Goal: Task Accomplishment & Management: Complete application form

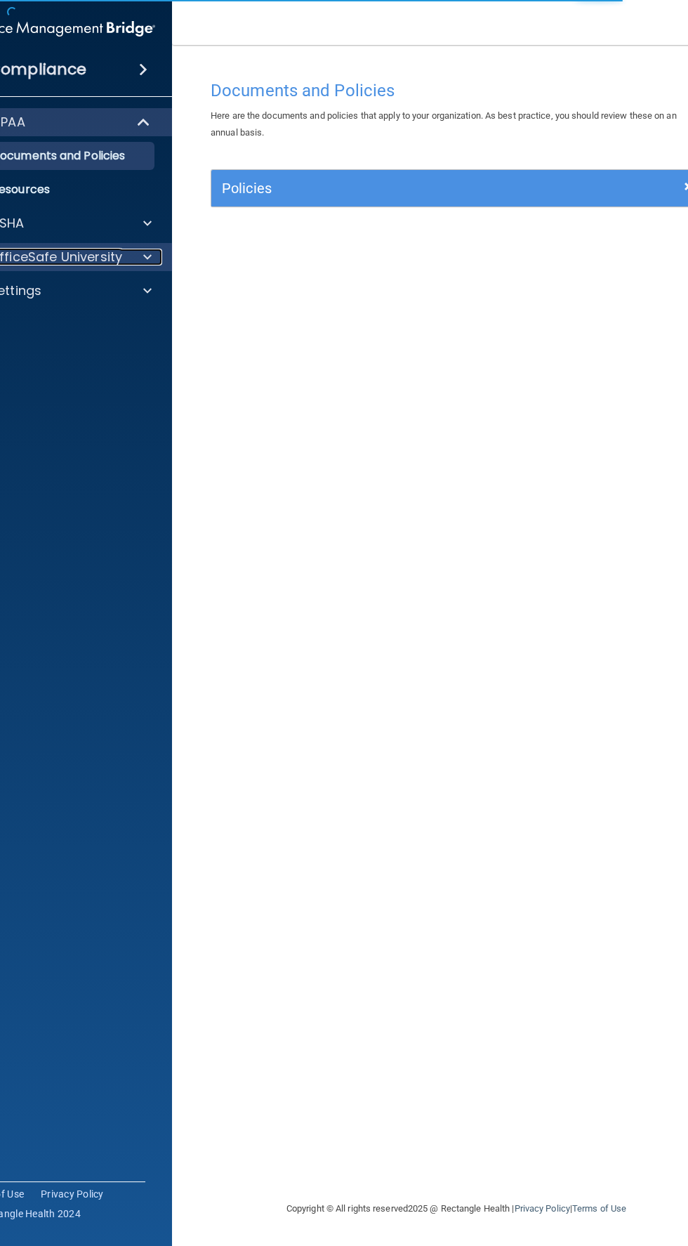
click at [147, 260] on span at bounding box center [147, 257] width 8 height 17
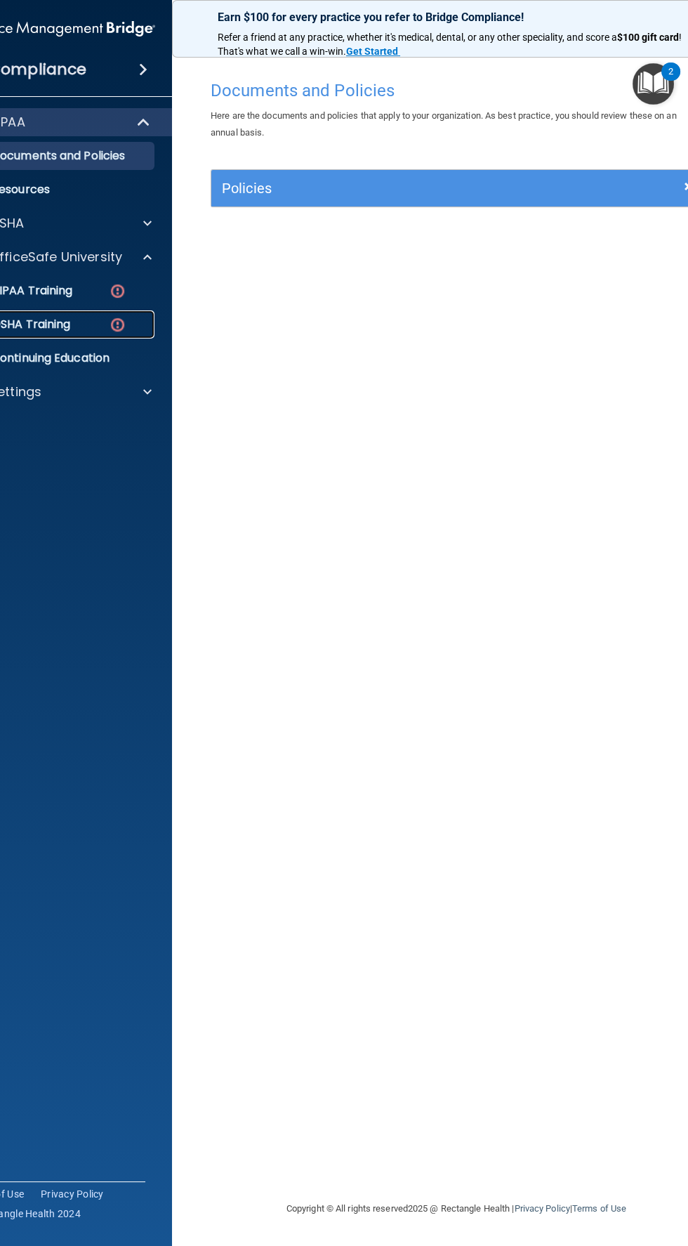
click at [123, 317] on img at bounding box center [118, 325] width 18 height 18
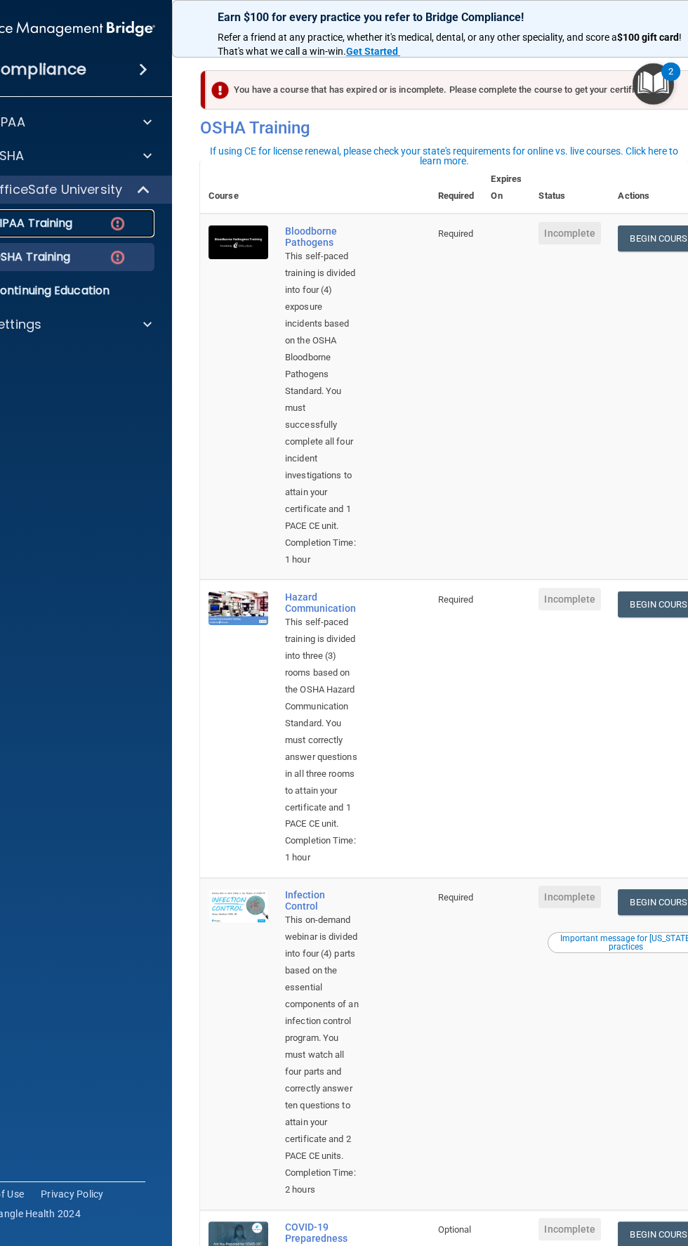
click at [107, 230] on div "HIPAA Training" at bounding box center [52, 223] width 192 height 14
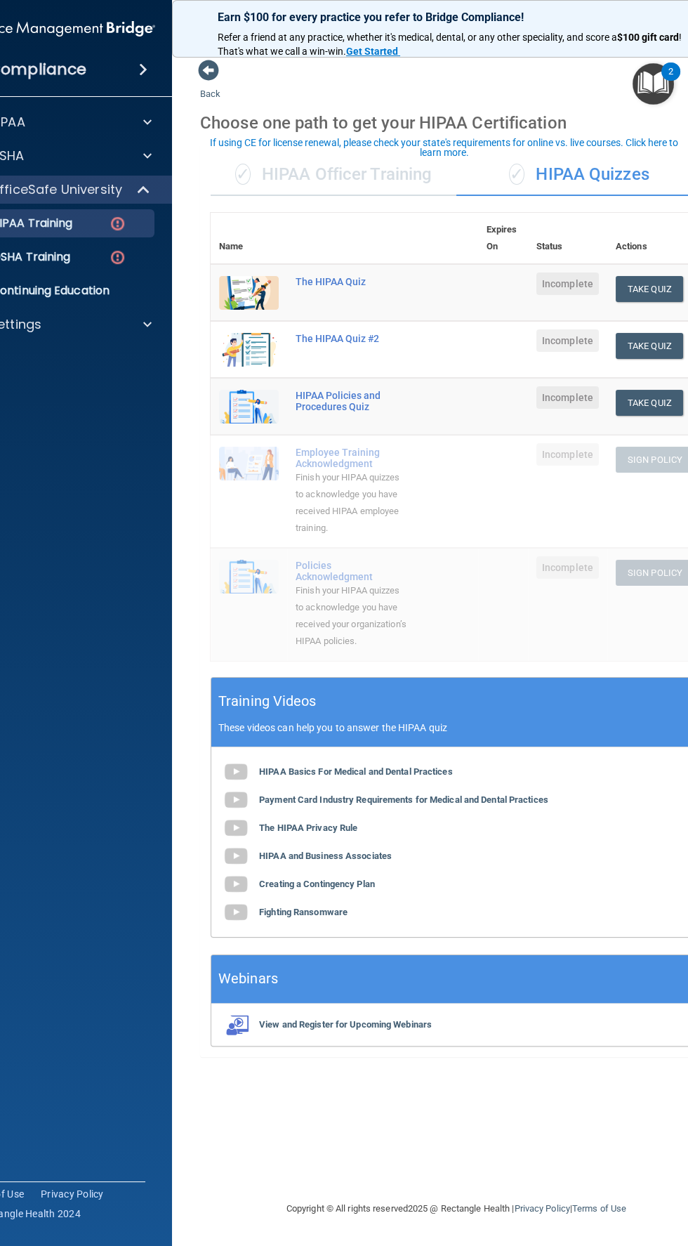
click at [343, 178] on div "✓ HIPAA Officer Training" at bounding box center [334, 175] width 246 height 42
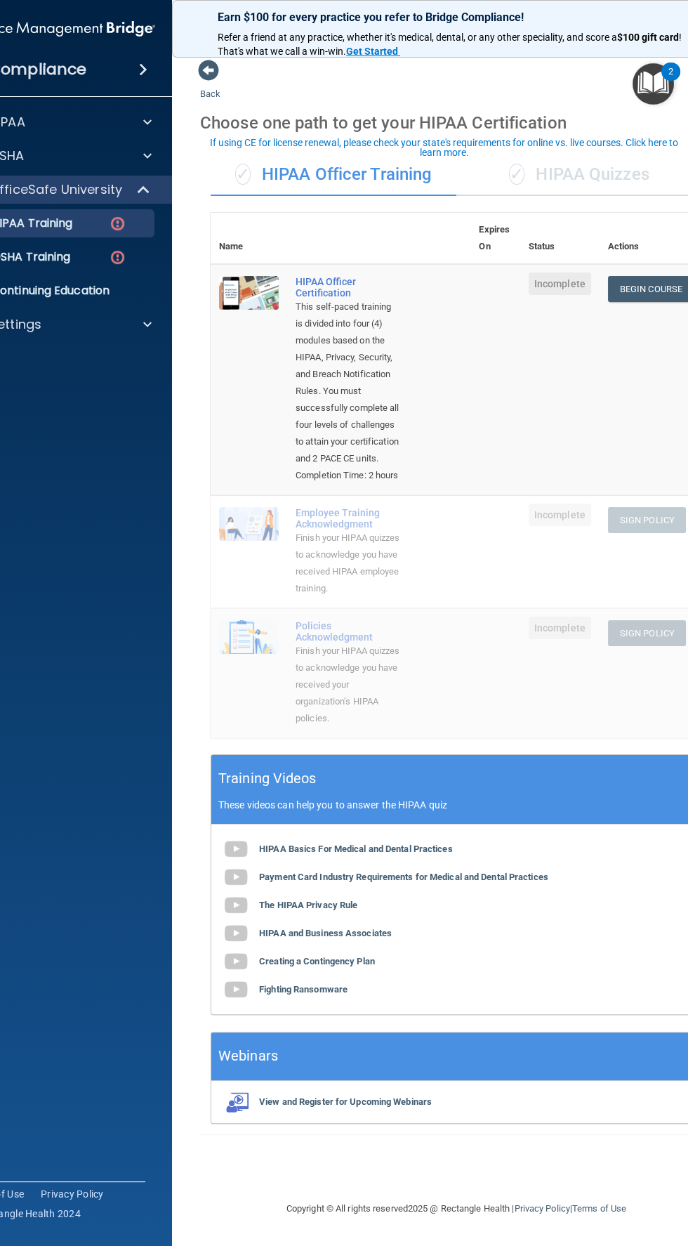
click at [602, 188] on div "✓ HIPAA Quizzes" at bounding box center [579, 175] width 246 height 42
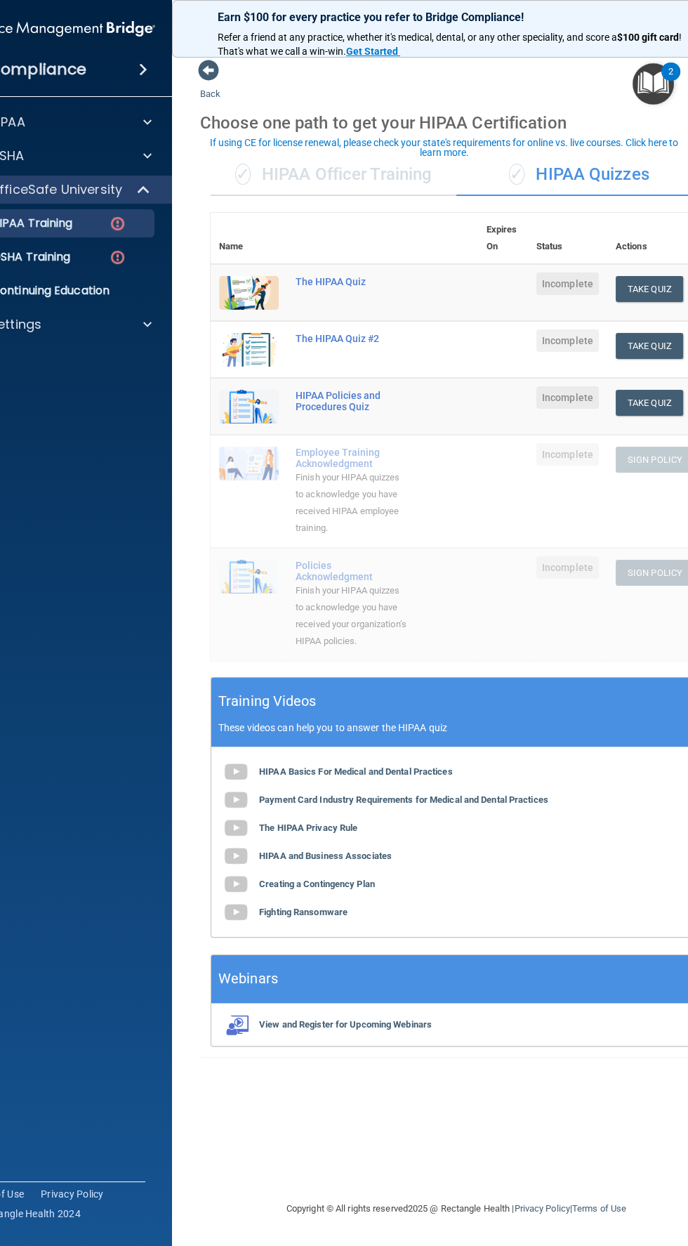
click at [383, 174] on div "✓ HIPAA Officer Training" at bounding box center [334, 175] width 246 height 42
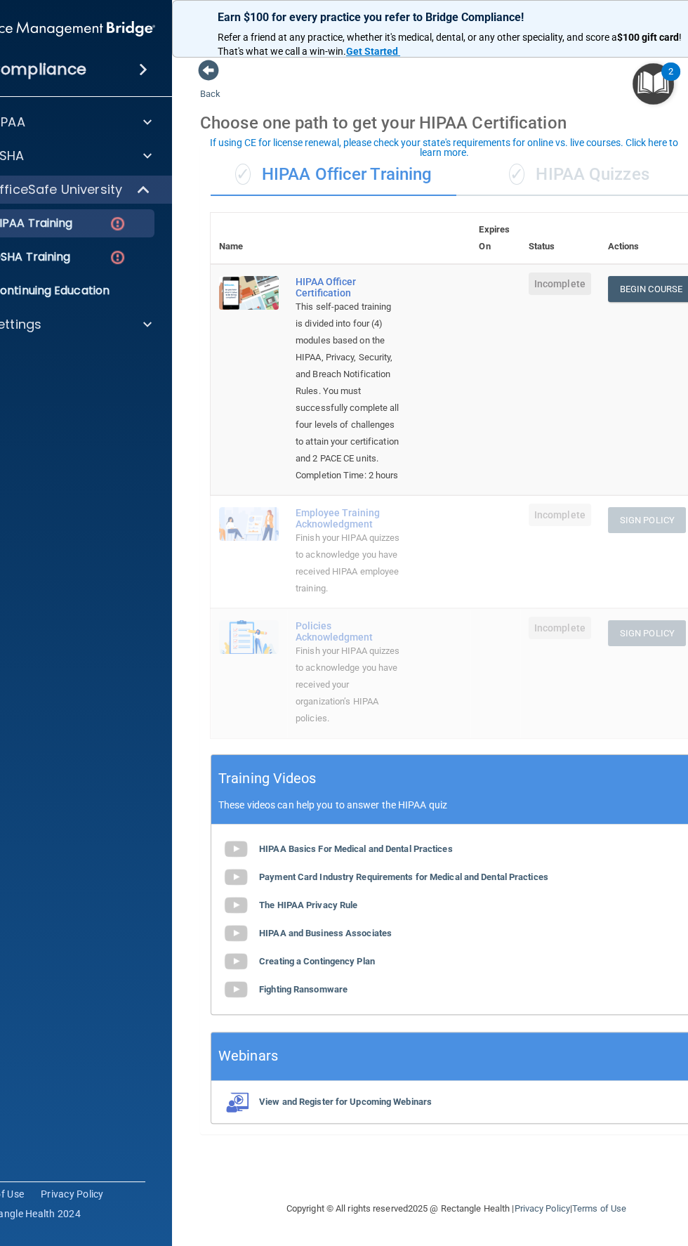
click at [606, 171] on div "✓ HIPAA Quizzes" at bounding box center [579, 175] width 246 height 42
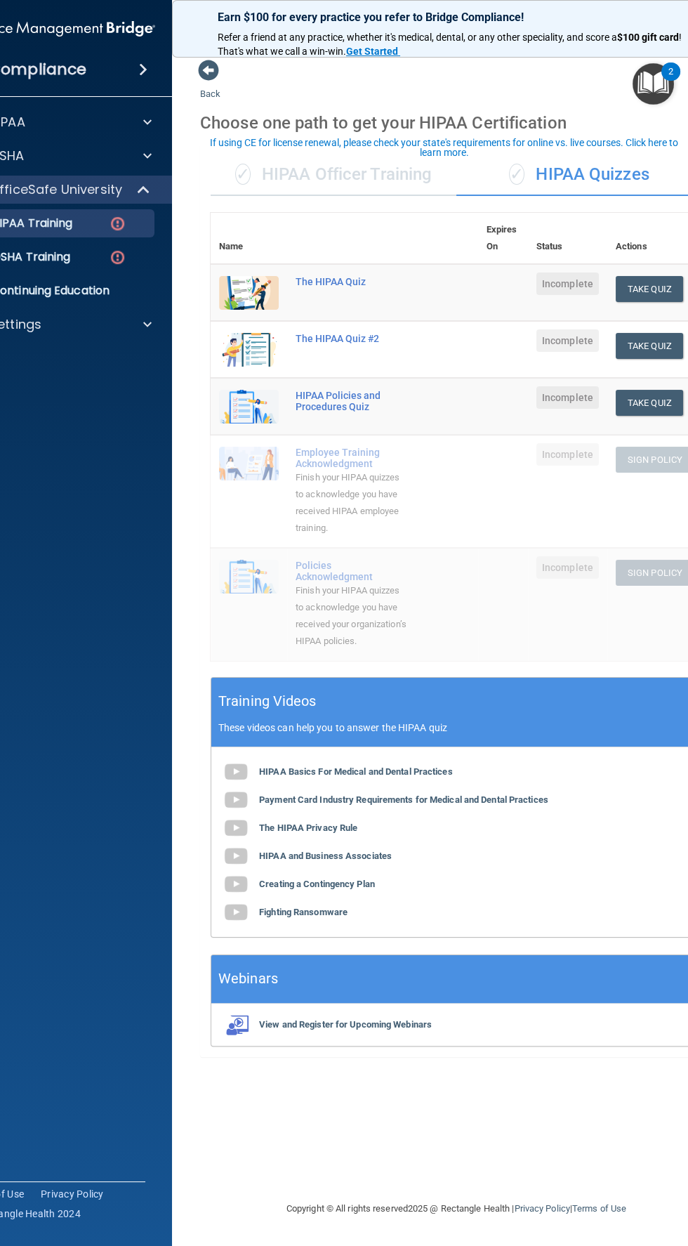
click at [351, 190] on div "✓ HIPAA Officer Training" at bounding box center [334, 175] width 246 height 42
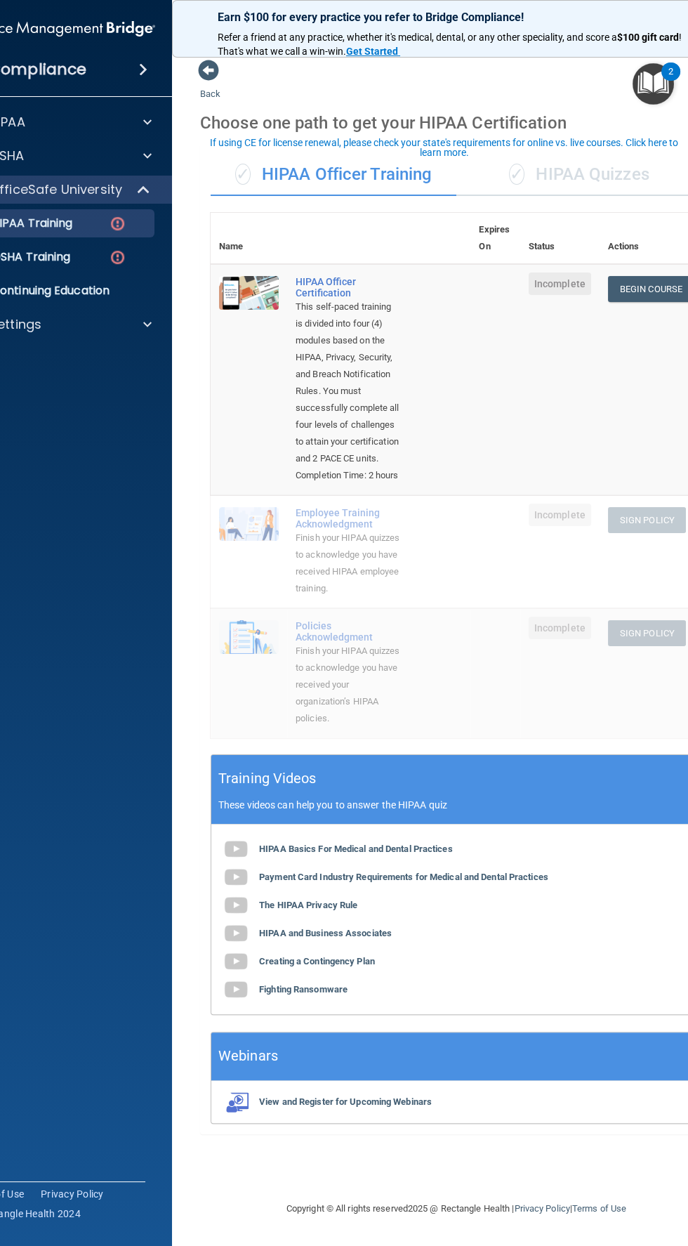
click at [594, 169] on div "✓ HIPAA Quizzes" at bounding box center [579, 175] width 246 height 42
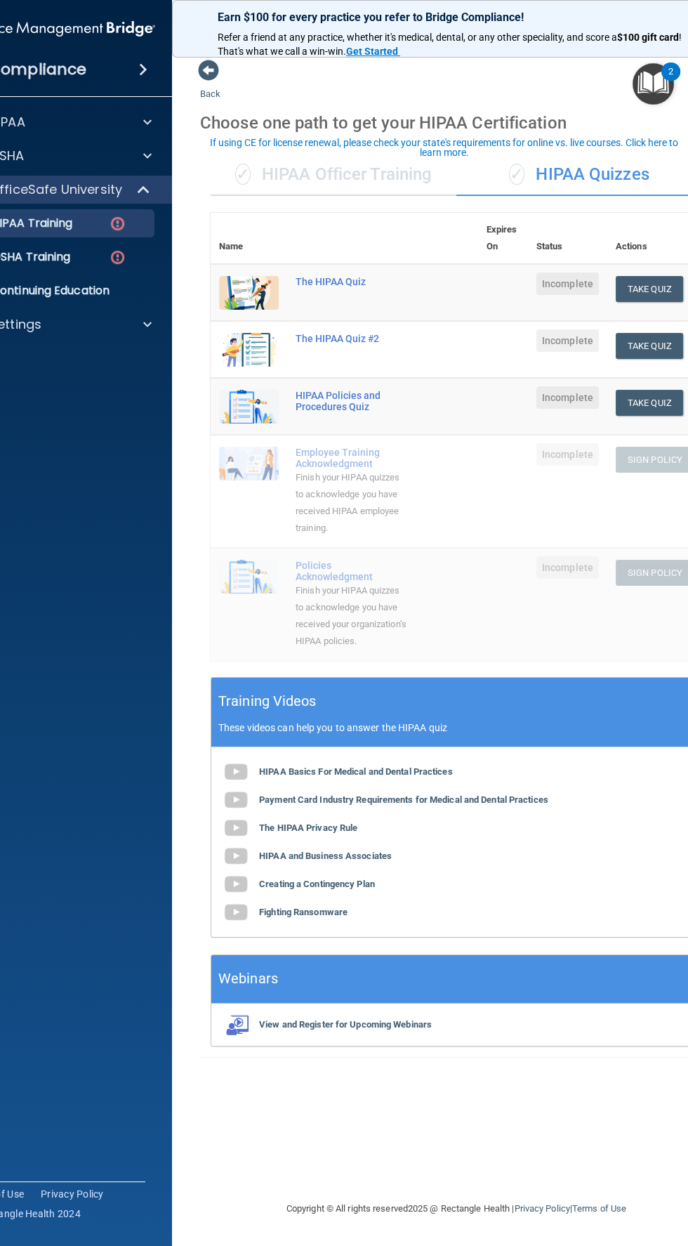
click at [405, 171] on div "✓ HIPAA Officer Training" at bounding box center [334, 175] width 246 height 42
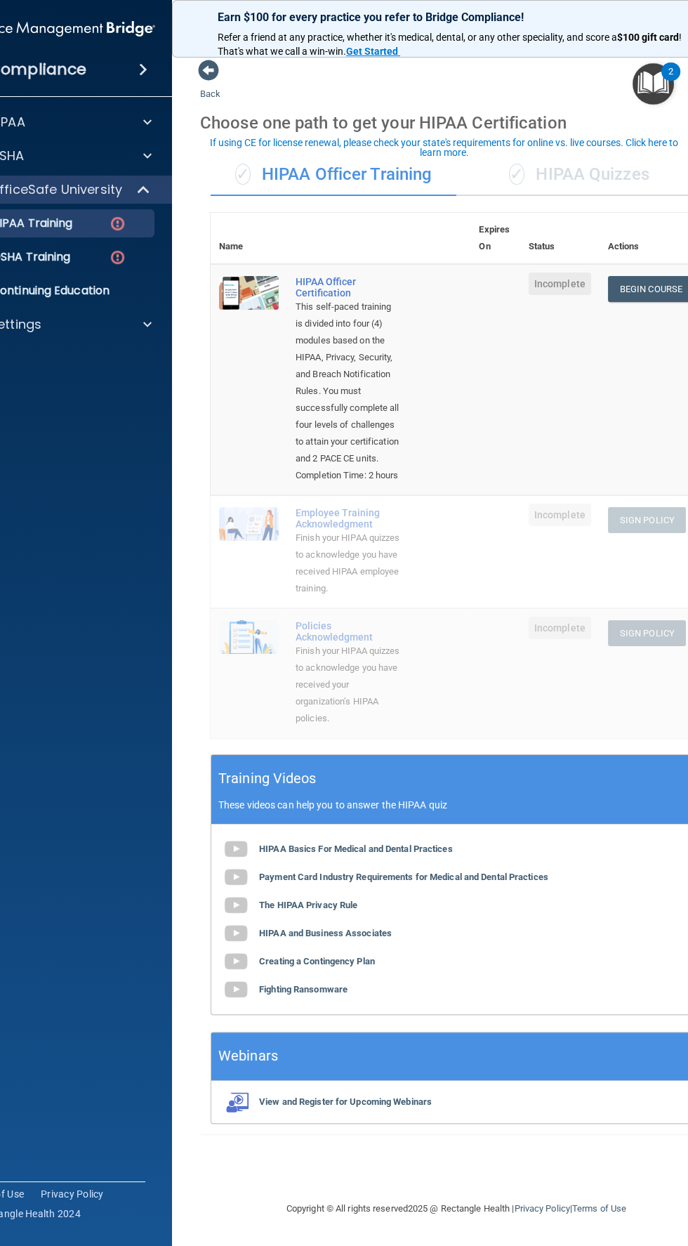
click at [620, 174] on div "✓ HIPAA Quizzes" at bounding box center [579, 175] width 246 height 42
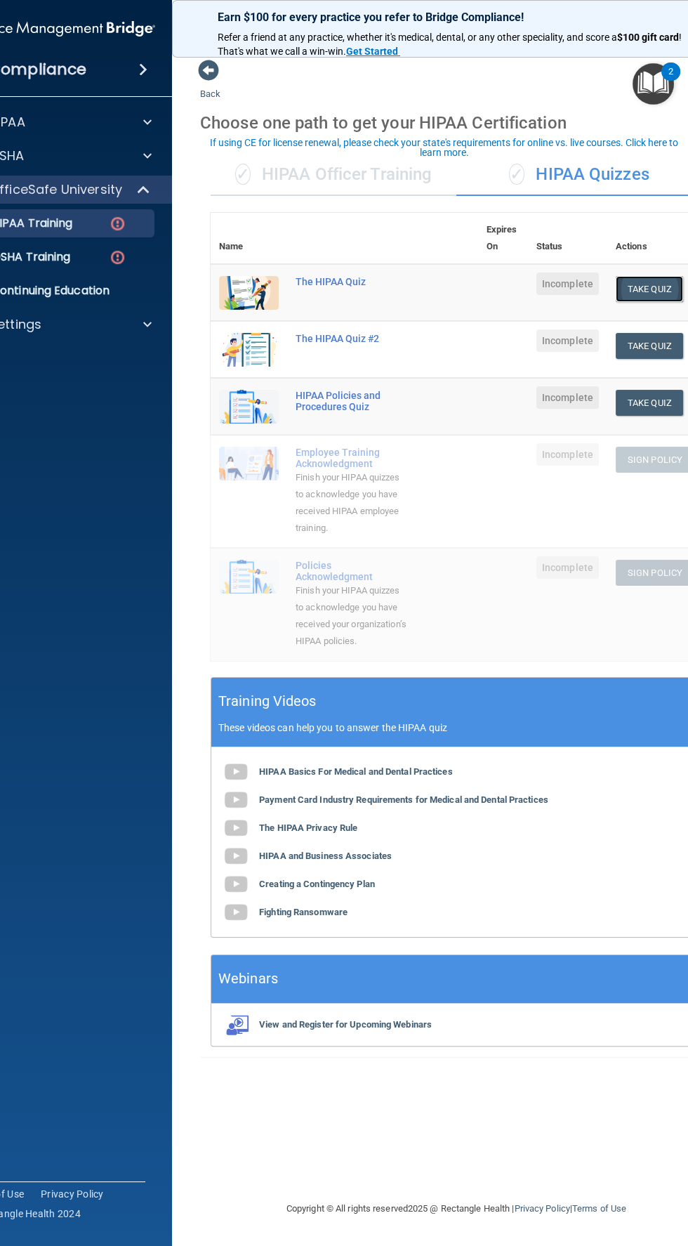
click at [665, 283] on button "Take Quiz" at bounding box center [649, 289] width 67 height 26
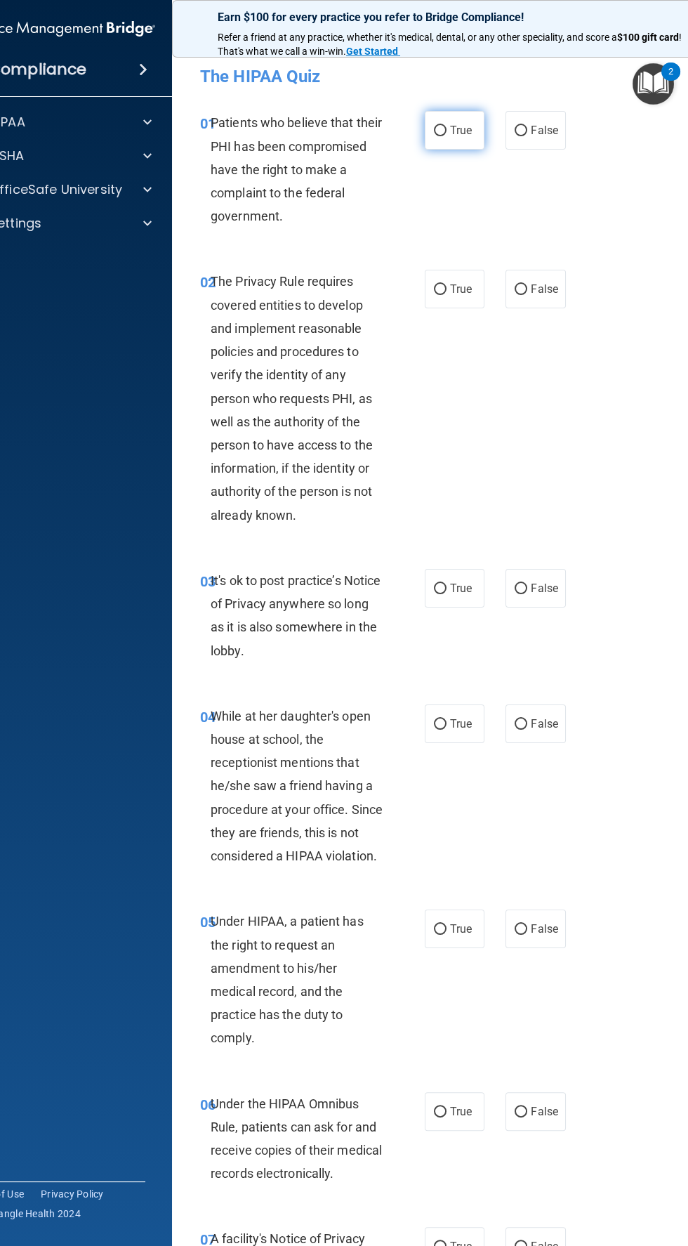
click at [440, 129] on input "True" at bounding box center [440, 131] width 13 height 11
radio input "true"
click at [441, 289] on input "True" at bounding box center [440, 289] width 13 height 11
radio input "true"
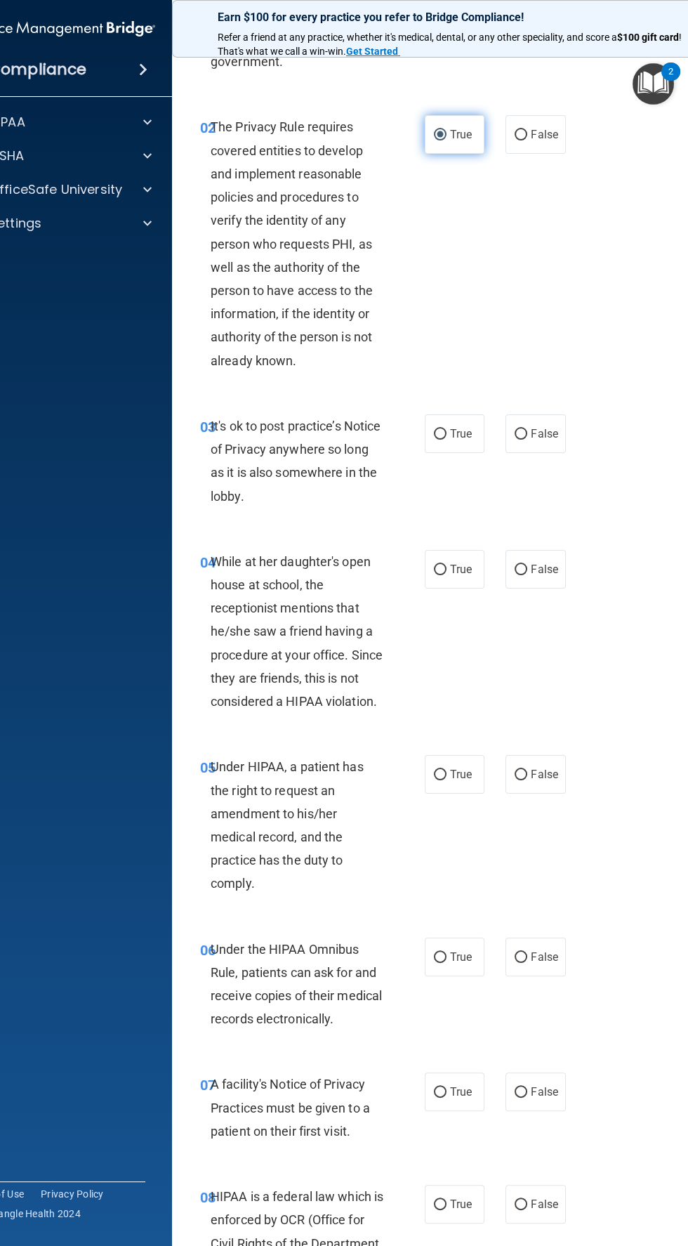
scroll to position [156, 0]
click at [444, 432] on input "True" at bounding box center [440, 433] width 13 height 11
radio input "true"
click at [548, 431] on span "False" at bounding box center [544, 431] width 27 height 13
click at [527, 431] on input "False" at bounding box center [521, 433] width 13 height 11
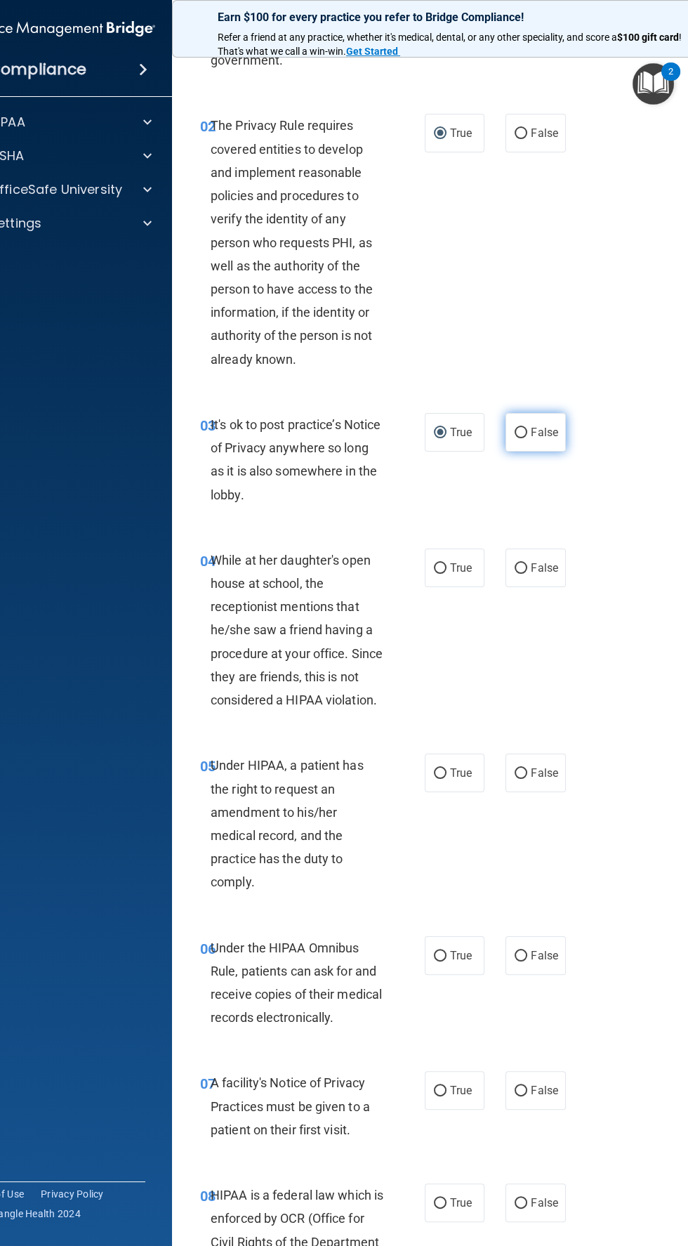
radio input "true"
radio input "false"
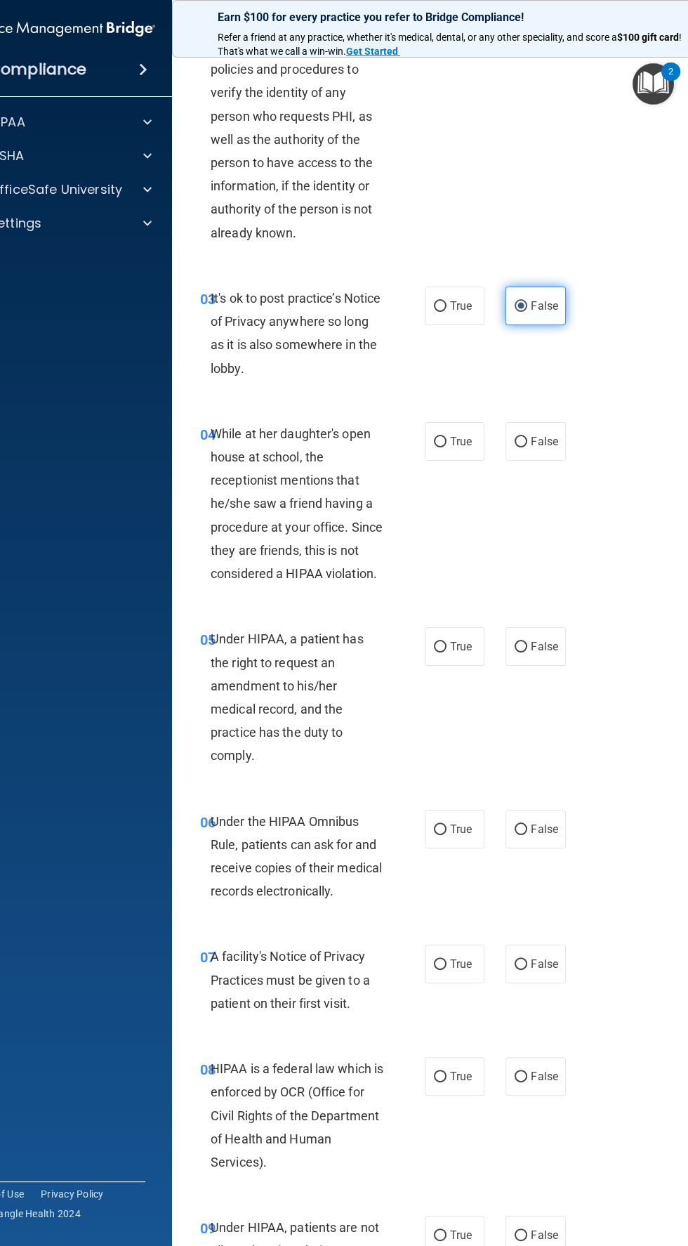
scroll to position [282, 0]
click at [521, 440] on input "False" at bounding box center [521, 442] width 13 height 11
radio input "true"
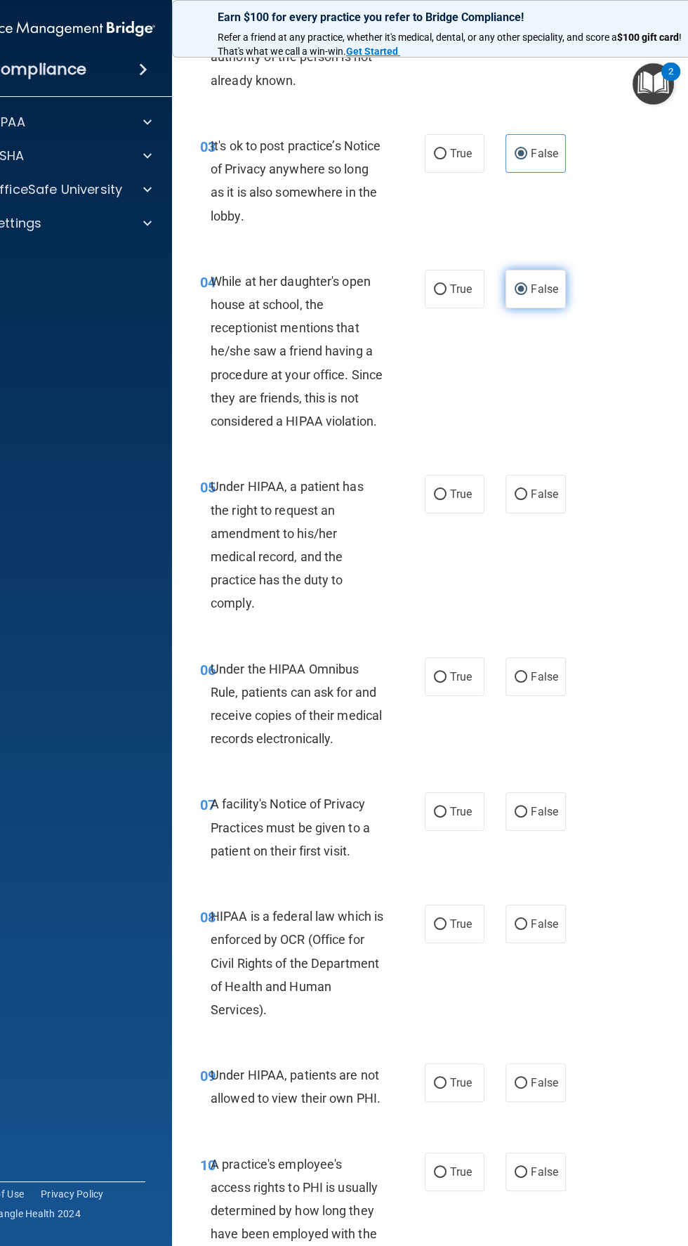
scroll to position [440, 0]
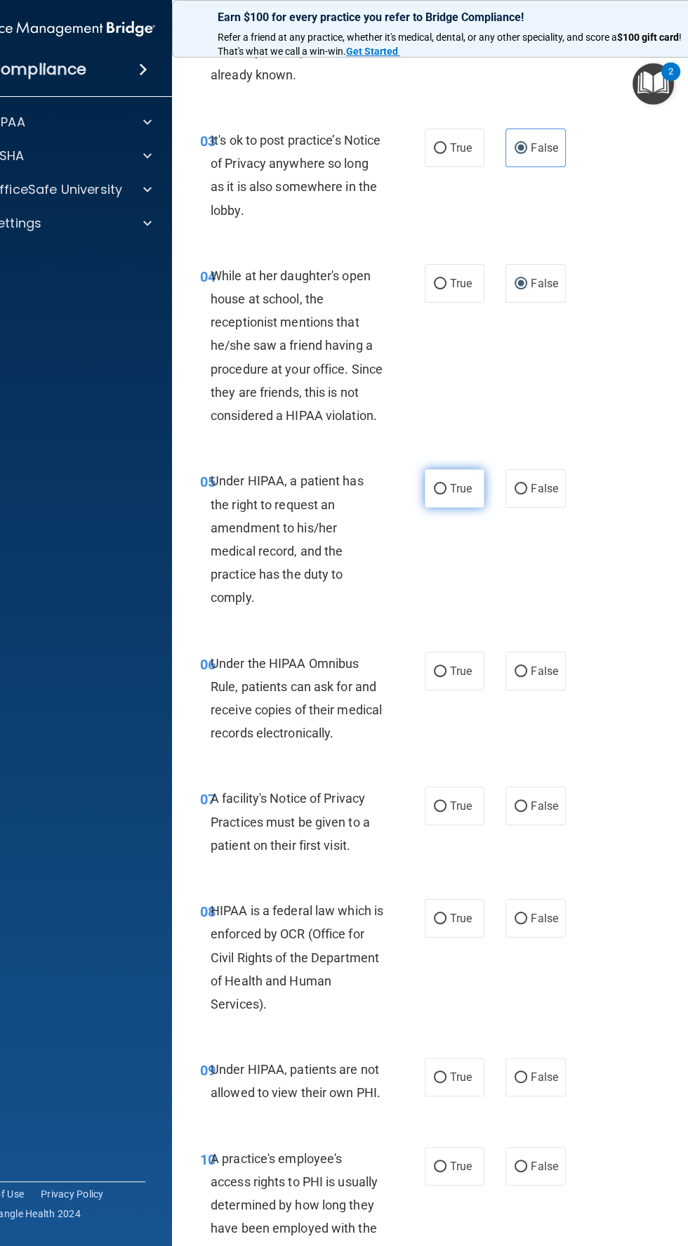
click at [440, 487] on input "True" at bounding box center [440, 489] width 13 height 11
radio input "true"
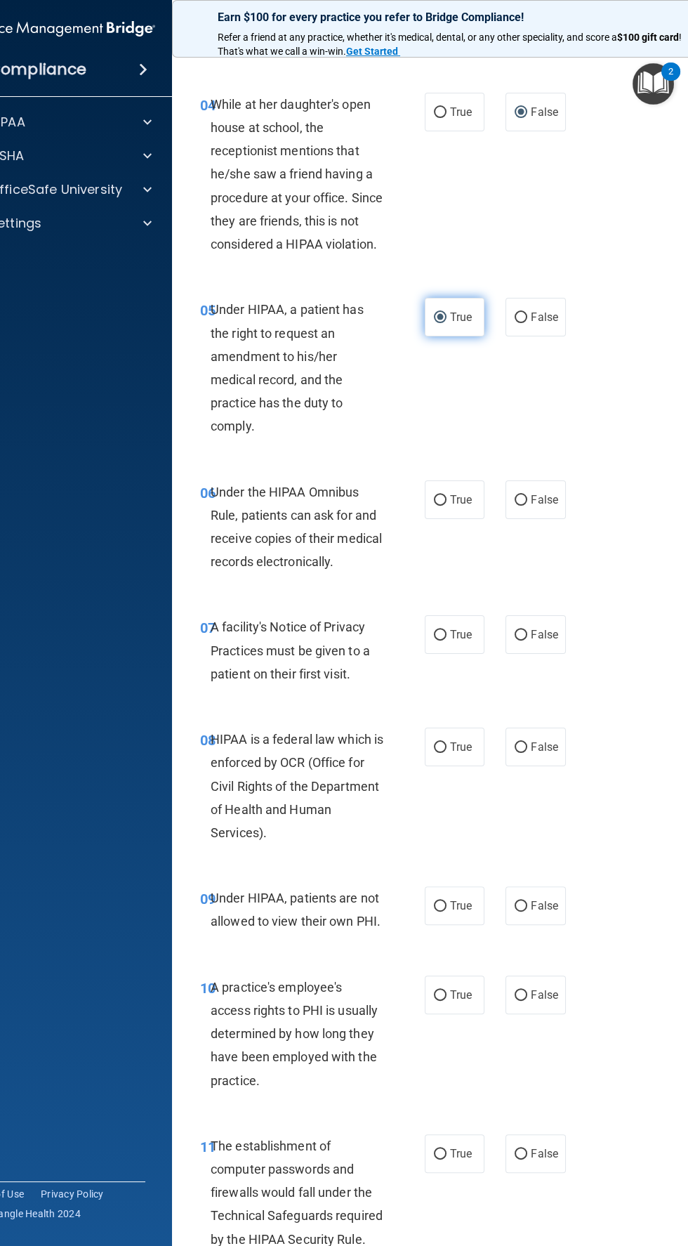
scroll to position [622, 0]
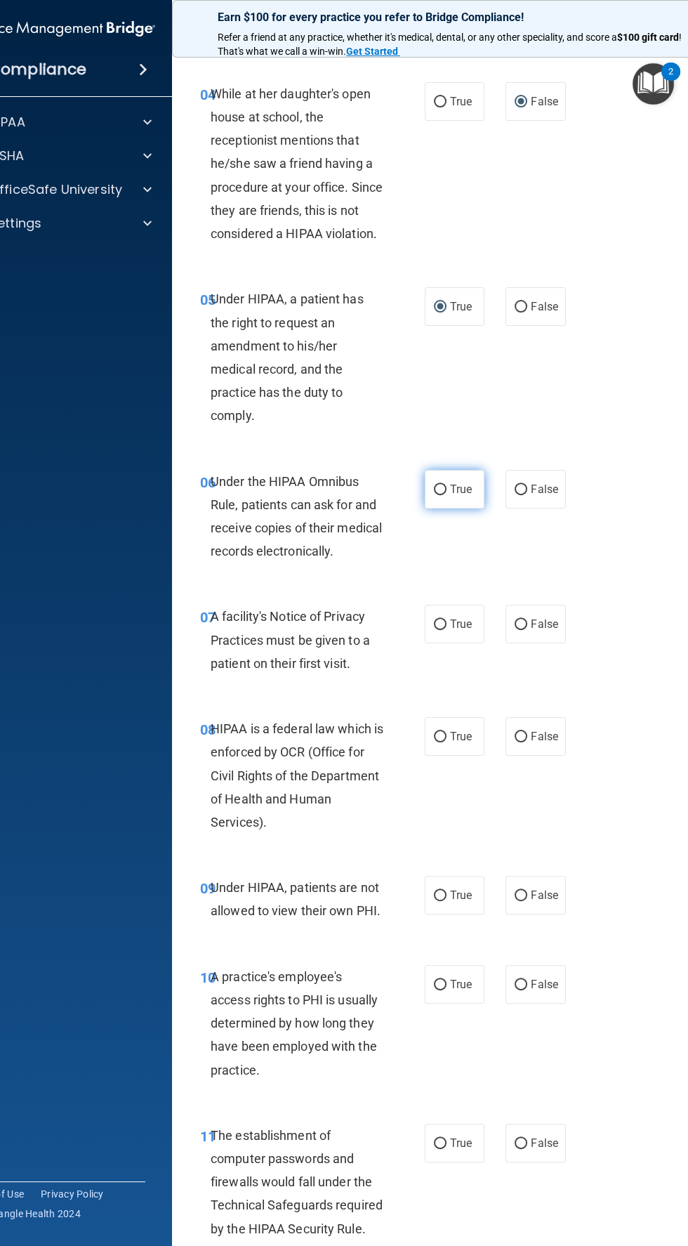
click at [472, 492] on span "True" at bounding box center [461, 488] width 22 height 13
click at [447, 492] on input "True" at bounding box center [440, 489] width 13 height 11
radio input "true"
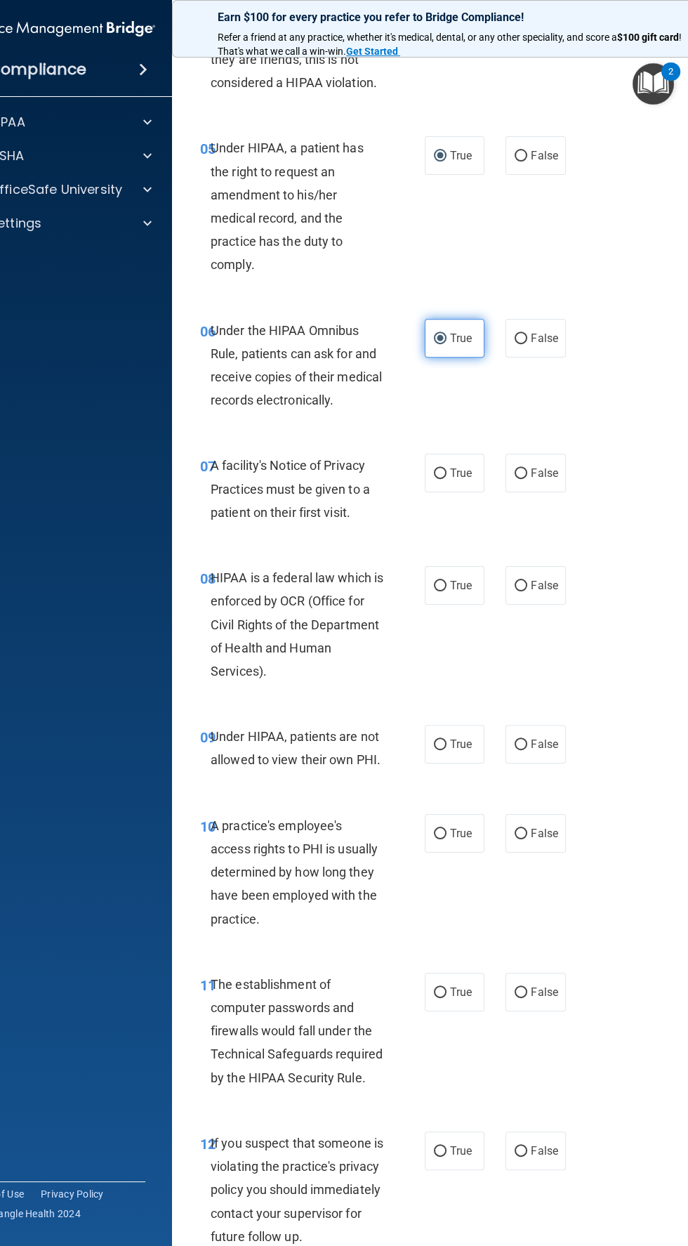
scroll to position [779, 0]
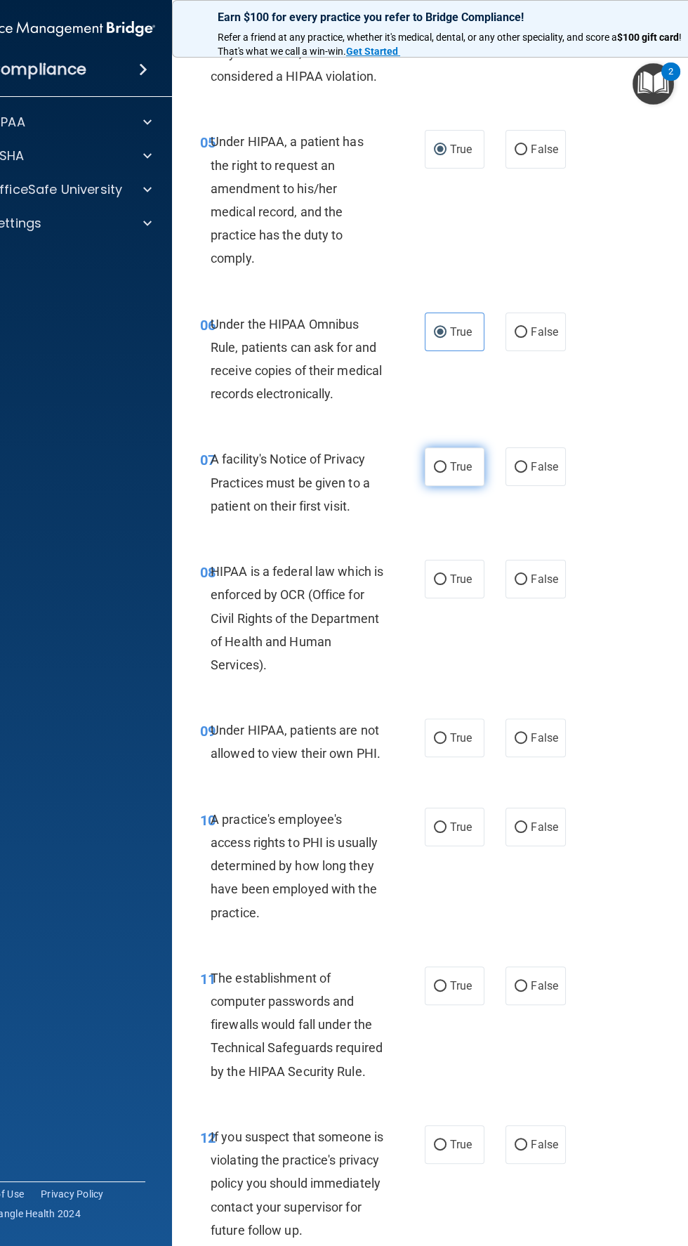
click at [440, 467] on input "True" at bounding box center [440, 467] width 13 height 11
radio input "true"
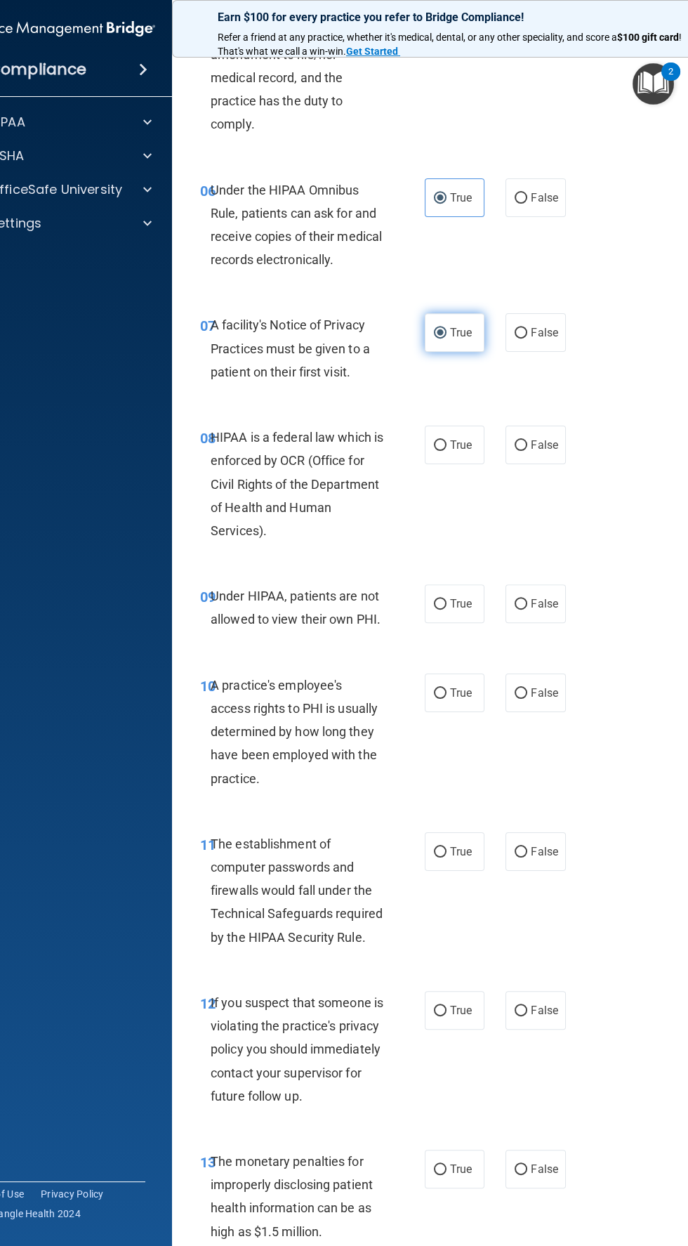
scroll to position [923, 0]
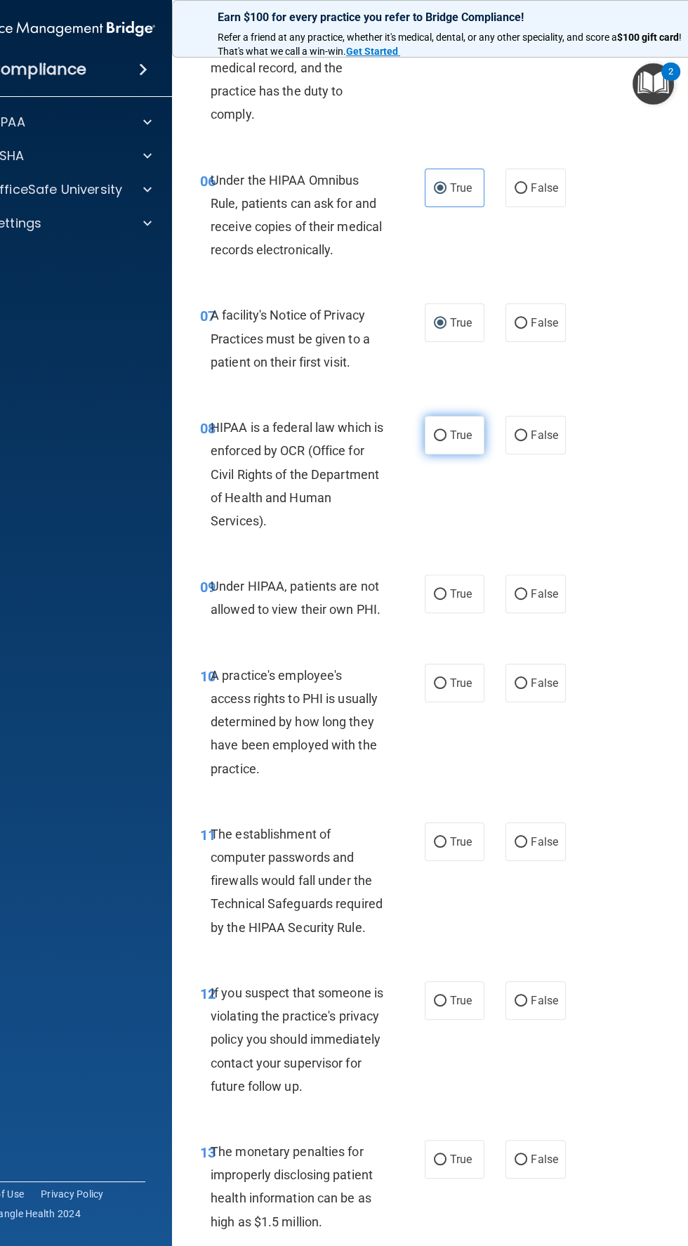
click at [442, 434] on input "True" at bounding box center [440, 435] width 13 height 11
radio input "true"
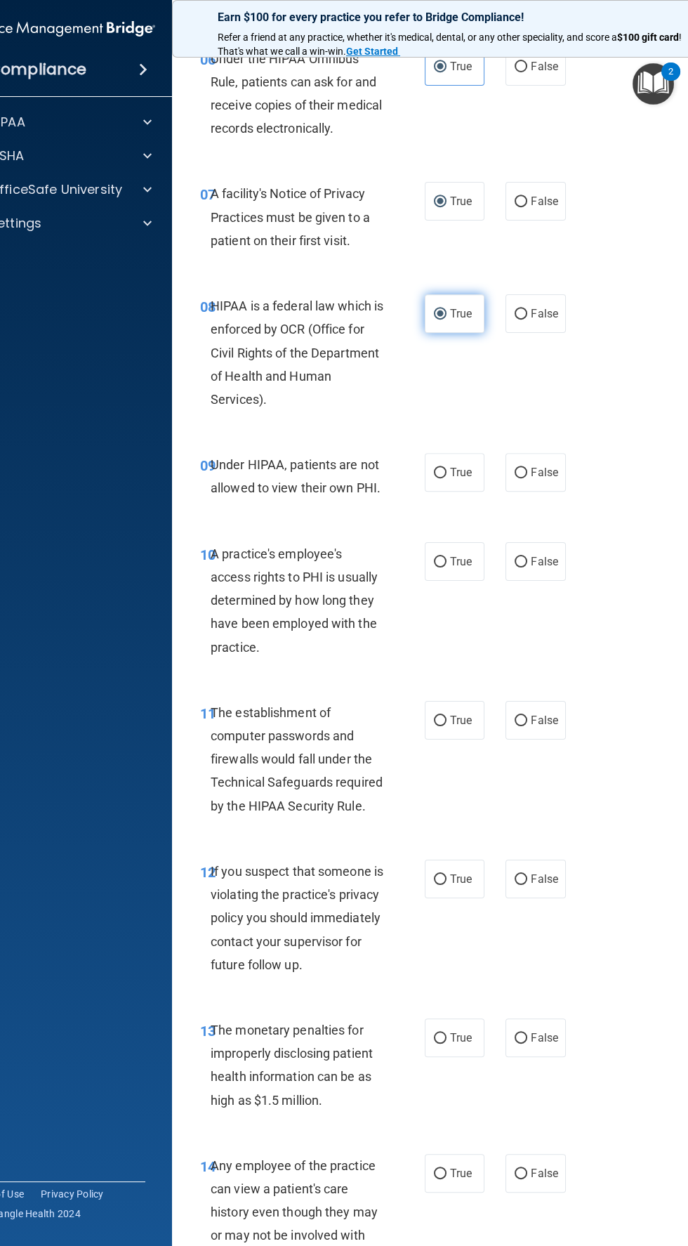
scroll to position [1045, 0]
click at [545, 473] on span "False" at bounding box center [544, 472] width 27 height 13
click at [527, 473] on input "False" at bounding box center [521, 473] width 13 height 11
radio input "true"
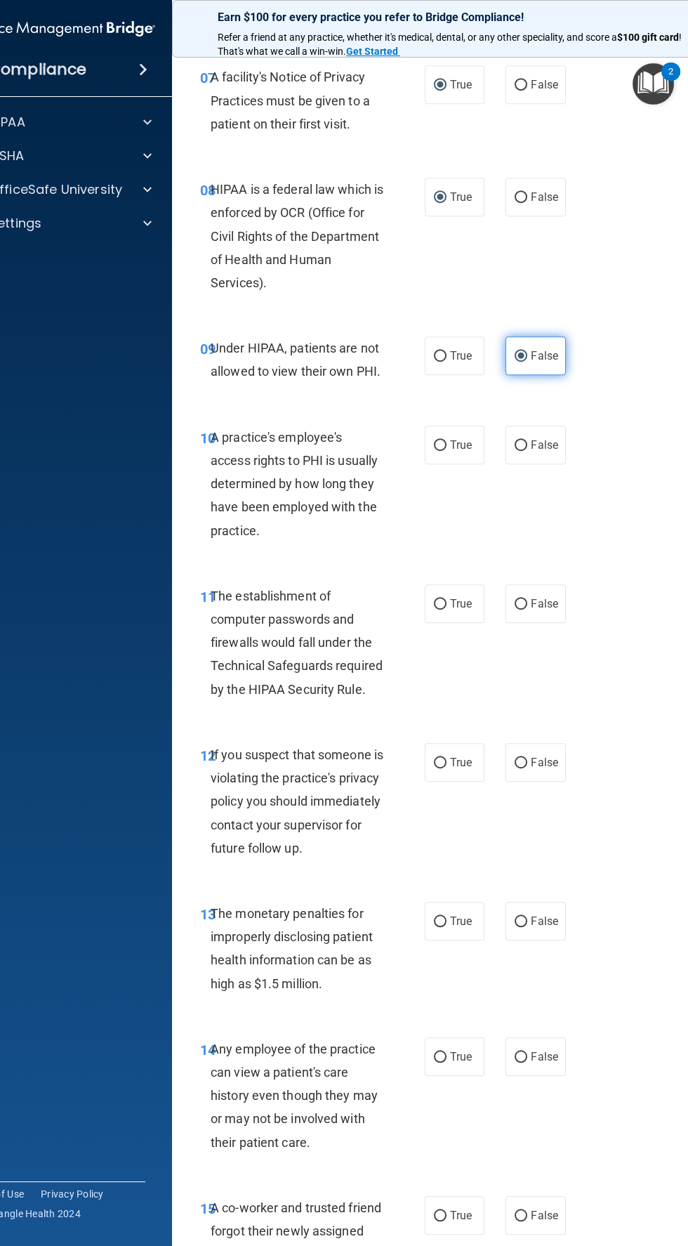
scroll to position [1200, 0]
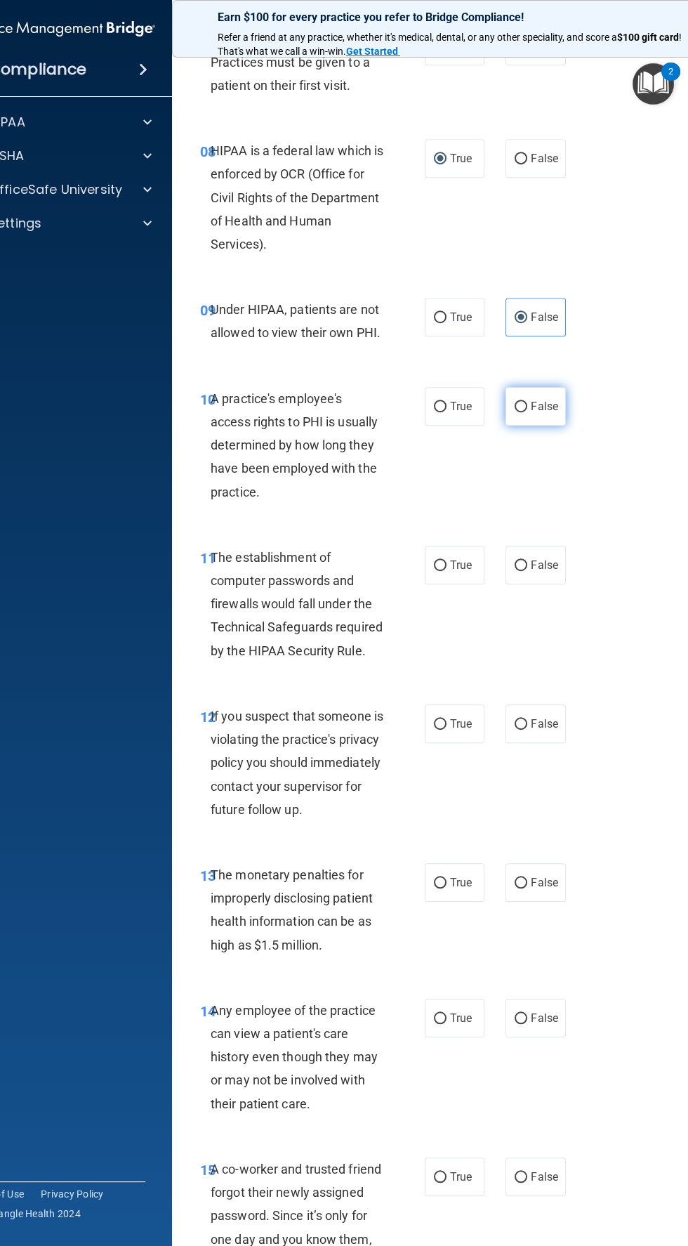
click at [536, 421] on label "False" at bounding box center [536, 406] width 60 height 39
click at [527, 412] on input "False" at bounding box center [521, 407] width 13 height 11
radio input "true"
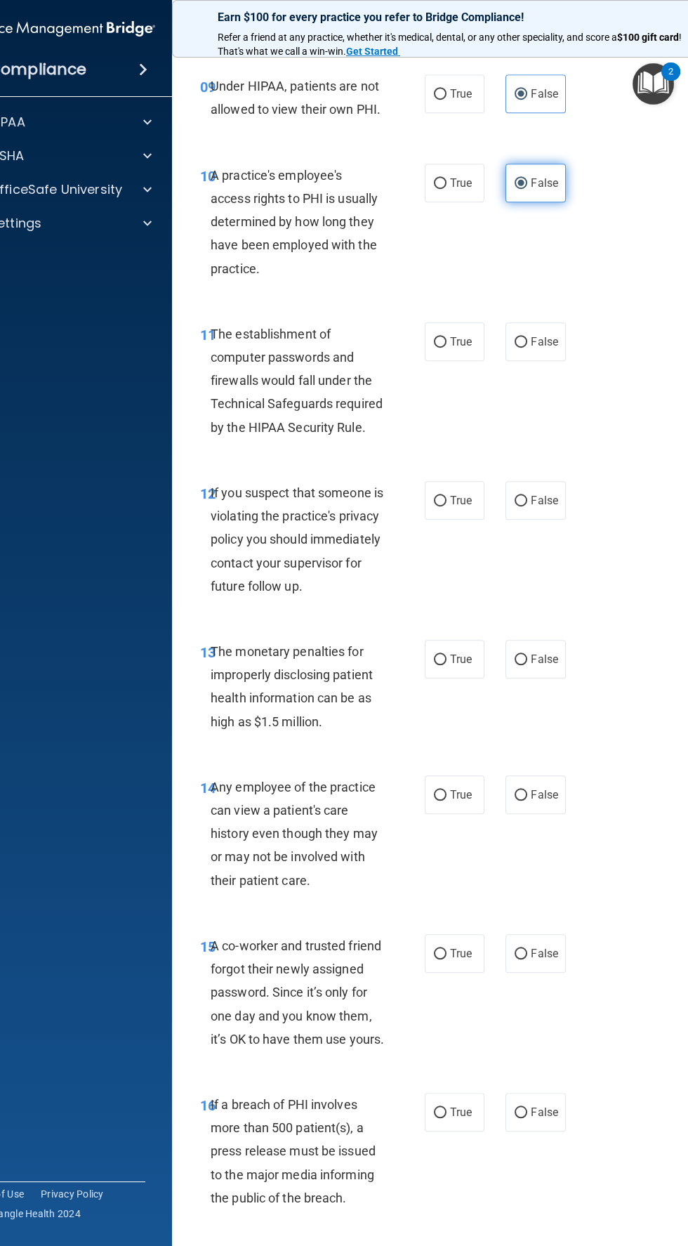
scroll to position [1443, 0]
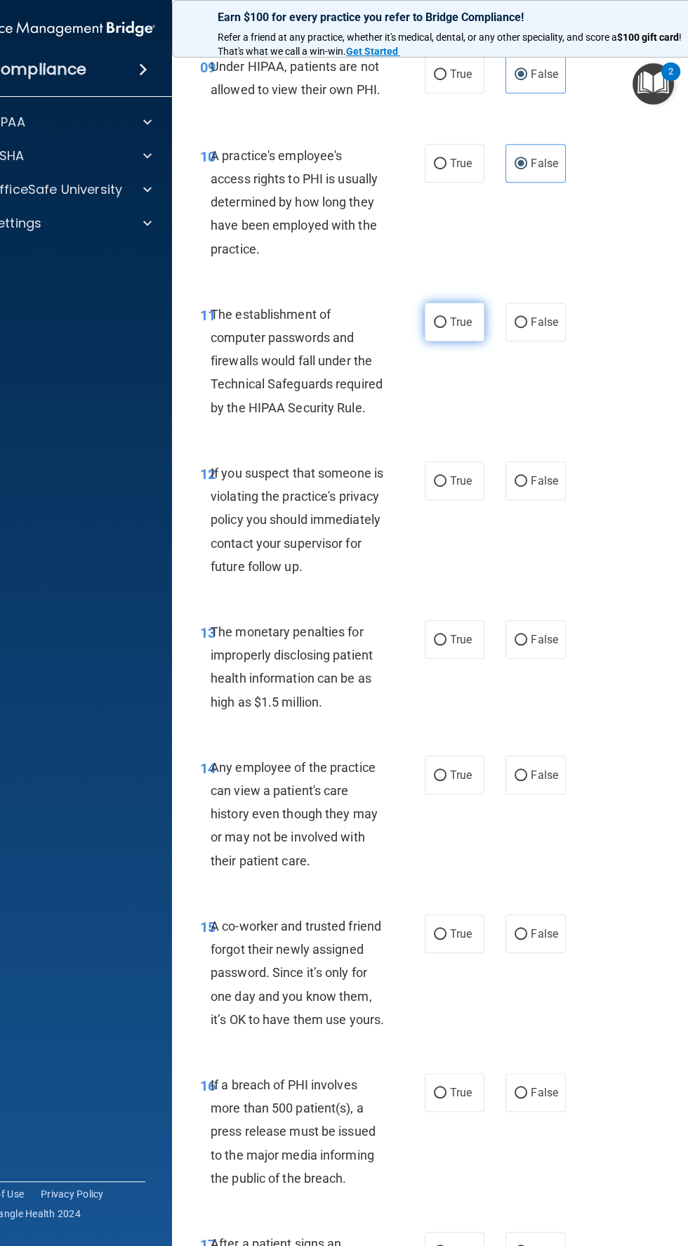
click at [440, 322] on input "True" at bounding box center [440, 322] width 13 height 11
radio input "true"
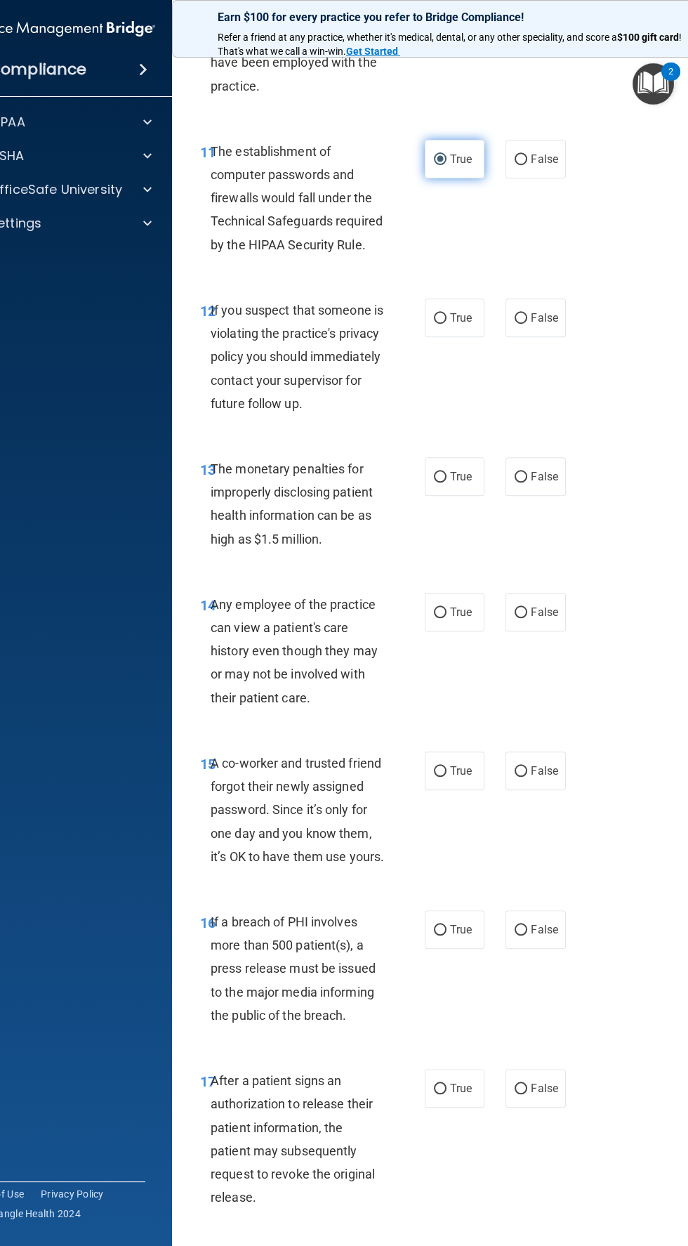
scroll to position [1630, 0]
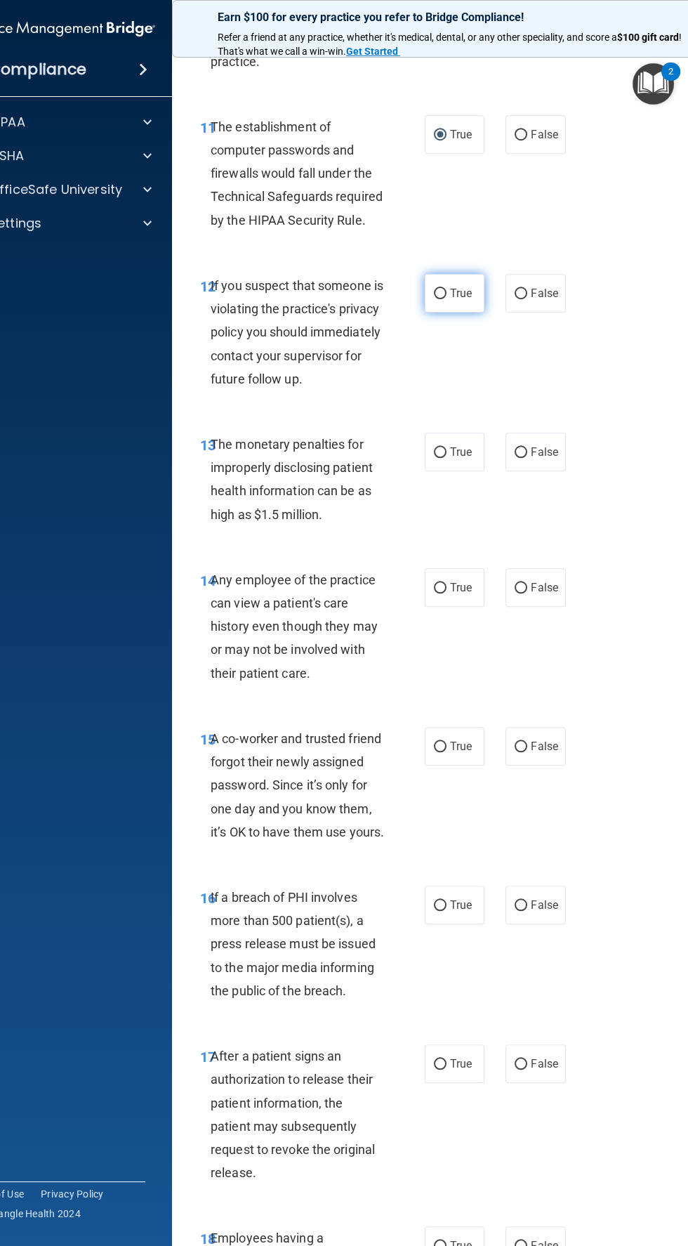
click at [442, 294] on input "True" at bounding box center [440, 294] width 13 height 11
radio input "true"
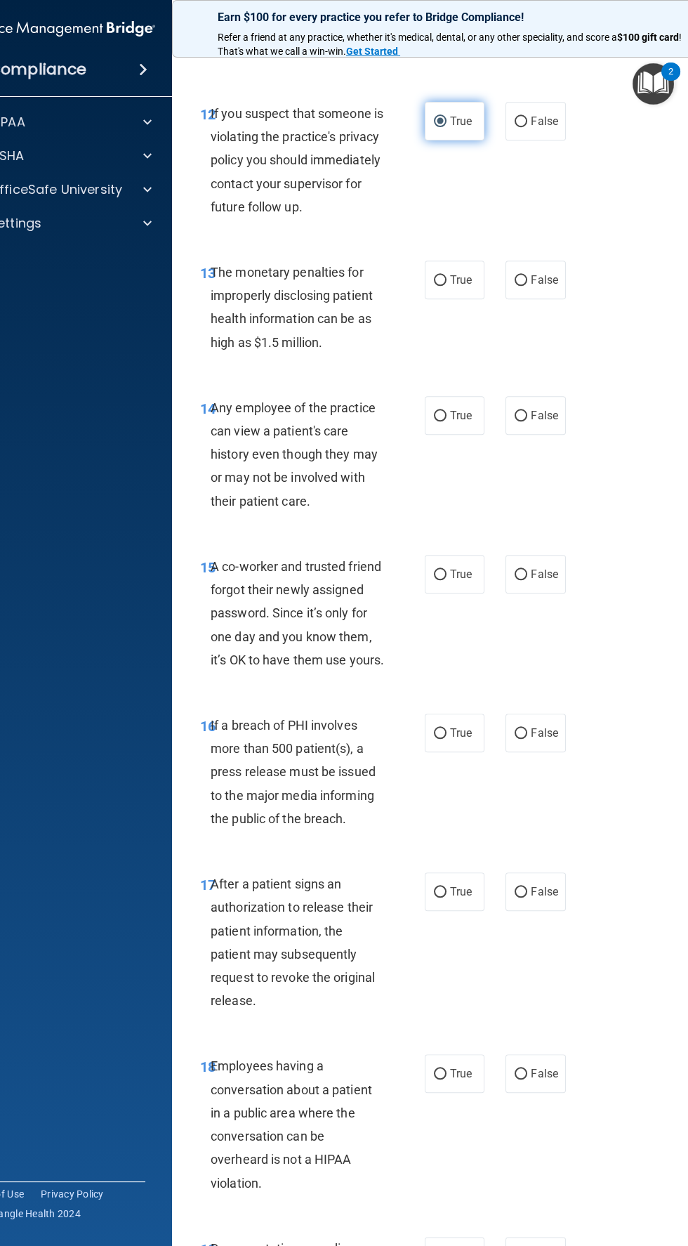
scroll to position [1814, 0]
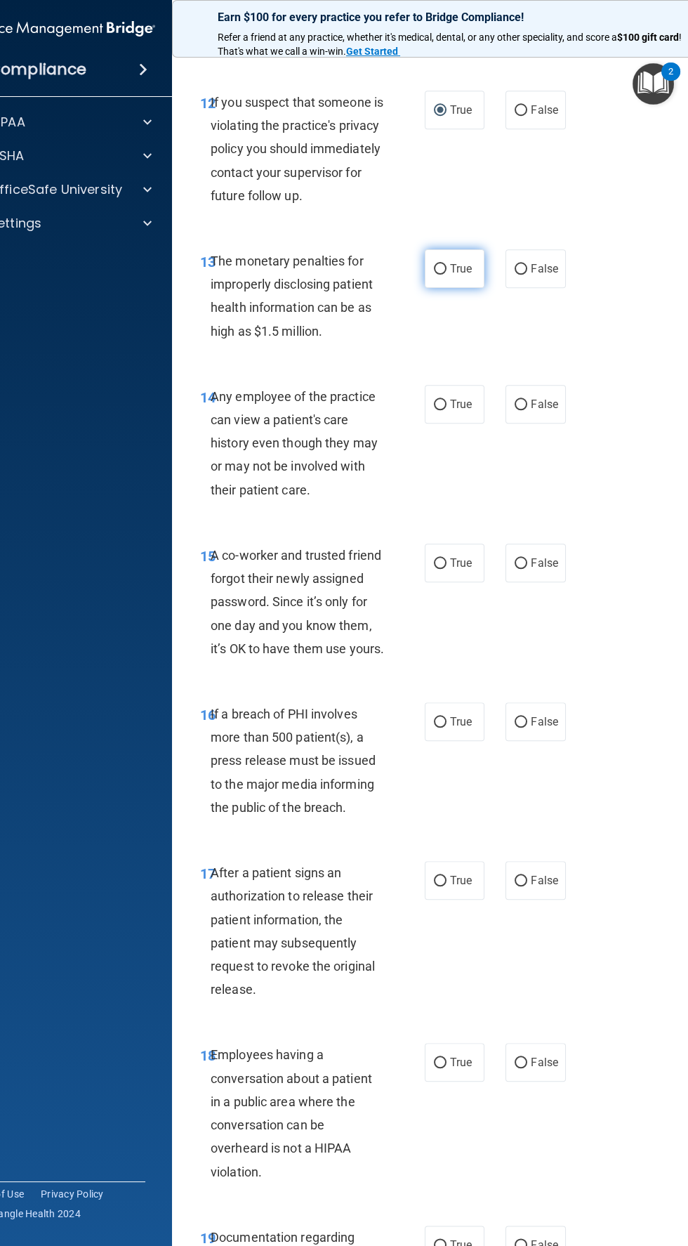
click at [469, 288] on label "True" at bounding box center [455, 268] width 60 height 39
click at [447, 275] on input "True" at bounding box center [440, 269] width 13 height 11
radio input "true"
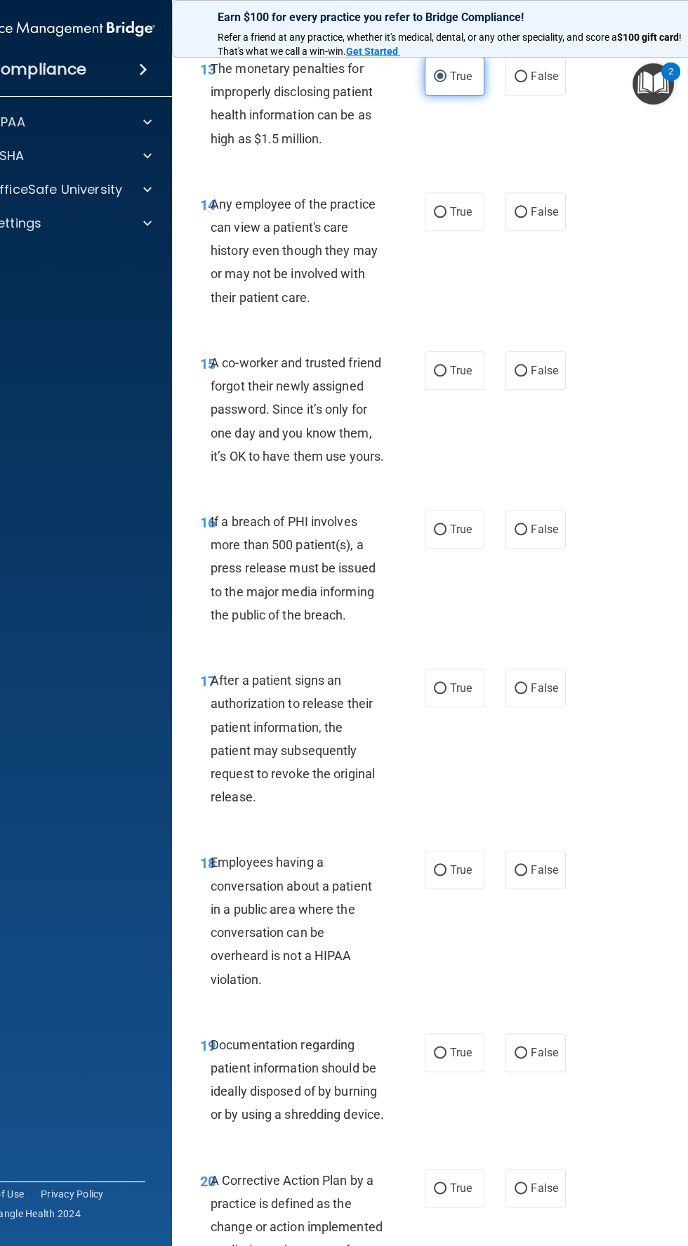
scroll to position [2020, 0]
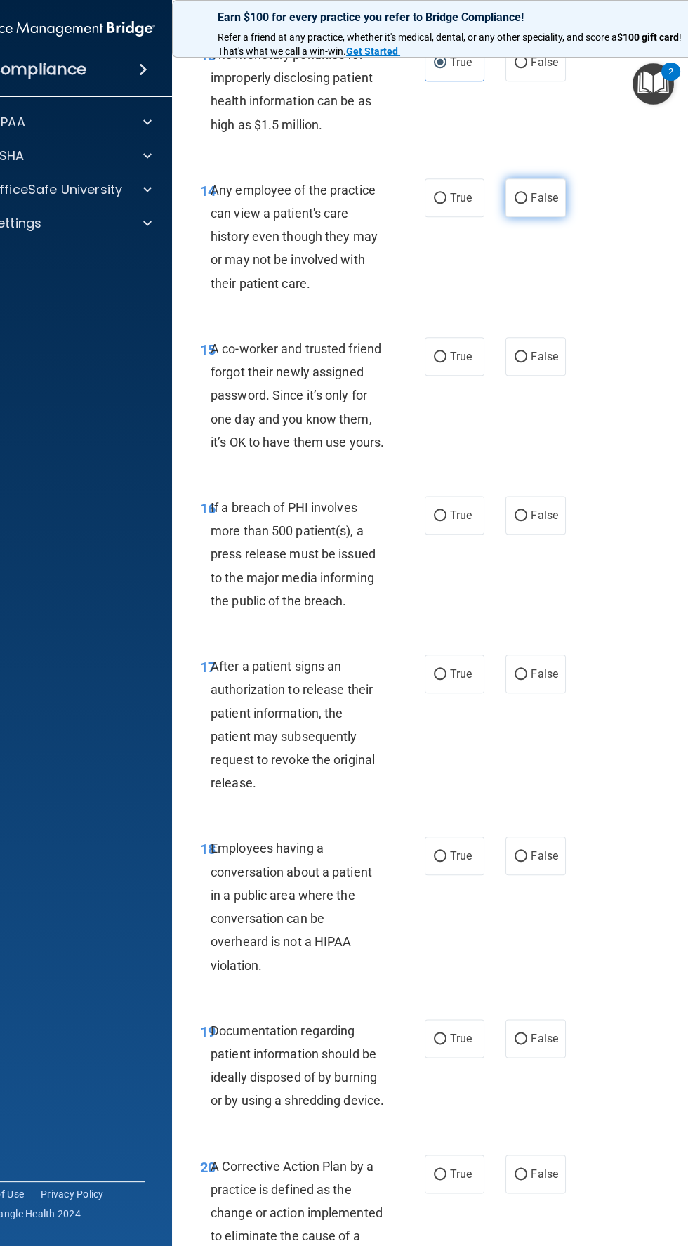
click at [522, 204] on input "False" at bounding box center [521, 198] width 13 height 11
radio input "true"
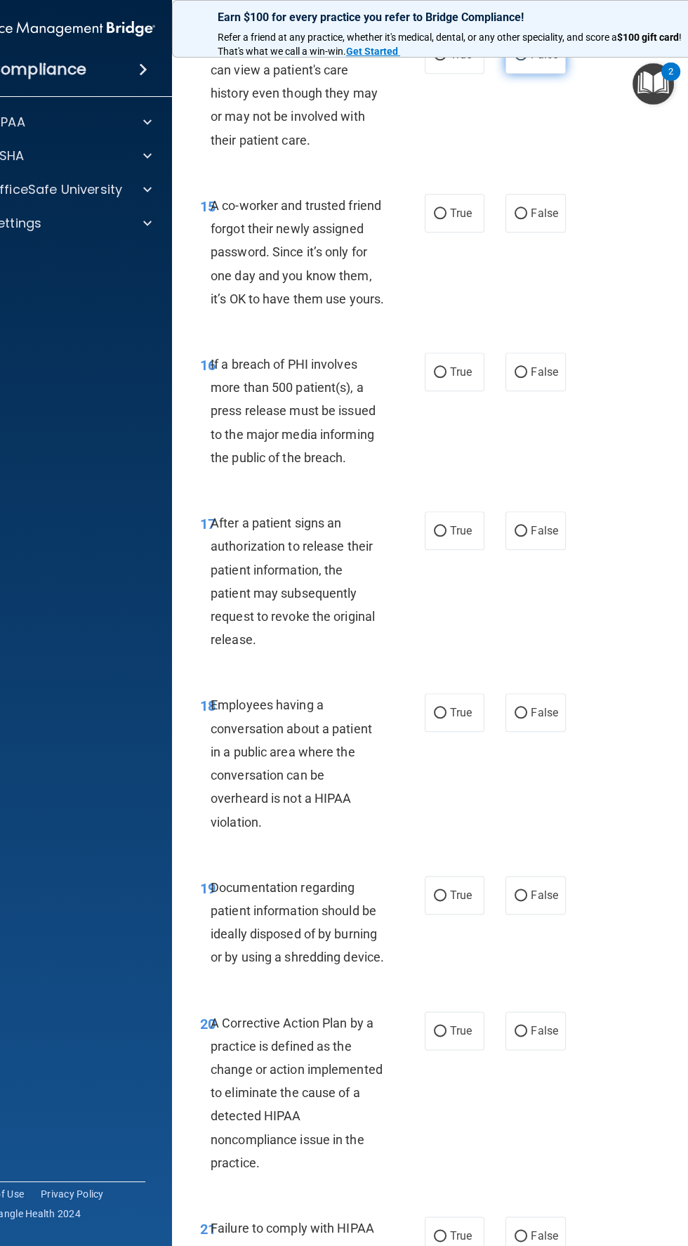
scroll to position [2165, 0]
click at [523, 218] on input "False" at bounding box center [521, 212] width 13 height 11
radio input "true"
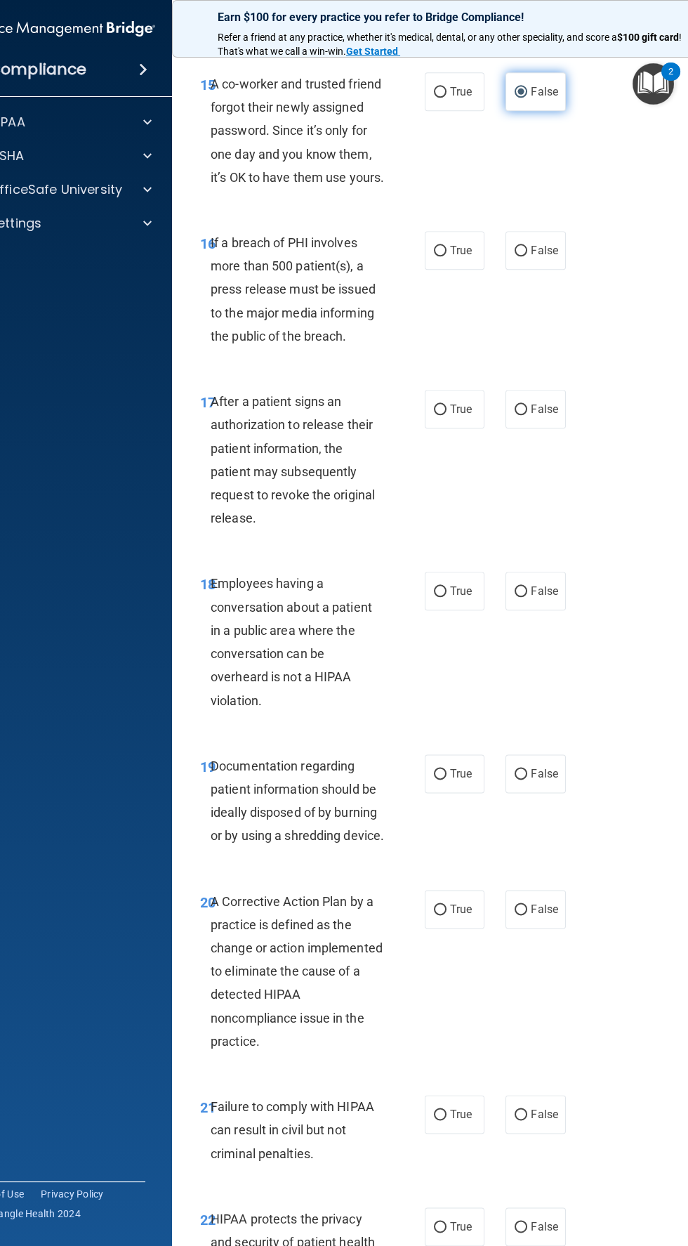
scroll to position [2285, 0]
click at [440, 256] on input "True" at bounding box center [440, 250] width 13 height 11
radio input "true"
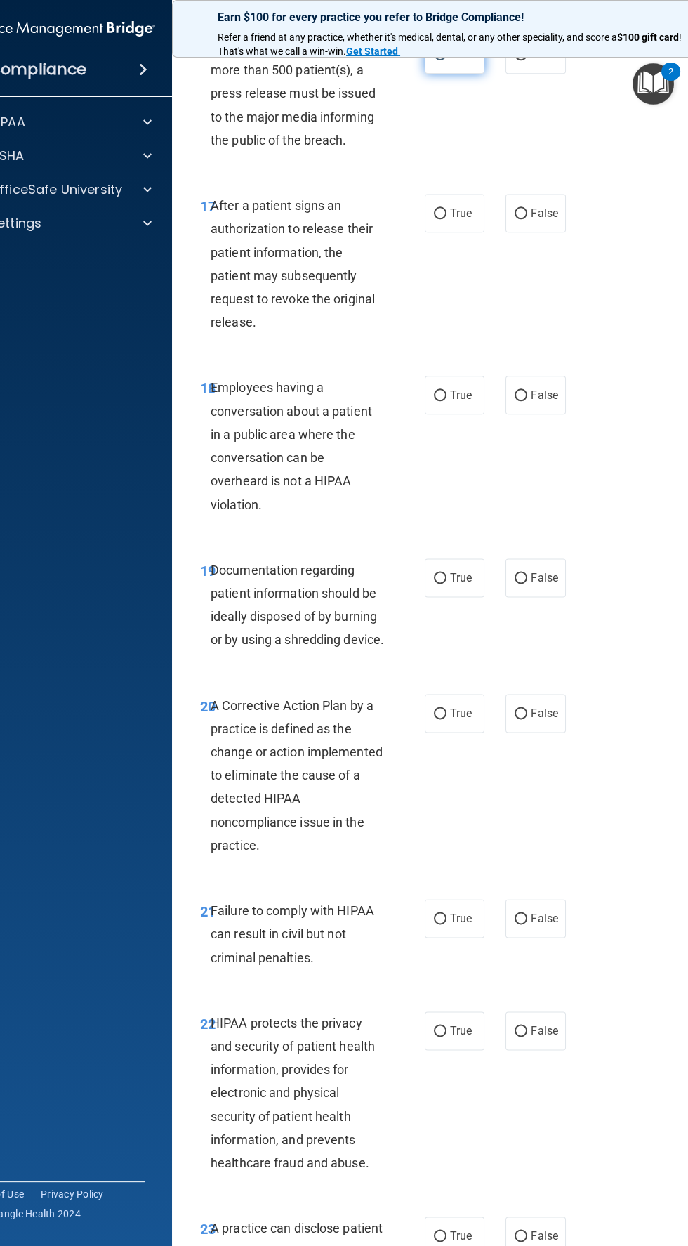
scroll to position [2486, 0]
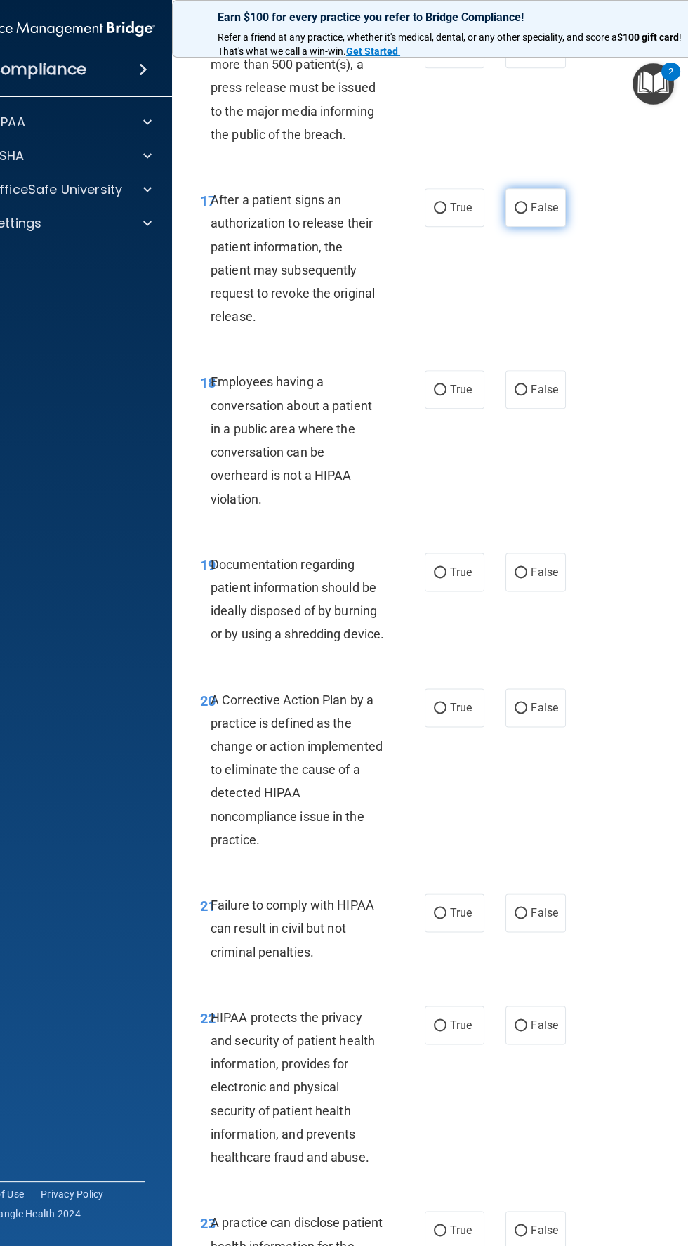
click at [522, 213] on input "False" at bounding box center [521, 208] width 13 height 11
radio input "true"
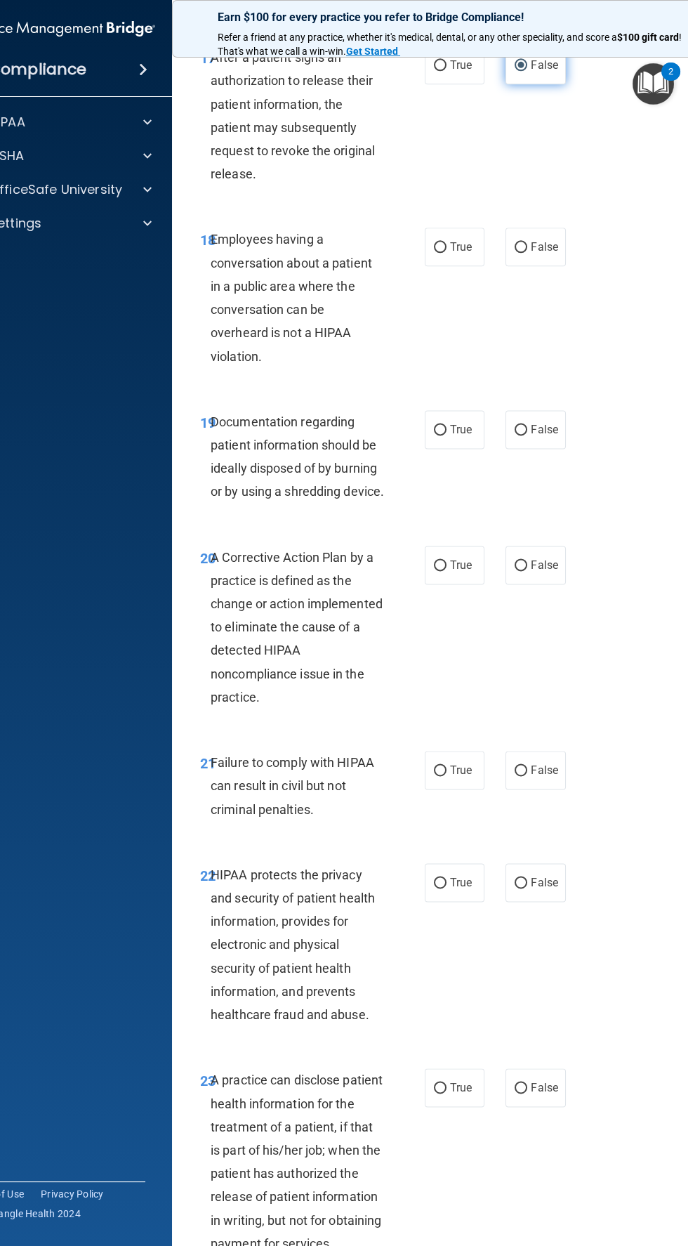
scroll to position [2639, 0]
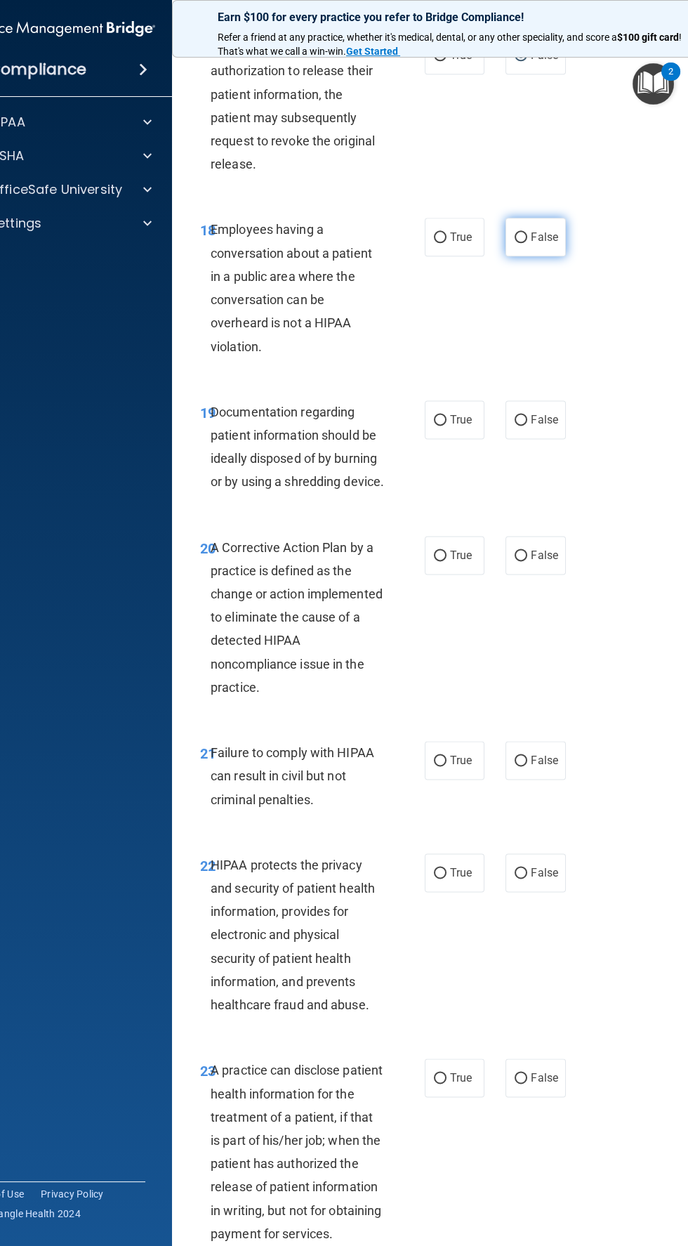
click at [562, 256] on label "False" at bounding box center [536, 237] width 60 height 39
click at [527, 243] on input "False" at bounding box center [521, 237] width 13 height 11
radio input "true"
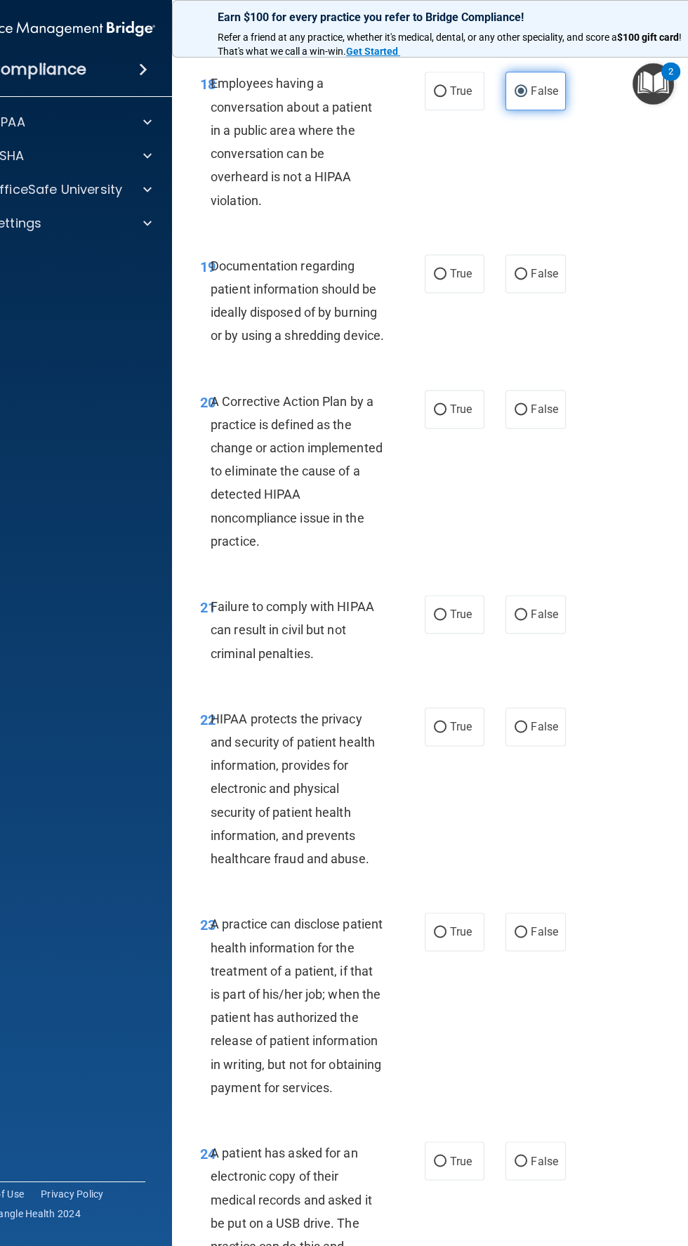
scroll to position [2802, 0]
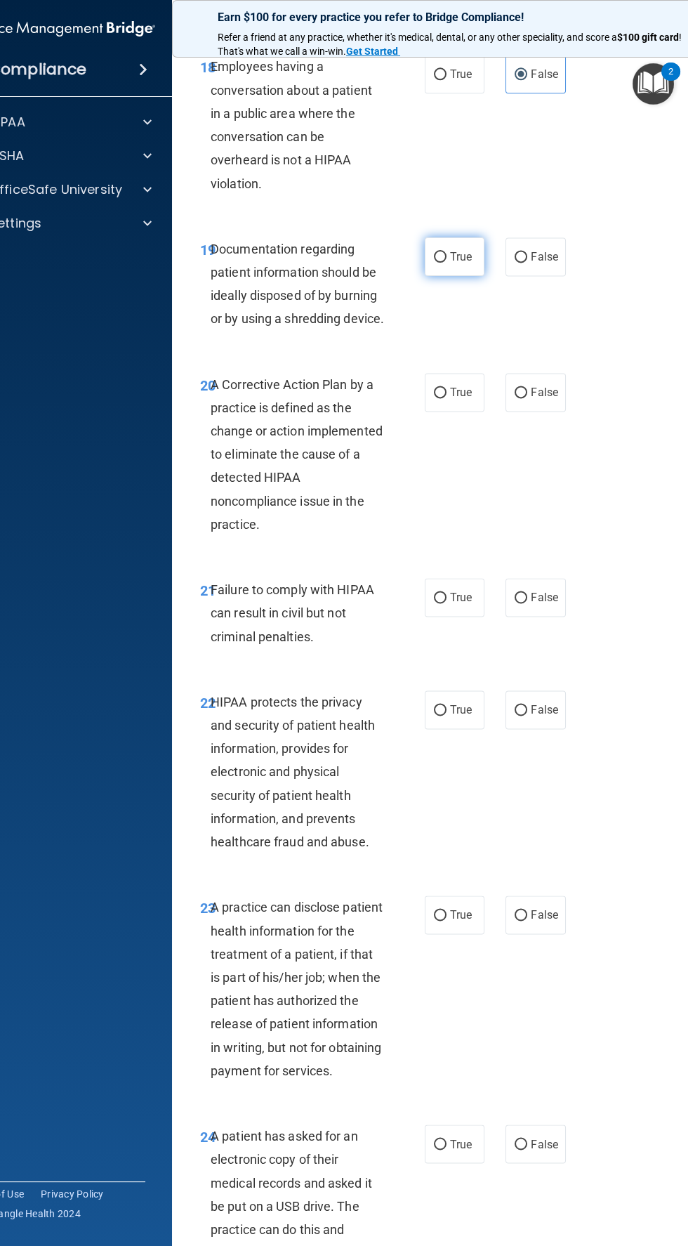
click at [440, 263] on input "True" at bounding box center [440, 257] width 13 height 11
radio input "true"
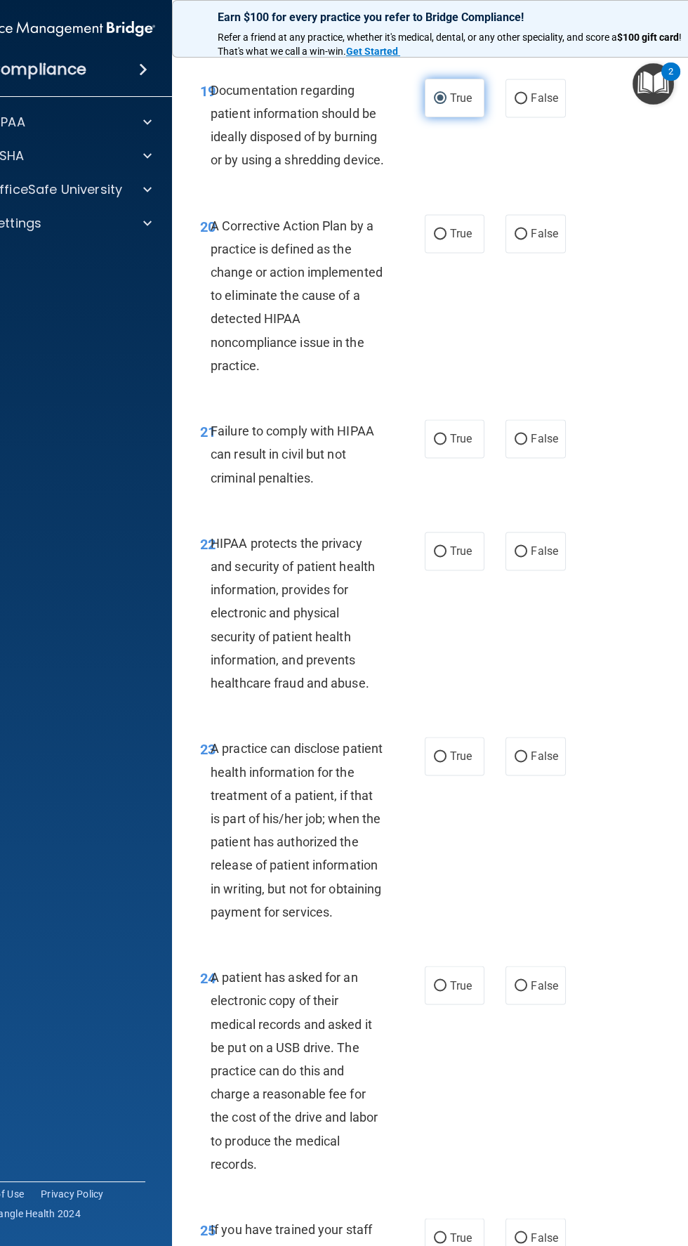
scroll to position [2964, 0]
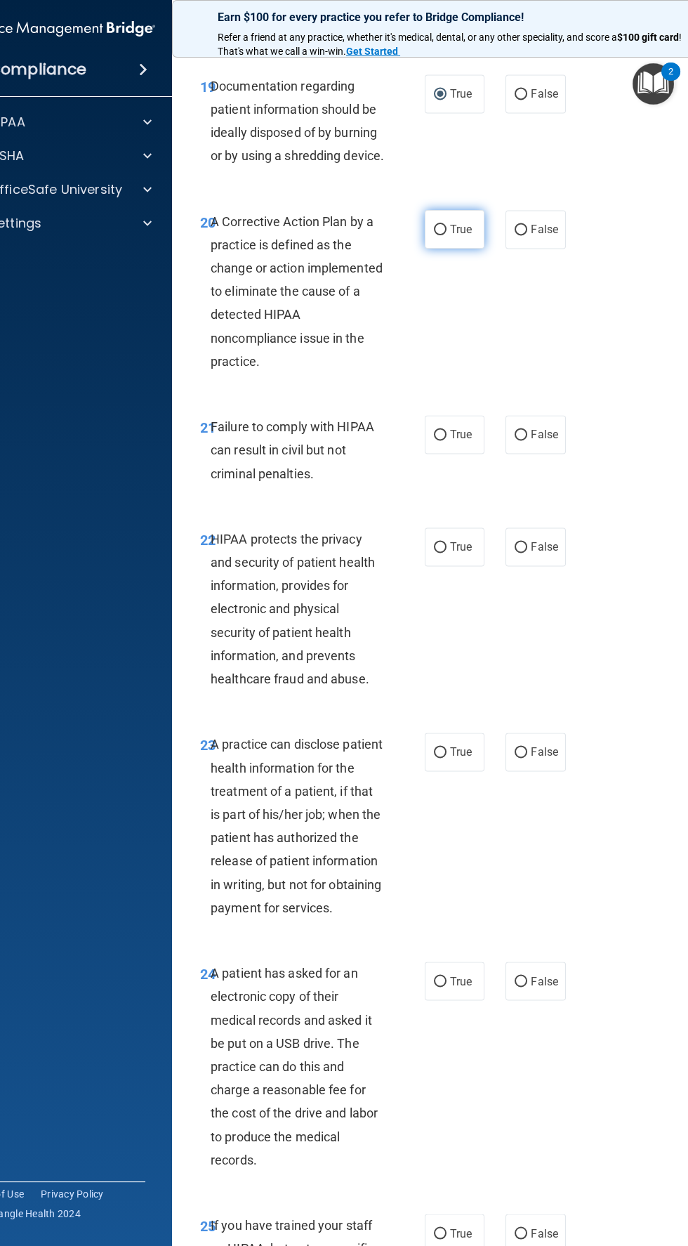
click at [474, 249] on label "True" at bounding box center [455, 229] width 60 height 39
click at [447, 235] on input "True" at bounding box center [440, 230] width 13 height 11
radio input "true"
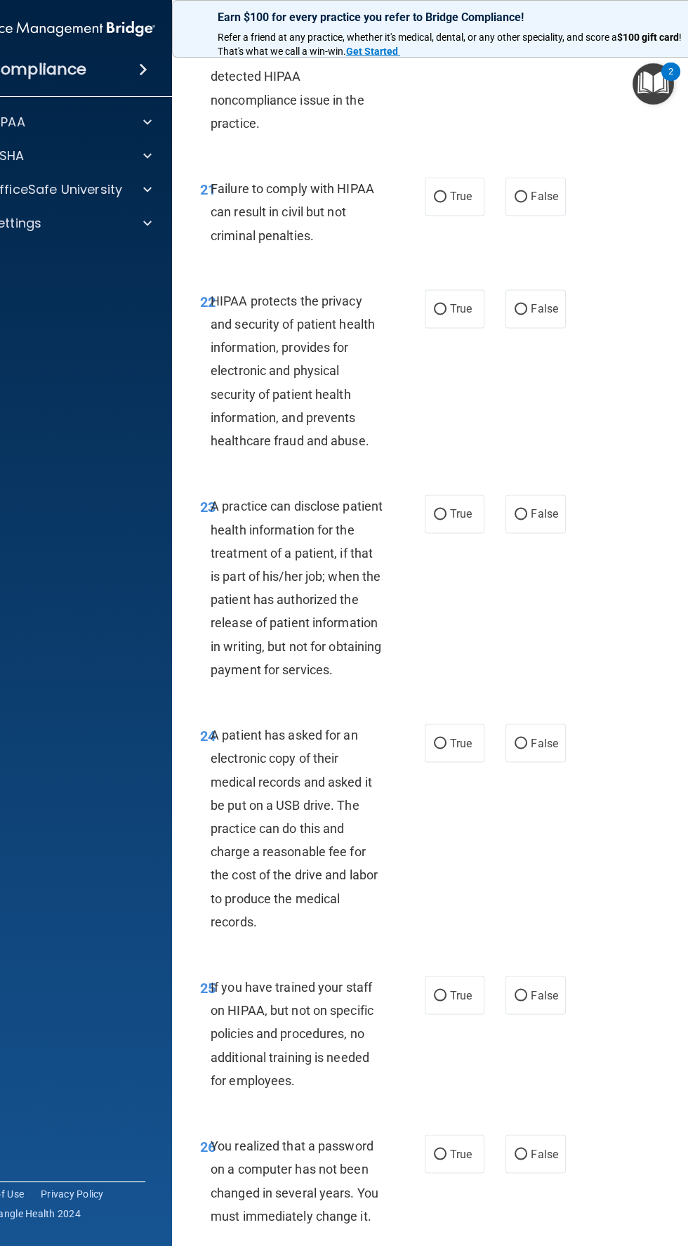
scroll to position [3237, 0]
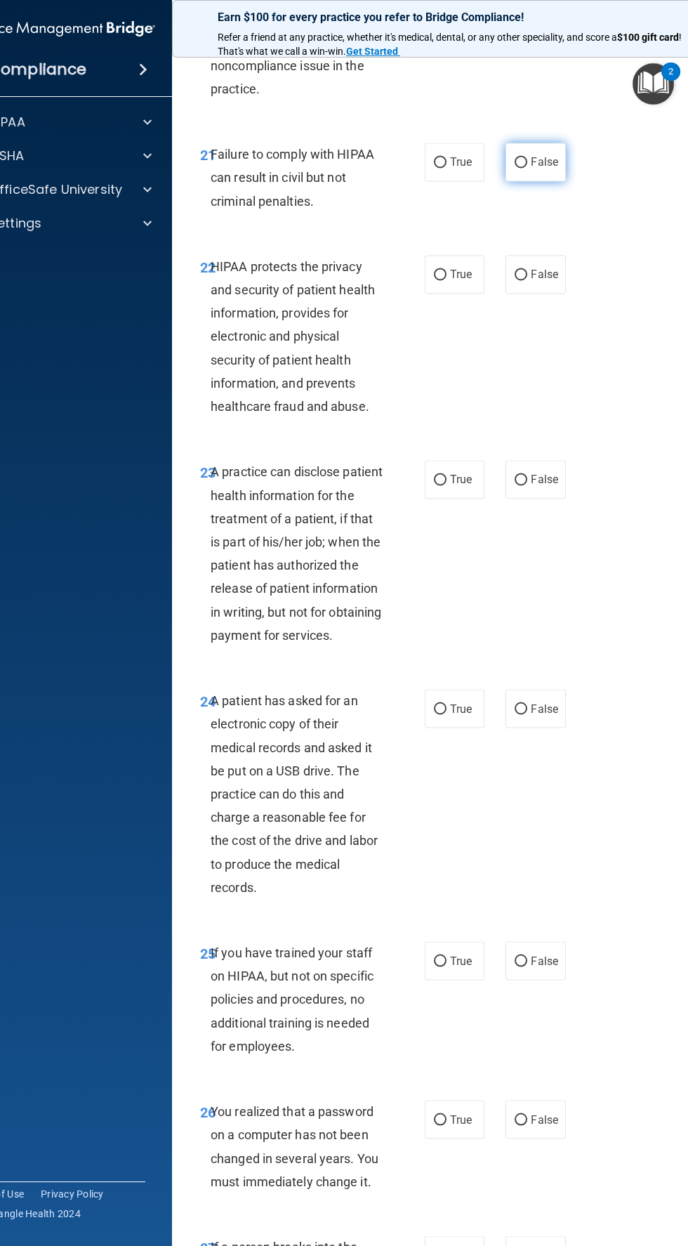
click at [549, 169] on span "False" at bounding box center [544, 161] width 27 height 13
click at [527, 168] on input "False" at bounding box center [521, 162] width 13 height 11
radio input "true"
click at [447, 293] on label "True" at bounding box center [455, 274] width 60 height 39
click at [447, 280] on input "True" at bounding box center [440, 275] width 13 height 11
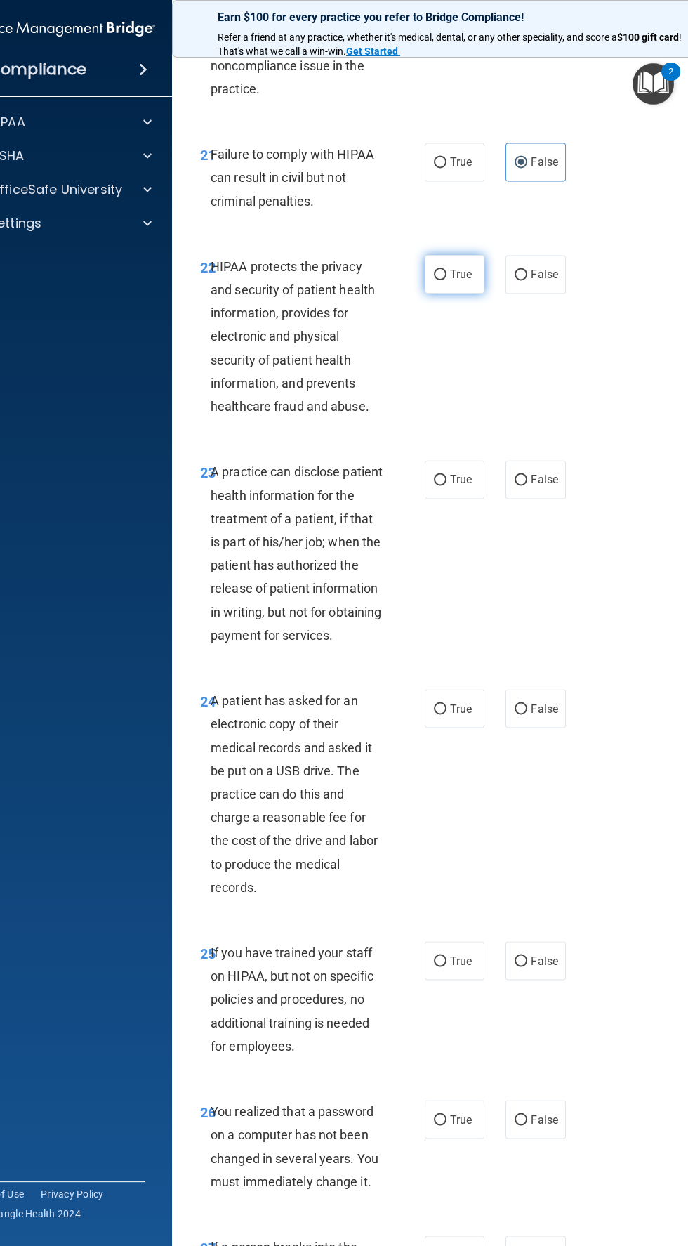
radio input "true"
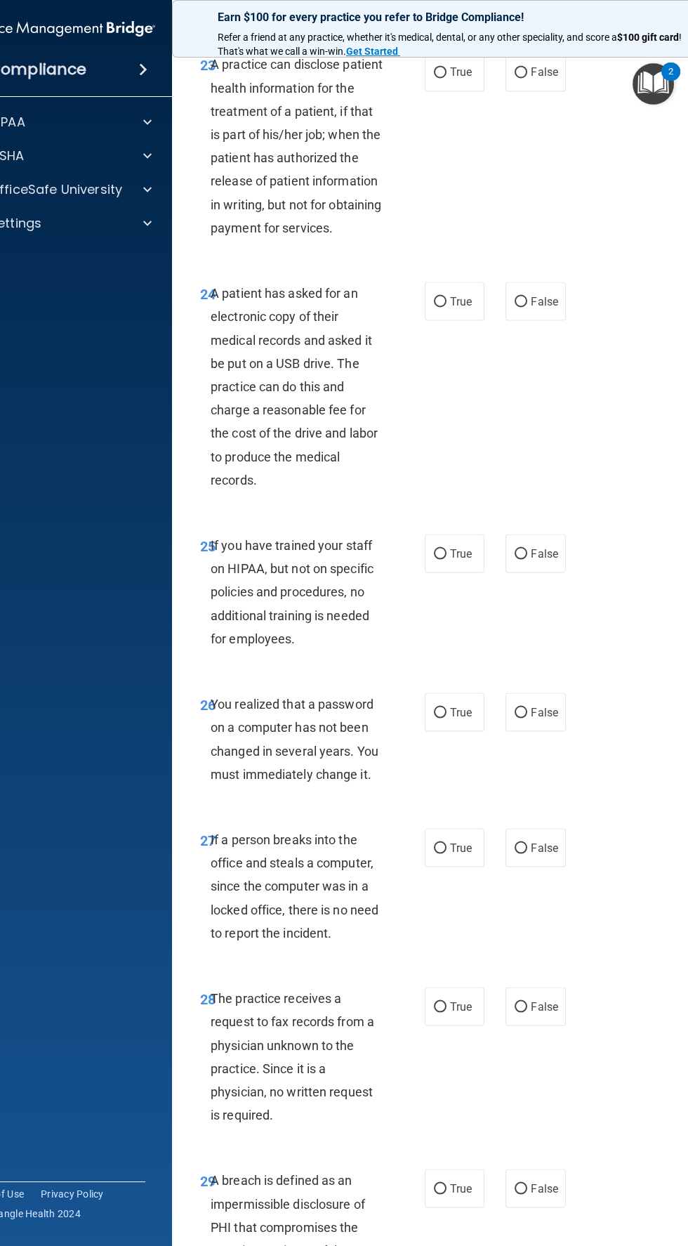
scroll to position [3646, 0]
click at [466, 90] on label "True" at bounding box center [455, 70] width 60 height 39
click at [447, 77] on input "True" at bounding box center [440, 71] width 13 height 11
radio input "true"
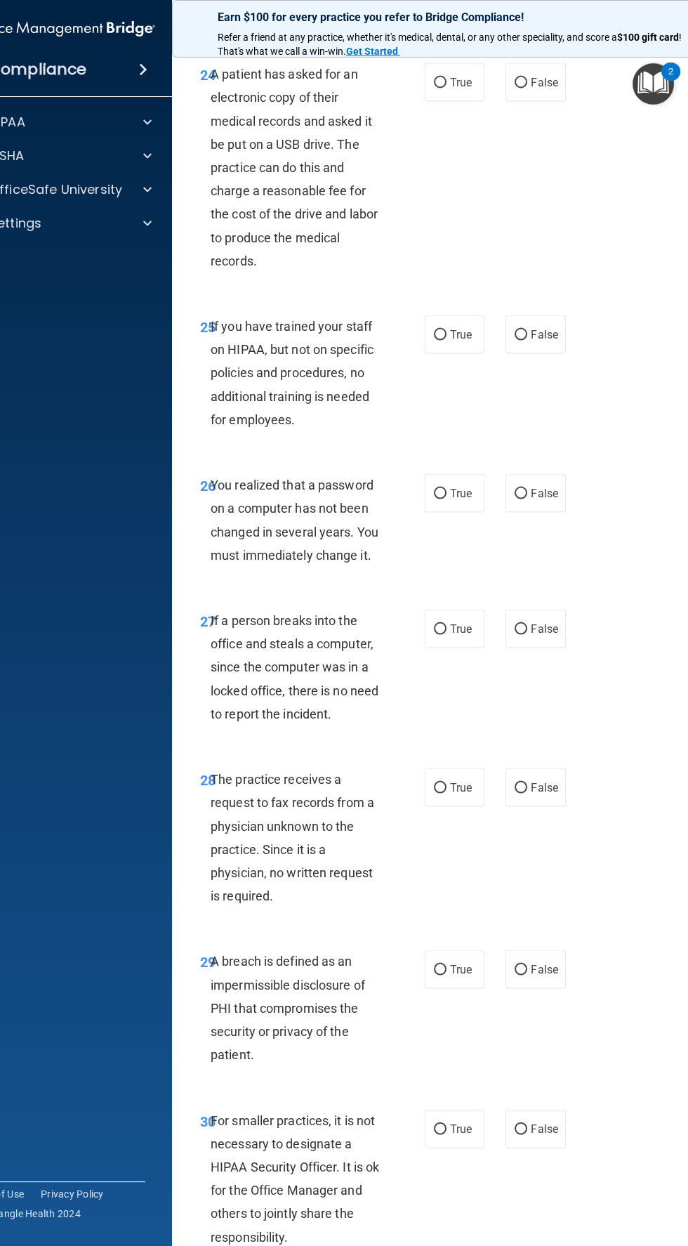
scroll to position [3865, 0]
click at [522, 86] on input "False" at bounding box center [521, 81] width 13 height 11
radio input "true"
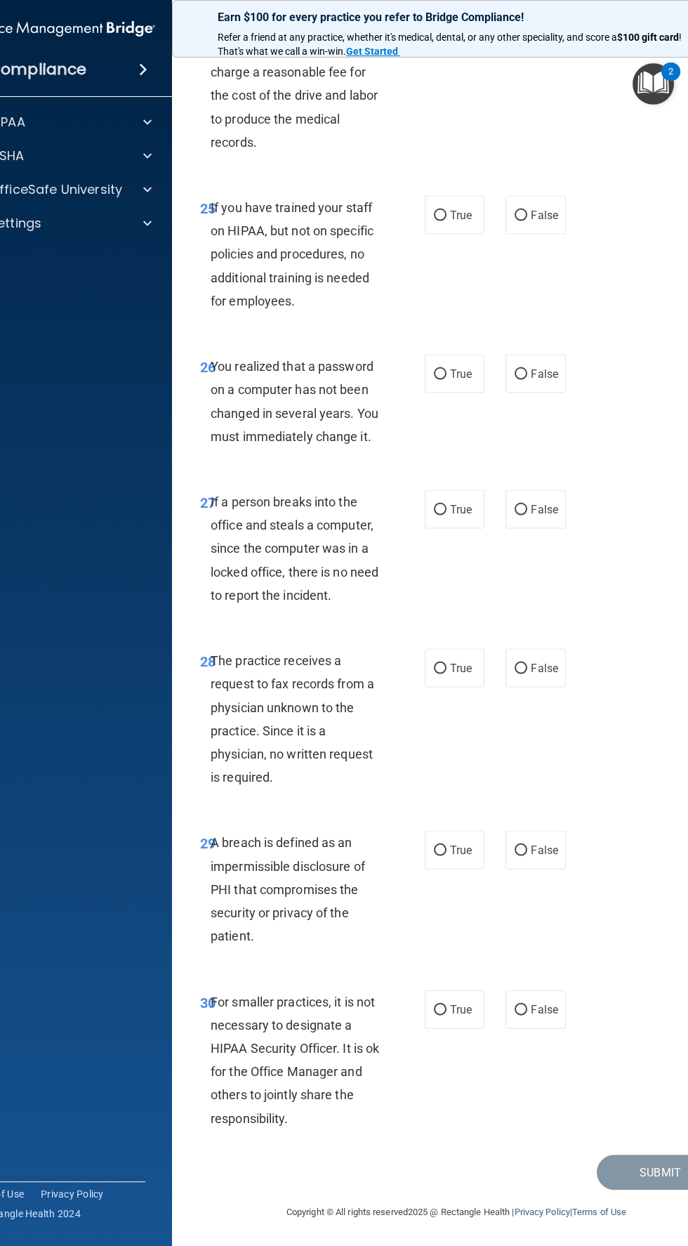
scroll to position [4075, 0]
click at [522, 218] on input "False" at bounding box center [521, 216] width 13 height 11
radio input "true"
click at [443, 374] on input "True" at bounding box center [440, 374] width 13 height 11
radio input "true"
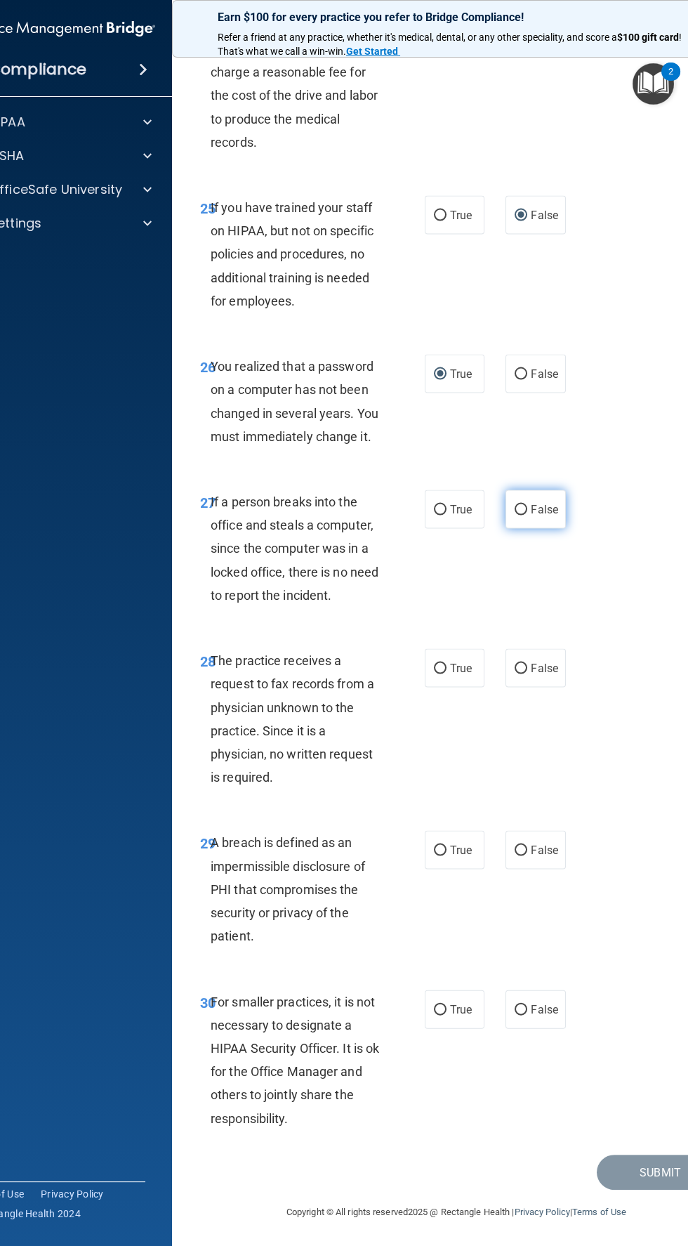
click at [521, 508] on input "False" at bounding box center [521, 510] width 13 height 11
radio input "true"
click at [586, 767] on div "28 The practice receives a request to fax records from a physician unknown to t…" at bounding box center [457, 722] width 534 height 182
click at [521, 668] on input "False" at bounding box center [521, 669] width 13 height 11
radio input "true"
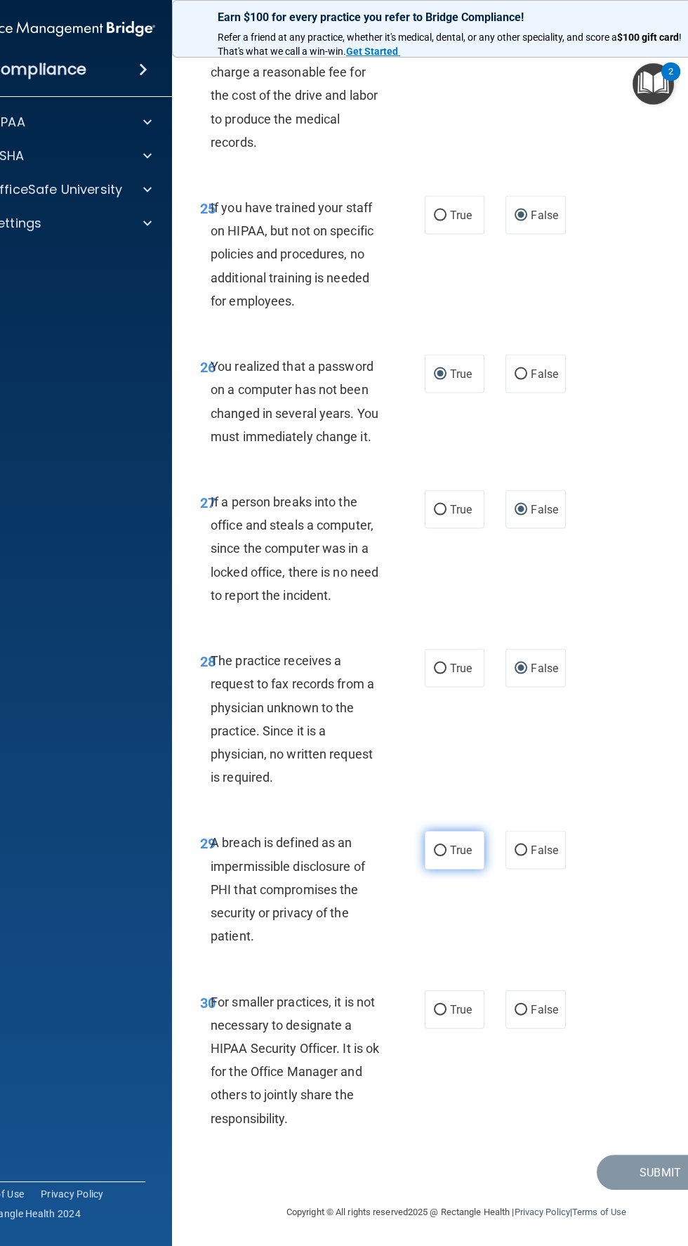
click at [446, 850] on input "True" at bounding box center [440, 850] width 13 height 11
radio input "true"
click at [546, 1009] on span "False" at bounding box center [544, 1009] width 27 height 13
click at [527, 1009] on input "False" at bounding box center [521, 1010] width 13 height 11
radio input "true"
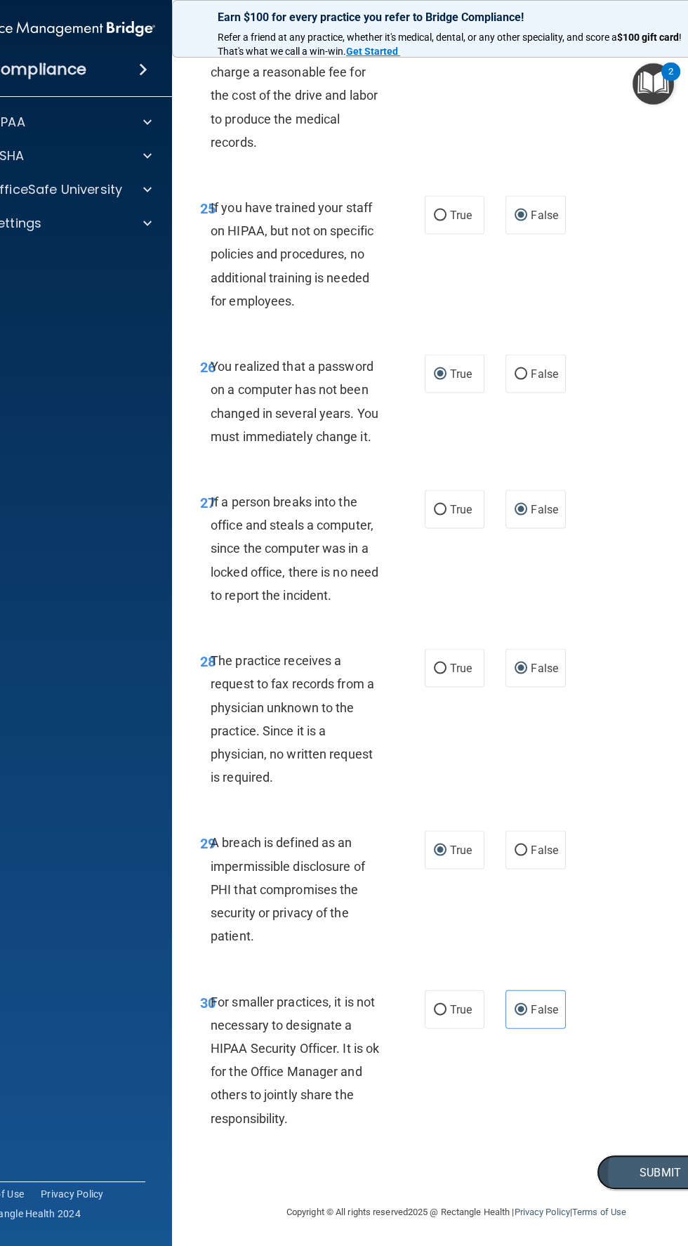
click at [632, 1176] on button "Submit" at bounding box center [660, 1172] width 126 height 36
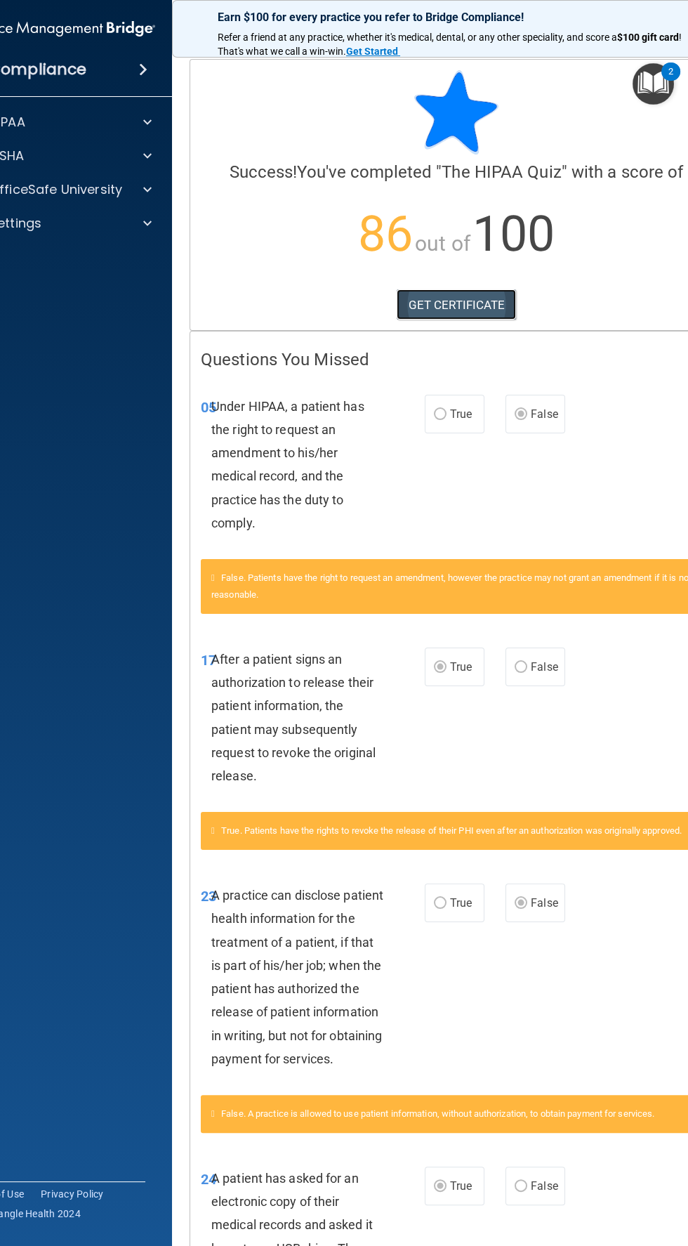
click at [480, 305] on link "GET CERTIFICATE" at bounding box center [457, 304] width 120 height 31
click at [147, 121] on span at bounding box center [147, 122] width 8 height 17
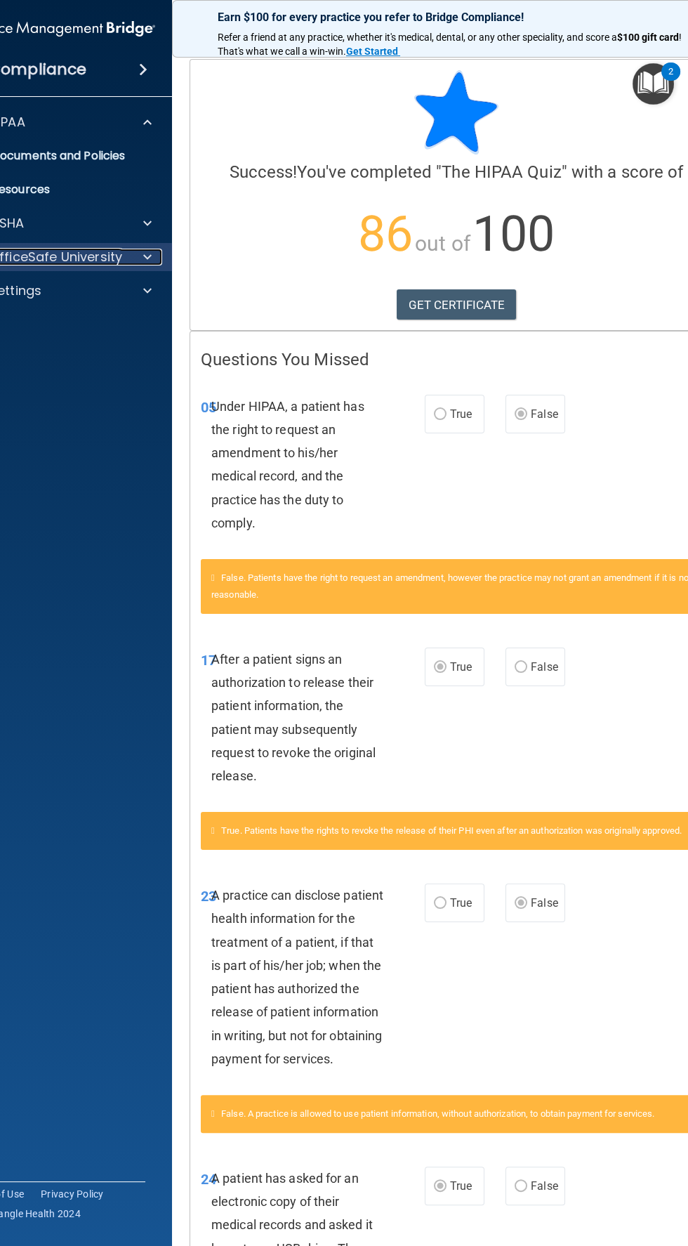
click at [101, 255] on p "OfficeSafe University" at bounding box center [55, 257] width 133 height 17
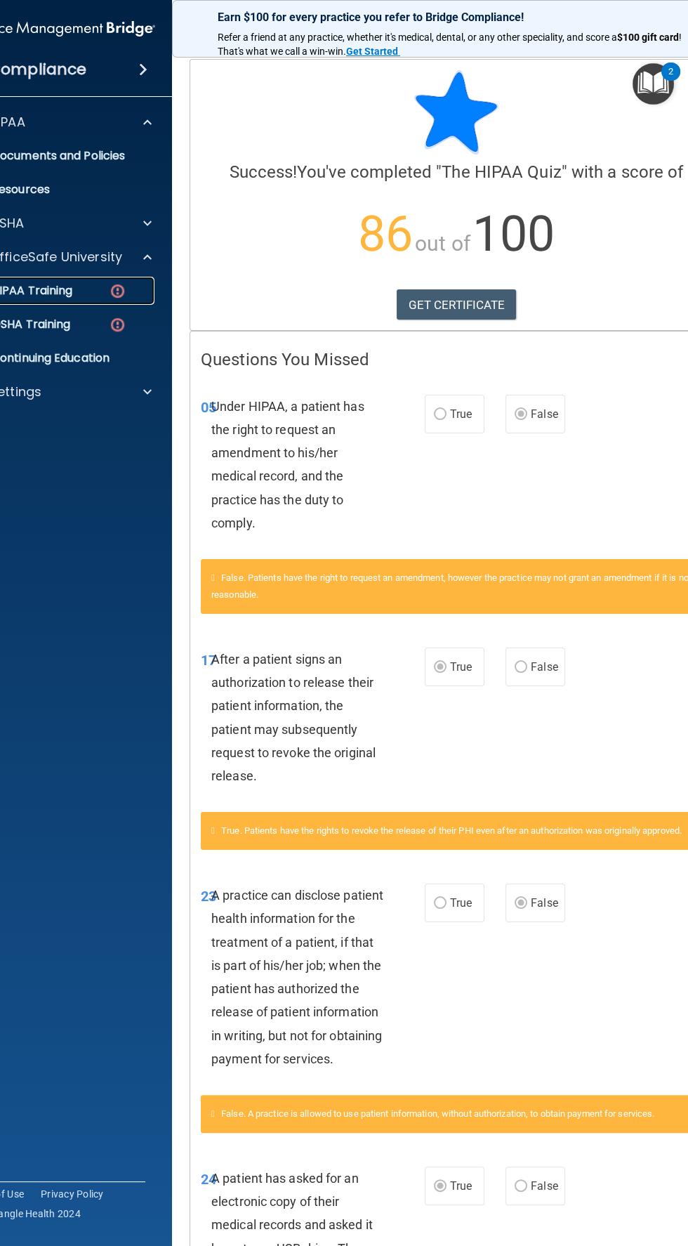
click at [105, 296] on div "HIPAA Training" at bounding box center [52, 291] width 192 height 14
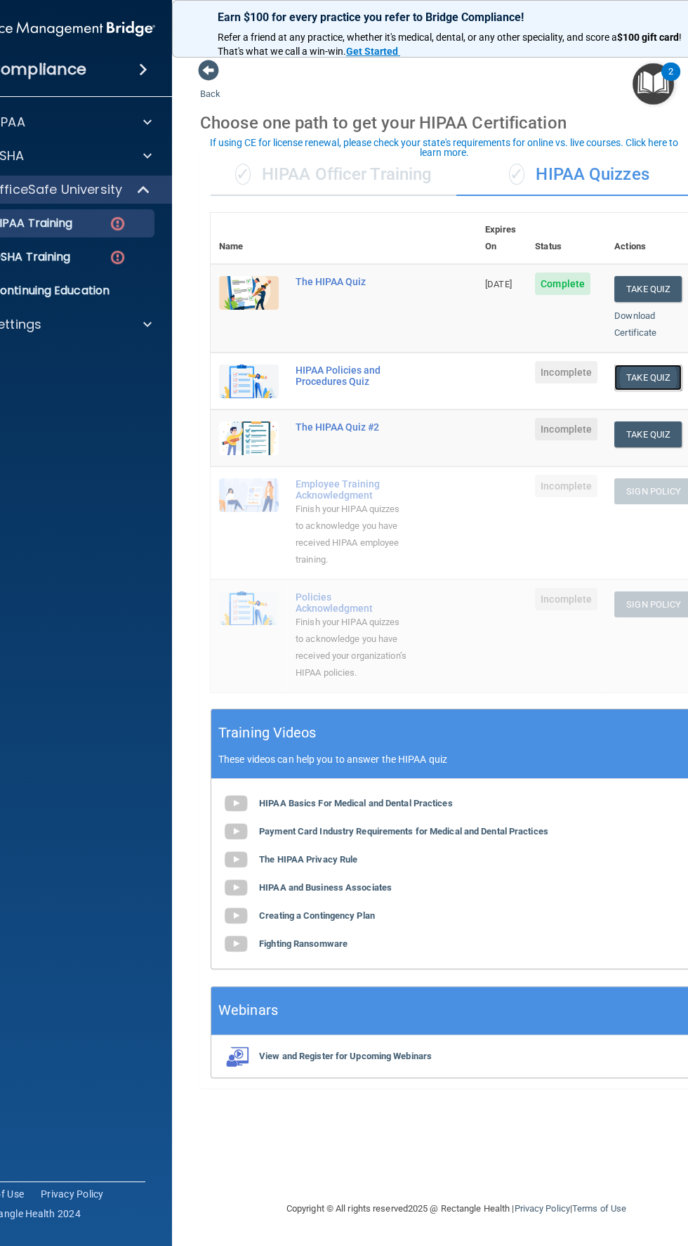
click at [661, 364] on button "Take Quiz" at bounding box center [647, 377] width 67 height 26
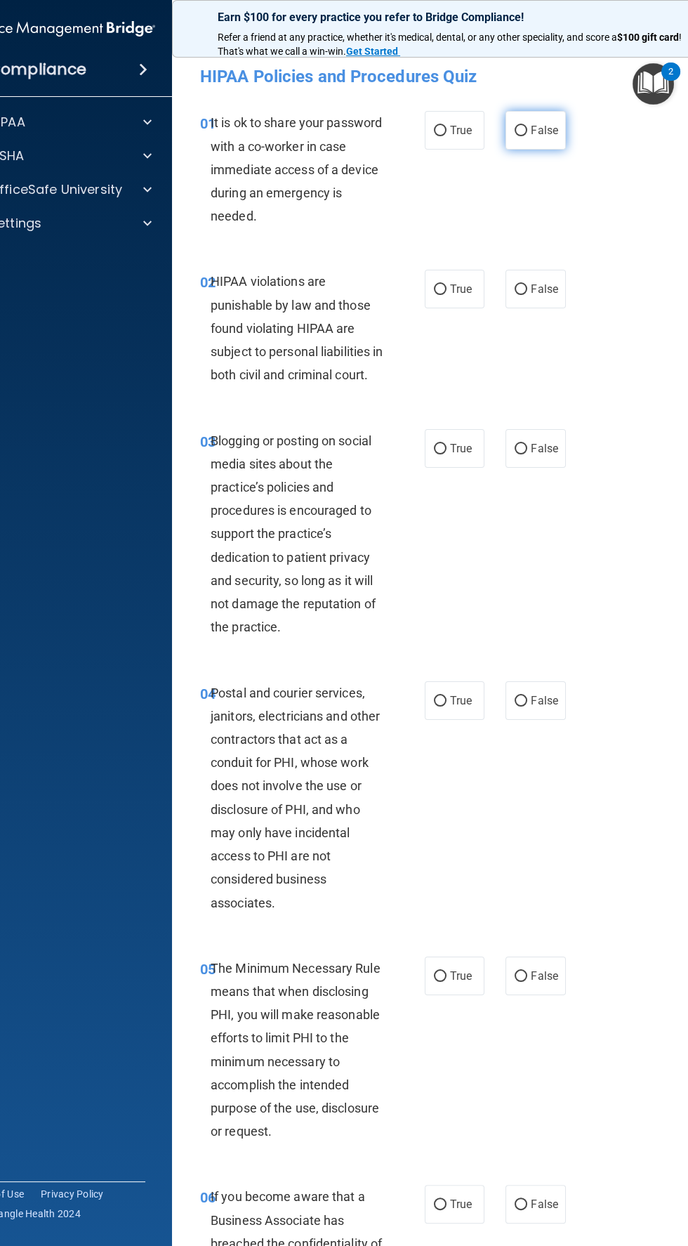
click at [522, 129] on input "False" at bounding box center [521, 131] width 13 height 11
radio input "true"
click at [440, 289] on input "True" at bounding box center [440, 289] width 13 height 11
radio input "true"
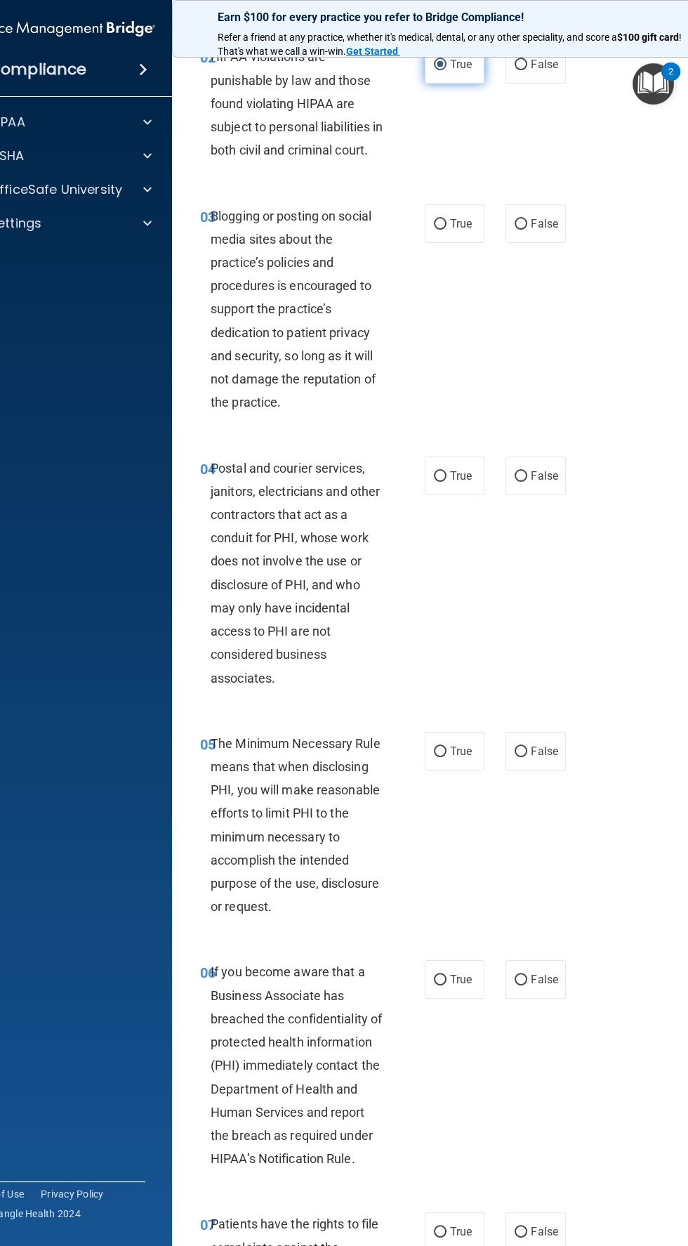
scroll to position [226, 0]
click at [550, 229] on span "False" at bounding box center [544, 222] width 27 height 13
click at [527, 228] on input "False" at bounding box center [521, 223] width 13 height 11
radio input "true"
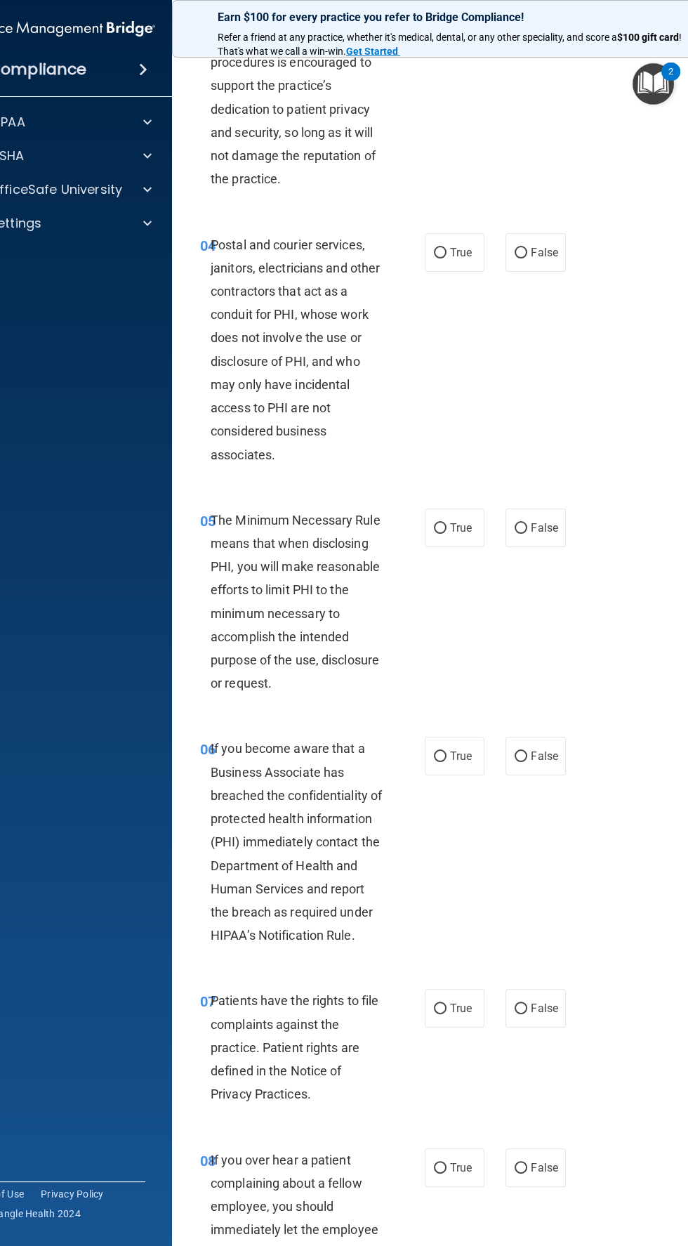
scroll to position [449, 0]
click at [521, 257] on input "False" at bounding box center [521, 251] width 13 height 11
radio input "true"
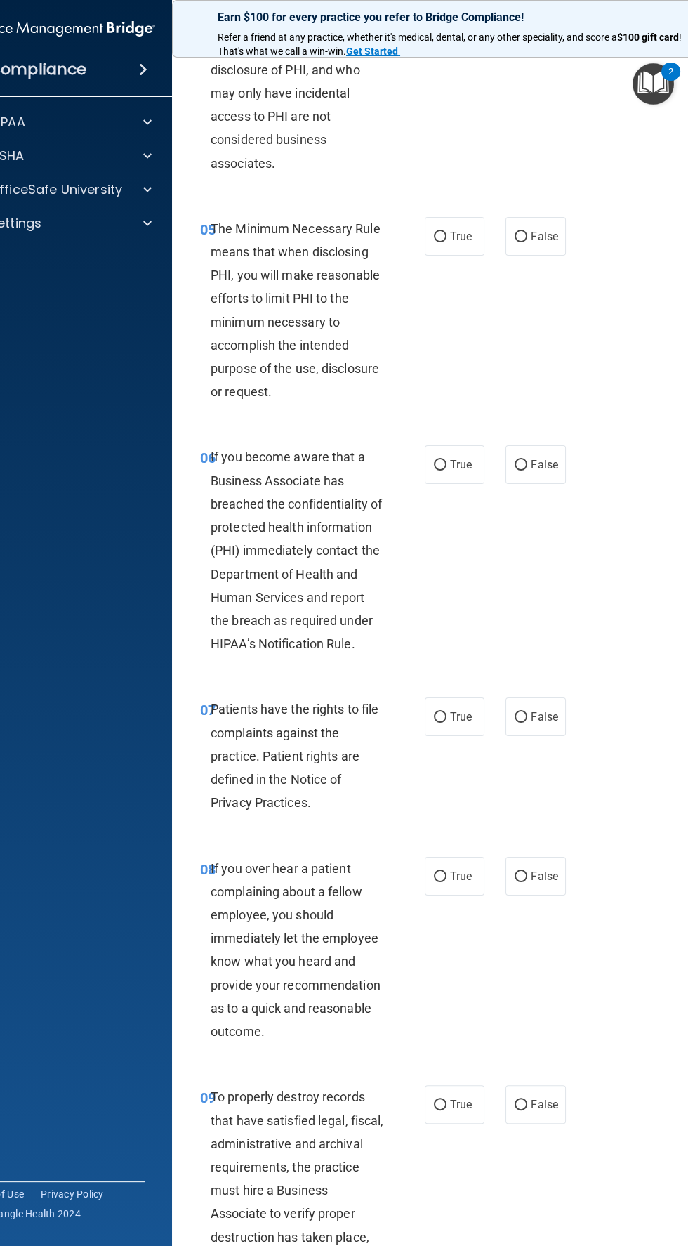
scroll to position [741, 0]
click at [440, 240] on input "True" at bounding box center [440, 235] width 13 height 11
radio input "true"
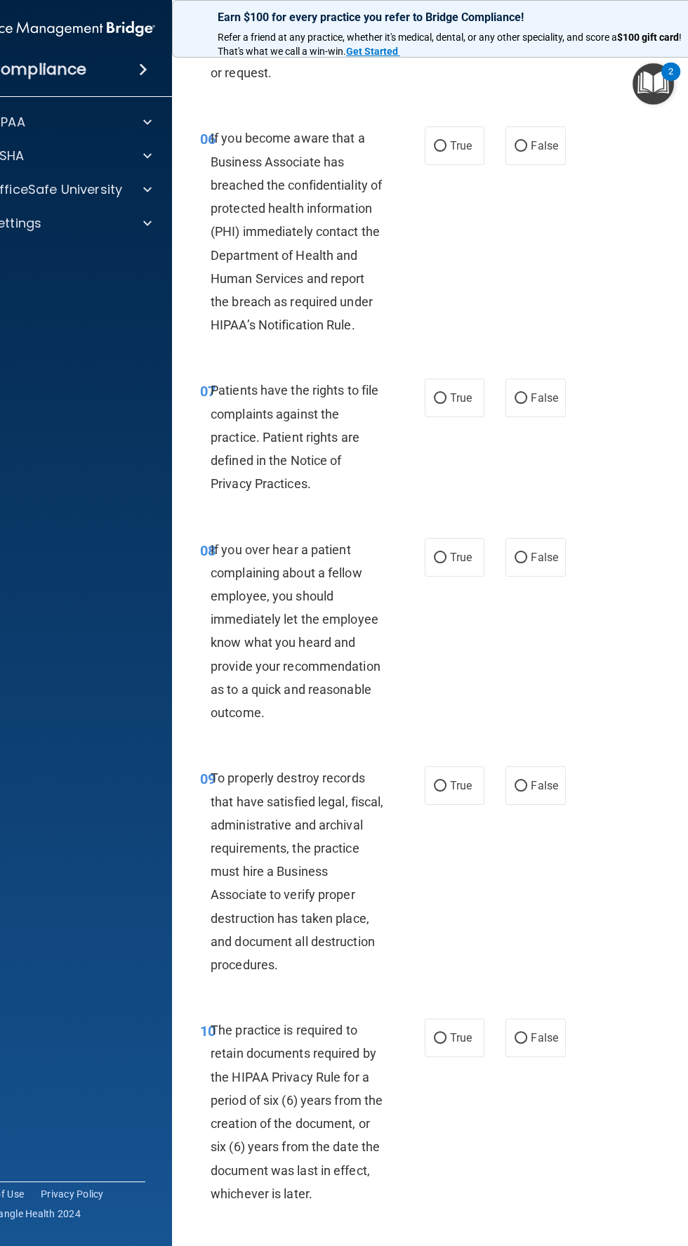
scroll to position [1063, 0]
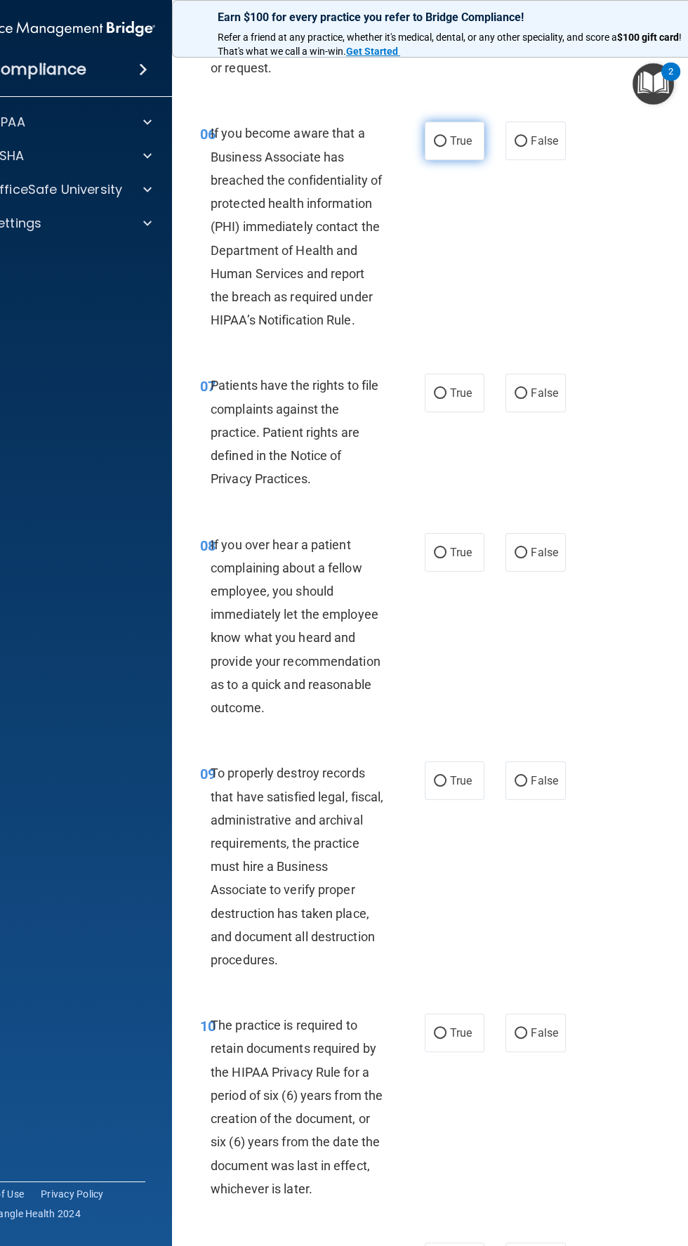
click at [465, 147] on span "True" at bounding box center [461, 140] width 22 height 13
click at [447, 147] on input "True" at bounding box center [440, 141] width 13 height 11
radio input "true"
click at [438, 399] on input "True" at bounding box center [440, 393] width 13 height 11
radio input "true"
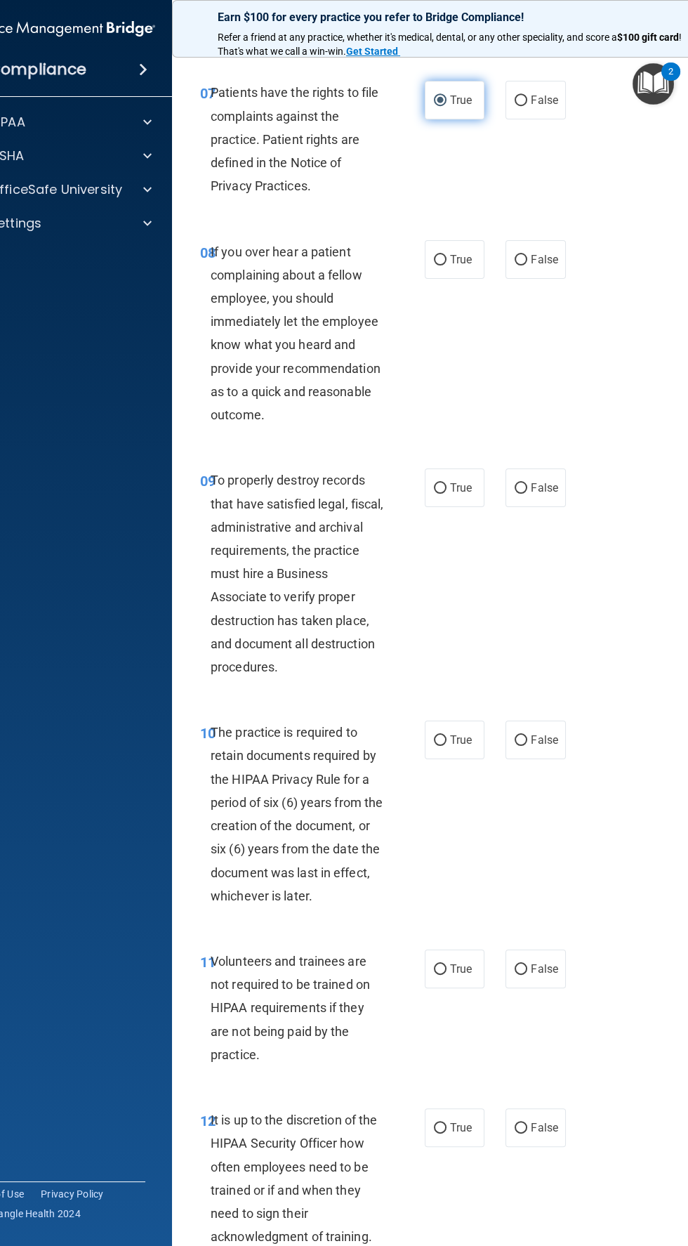
scroll to position [1357, 0]
click at [544, 265] on span "False" at bounding box center [544, 258] width 27 height 13
click at [527, 265] on input "False" at bounding box center [521, 259] width 13 height 11
radio input "true"
click at [444, 265] on input "True" at bounding box center [440, 259] width 13 height 11
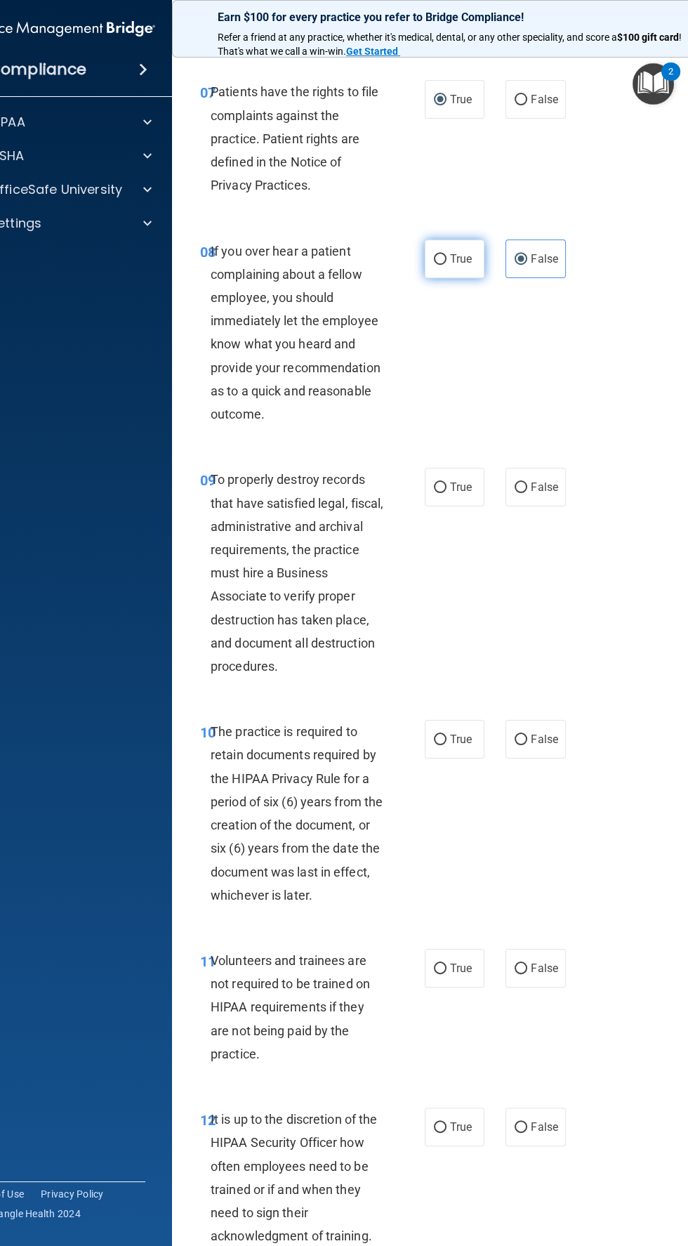
radio input "true"
click at [546, 278] on label "False" at bounding box center [536, 258] width 60 height 39
click at [527, 265] on input "False" at bounding box center [521, 259] width 13 height 11
radio input "true"
radio input "false"
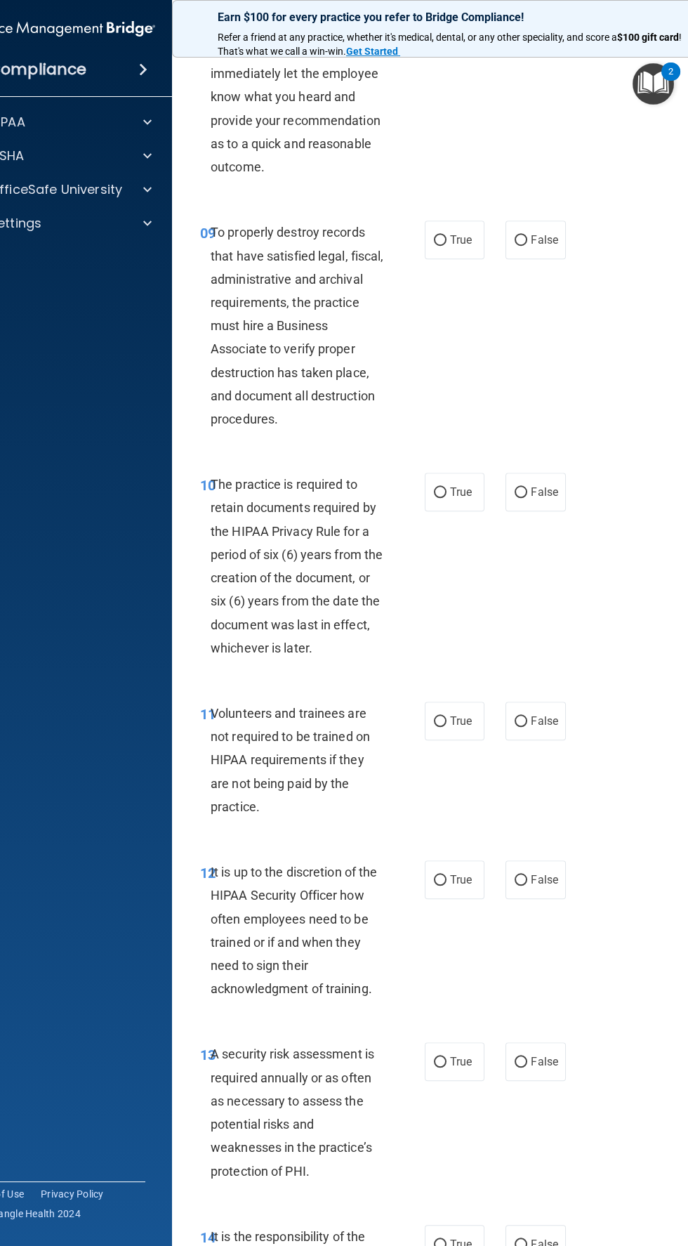
scroll to position [1604, 0]
click at [474, 258] on label "True" at bounding box center [455, 239] width 60 height 39
click at [447, 245] on input "True" at bounding box center [440, 240] width 13 height 11
radio input "true"
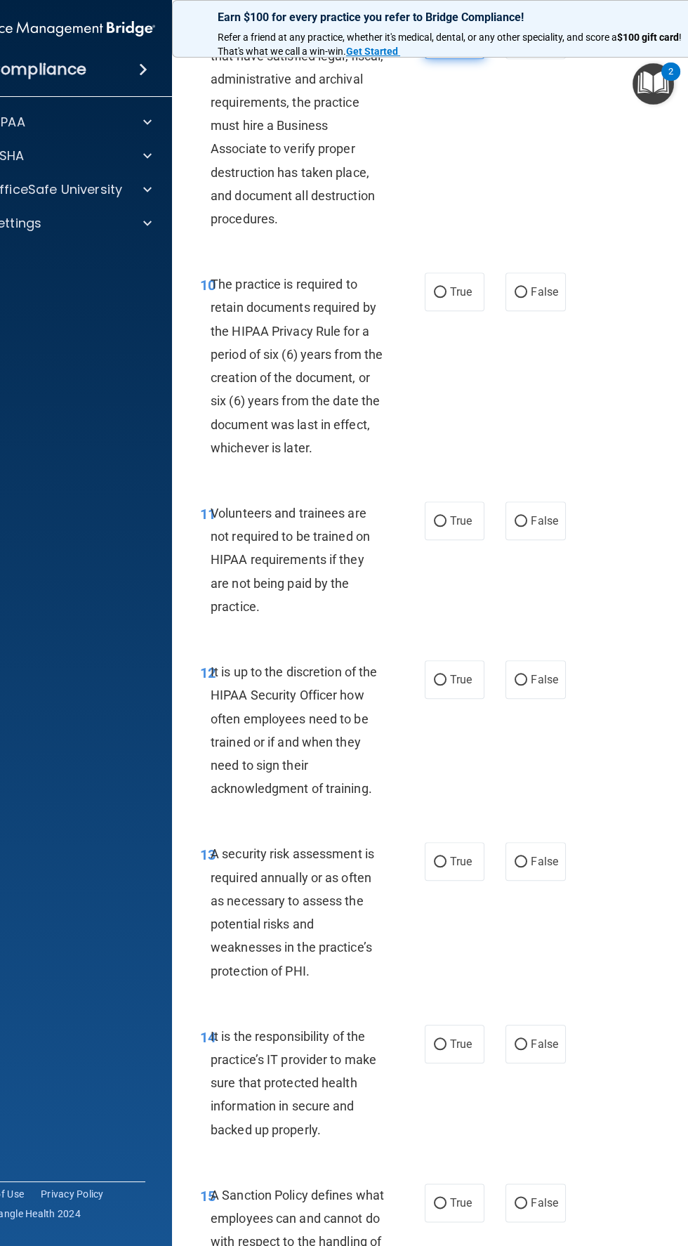
scroll to position [1804, 0]
click at [524, 298] on input "False" at bounding box center [521, 292] width 13 height 11
radio input "true"
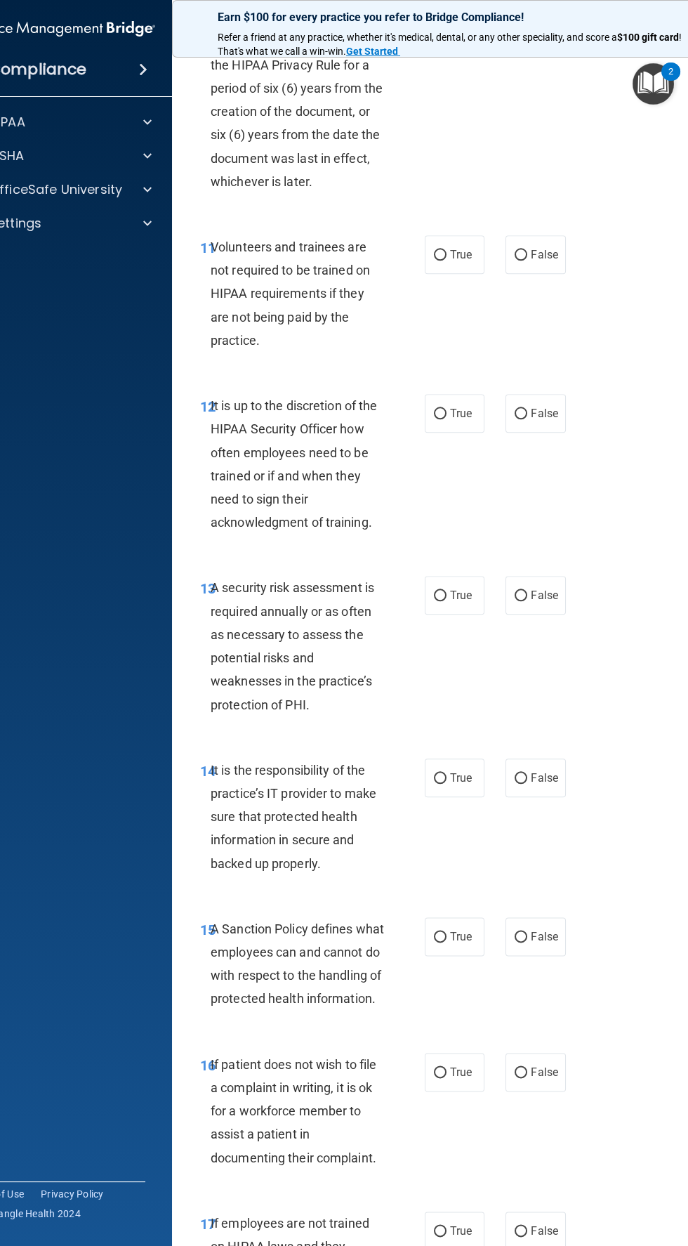
scroll to position [2071, 0]
click at [527, 259] on input "False" at bounding box center [521, 254] width 13 height 11
radio input "true"
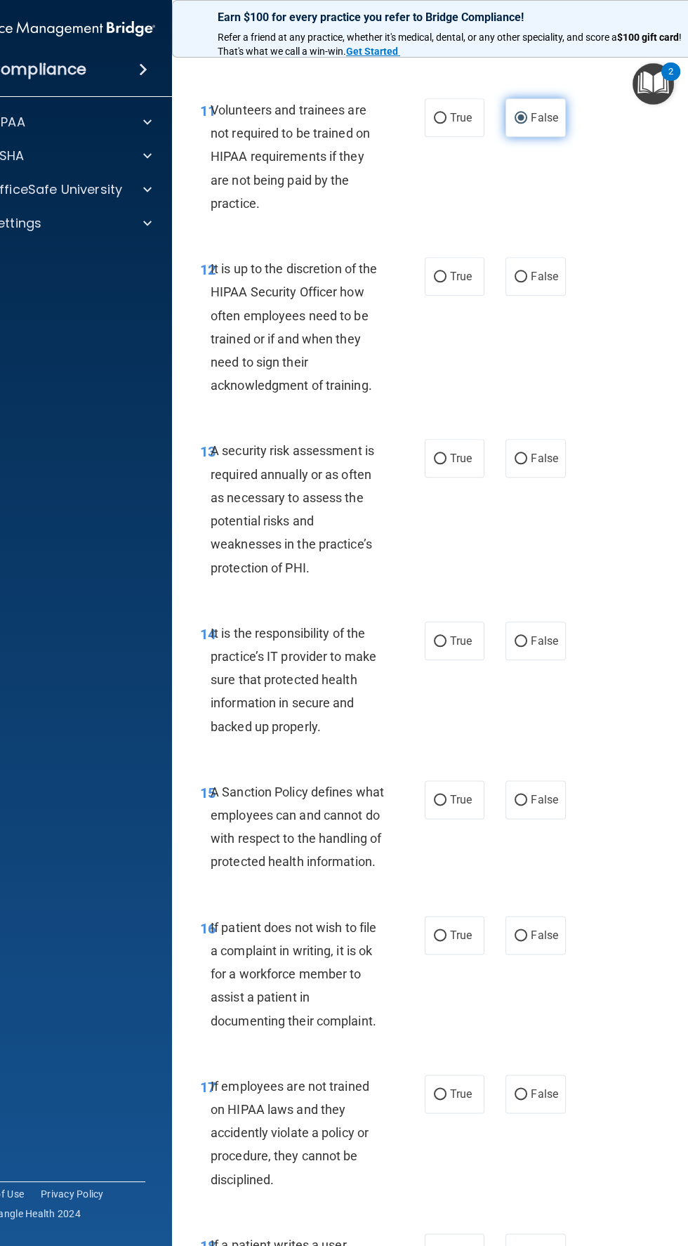
scroll to position [2235, 0]
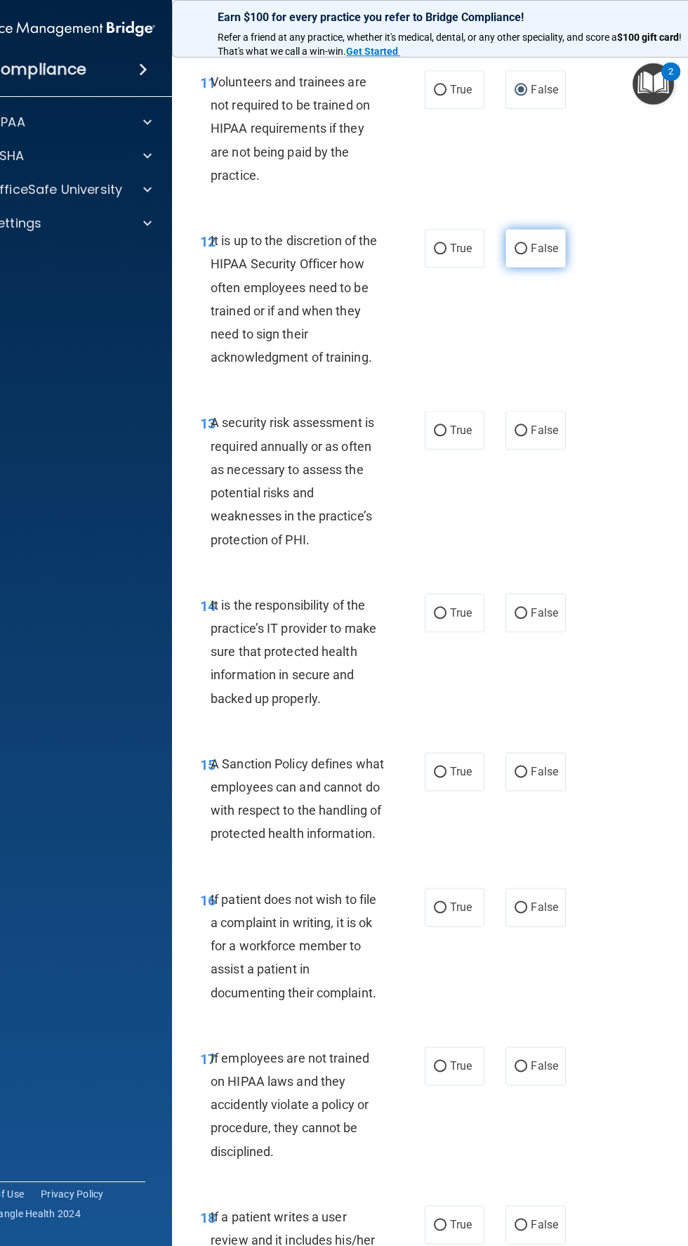
click at [524, 254] on input "False" at bounding box center [521, 249] width 13 height 11
radio input "true"
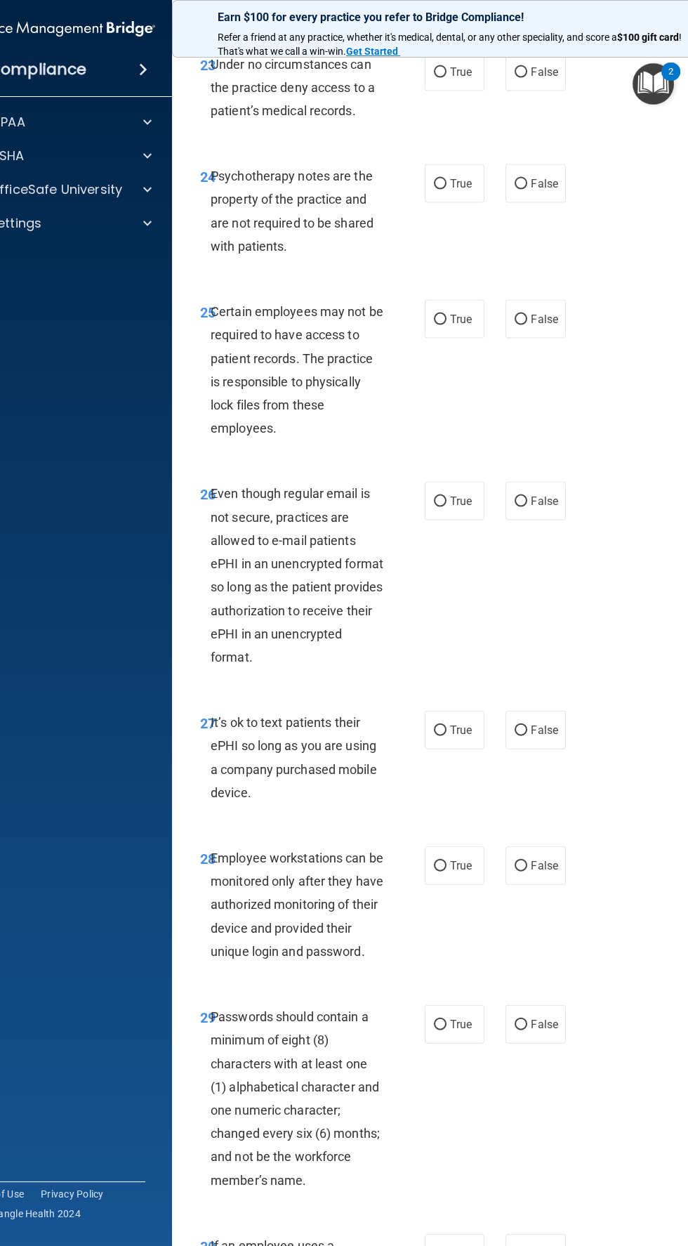
scroll to position [4495, 0]
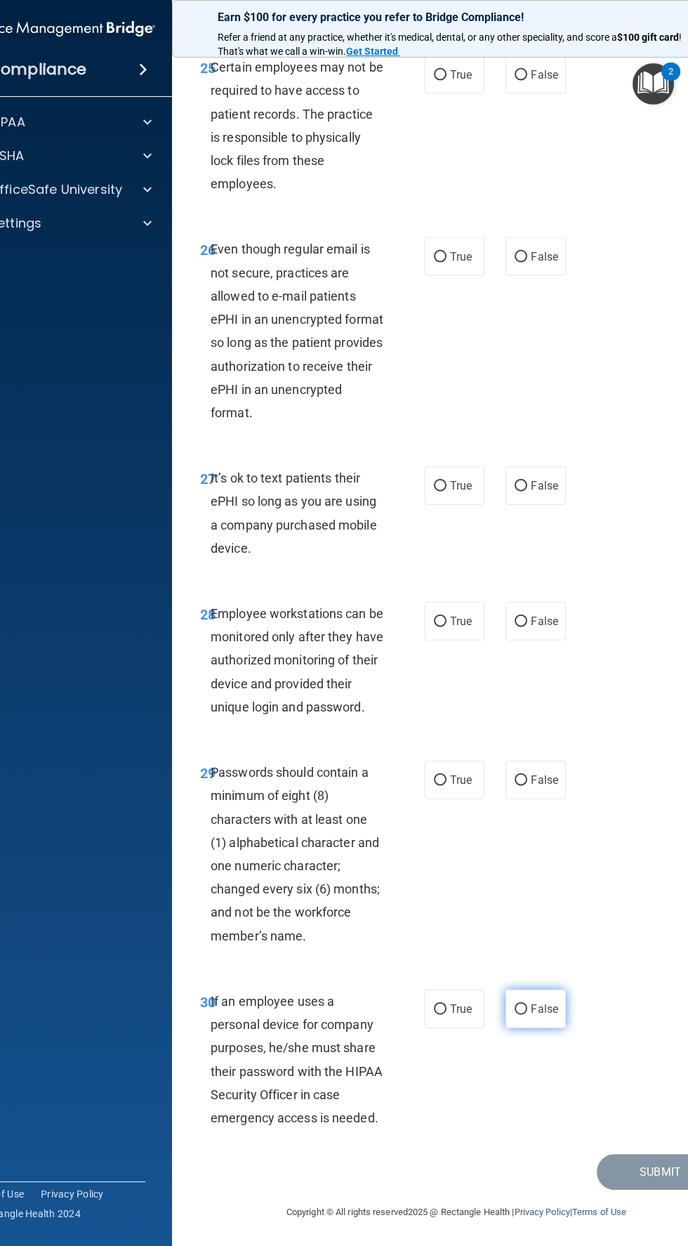
click at [524, 1008] on input "False" at bounding box center [521, 1009] width 13 height 11
radio input "true"
click at [439, 1008] on input "True" at bounding box center [440, 1009] width 13 height 11
radio input "true"
click at [526, 1008] on input "False" at bounding box center [521, 1009] width 13 height 11
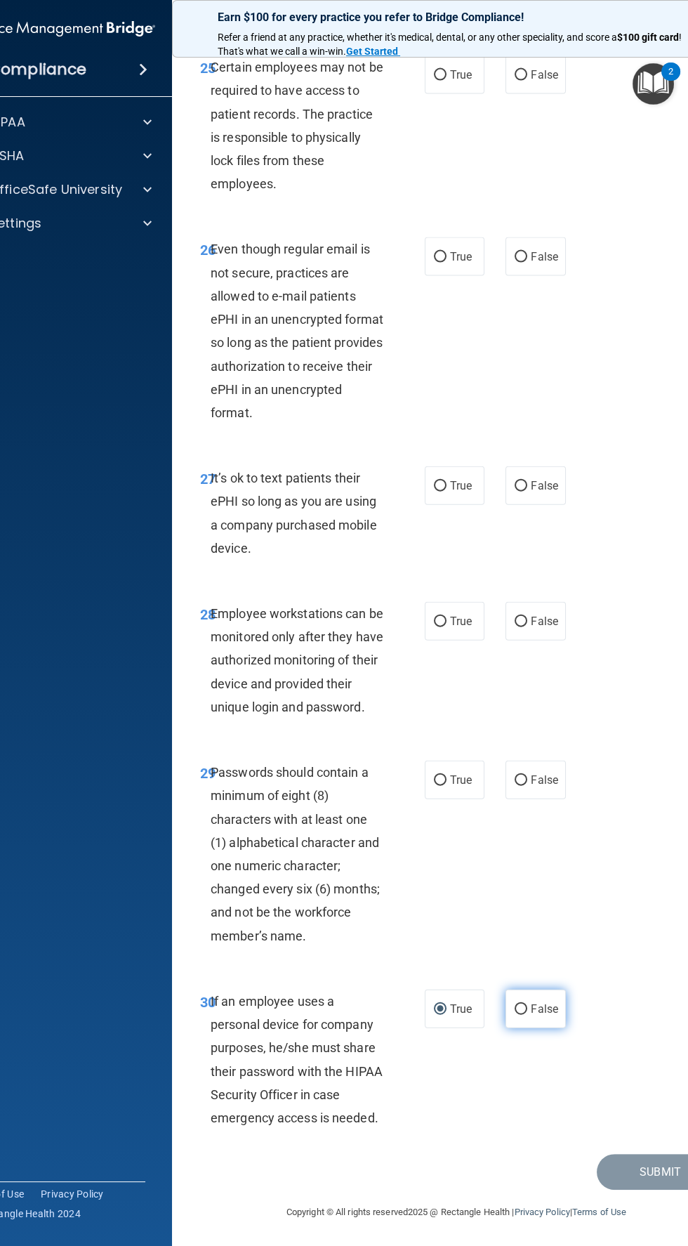
radio input "true"
radio input "false"
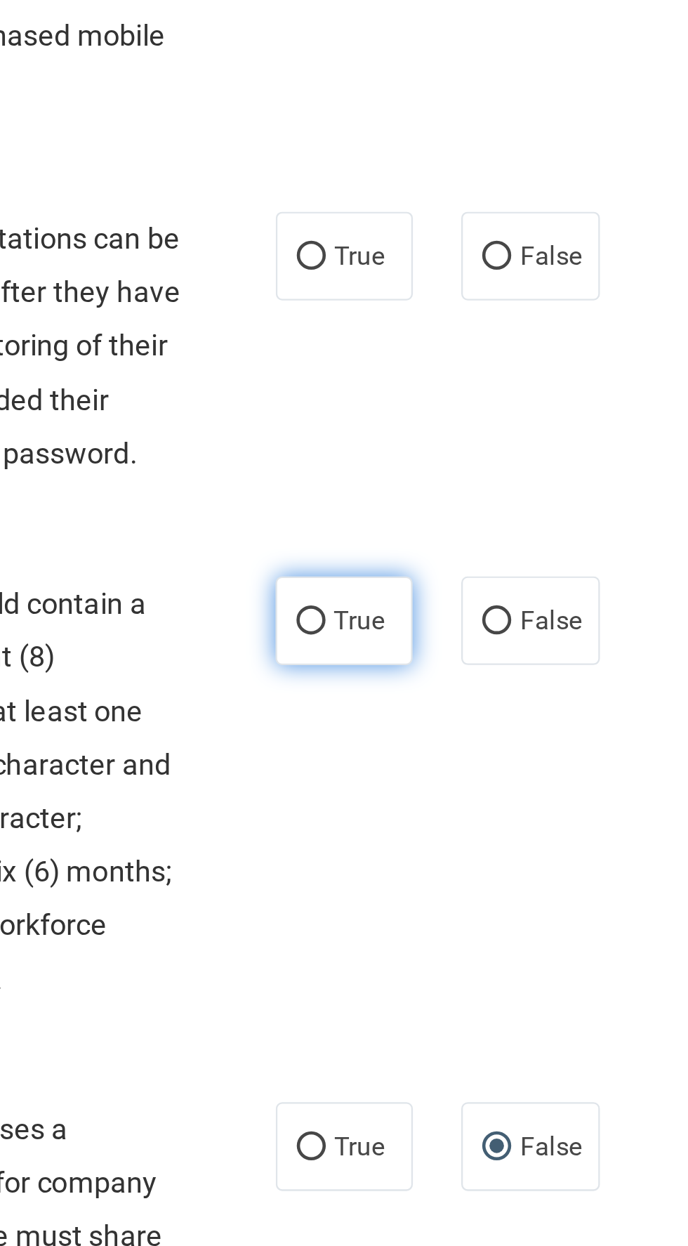
click at [455, 768] on label "True" at bounding box center [455, 779] width 60 height 39
click at [447, 775] on input "True" at bounding box center [440, 780] width 13 height 11
radio input "true"
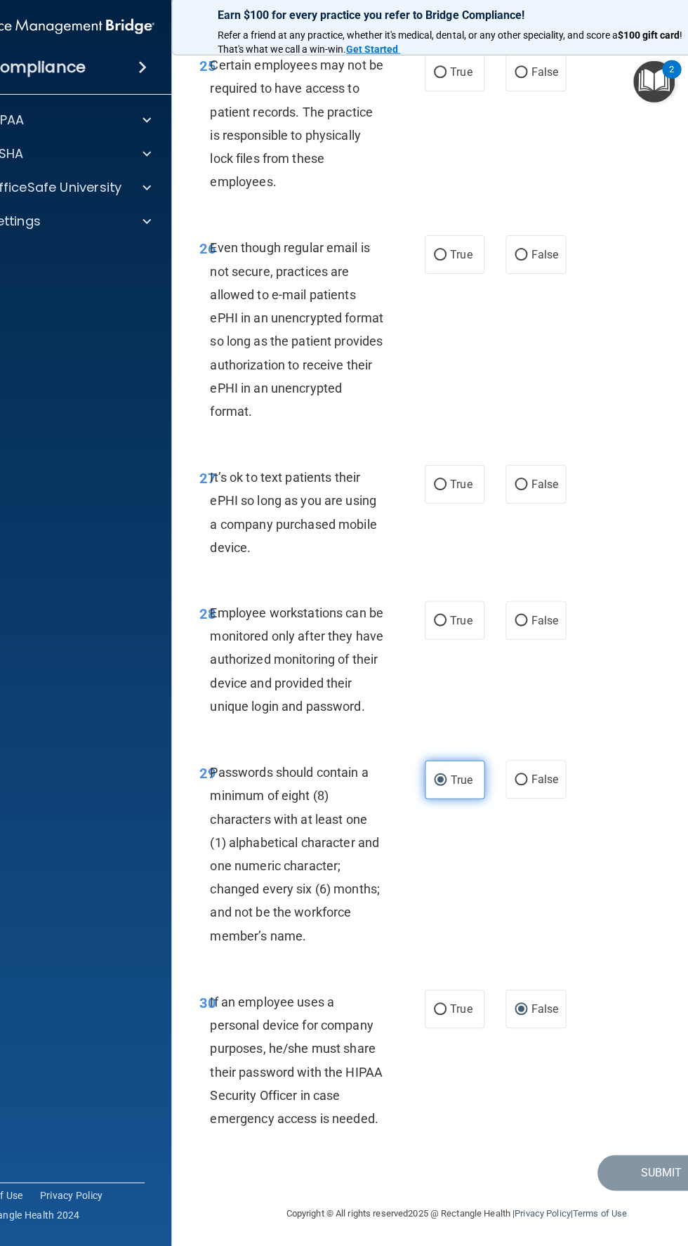
scroll to position [0, 0]
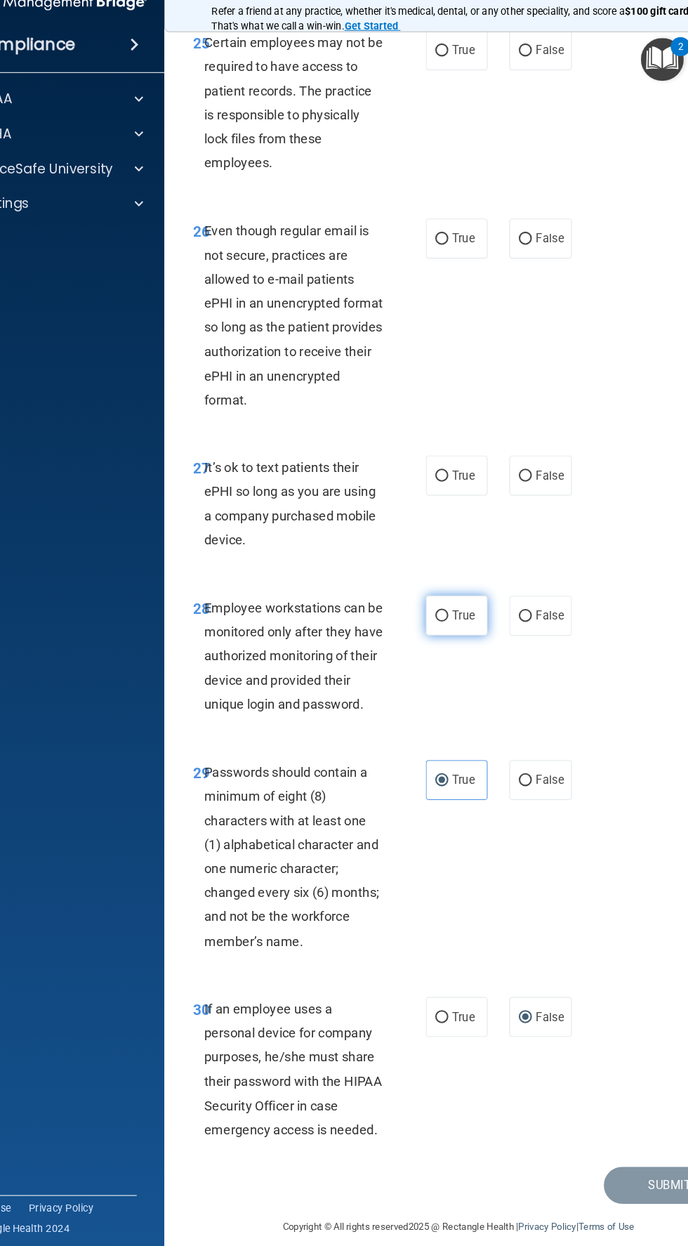
click at [468, 621] on span "True" at bounding box center [461, 620] width 22 height 13
click at [447, 621] on input "True" at bounding box center [440, 621] width 13 height 11
radio input "true"
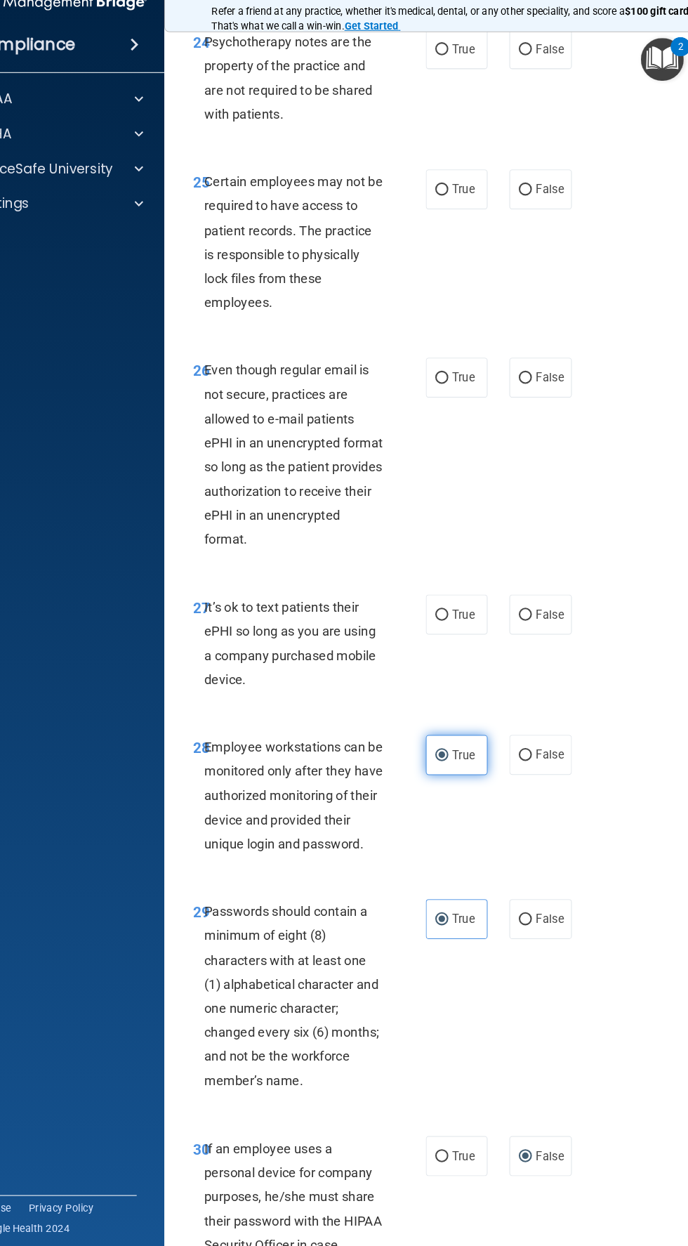
scroll to position [4303, 0]
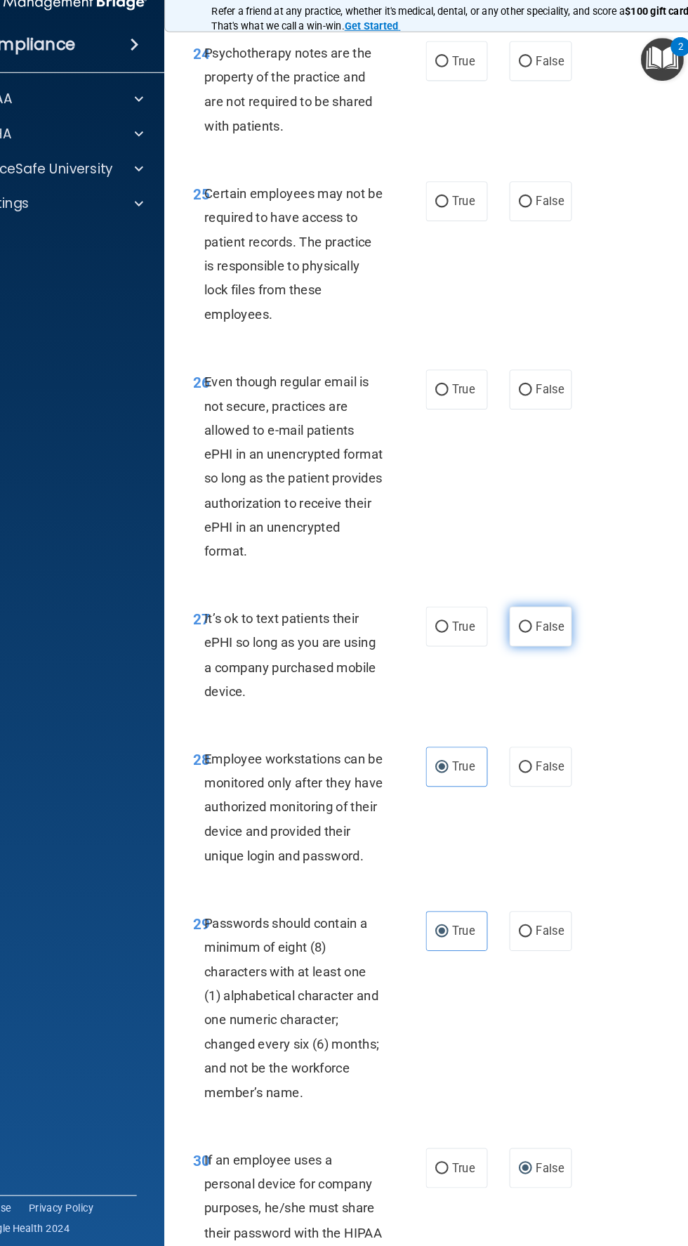
click at [544, 638] on span "False" at bounding box center [544, 631] width 27 height 13
click at [527, 638] on input "False" at bounding box center [521, 632] width 13 height 11
radio input "true"
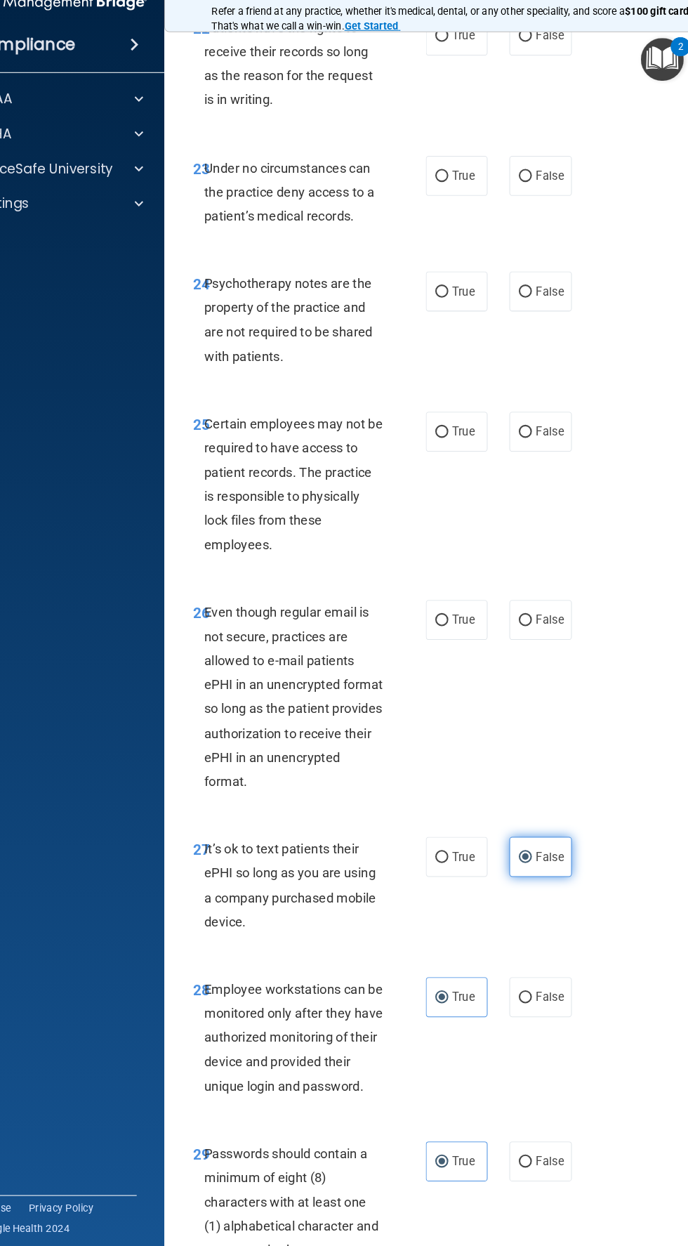
scroll to position [4082, 0]
click at [554, 643] on label "False" at bounding box center [536, 624] width 60 height 39
click at [527, 630] on input "False" at bounding box center [521, 624] width 13 height 11
radio input "true"
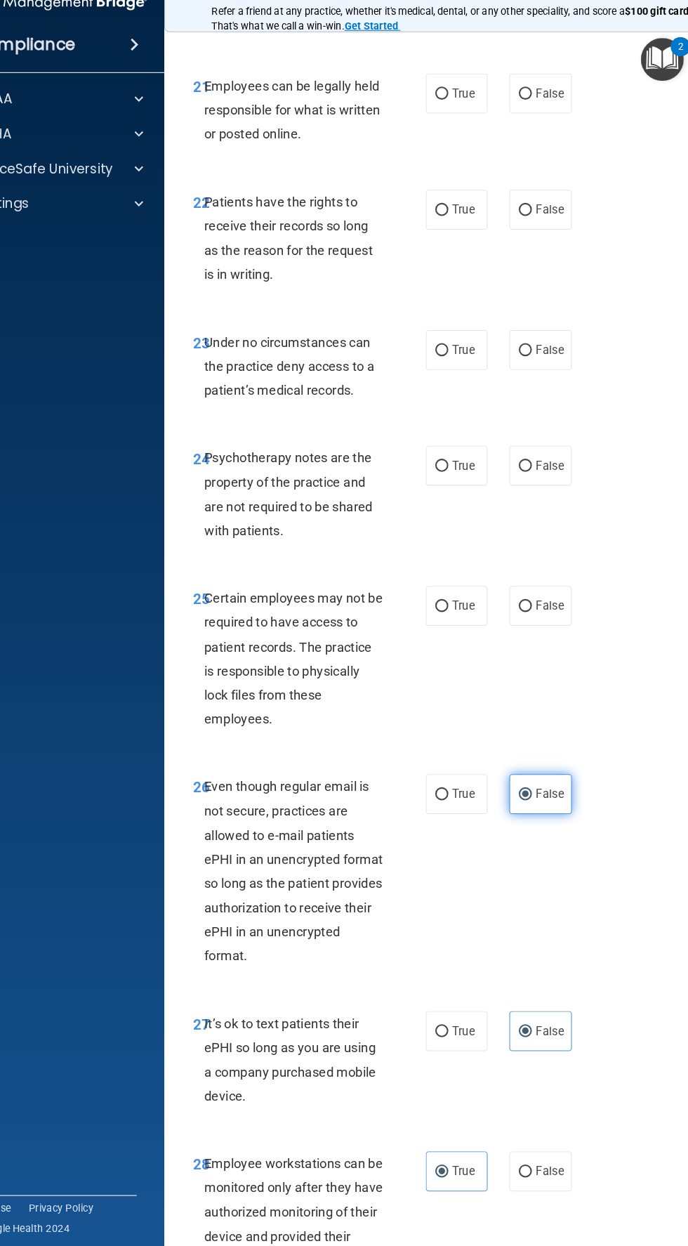
scroll to position [3907, 0]
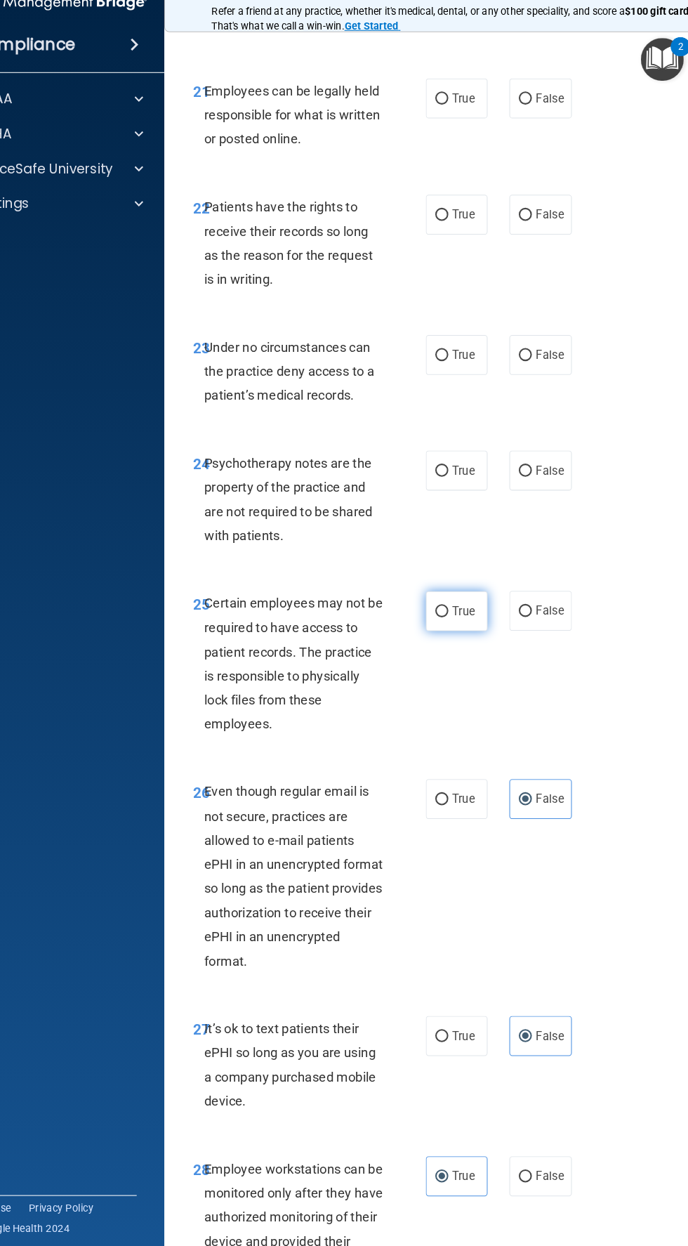
click at [464, 624] on span "True" at bounding box center [461, 616] width 22 height 13
click at [447, 623] on input "True" at bounding box center [440, 617] width 13 height 11
radio input "true"
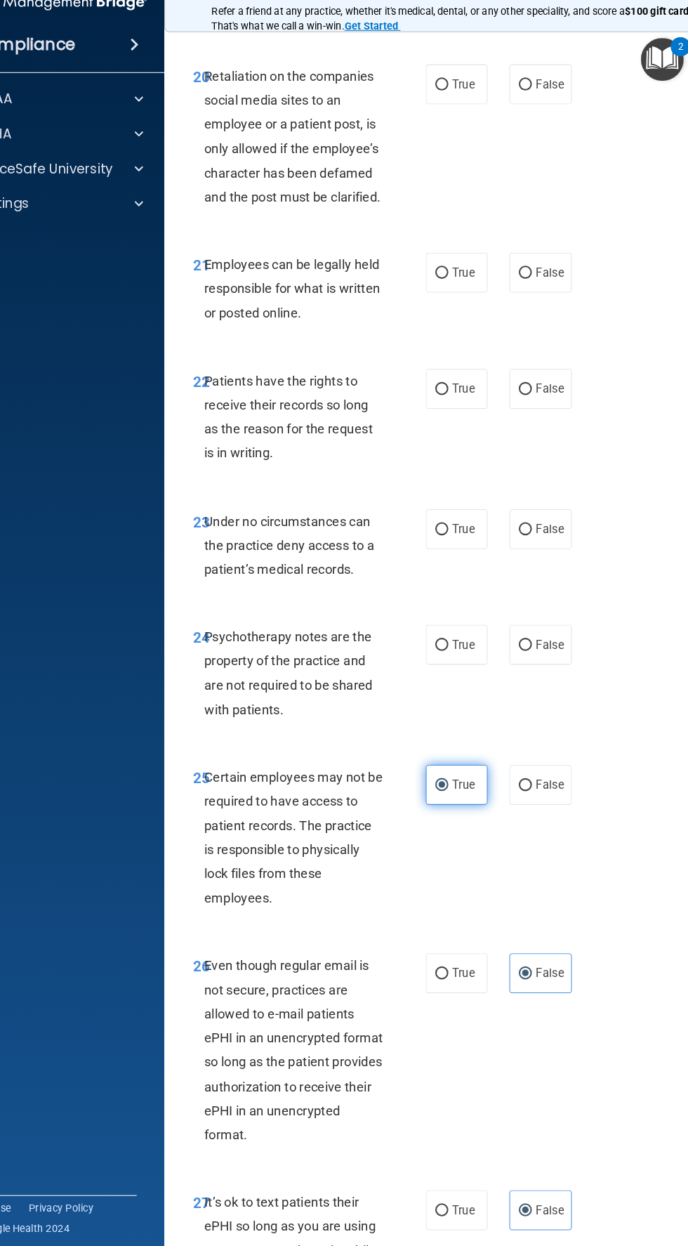
scroll to position [3710, 0]
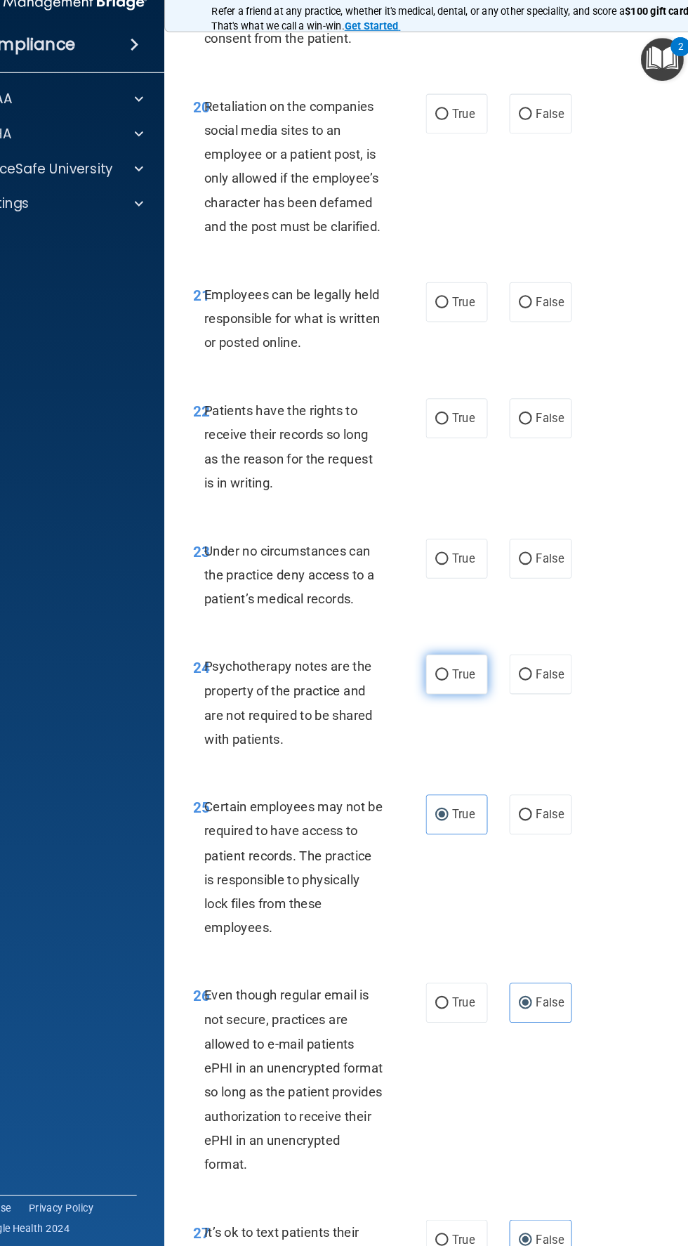
click at [445, 684] on input "True" at bounding box center [440, 678] width 13 height 11
radio input "true"
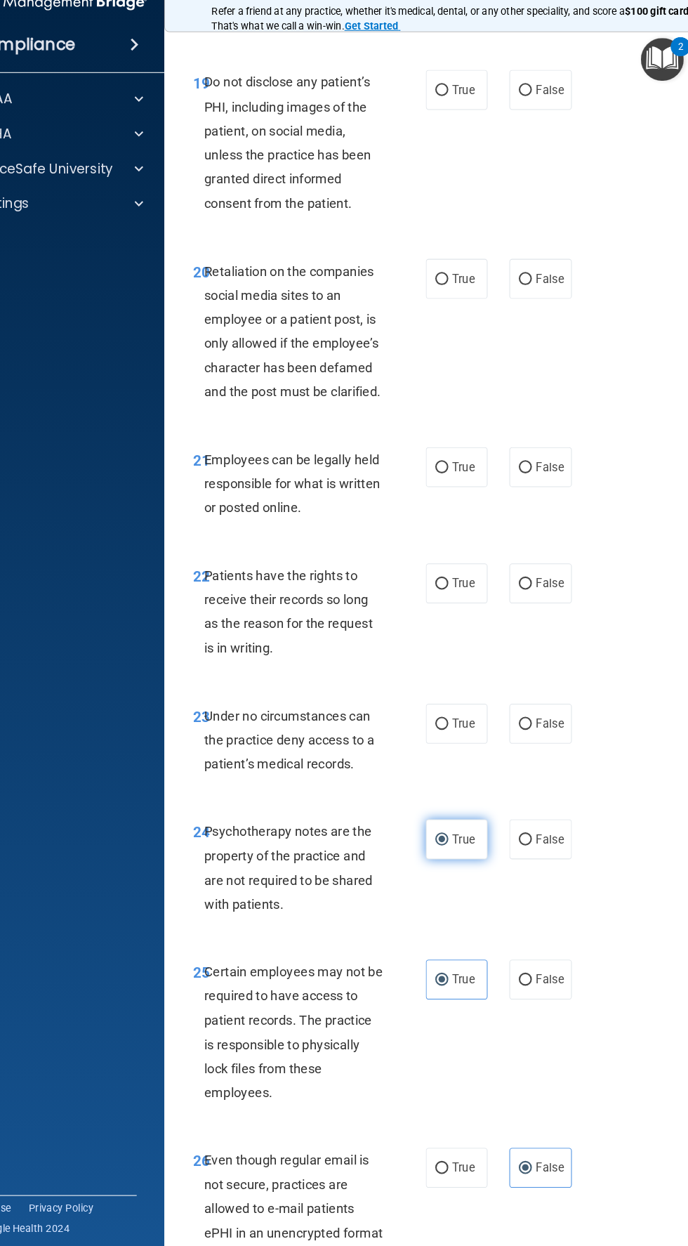
scroll to position [3548, 0]
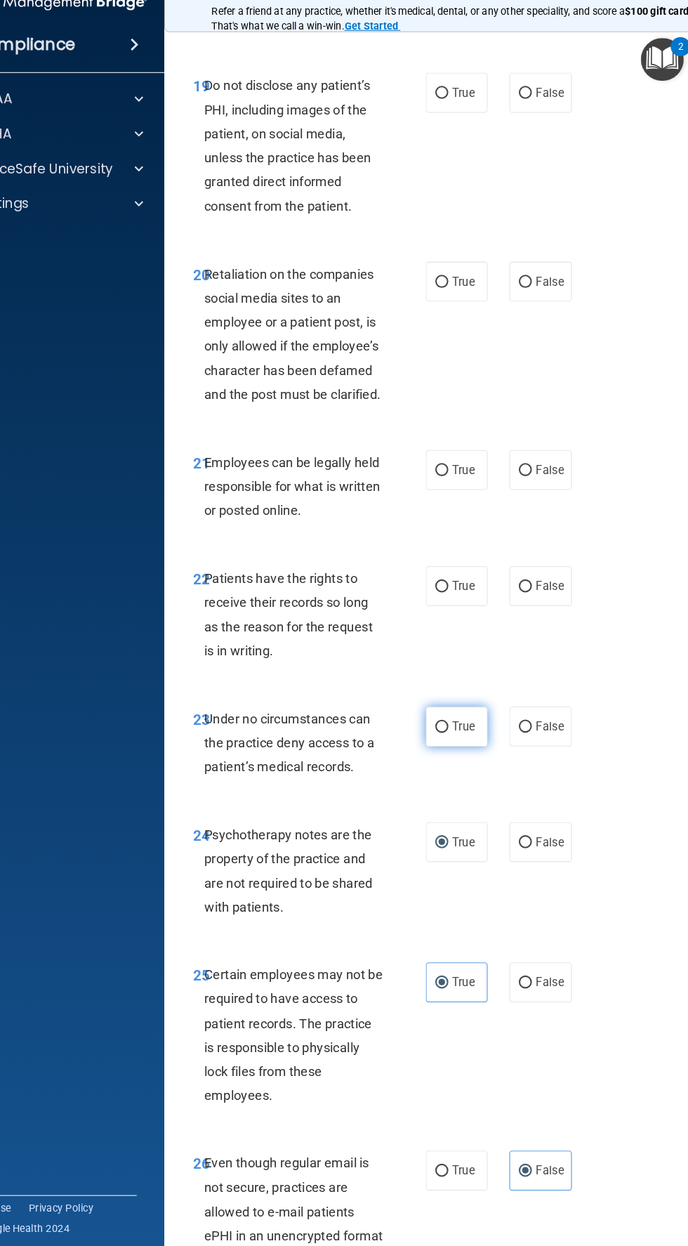
click at [467, 735] on span "True" at bounding box center [461, 728] width 22 height 13
click at [447, 734] on input "True" at bounding box center [440, 729] width 13 height 11
radio input "true"
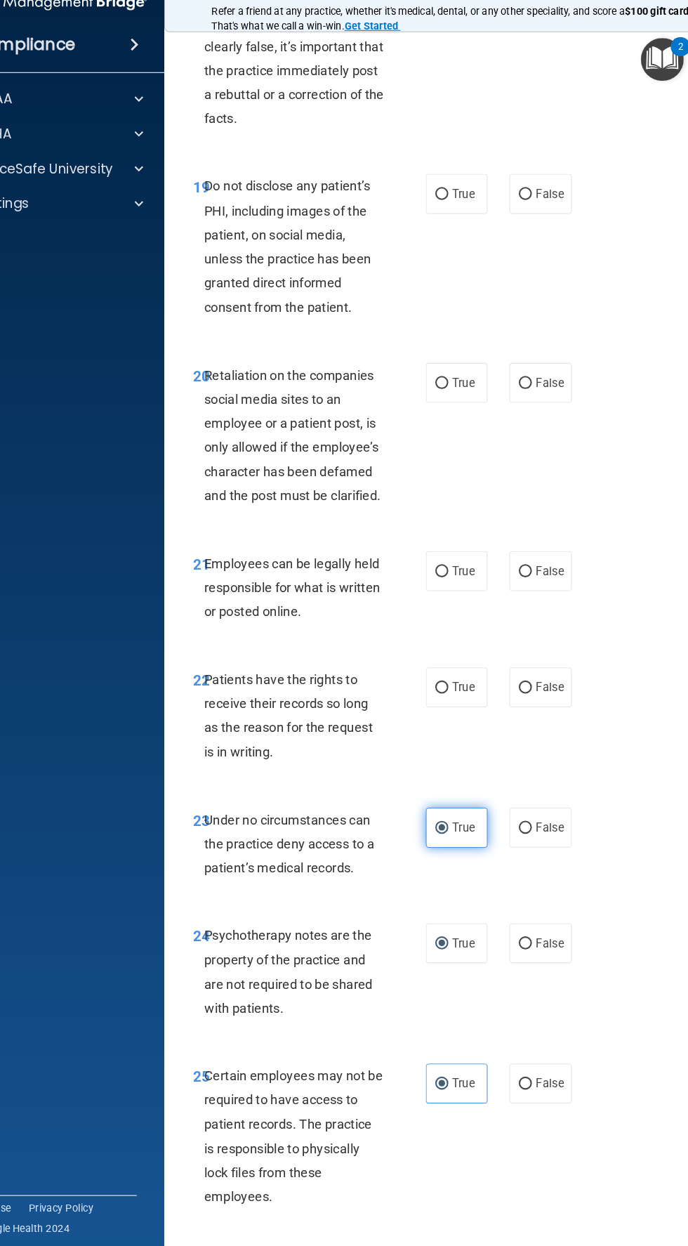
scroll to position [3440, 0]
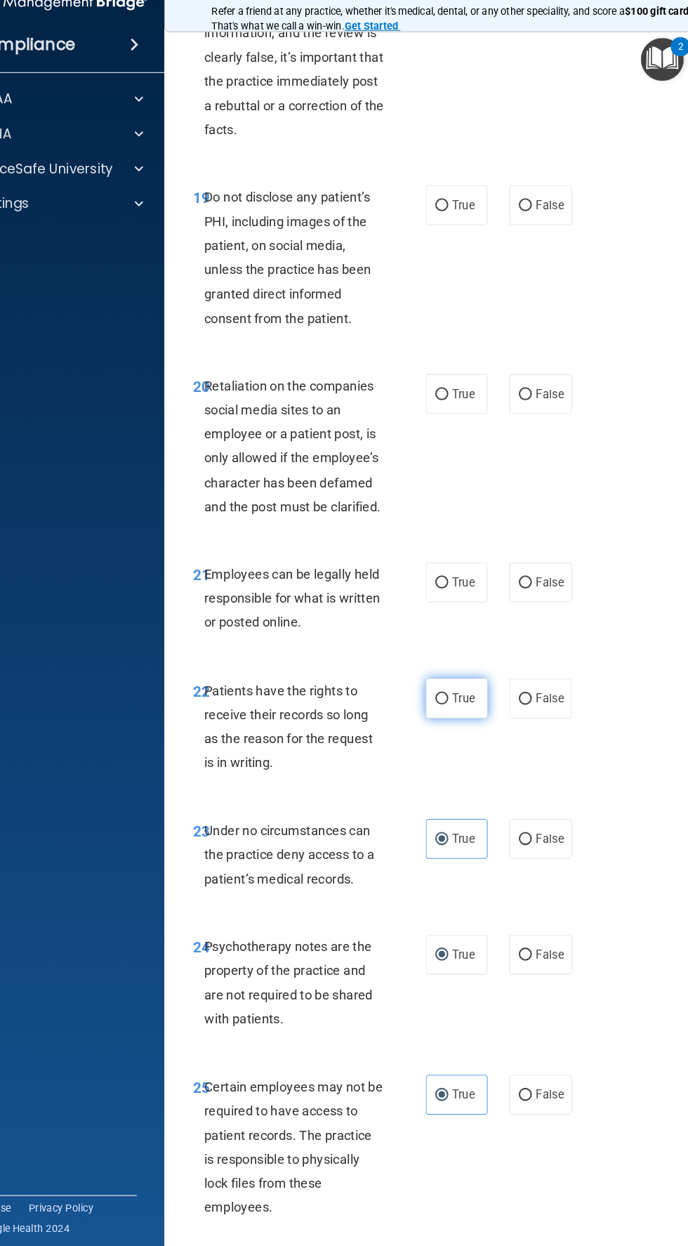
click at [442, 707] on input "True" at bounding box center [440, 702] width 13 height 11
radio input "true"
click at [583, 733] on div "22 Patients have the rights to receive their records so long as the reason for …" at bounding box center [457, 732] width 534 height 136
click at [526, 707] on input "False" at bounding box center [521, 702] width 13 height 11
radio input "true"
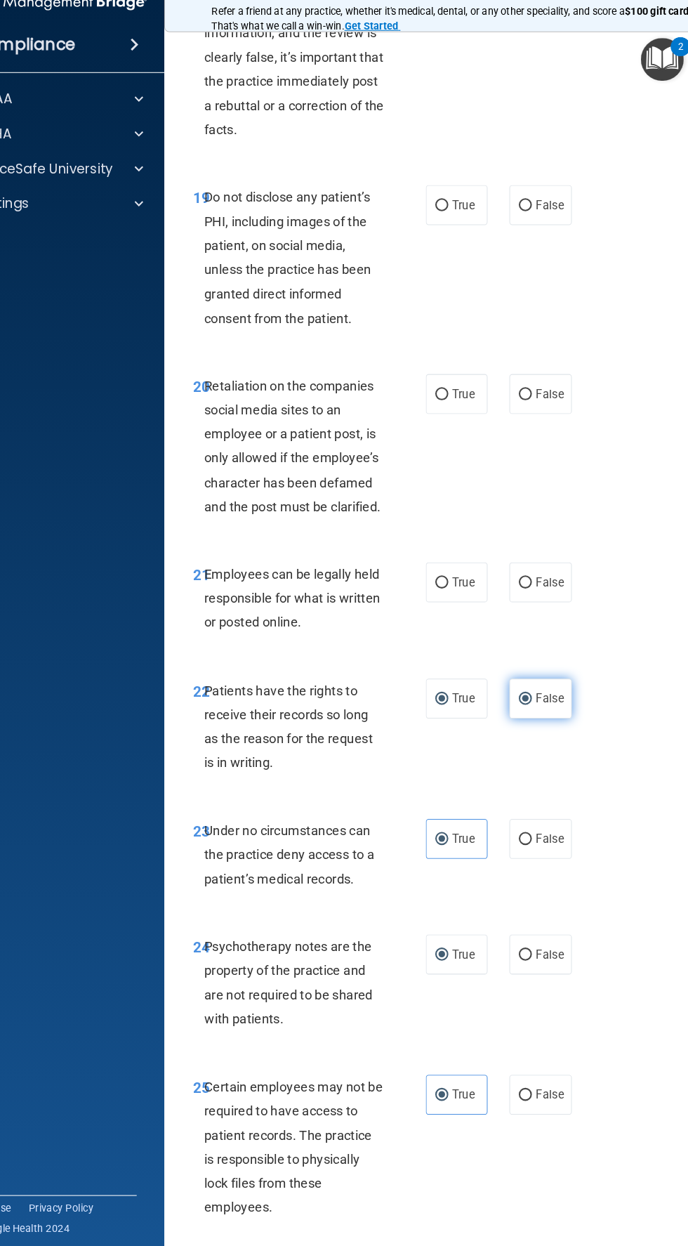
radio input "false"
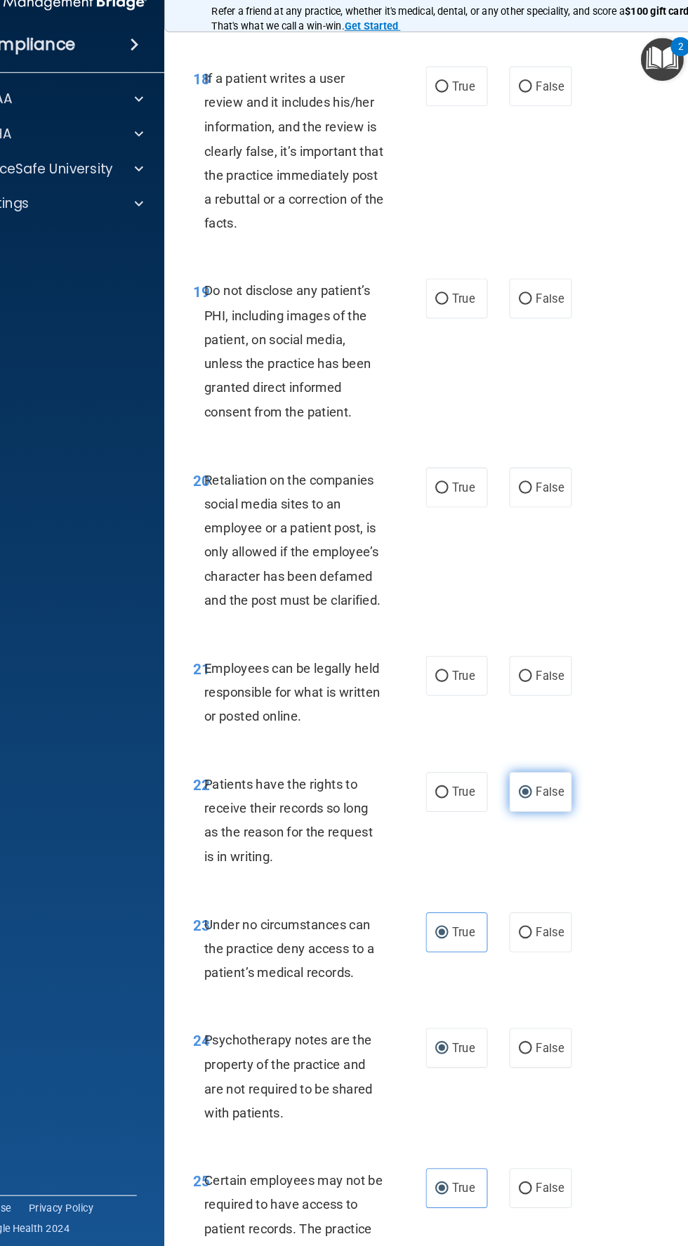
scroll to position [3331, 0]
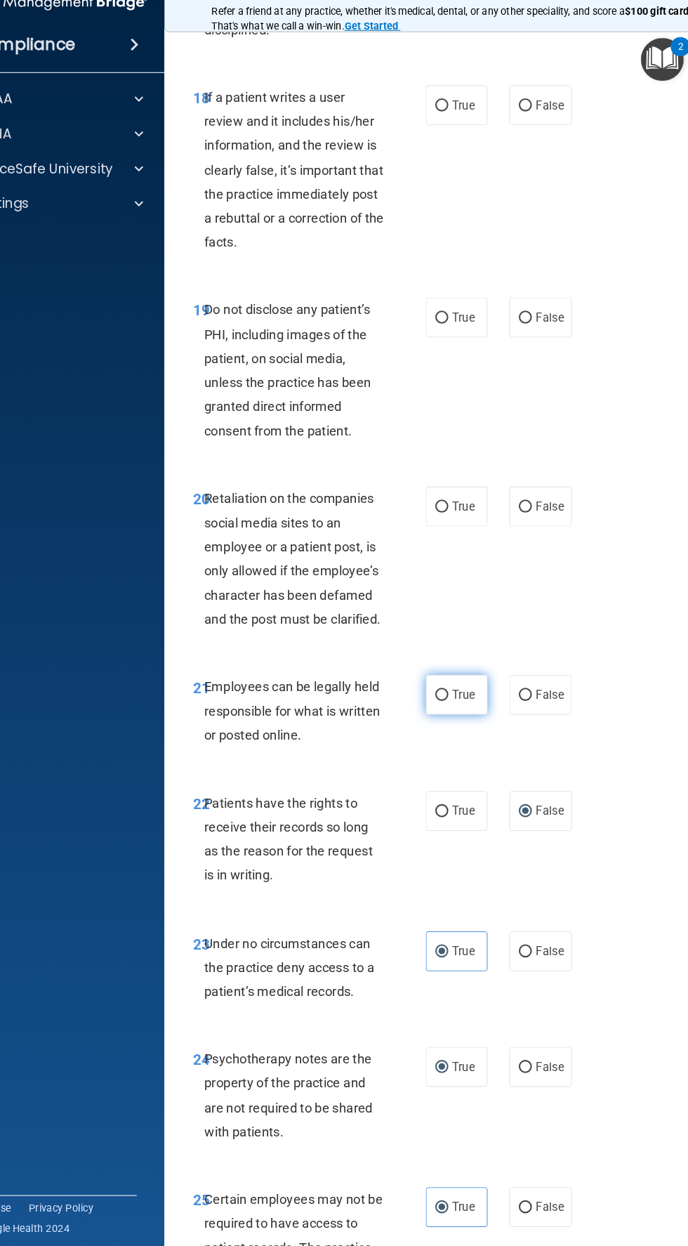
click at [444, 704] on input "True" at bounding box center [440, 698] width 13 height 11
radio input "true"
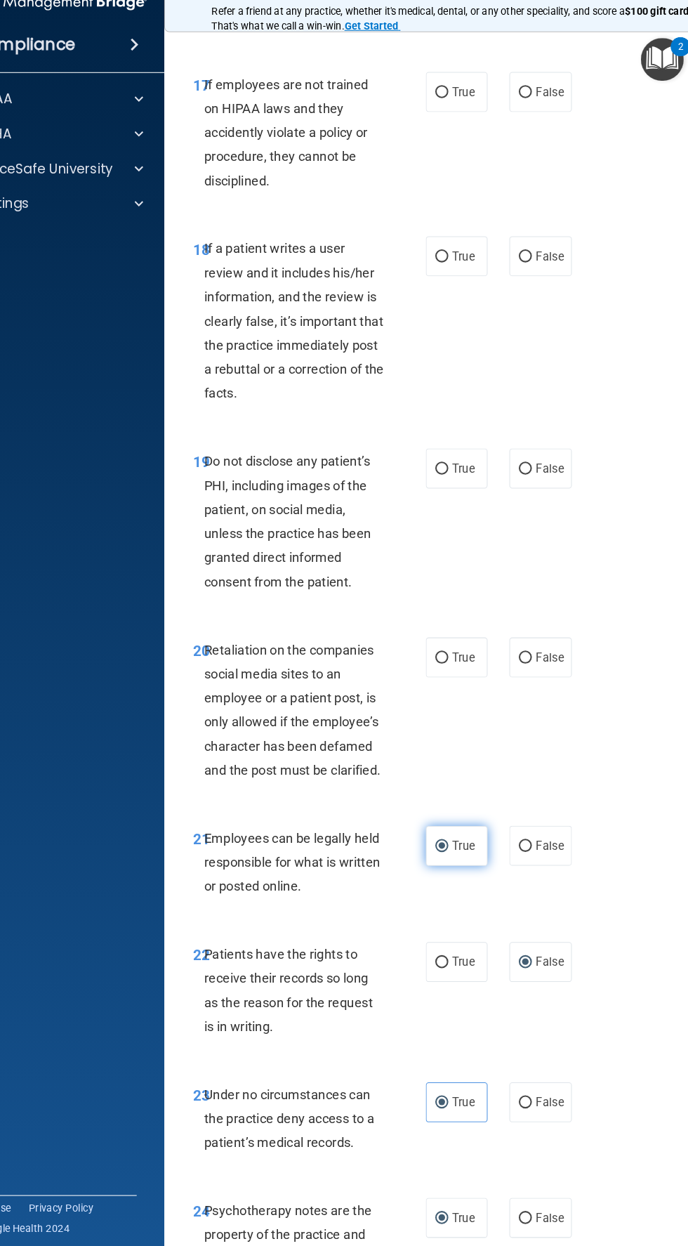
scroll to position [3130, 0]
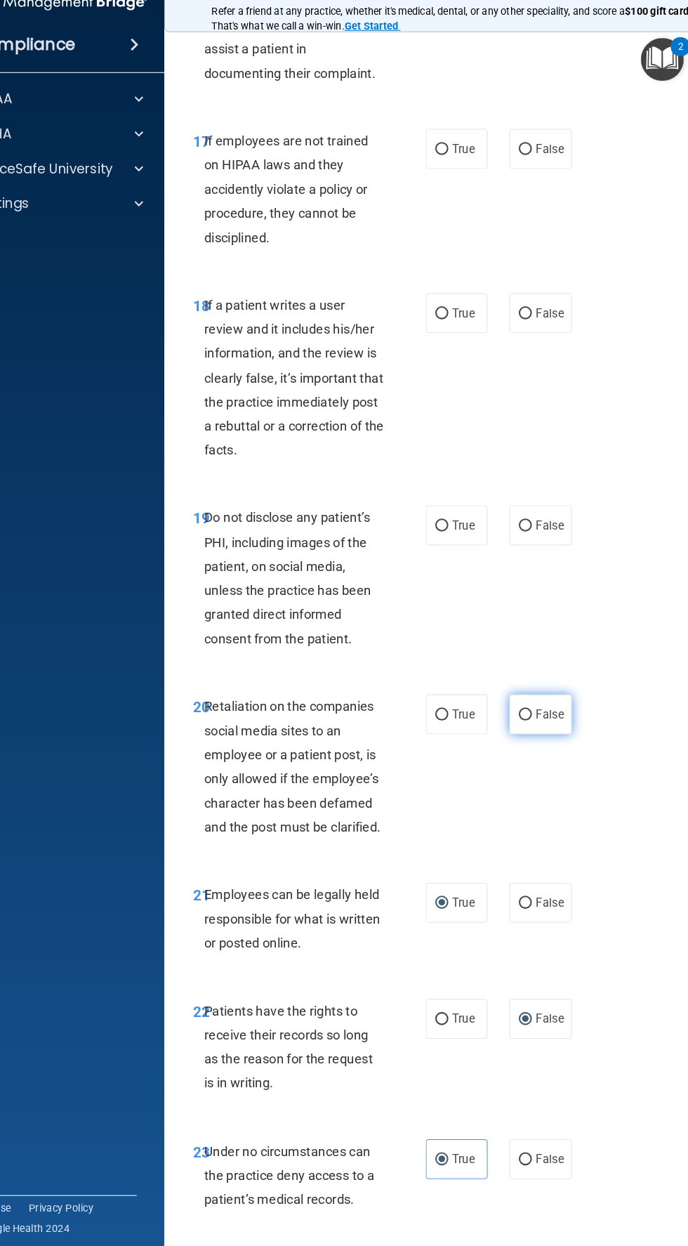
click at [550, 723] on span "False" at bounding box center [544, 716] width 27 height 13
click at [527, 723] on input "False" at bounding box center [521, 717] width 13 height 11
radio input "true"
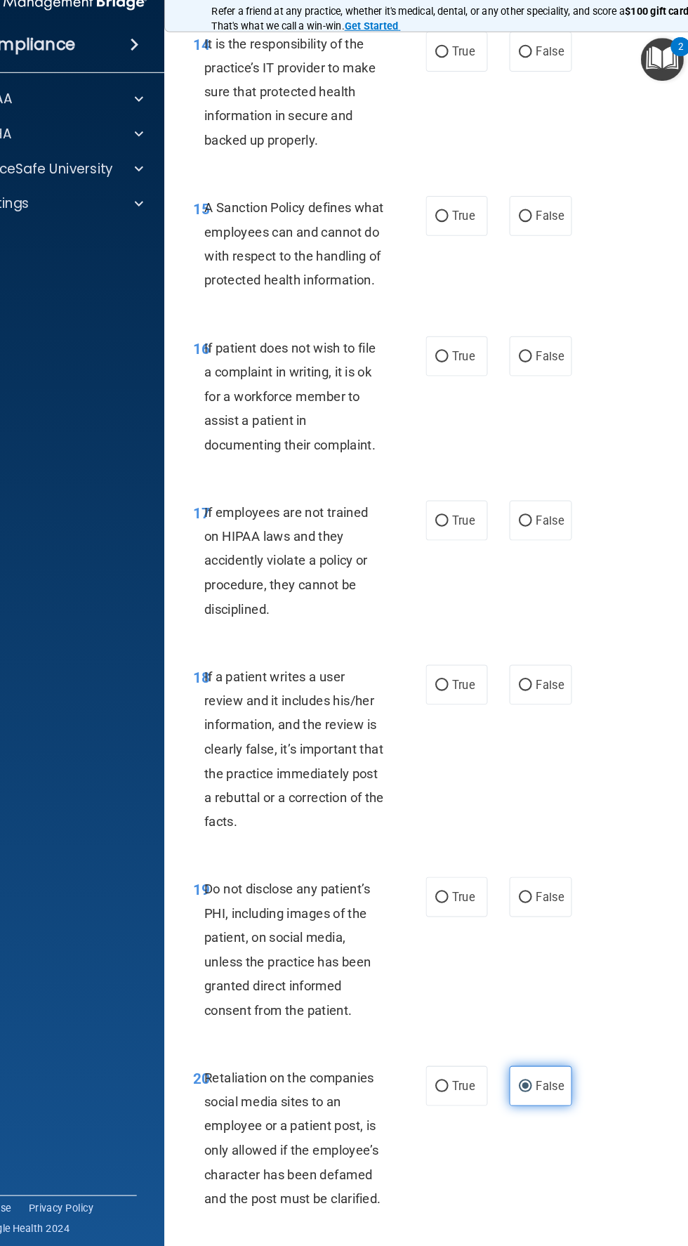
scroll to position [2773, 0]
click at [448, 911] on label "True" at bounding box center [455, 891] width 60 height 39
click at [447, 897] on input "True" at bounding box center [440, 892] width 13 height 11
radio input "true"
click at [552, 693] on span "False" at bounding box center [544, 686] width 27 height 13
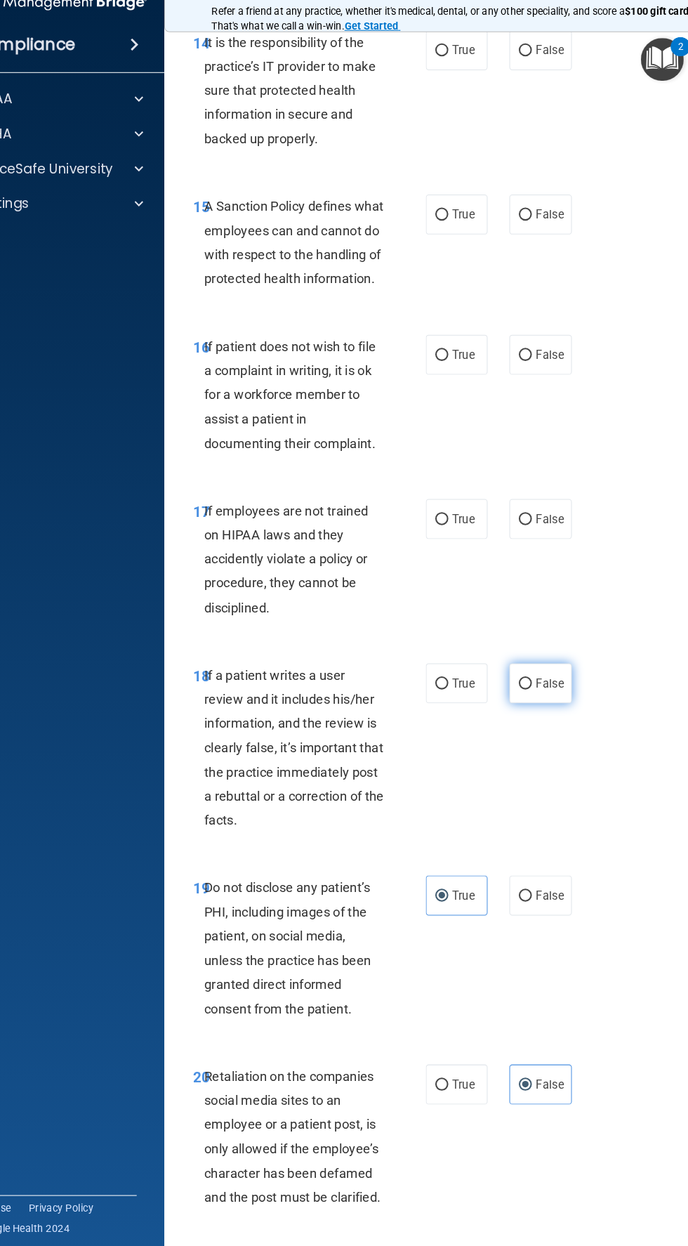
click at [527, 692] on input "False" at bounding box center [521, 687] width 13 height 11
radio input "true"
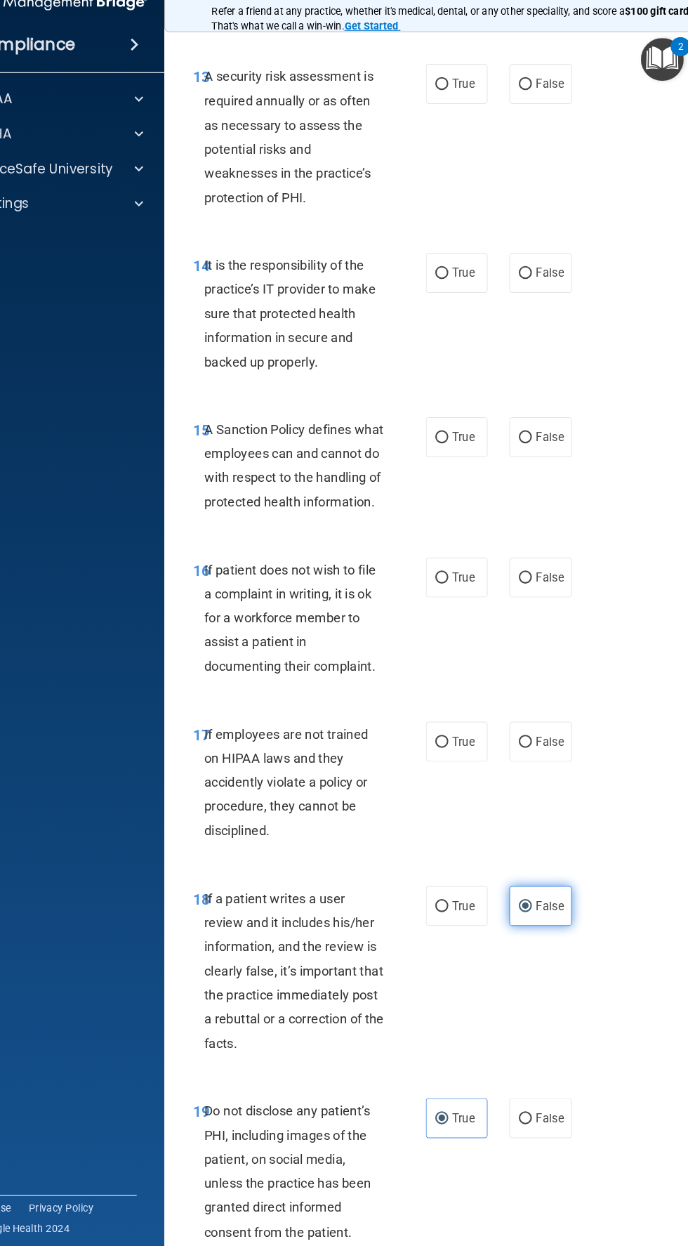
scroll to position [2554, 0]
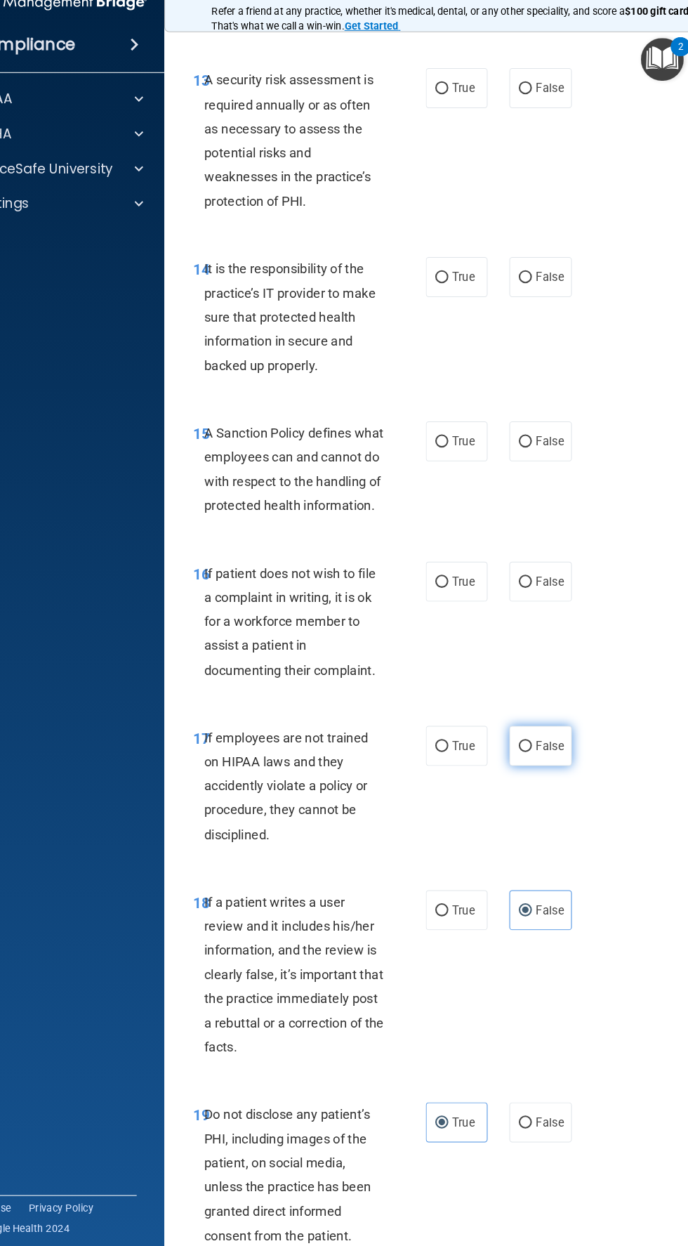
click at [557, 753] on span "False" at bounding box center [544, 746] width 27 height 13
click at [527, 753] on input "False" at bounding box center [521, 747] width 13 height 11
radio input "true"
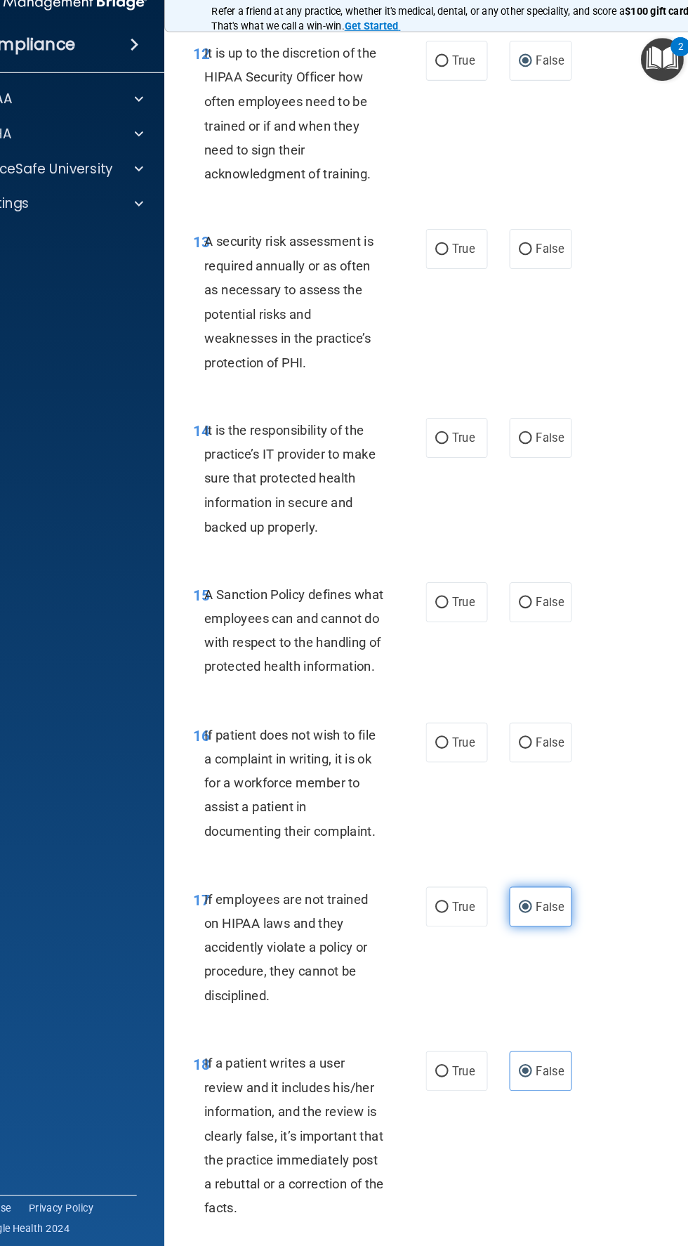
scroll to position [2397, 0]
click at [544, 751] on span "False" at bounding box center [544, 744] width 27 height 13
click at [527, 751] on input "False" at bounding box center [521, 745] width 13 height 11
radio input "true"
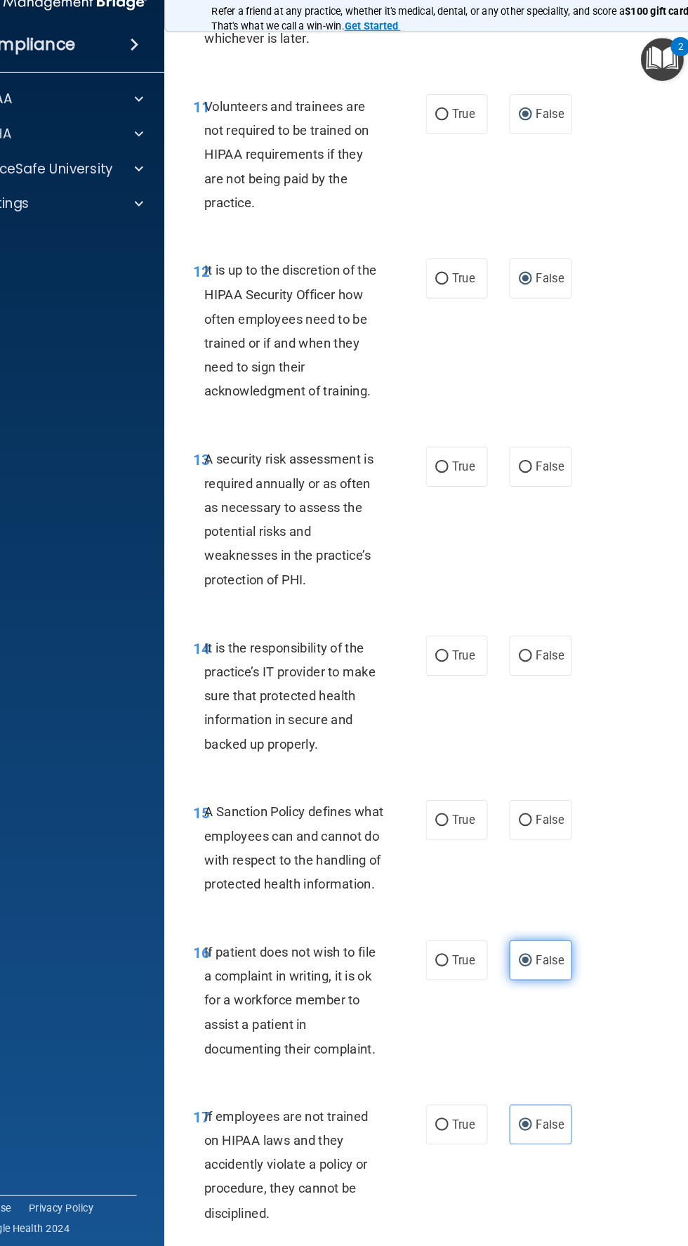
scroll to position [2184, 0]
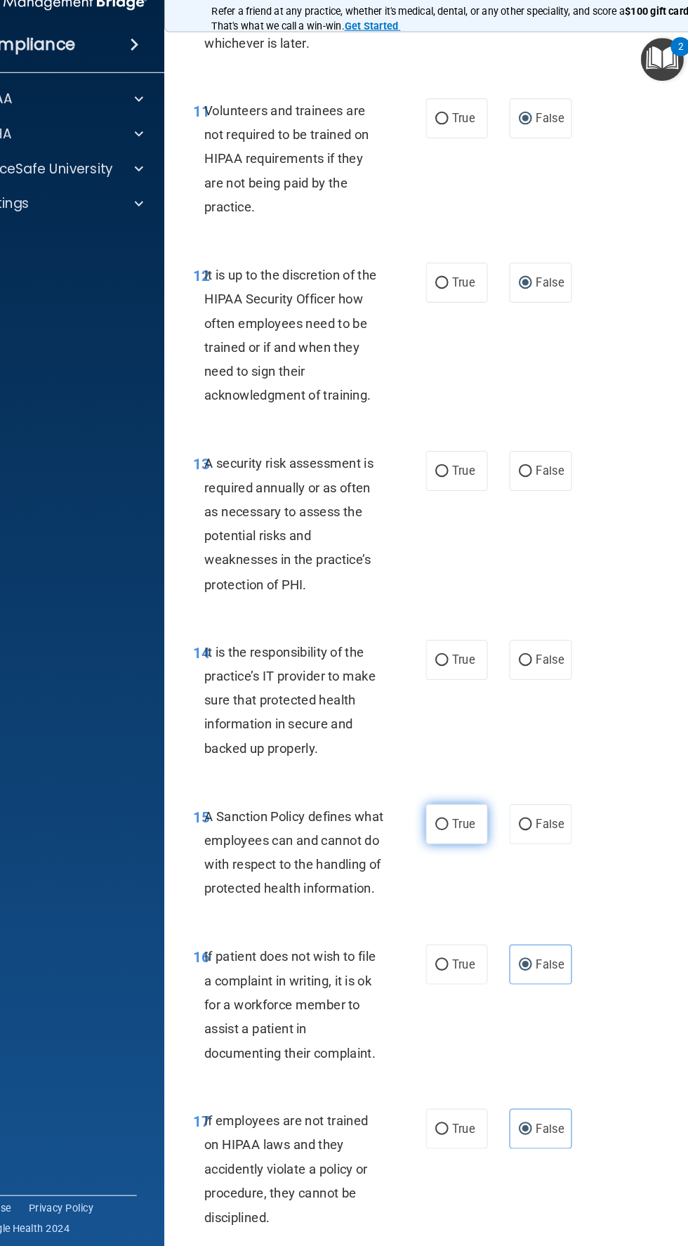
click at [440, 829] on input "True" at bounding box center [440, 823] width 13 height 11
radio input "true"
click at [480, 671] on label "True" at bounding box center [455, 664] width 60 height 39
click at [447, 670] on input "True" at bounding box center [440, 664] width 13 height 11
radio input "true"
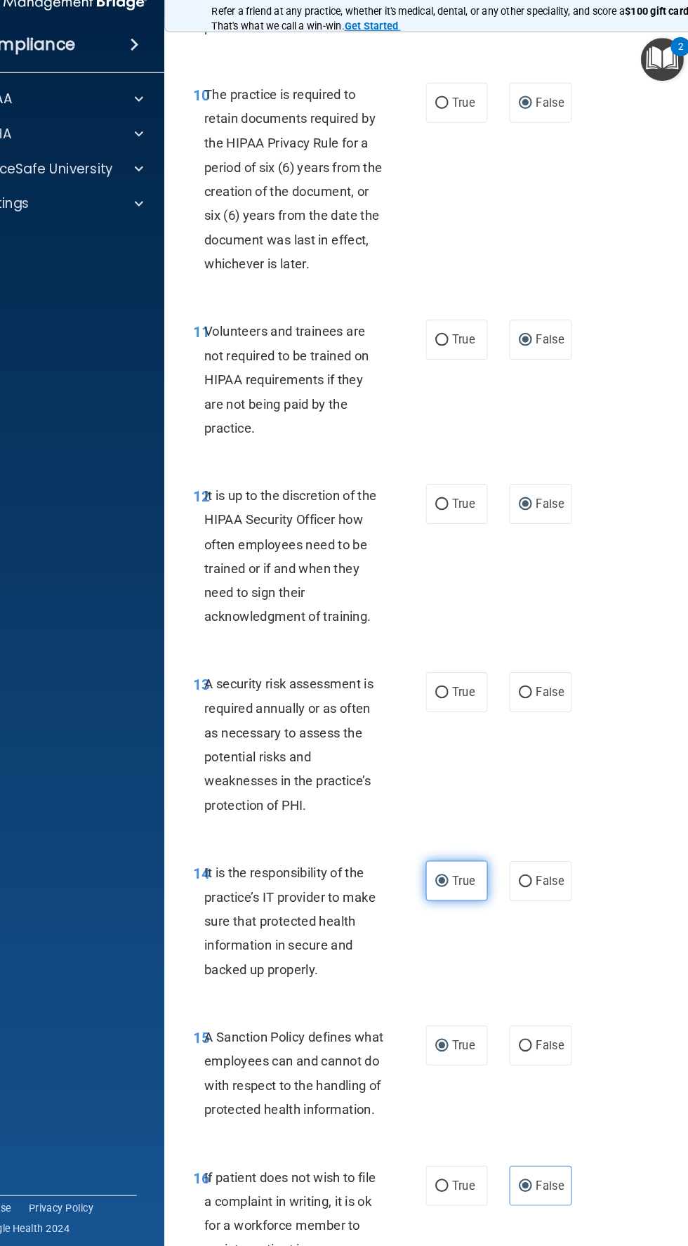
scroll to position [1966, 0]
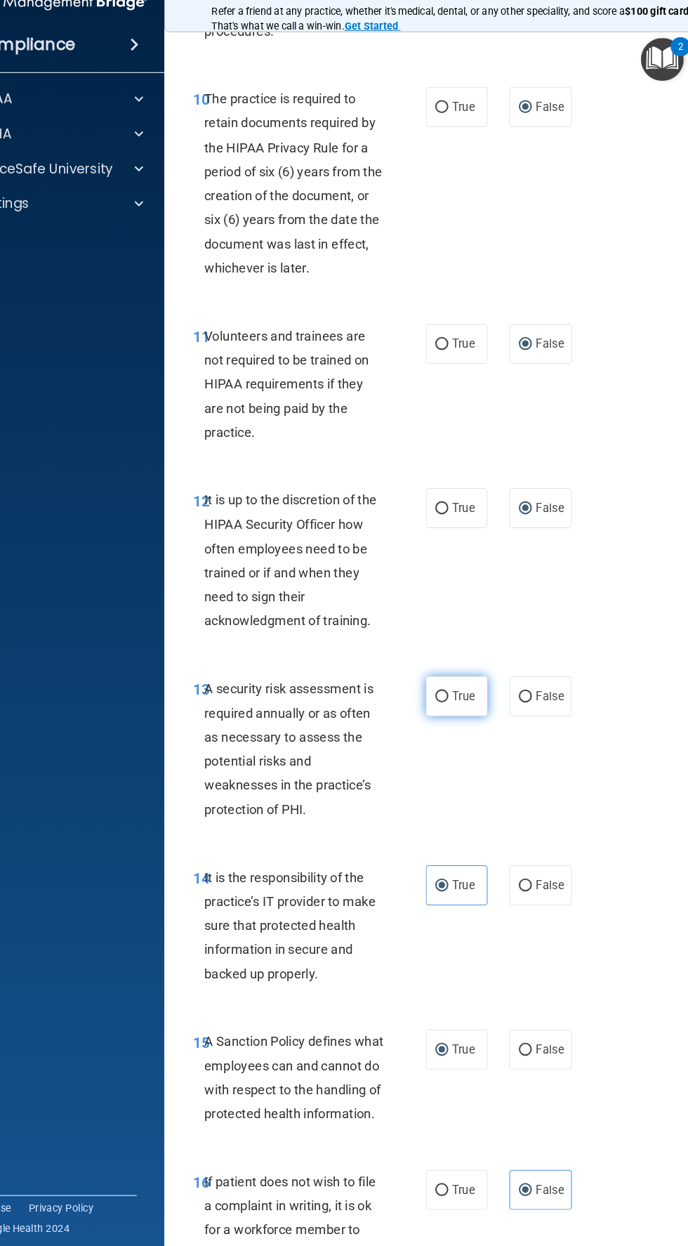
click at [463, 706] on span "True" at bounding box center [461, 698] width 22 height 13
click at [447, 705] on input "True" at bounding box center [440, 699] width 13 height 11
radio input "true"
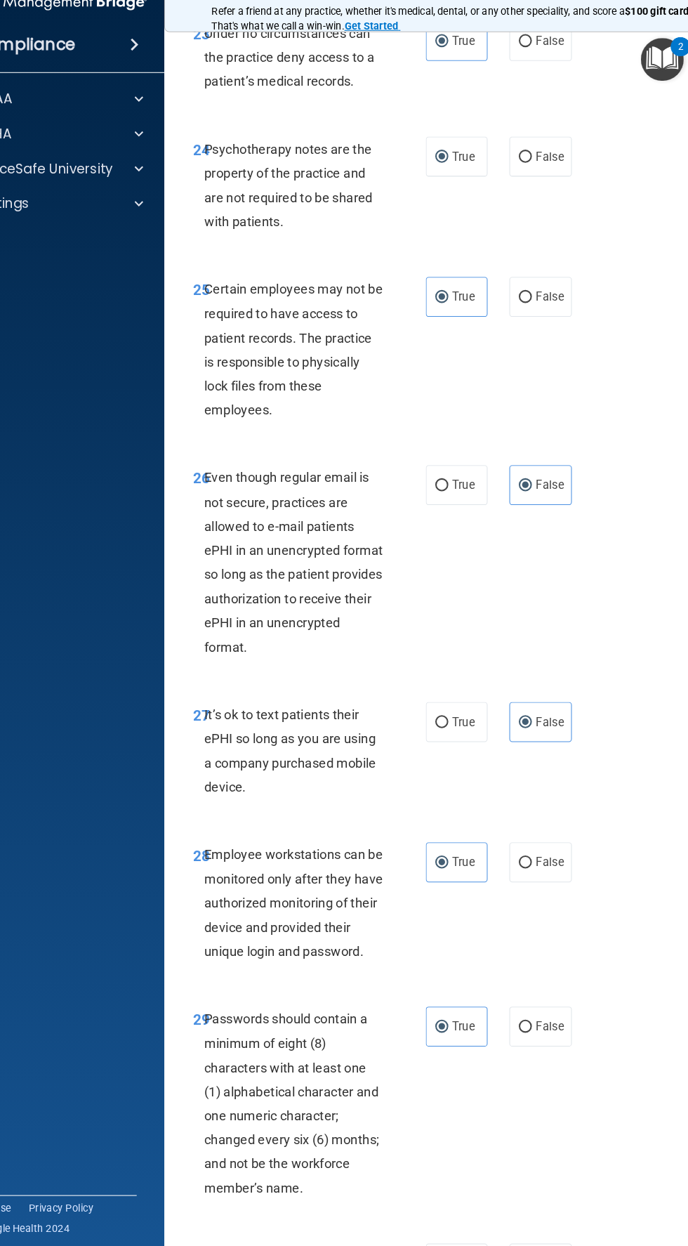
scroll to position [4495, 0]
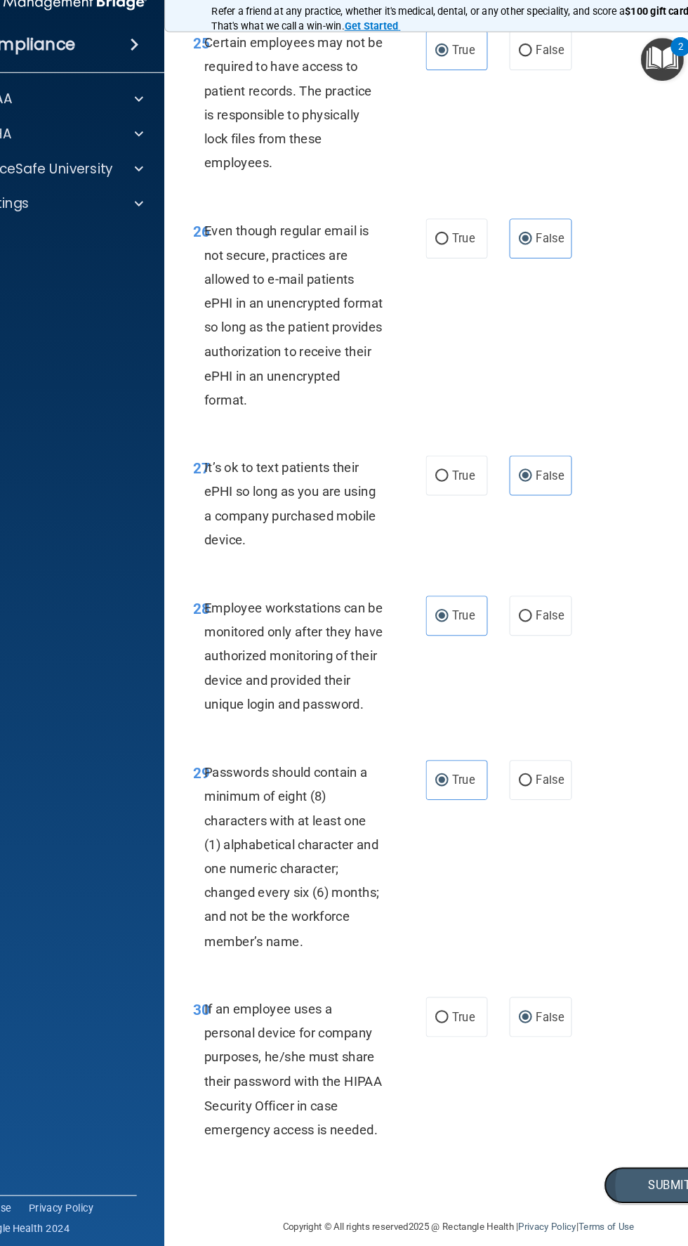
click at [624, 1161] on button "Submit" at bounding box center [660, 1172] width 126 height 36
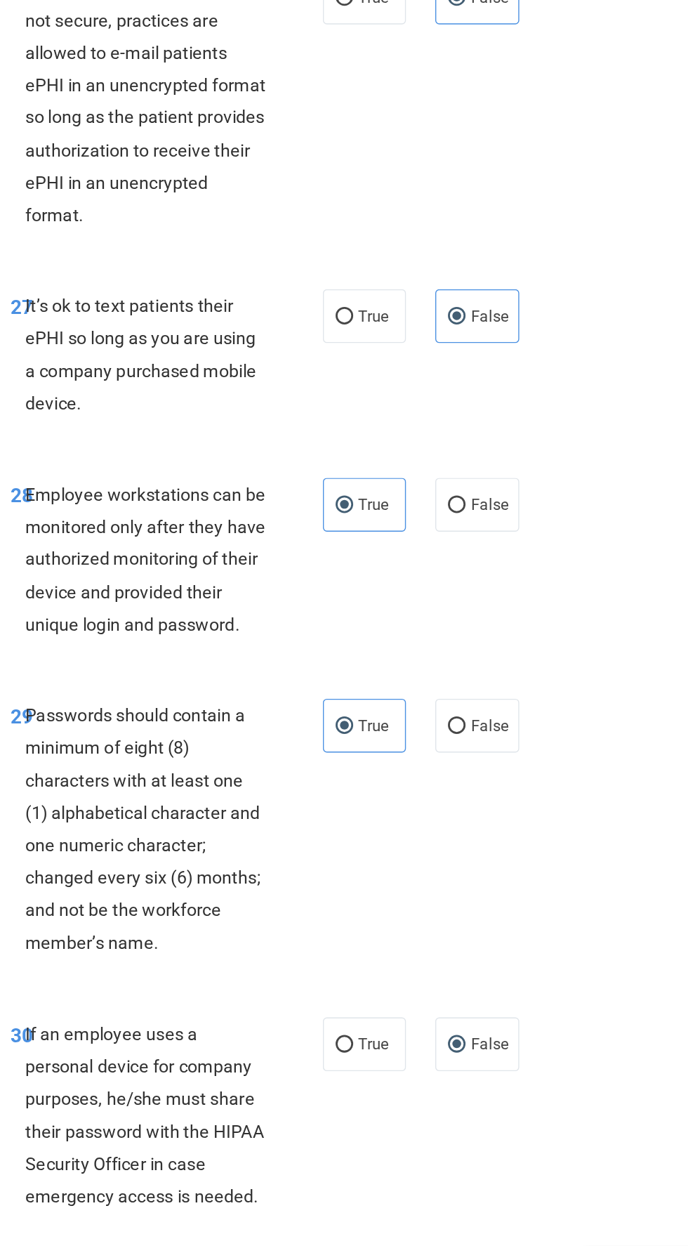
scroll to position [0, 0]
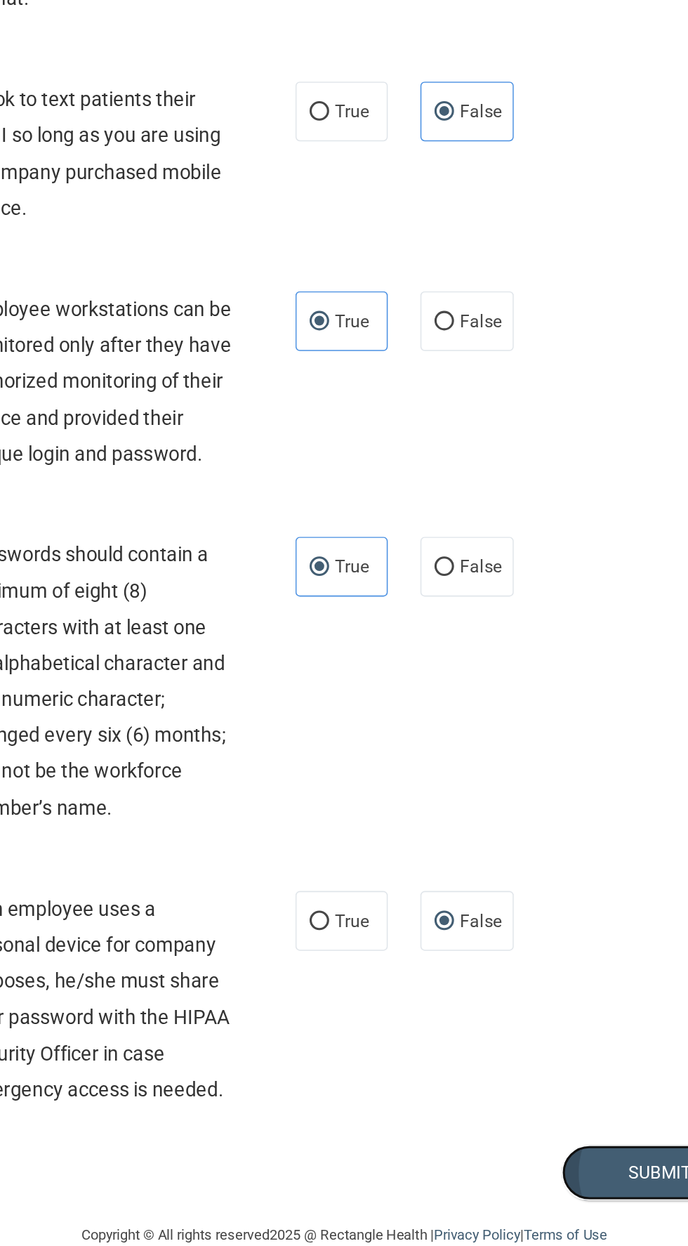
click at [639, 1180] on button "Submit" at bounding box center [660, 1172] width 126 height 36
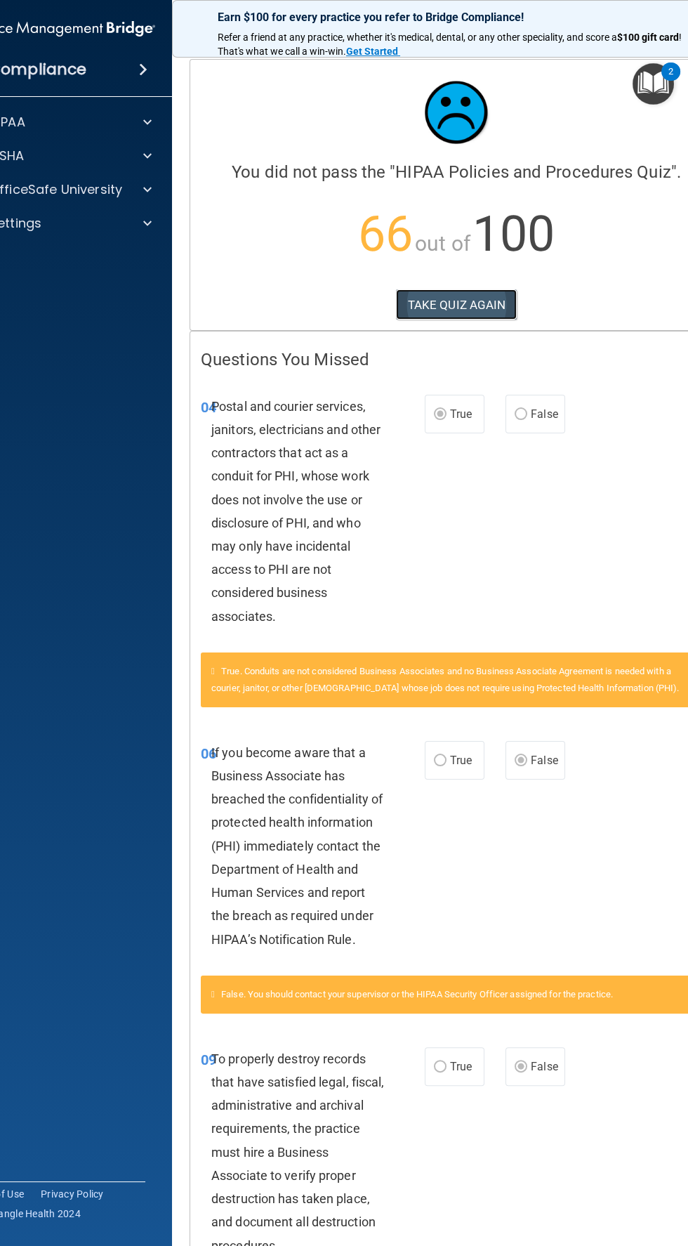
click at [467, 304] on button "TAKE QUIZ AGAIN" at bounding box center [456, 304] width 121 height 31
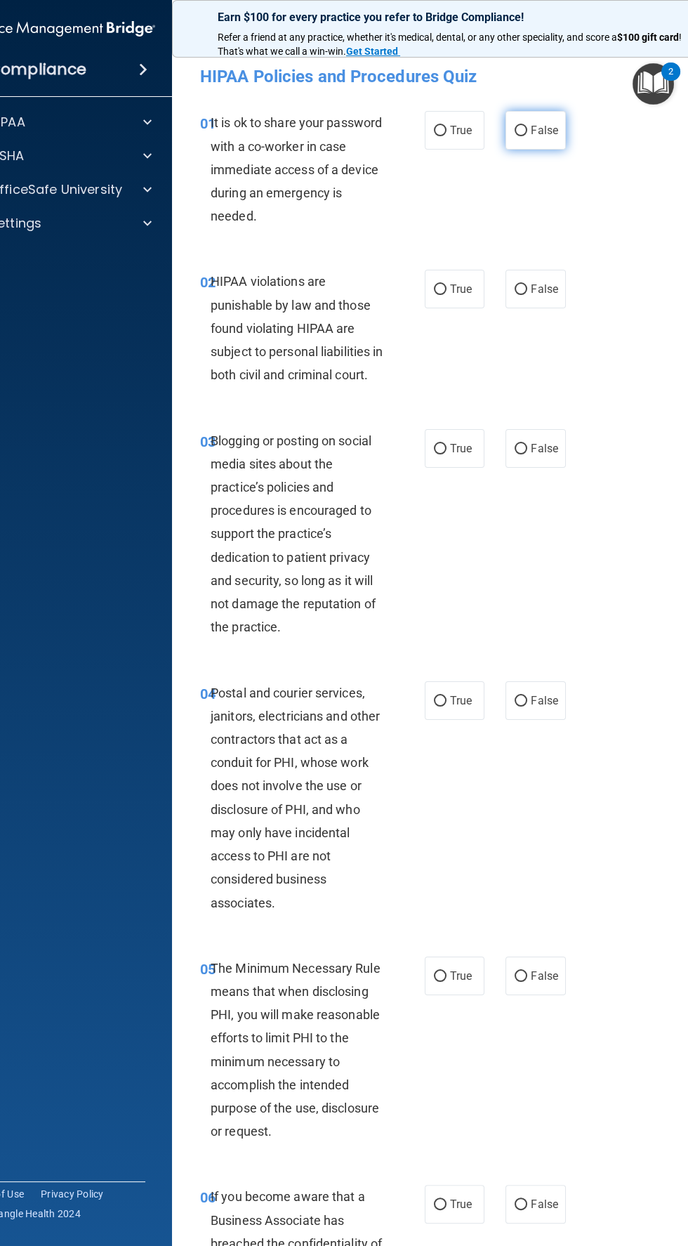
click at [521, 132] on input "False" at bounding box center [521, 131] width 13 height 11
radio input "true"
click at [435, 289] on input "True" at bounding box center [440, 289] width 13 height 11
radio input "true"
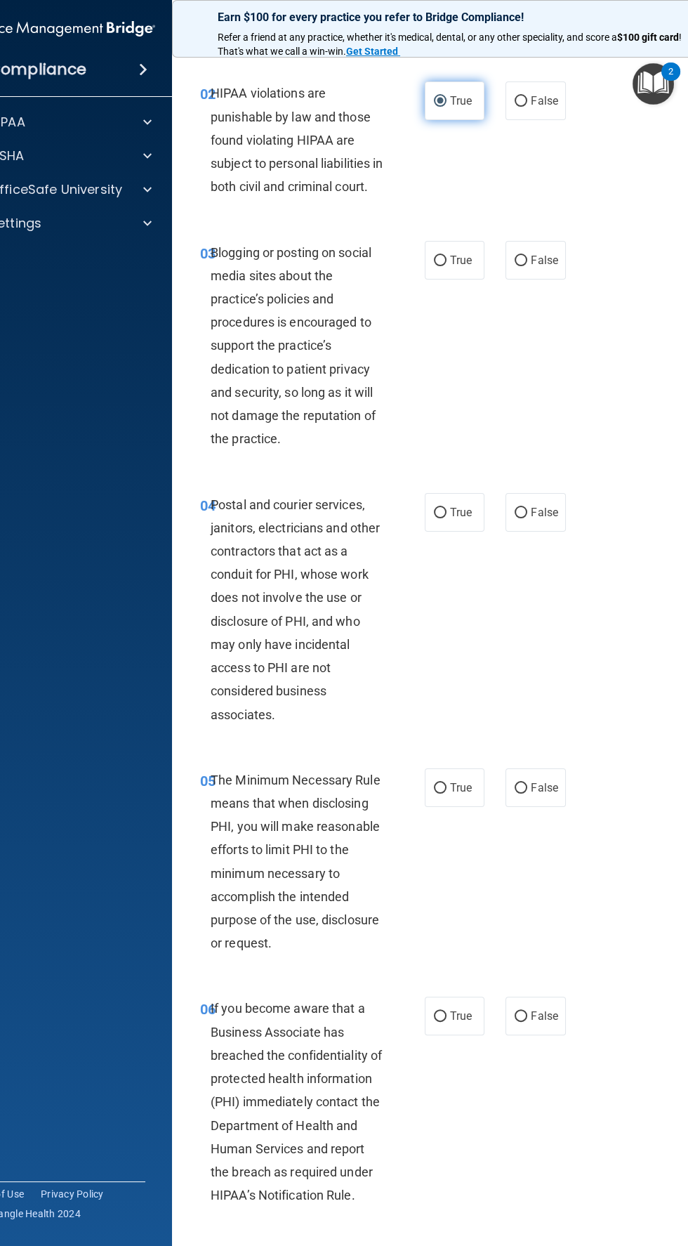
scroll to position [191, 0]
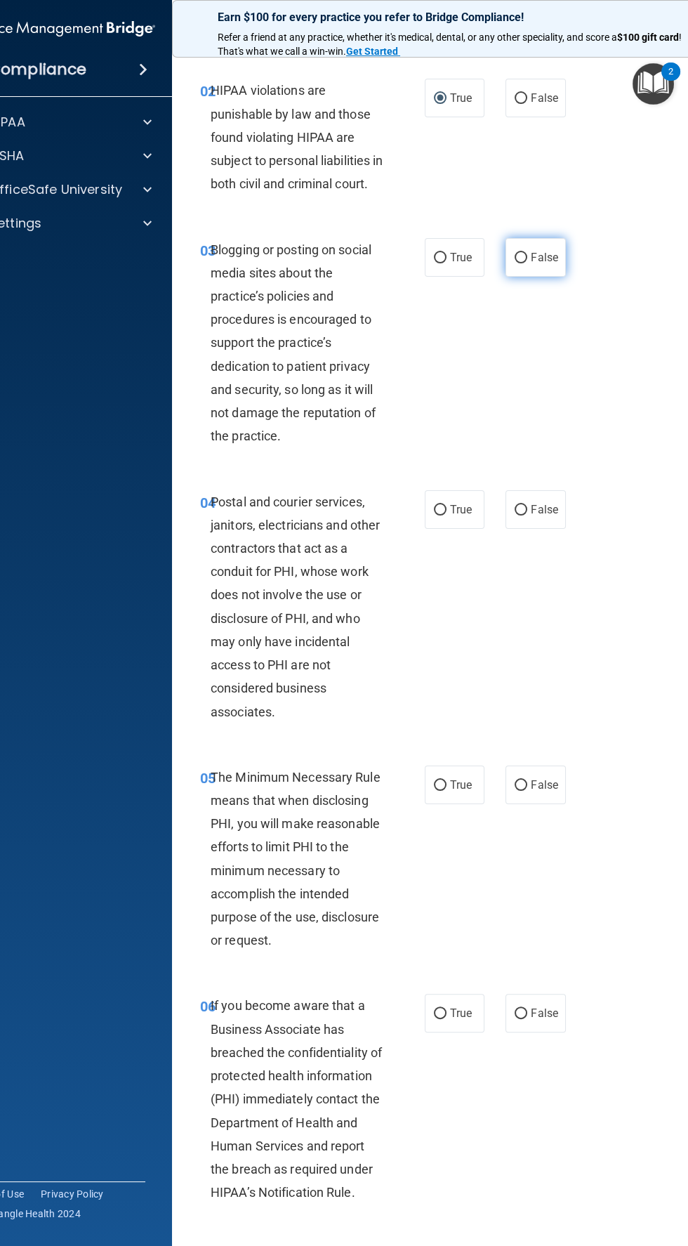
click at [548, 277] on label "False" at bounding box center [536, 257] width 60 height 39
click at [527, 263] on input "False" at bounding box center [521, 258] width 13 height 11
radio input "true"
click at [544, 516] on span "False" at bounding box center [544, 509] width 27 height 13
click at [527, 515] on input "False" at bounding box center [521, 510] width 13 height 11
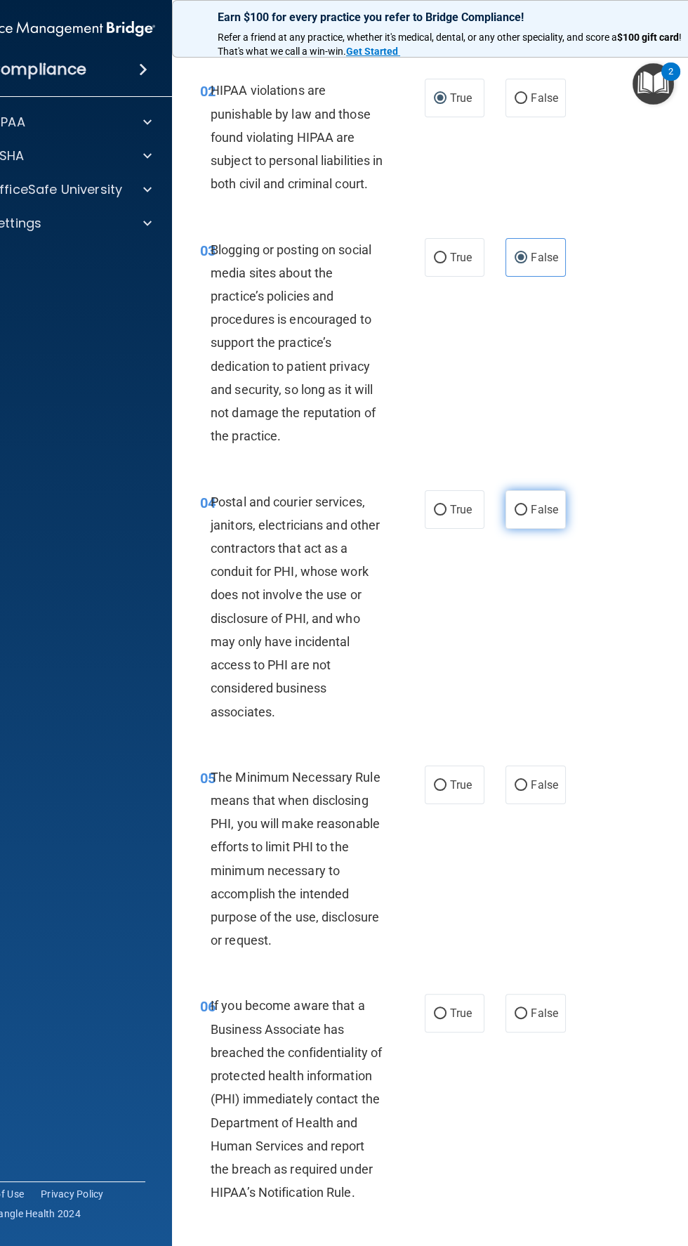
radio input "true"
click at [440, 1019] on input "True" at bounding box center [440, 1013] width 13 height 11
radio input "true"
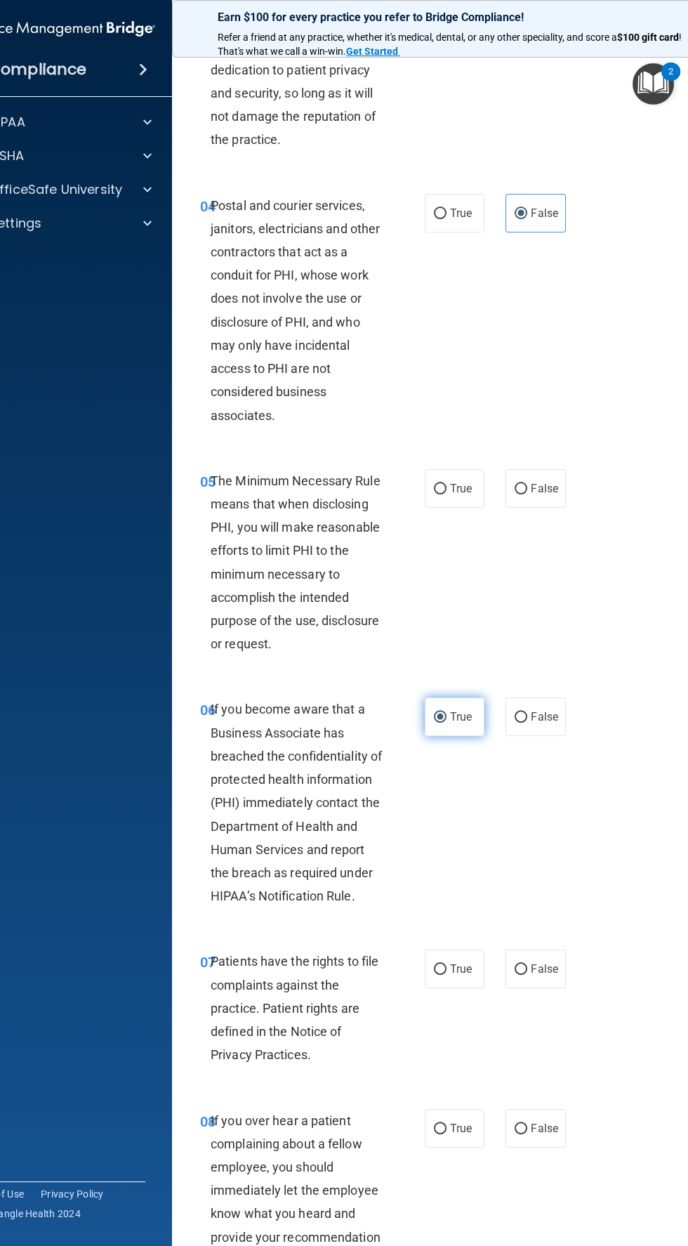
scroll to position [489, 0]
click at [442, 547] on div "05 The Minimum Necessary Rule means that when disclosing PHI, you will make rea…" at bounding box center [312, 564] width 267 height 194
click at [440, 492] on input "True" at bounding box center [440, 487] width 13 height 11
radio input "true"
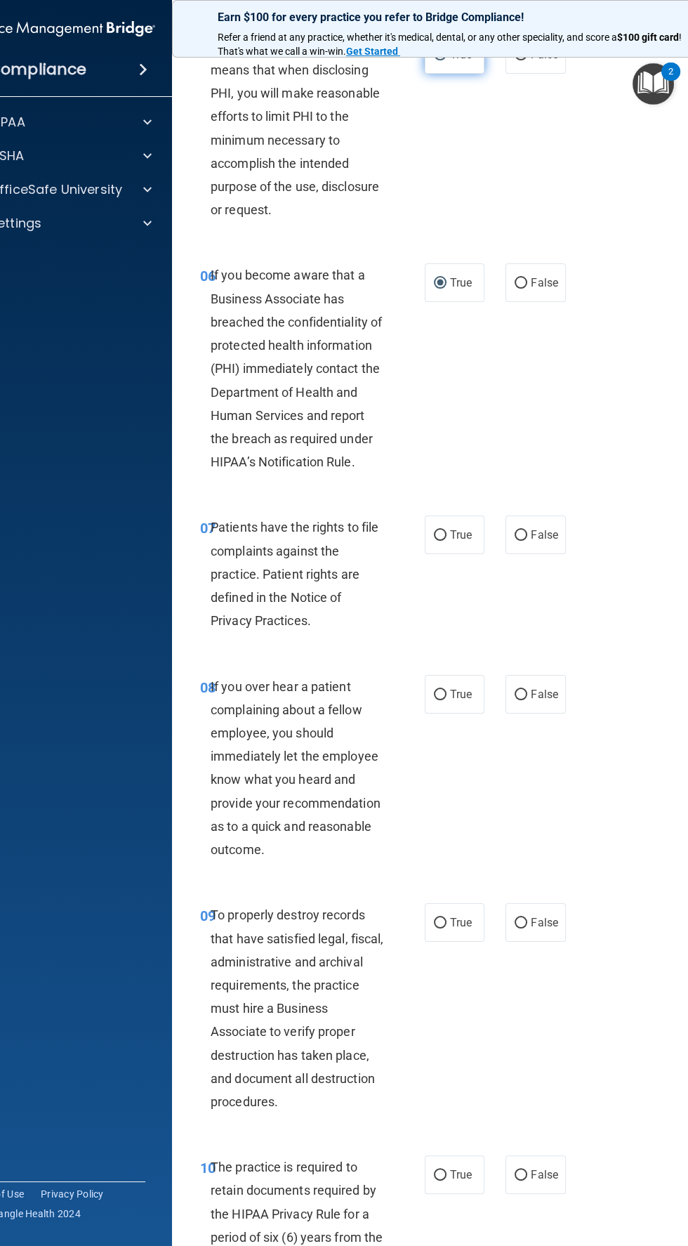
scroll to position [915, 0]
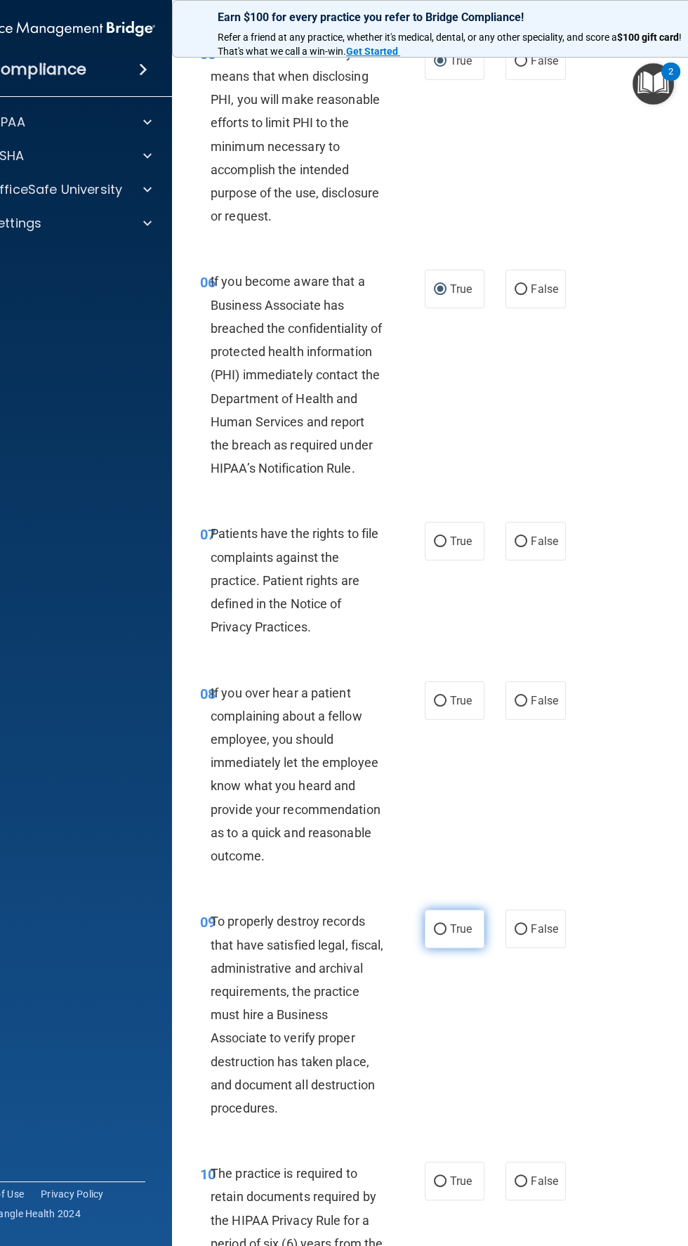
click at [440, 935] on input "True" at bounding box center [440, 929] width 13 height 11
radio input "true"
click at [440, 547] on input "True" at bounding box center [440, 541] width 13 height 11
radio input "true"
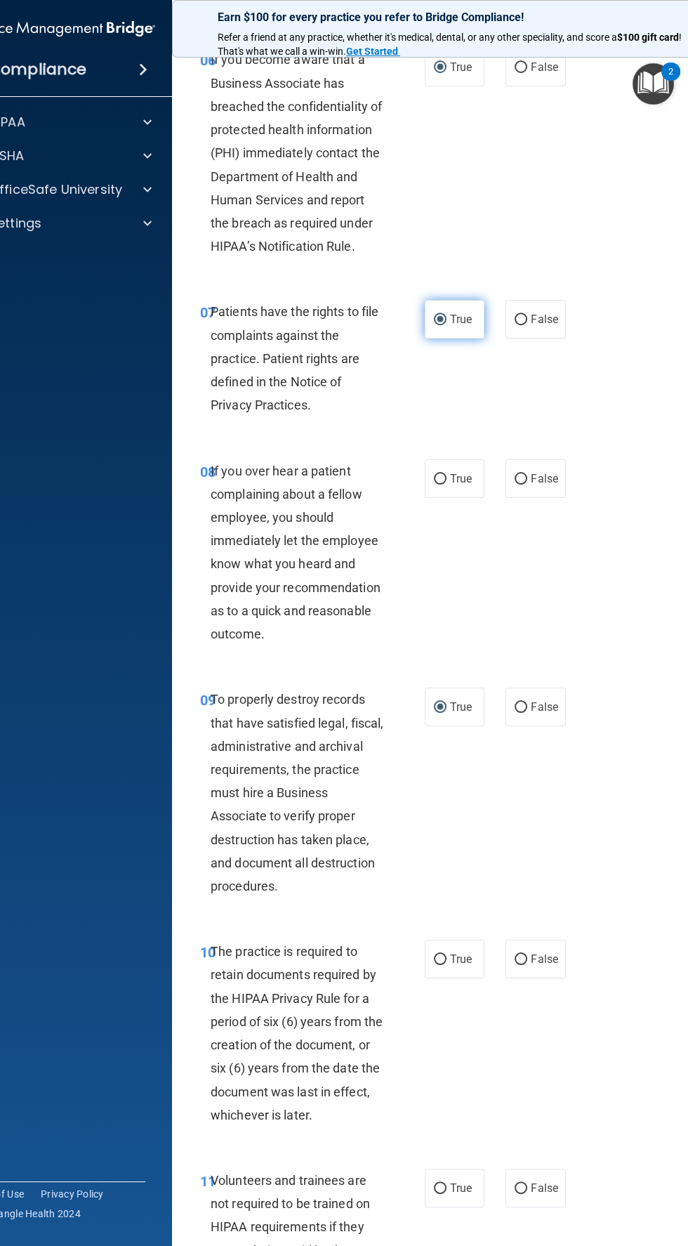
scroll to position [1137, 0]
click at [541, 497] on label "False" at bounding box center [536, 477] width 60 height 39
click at [527, 484] on input "False" at bounding box center [521, 478] width 13 height 11
radio input "true"
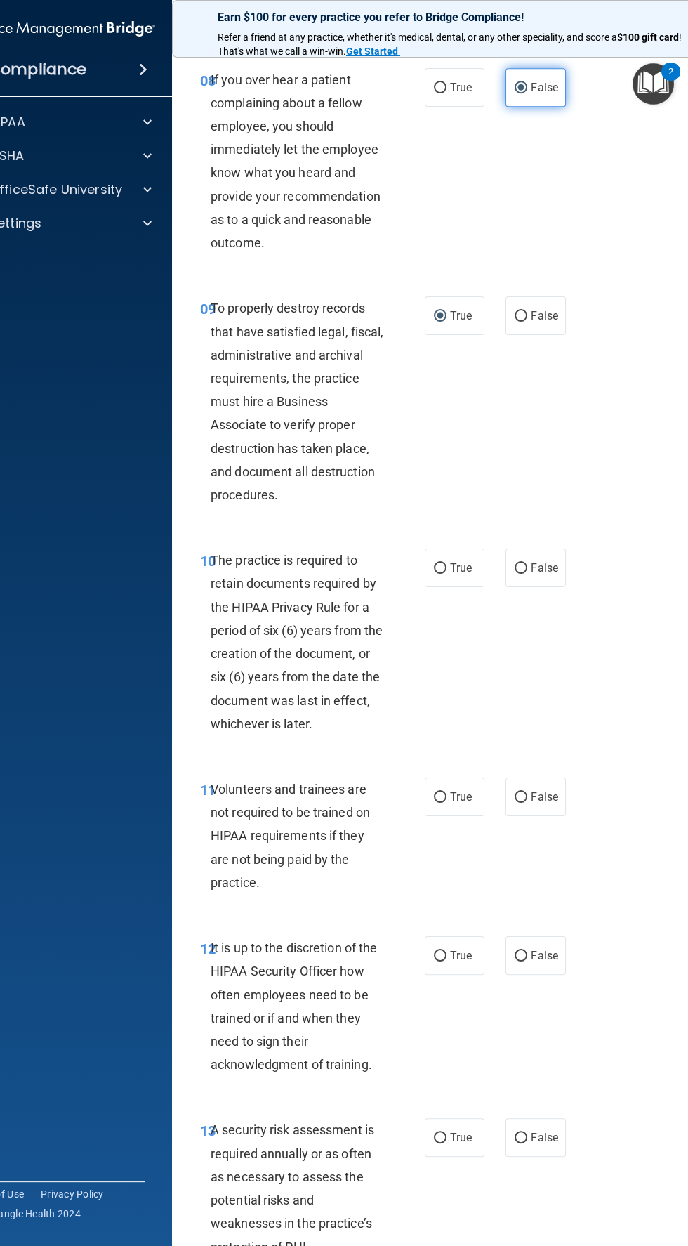
scroll to position [1531, 0]
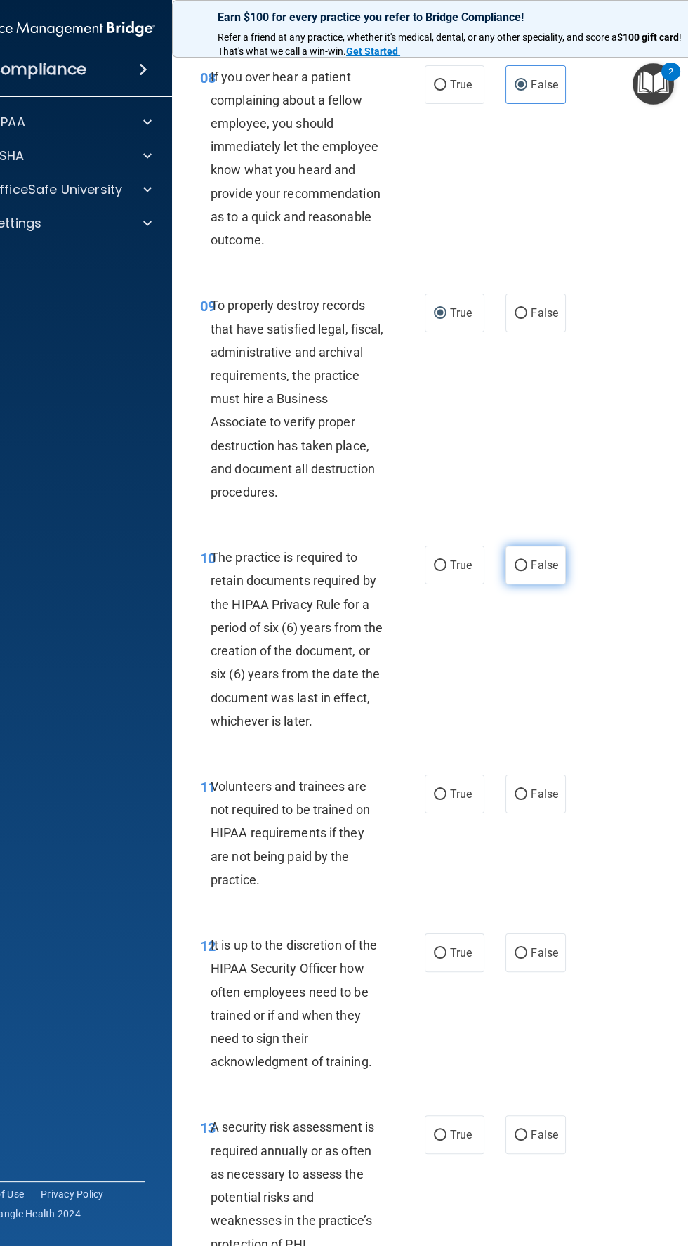
click at [547, 572] on span "False" at bounding box center [544, 564] width 27 height 13
click at [527, 571] on input "False" at bounding box center [521, 565] width 13 height 11
radio input "true"
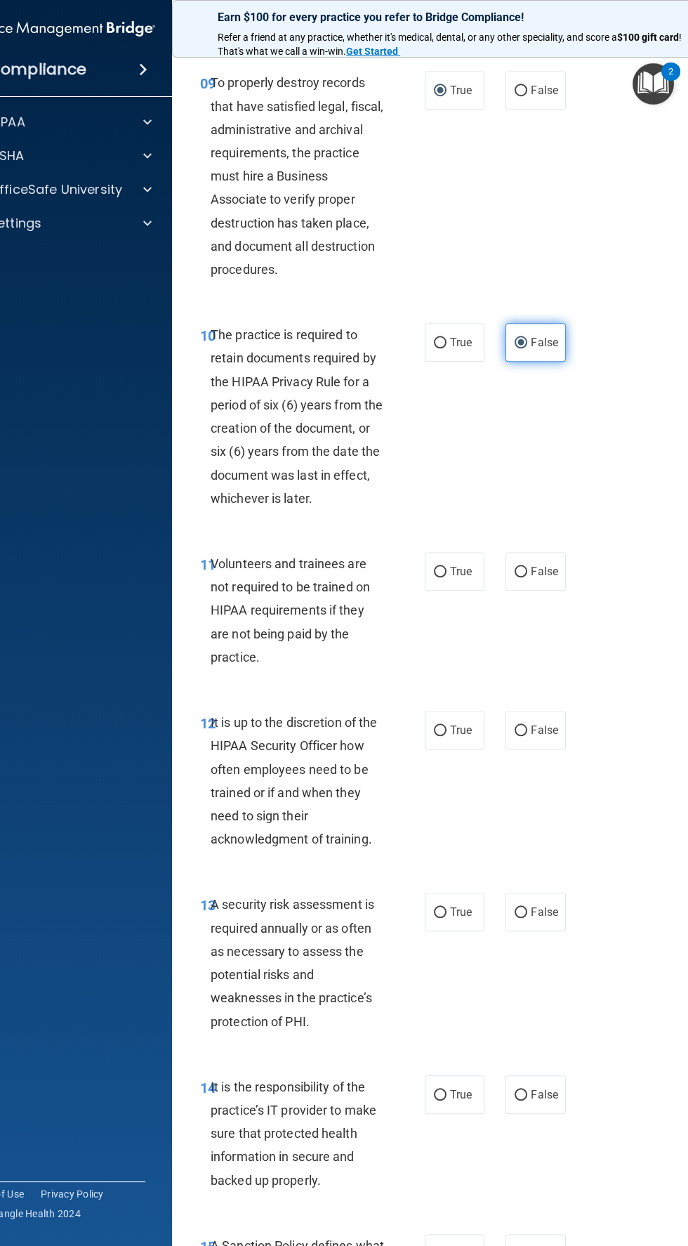
scroll to position [1788, 0]
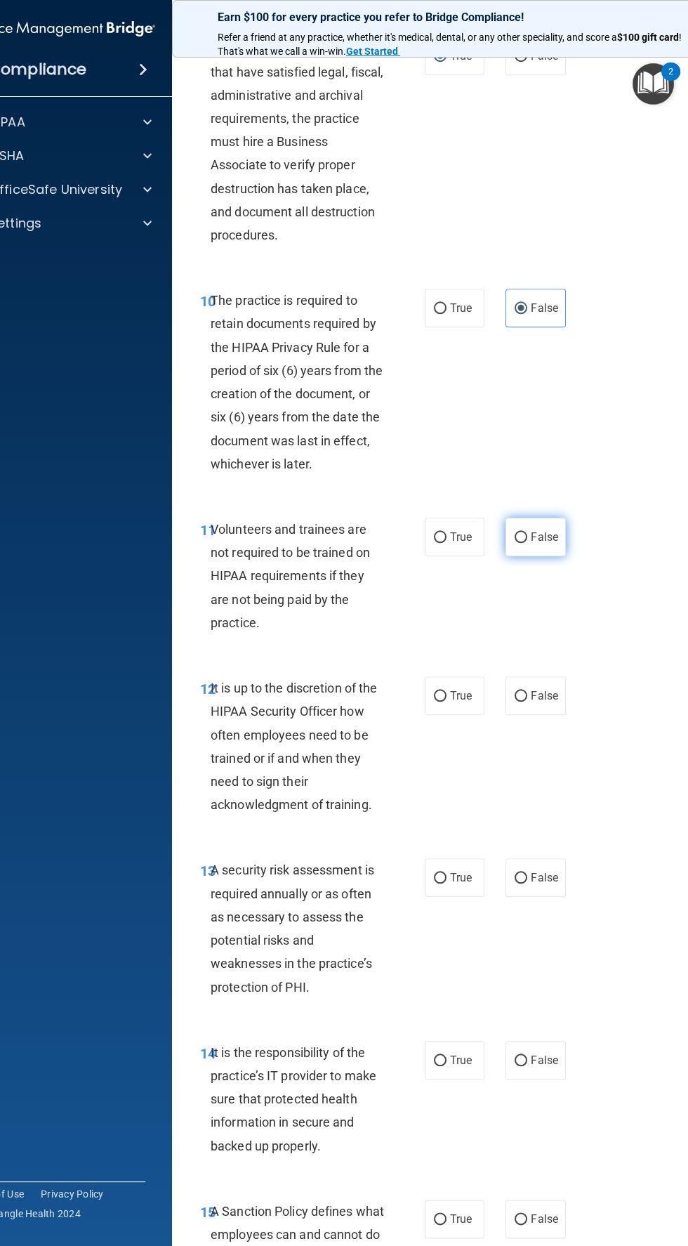
click at [548, 556] on label "False" at bounding box center [536, 536] width 60 height 39
click at [527, 543] on input "False" at bounding box center [521, 537] width 13 height 11
radio input "true"
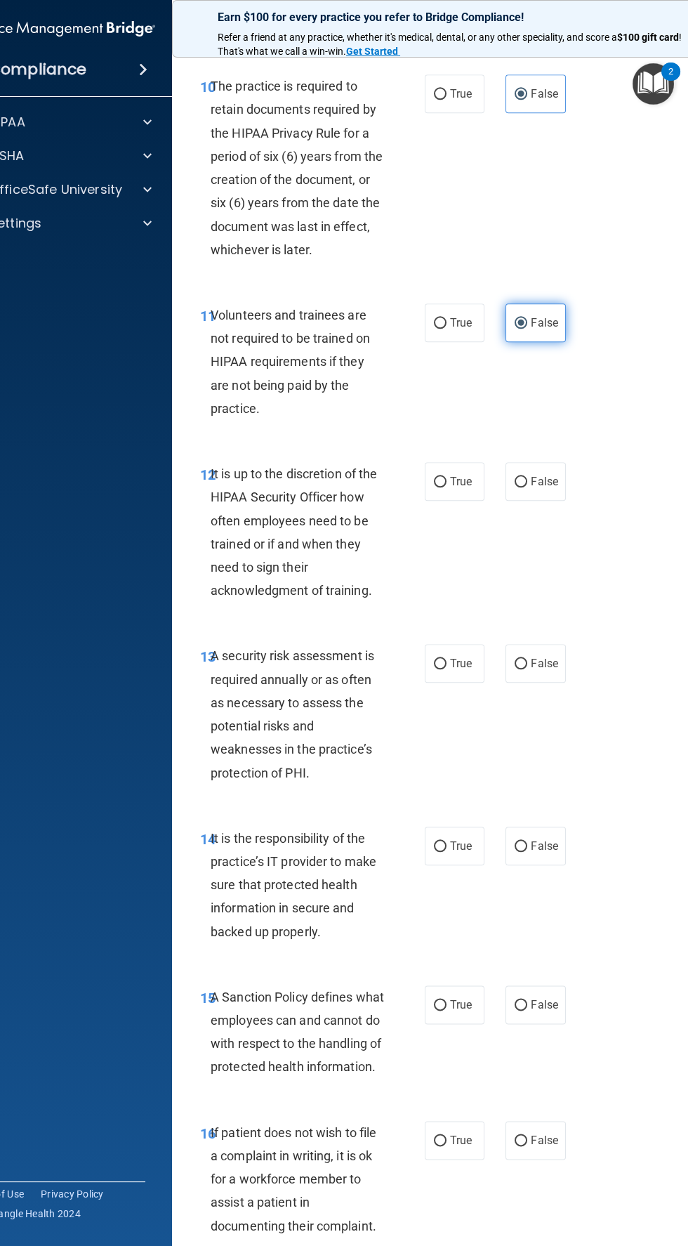
scroll to position [2003, 0]
click at [465, 852] on span "True" at bounding box center [461, 844] width 22 height 13
click at [447, 851] on input "True" at bounding box center [440, 845] width 13 height 11
radio input "true"
click at [440, 487] on input "True" at bounding box center [440, 481] width 13 height 11
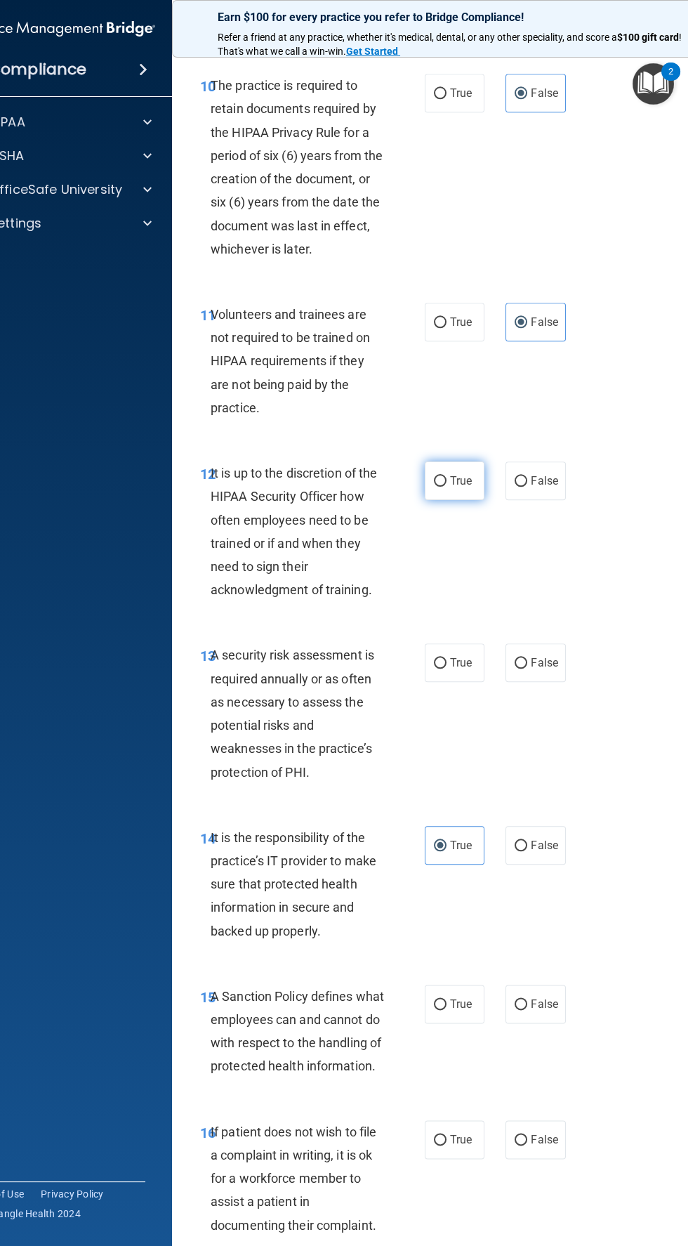
radio input "true"
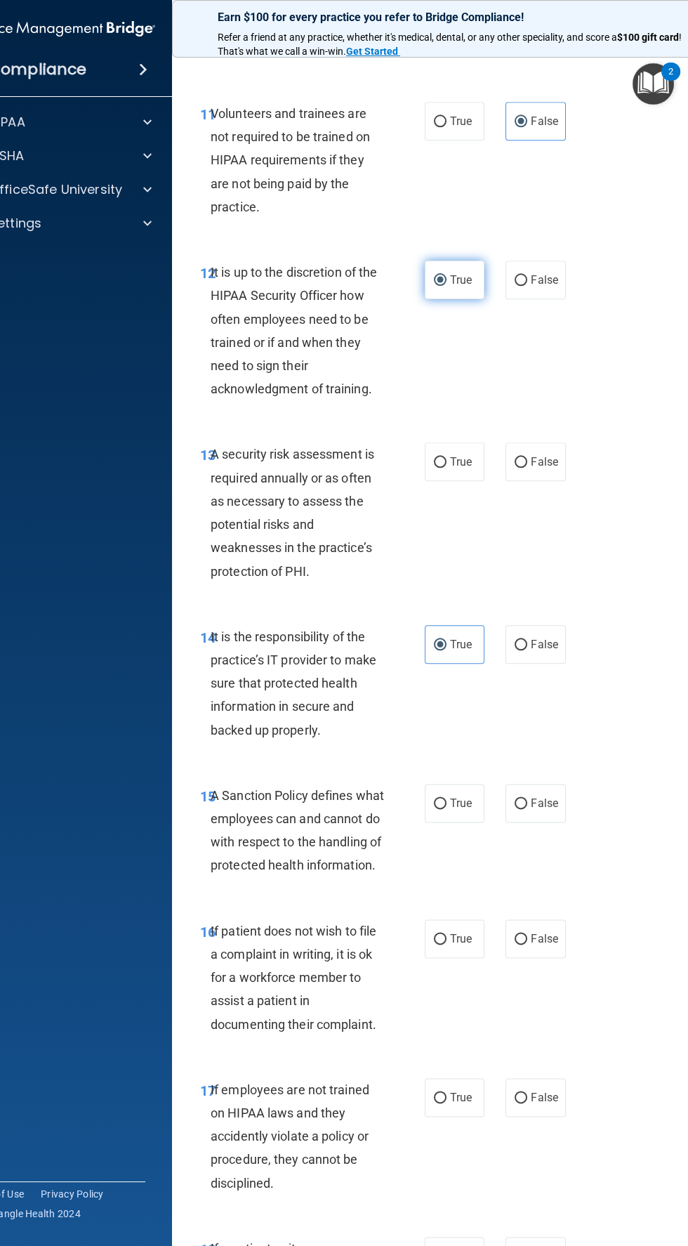
scroll to position [2205, 0]
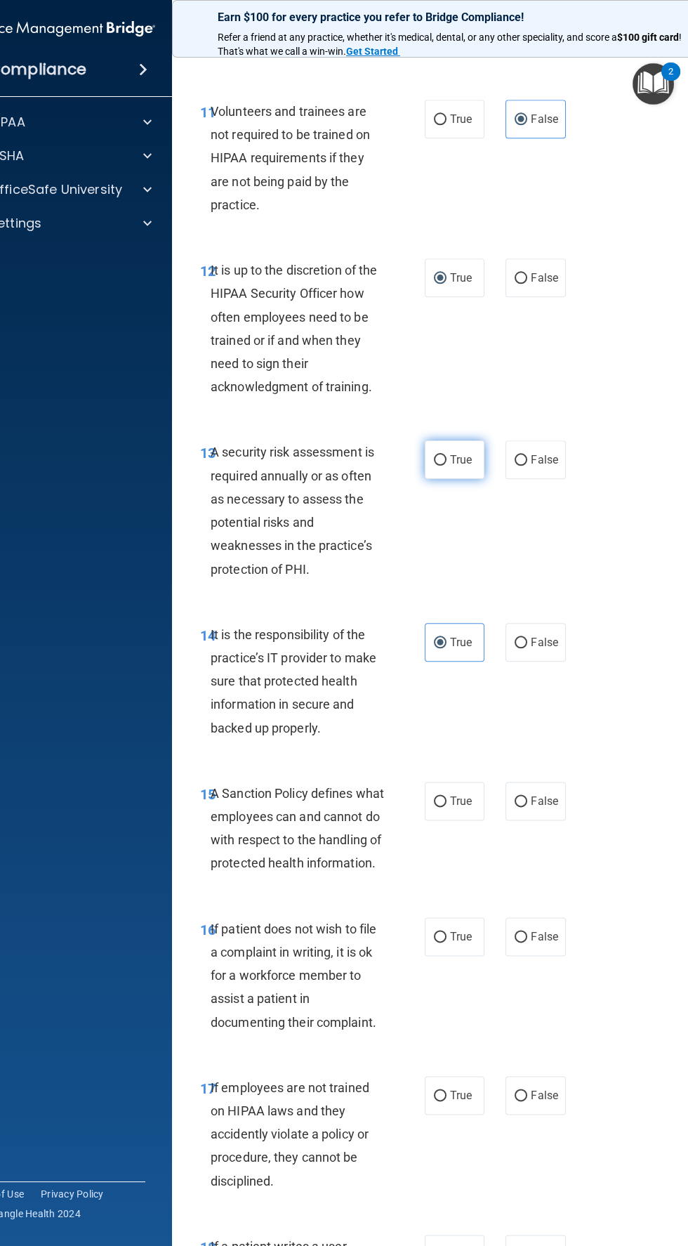
click at [440, 466] on input "True" at bounding box center [440, 460] width 13 height 11
radio input "true"
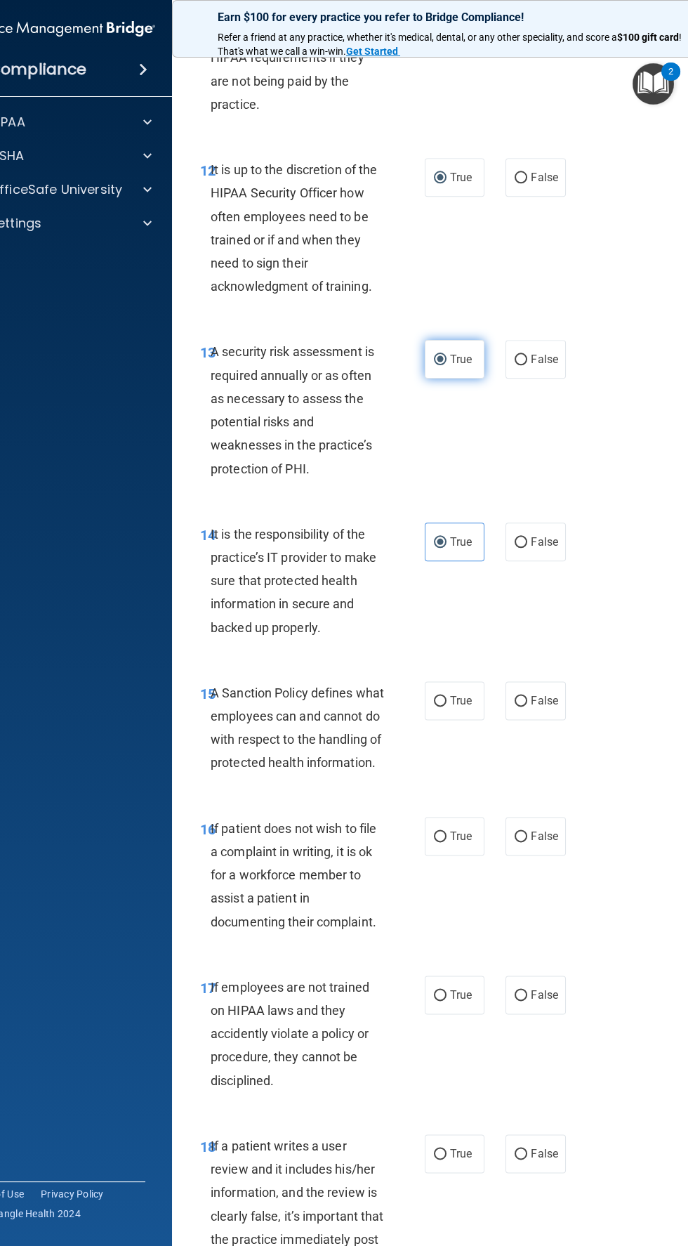
scroll to position [2397, 0]
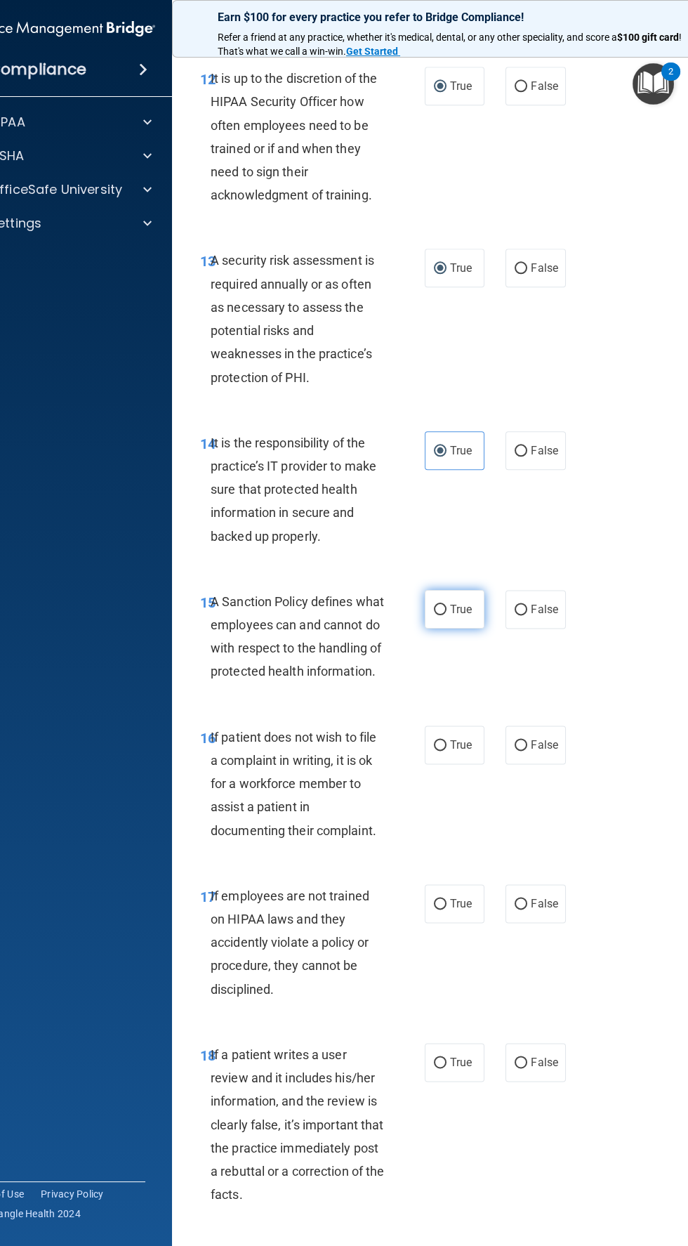
click at [444, 615] on input "True" at bounding box center [440, 610] width 13 height 11
radio input "true"
click at [440, 751] on input "True" at bounding box center [440, 745] width 13 height 11
radio input "true"
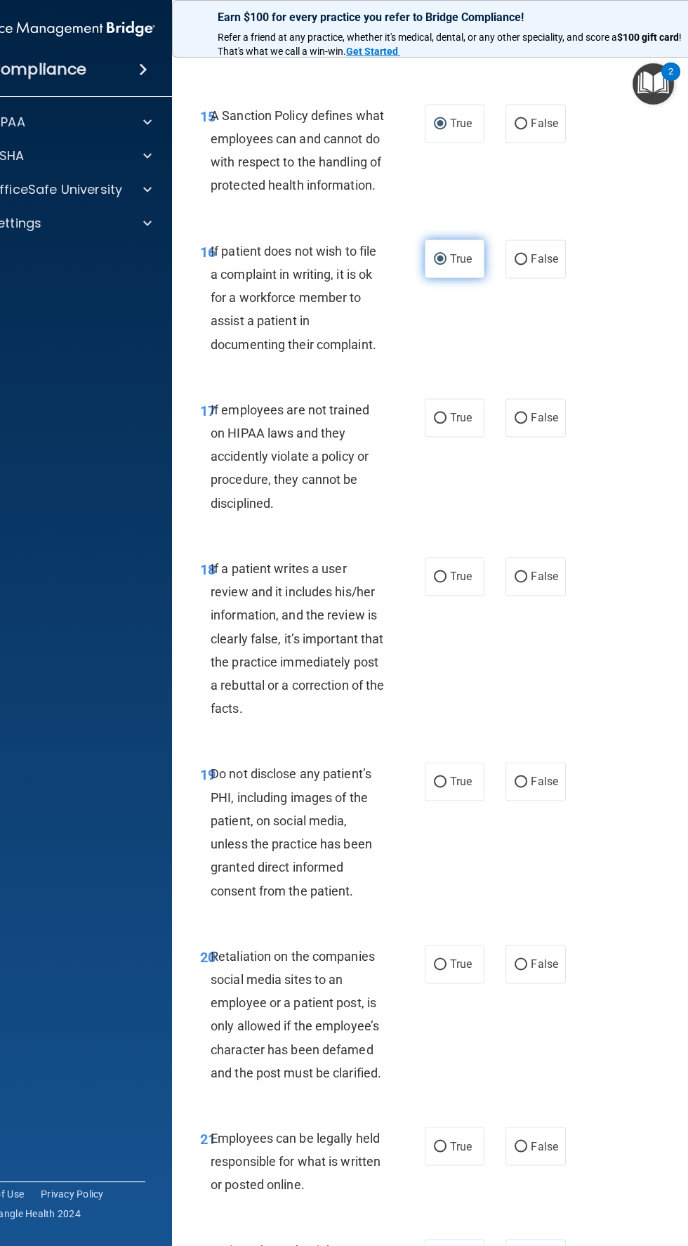
scroll to position [2888, 0]
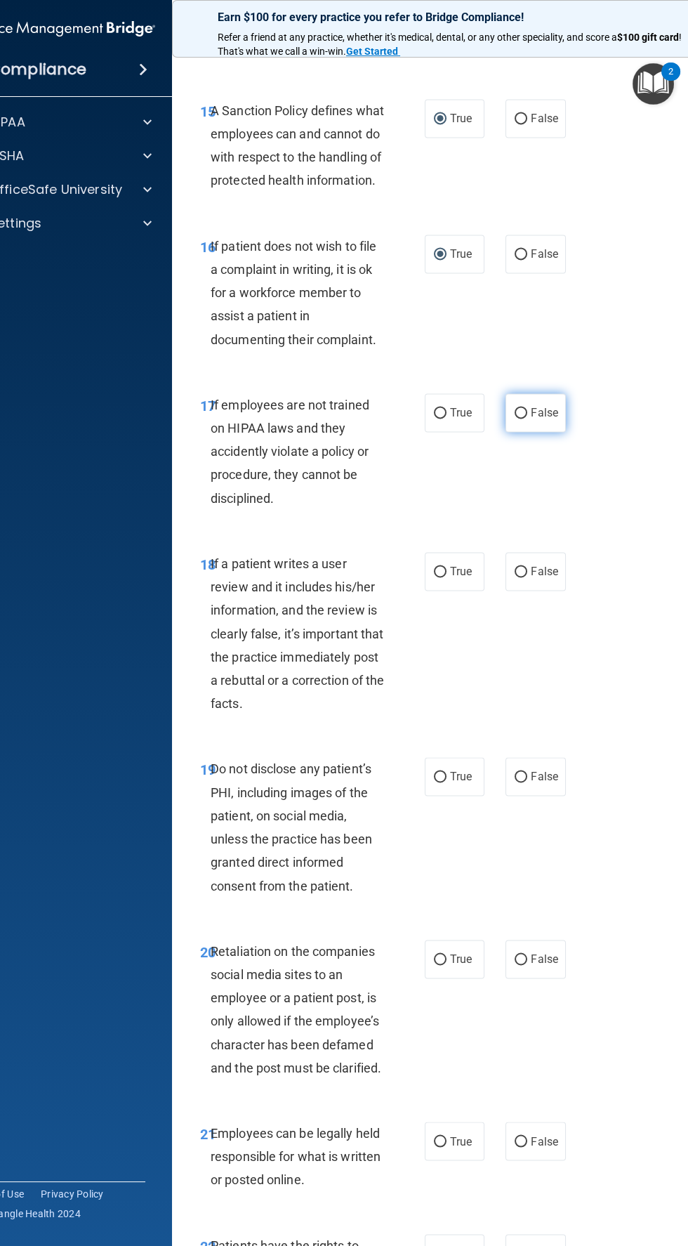
click at [524, 418] on input "False" at bounding box center [521, 413] width 13 height 11
radio input "true"
click at [547, 260] on span "False" at bounding box center [544, 253] width 27 height 13
click at [527, 260] on input "False" at bounding box center [521, 254] width 13 height 11
radio input "true"
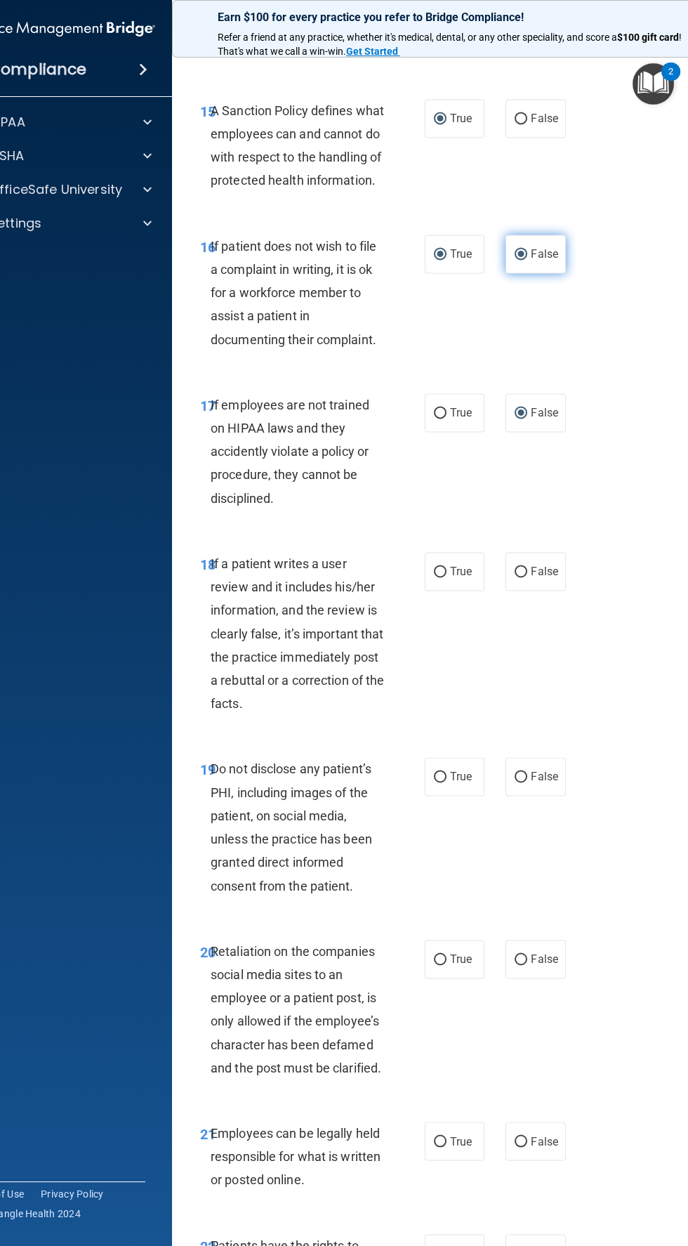
radio input "false"
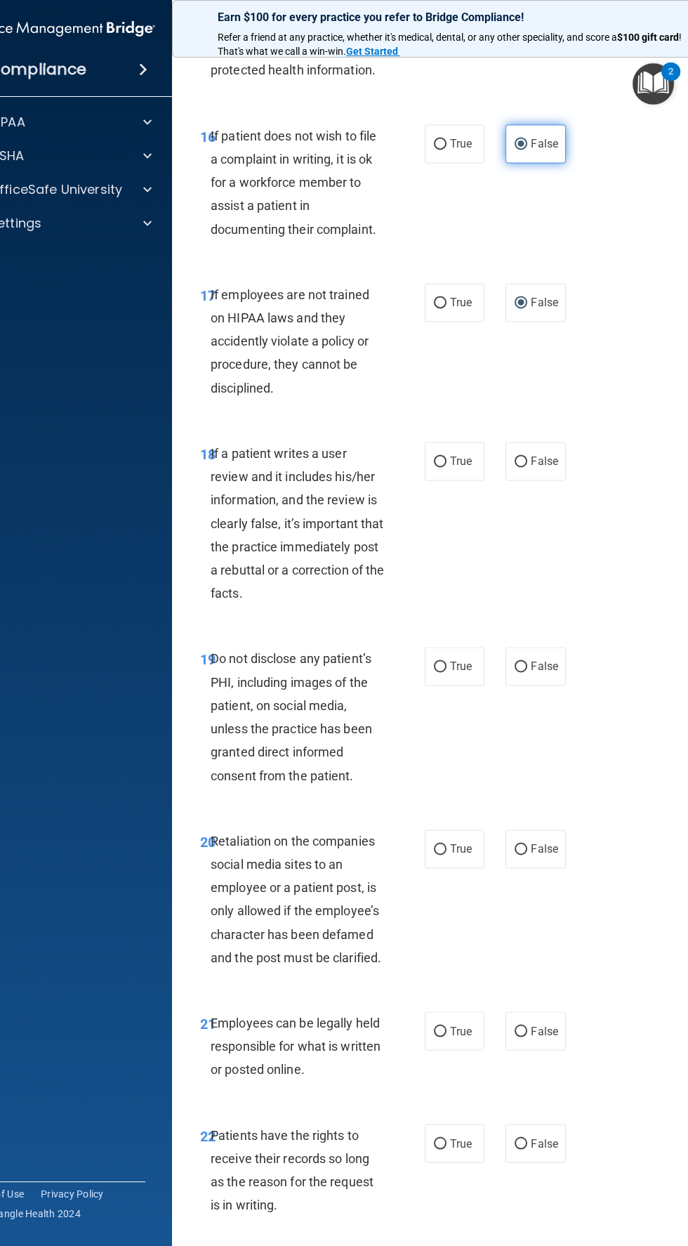
scroll to position [3073, 0]
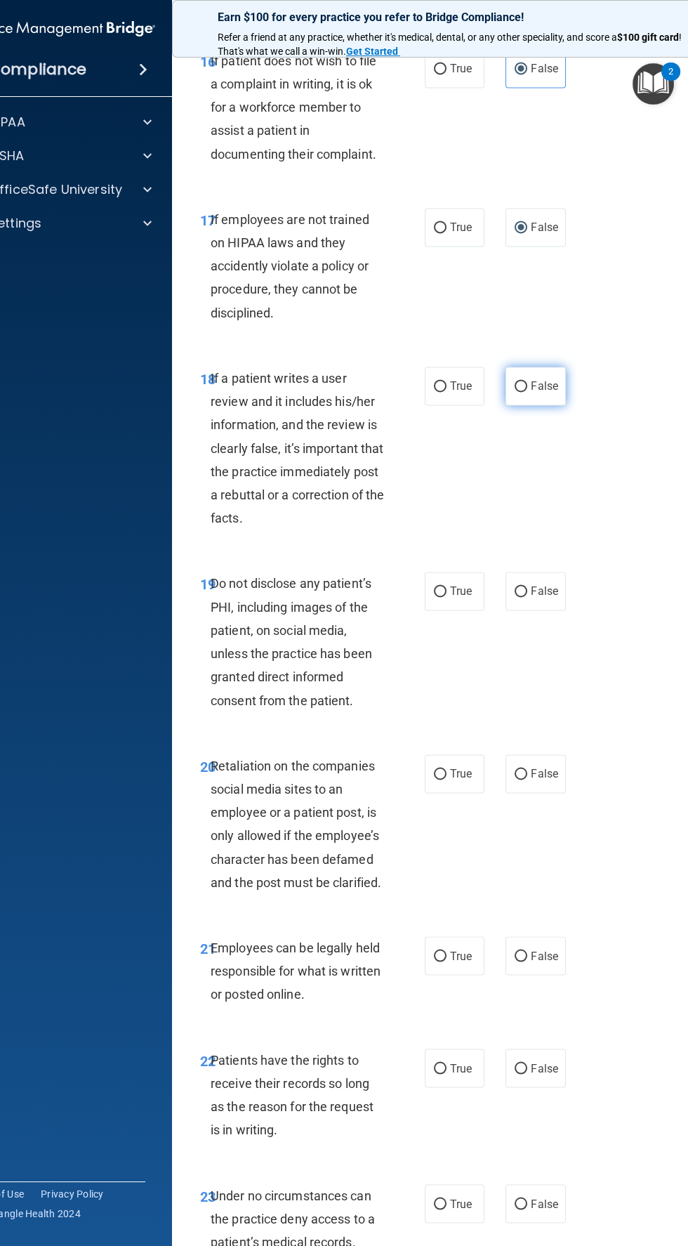
click at [526, 392] on input "False" at bounding box center [521, 386] width 13 height 11
radio input "true"
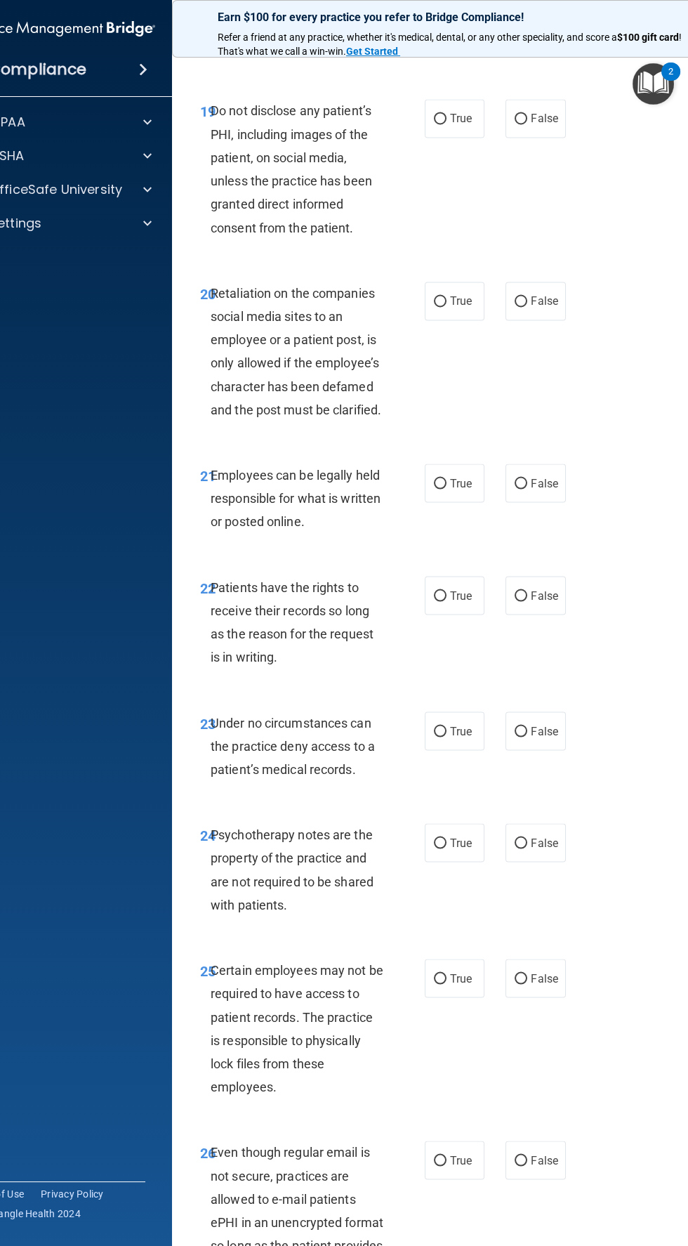
scroll to position [3548, 0]
click at [440, 734] on input "True" at bounding box center [440, 729] width 13 height 11
radio input "true"
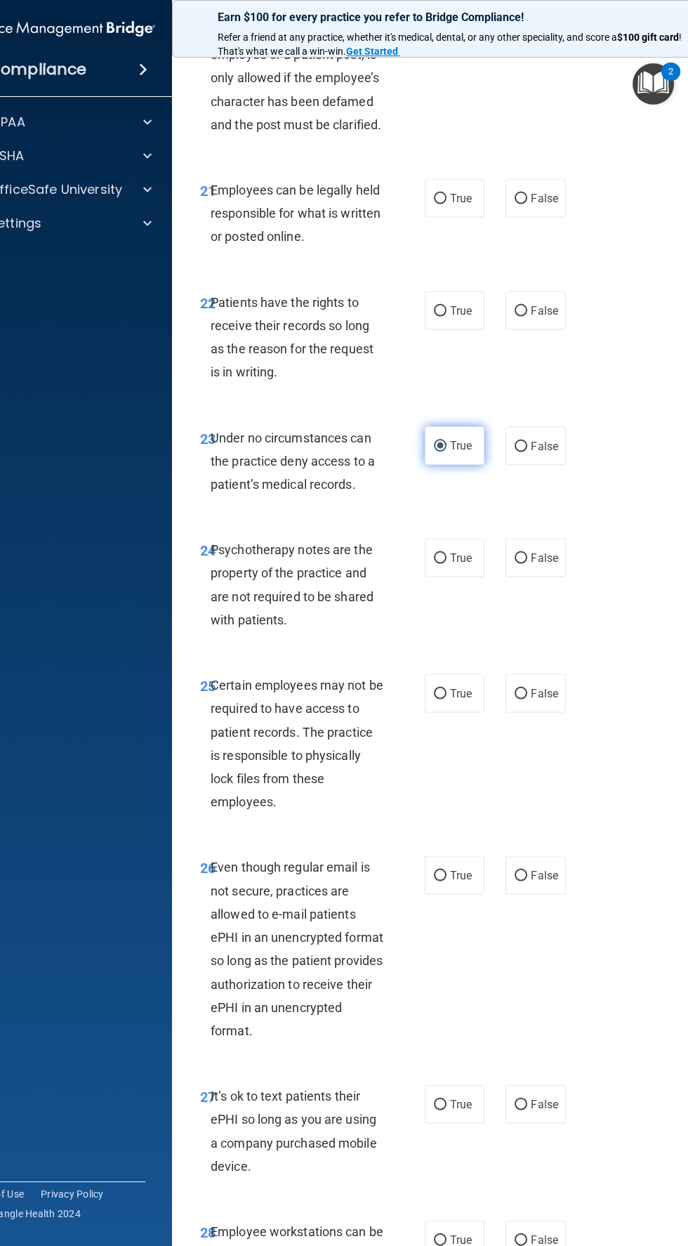
scroll to position [3834, 0]
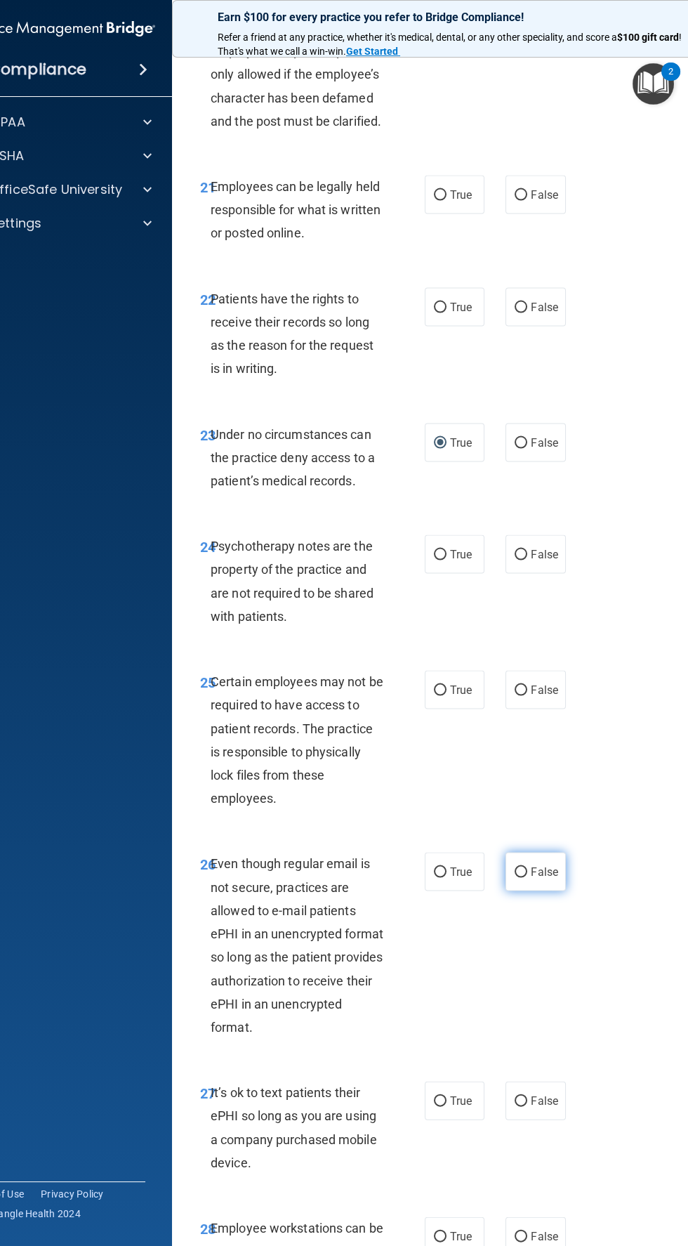
click at [521, 877] on input "False" at bounding box center [521, 871] width 13 height 11
radio input "true"
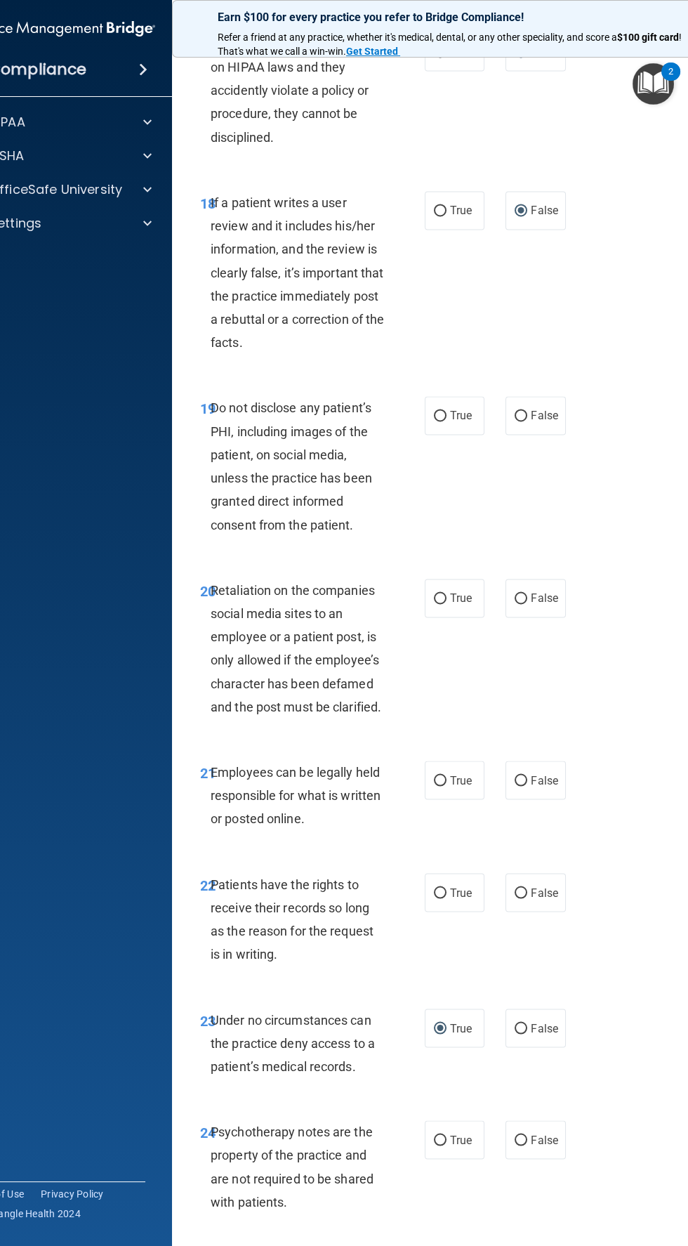
scroll to position [3250, 0]
click at [440, 421] on input "True" at bounding box center [440, 415] width 13 height 11
radio input "true"
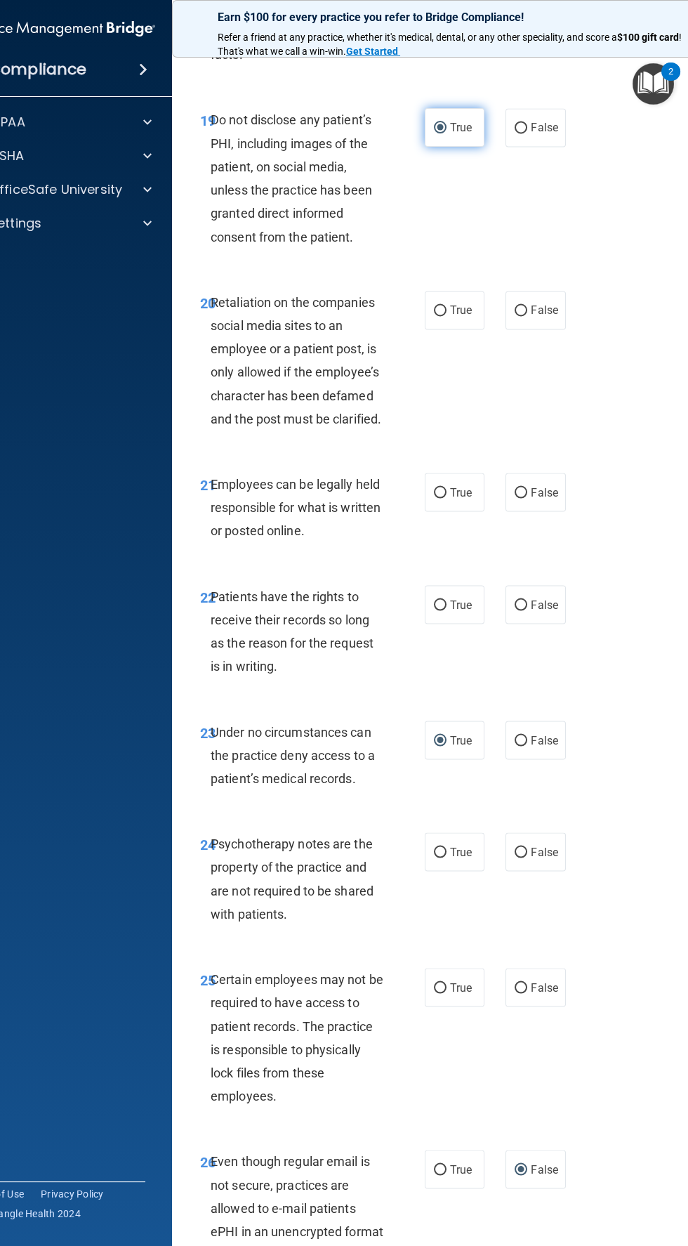
scroll to position [3548, 0]
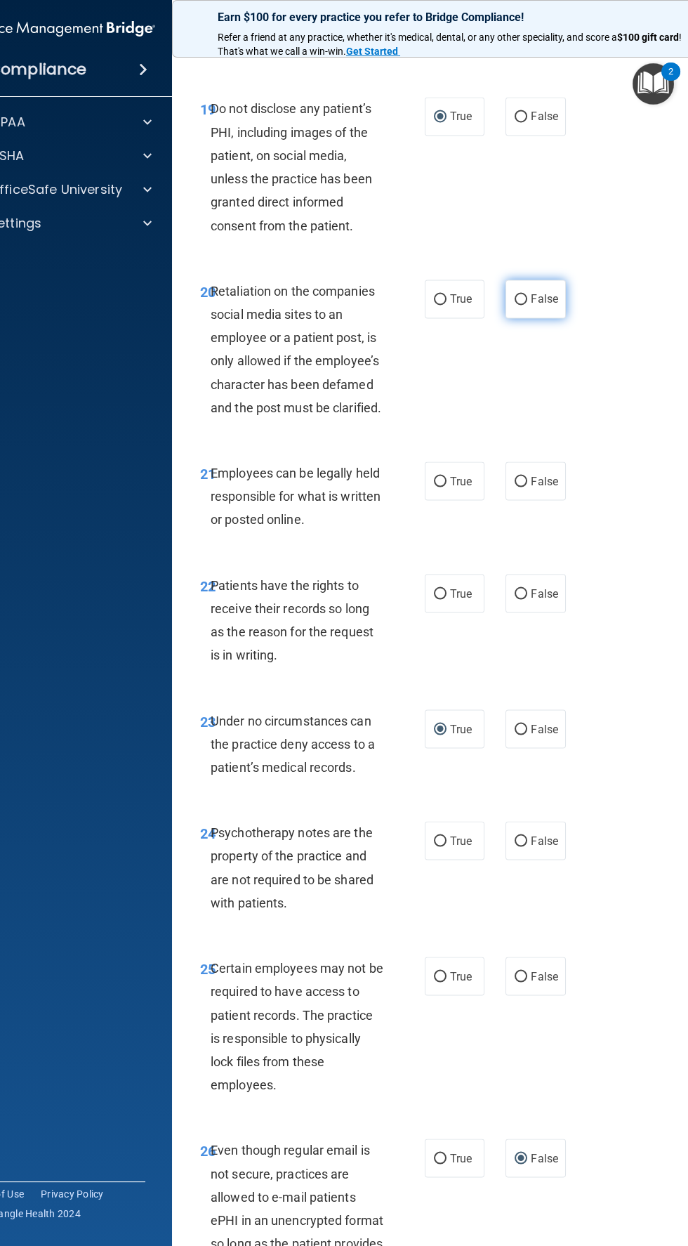
click at [557, 305] on span "False" at bounding box center [544, 298] width 27 height 13
click at [527, 305] on input "False" at bounding box center [521, 299] width 13 height 11
radio input "true"
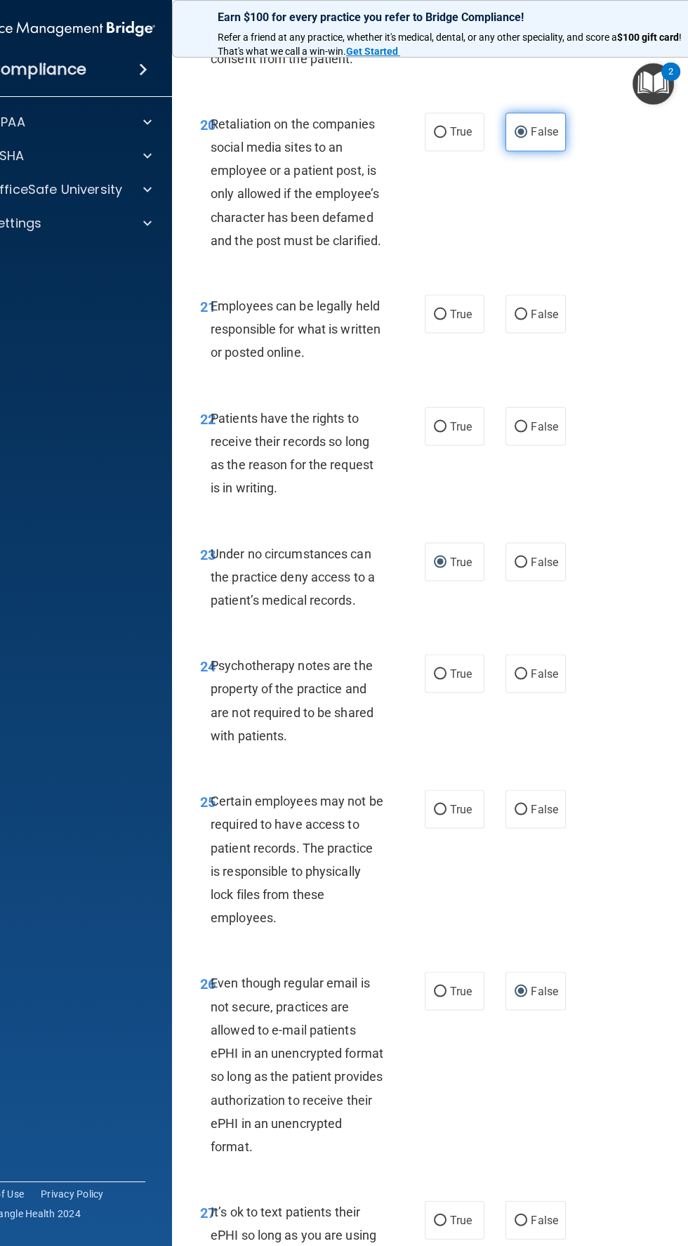
scroll to position [3719, 0]
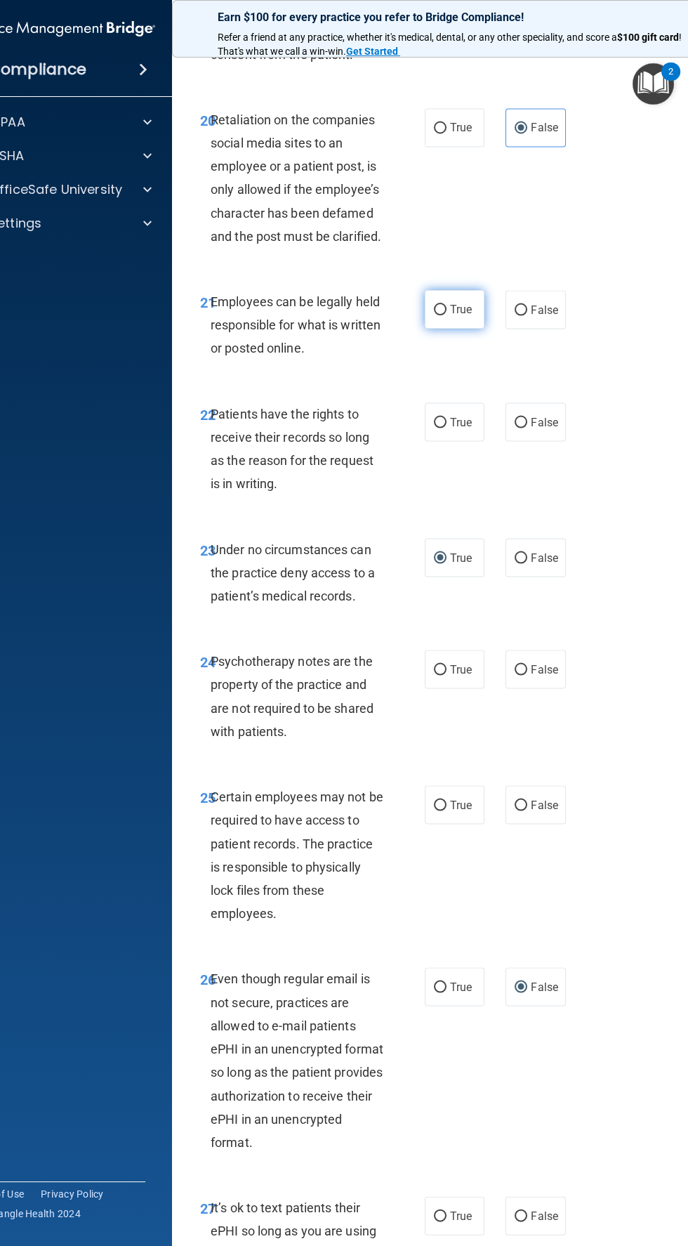
click at [440, 315] on input "True" at bounding box center [440, 310] width 13 height 11
radio input "true"
click at [440, 428] on input "True" at bounding box center [440, 422] width 13 height 11
radio input "true"
click at [526, 428] on input "False" at bounding box center [521, 422] width 13 height 11
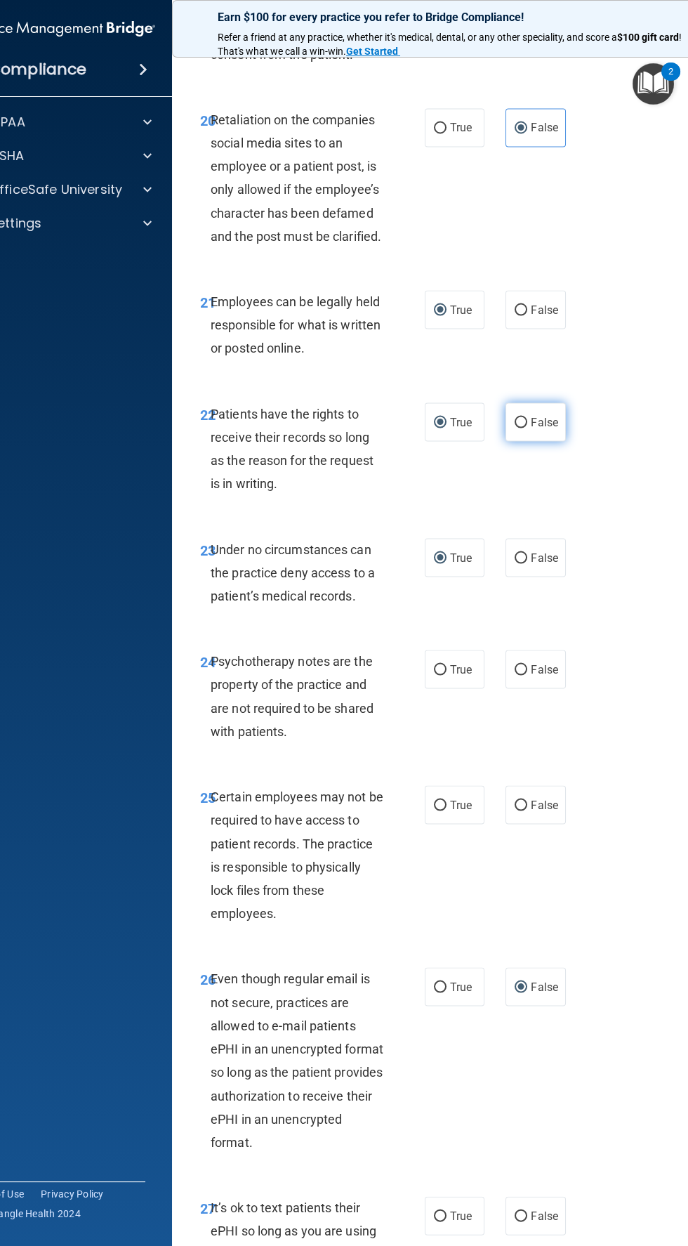
radio input "true"
click at [442, 428] on input "True" at bounding box center [440, 422] width 13 height 11
radio input "true"
radio input "false"
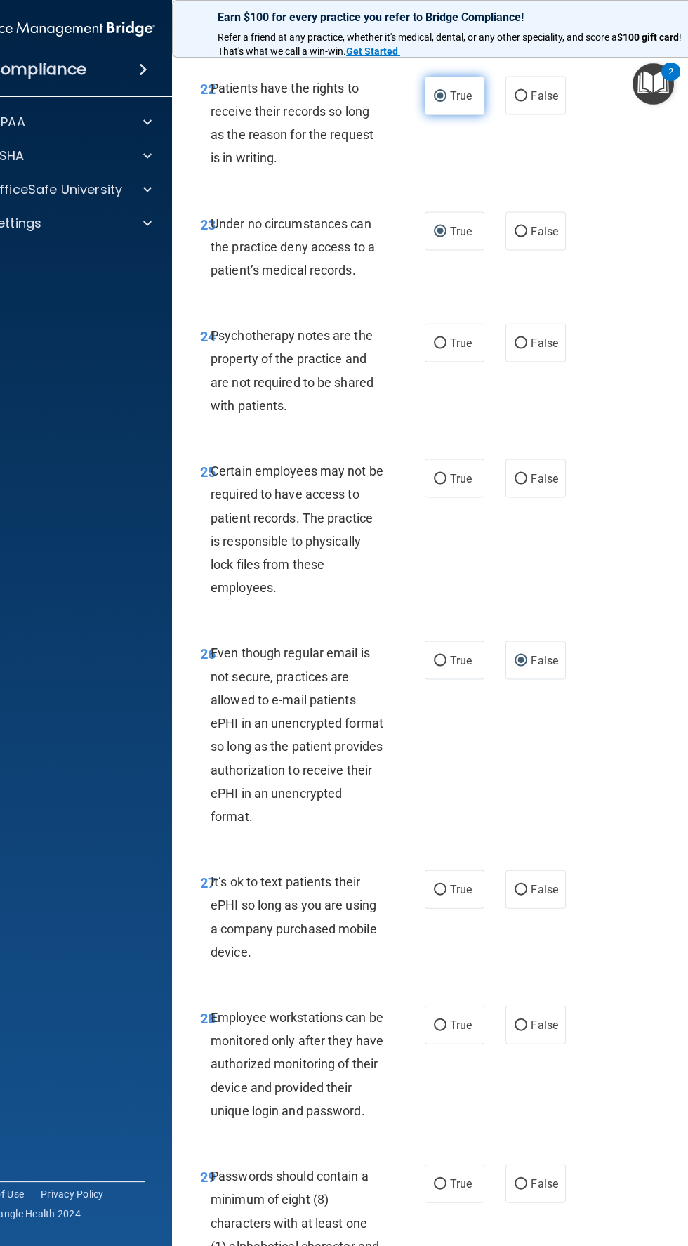
scroll to position [4062, 0]
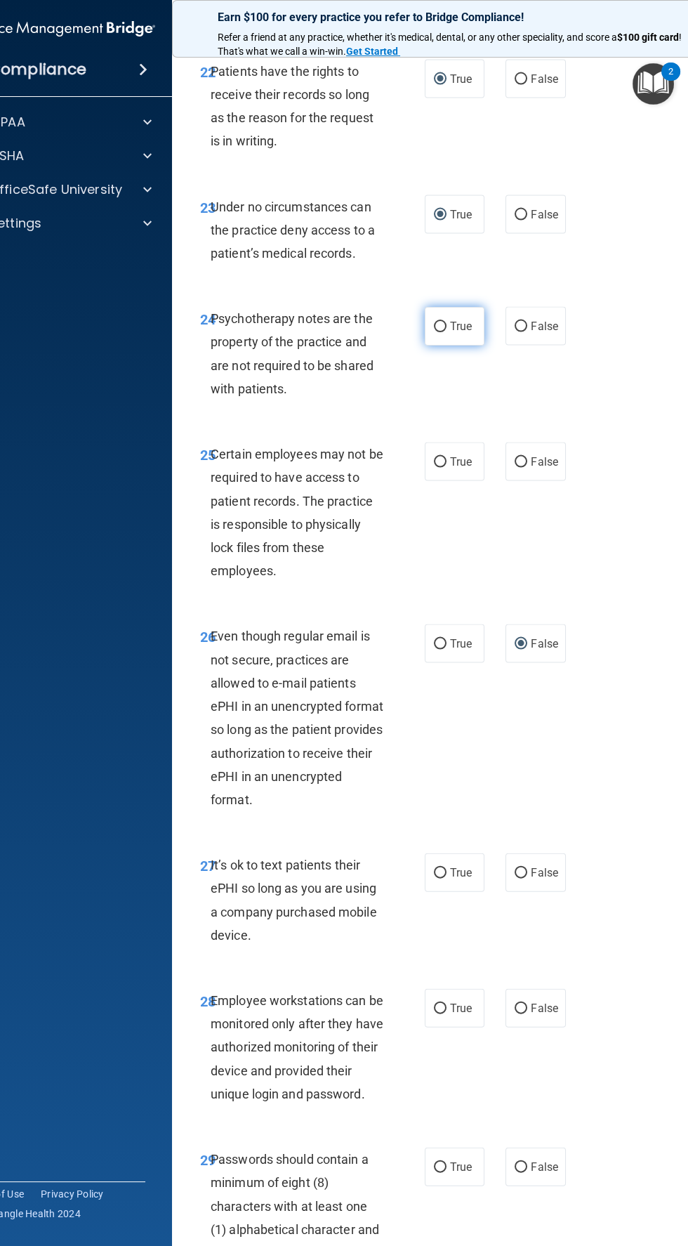
click at [444, 332] on input "True" at bounding box center [440, 327] width 13 height 11
radio input "true"
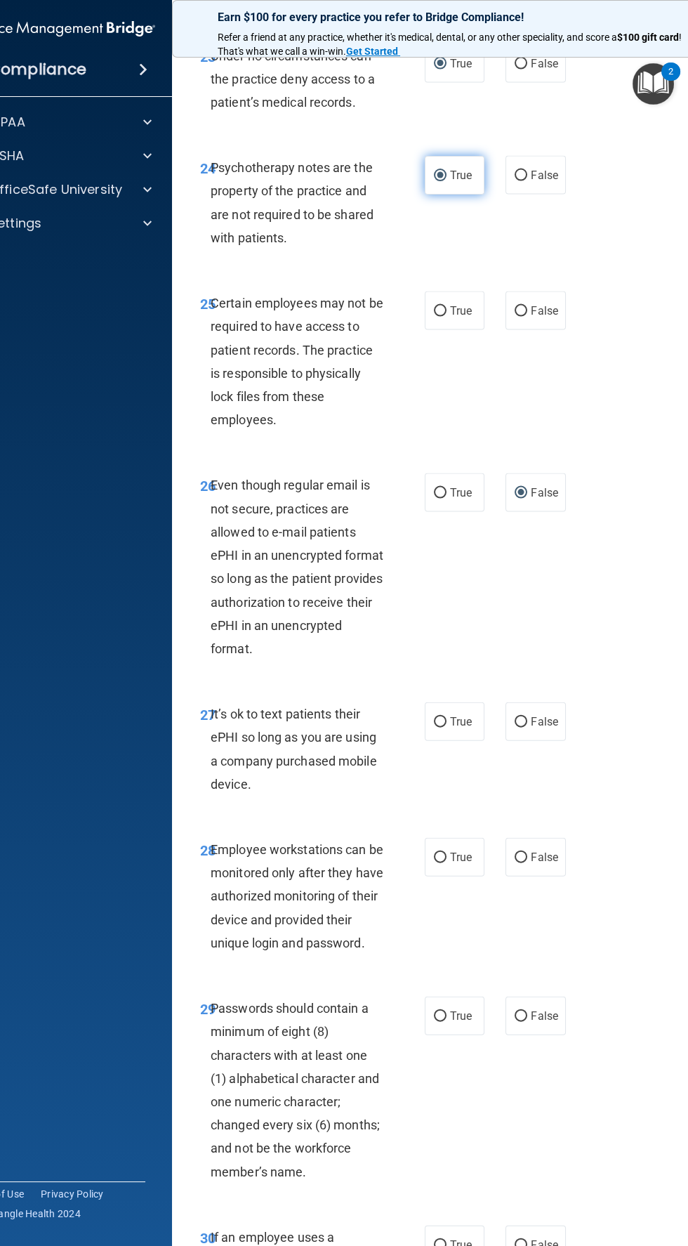
scroll to position [4254, 0]
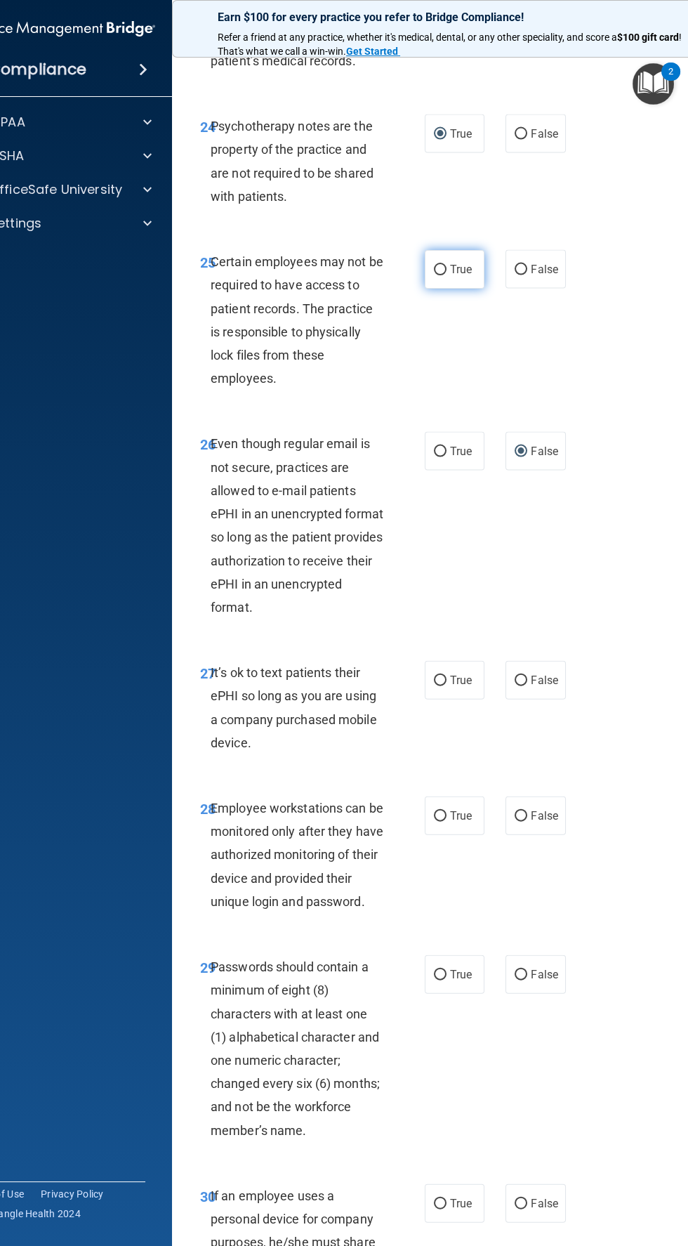
click at [473, 289] on label "True" at bounding box center [455, 269] width 60 height 39
click at [447, 275] on input "True" at bounding box center [440, 270] width 13 height 11
radio input "true"
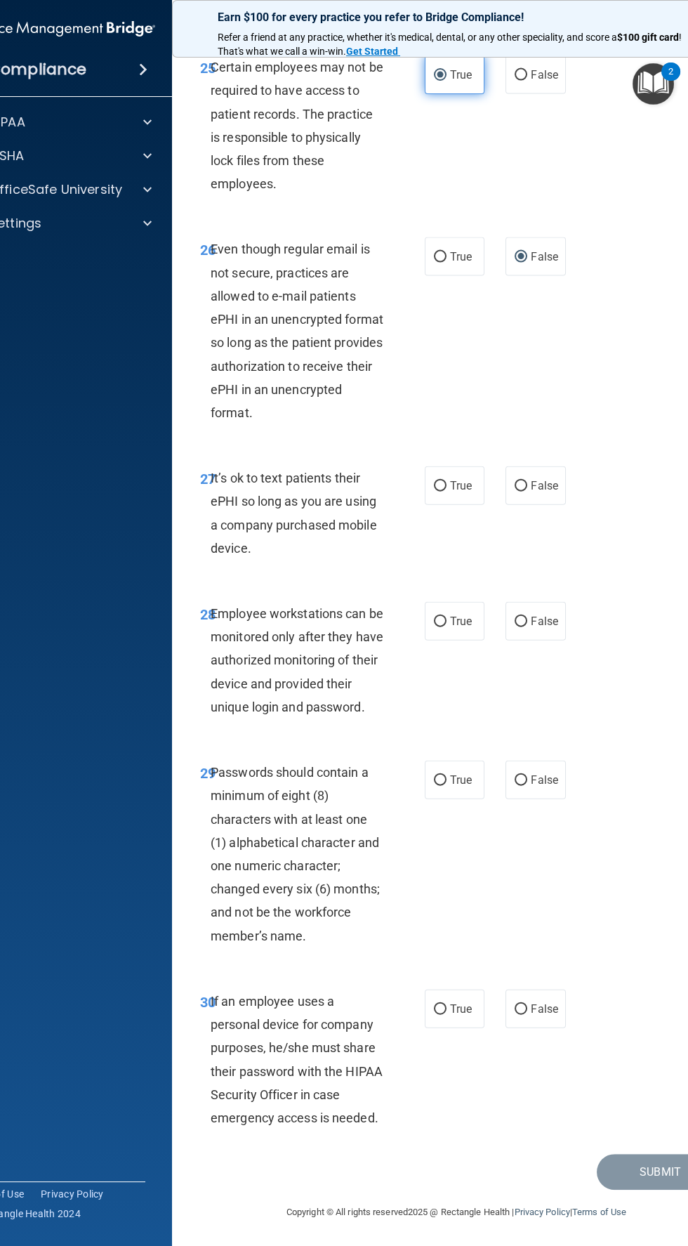
scroll to position [4495, 0]
click at [549, 487] on span "False" at bounding box center [544, 485] width 27 height 13
click at [527, 487] on input "False" at bounding box center [521, 486] width 13 height 11
radio input "true"
click at [440, 624] on input "True" at bounding box center [440, 621] width 13 height 11
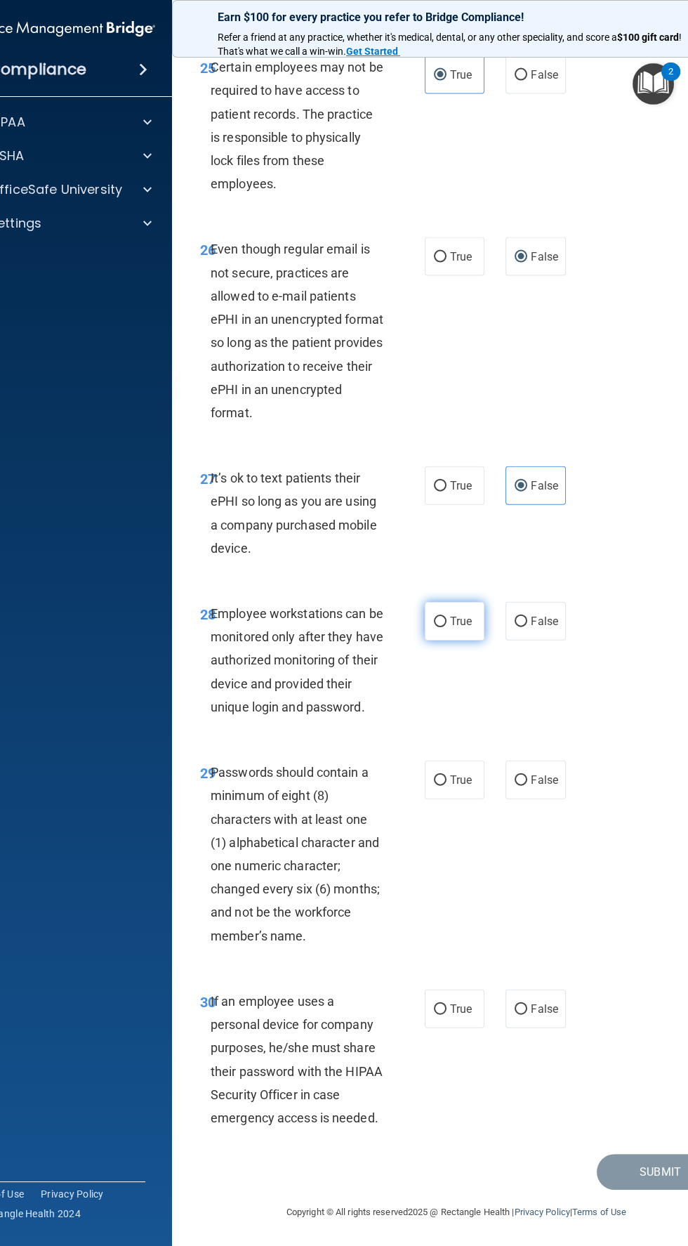
radio input "true"
click at [466, 784] on span "True" at bounding box center [461, 779] width 22 height 13
click at [447, 784] on input "True" at bounding box center [440, 780] width 13 height 11
radio input "true"
click at [521, 1008] on input "False" at bounding box center [521, 1009] width 13 height 11
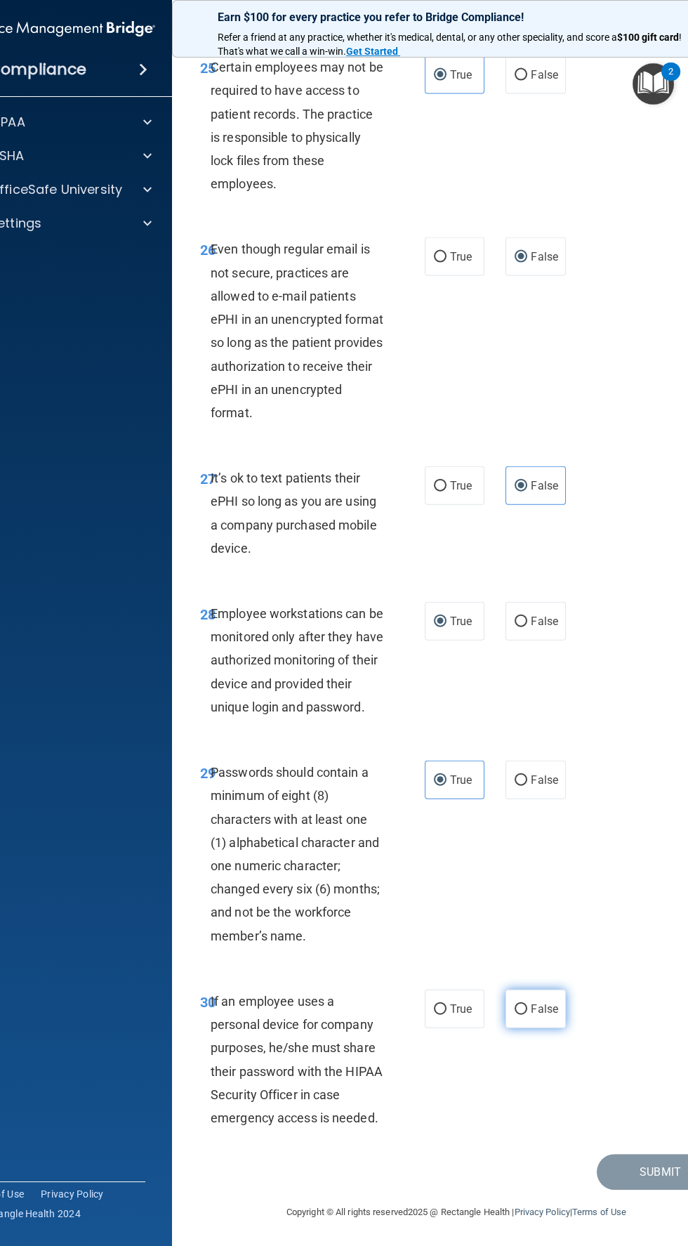
radio input "true"
click at [640, 1177] on button "Submit" at bounding box center [660, 1172] width 126 height 36
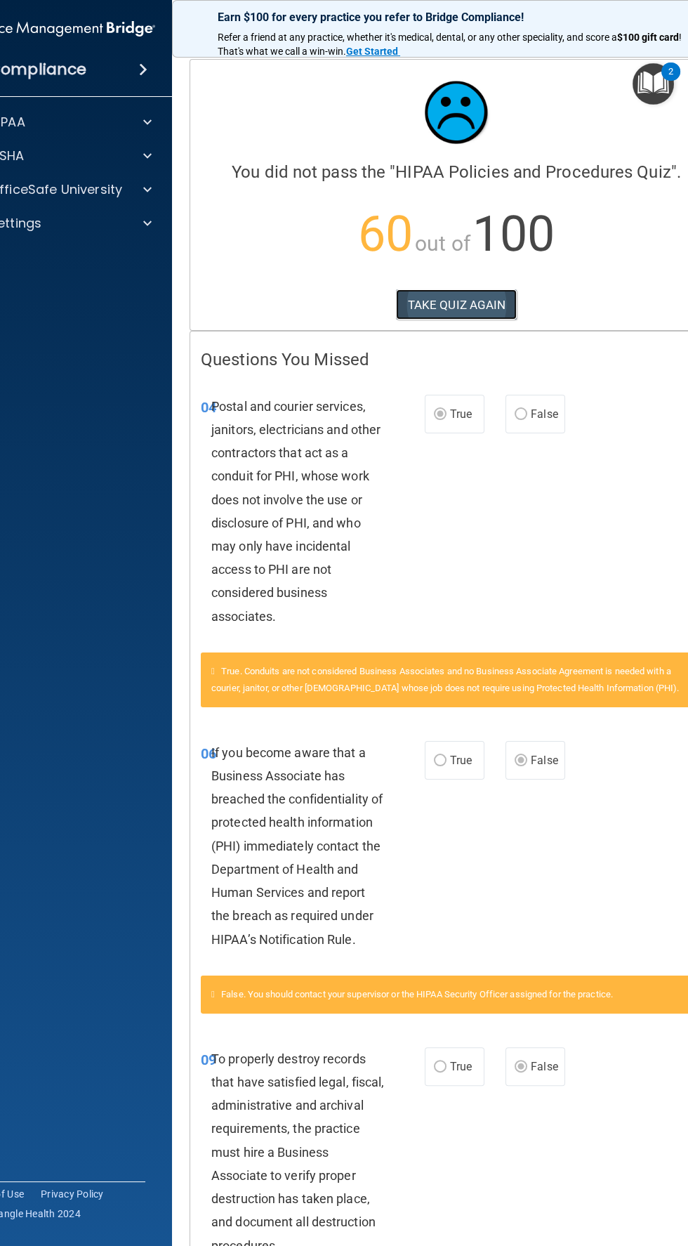
click at [463, 303] on button "TAKE QUIZ AGAIN" at bounding box center [456, 304] width 121 height 31
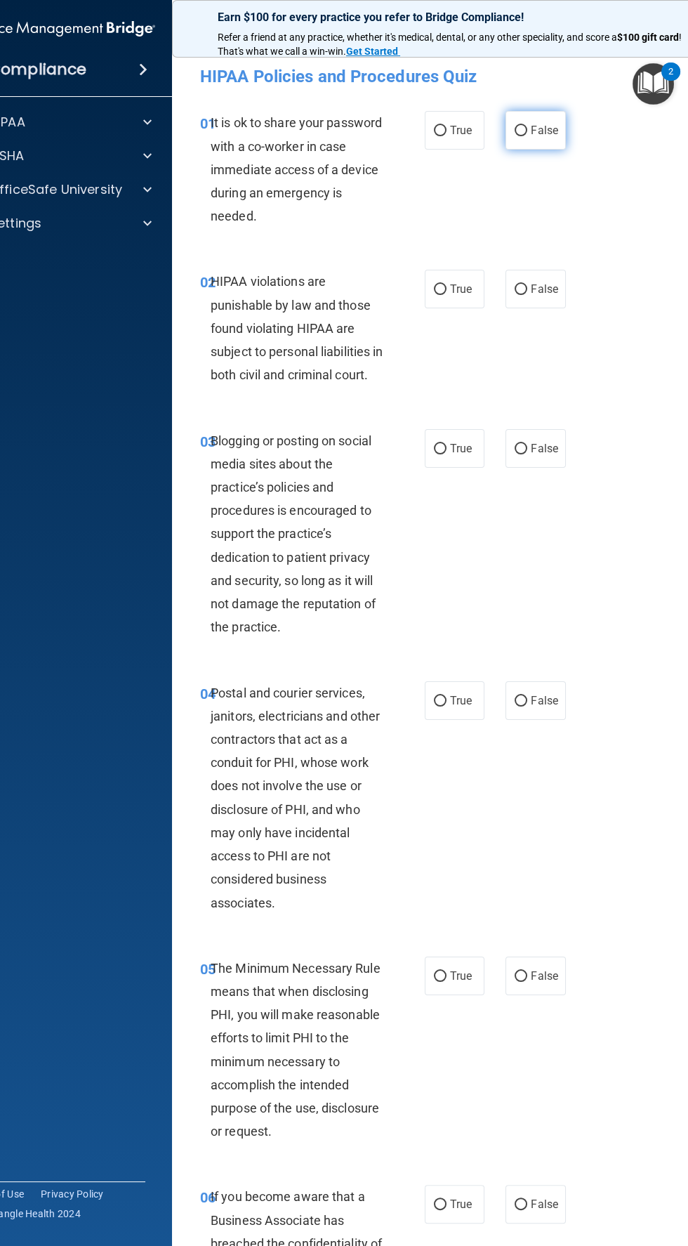
click at [522, 129] on input "False" at bounding box center [521, 131] width 13 height 11
radio input "true"
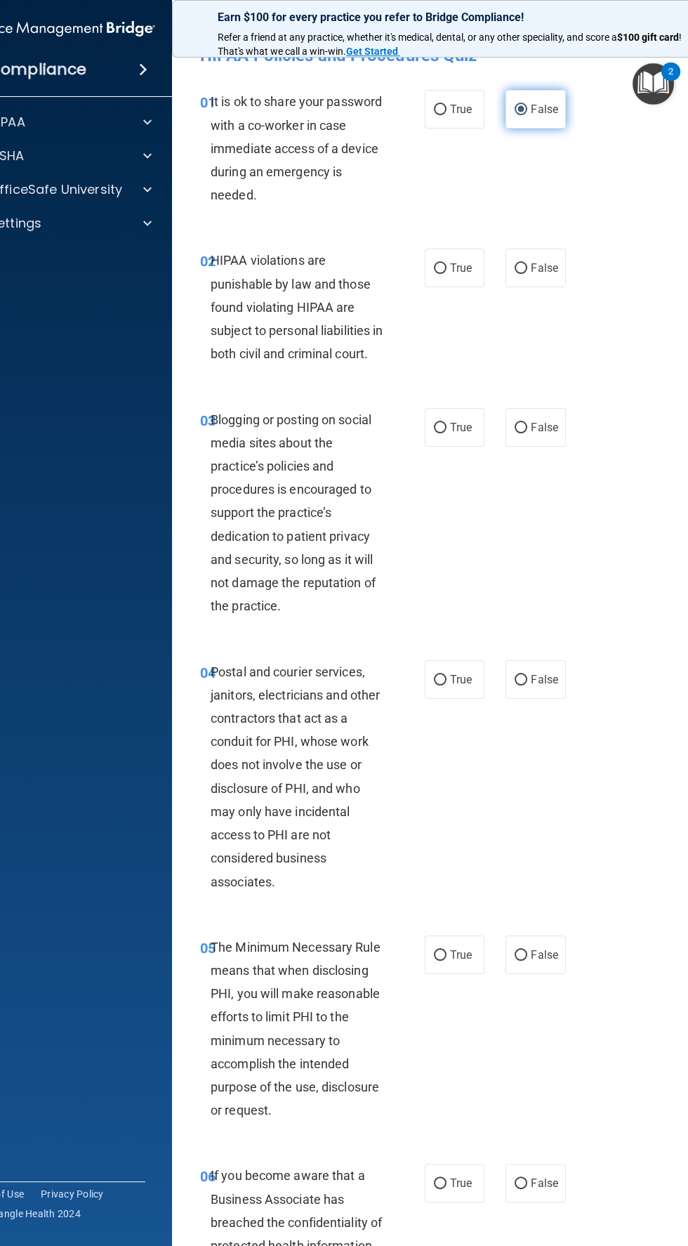
scroll to position [29, 0]
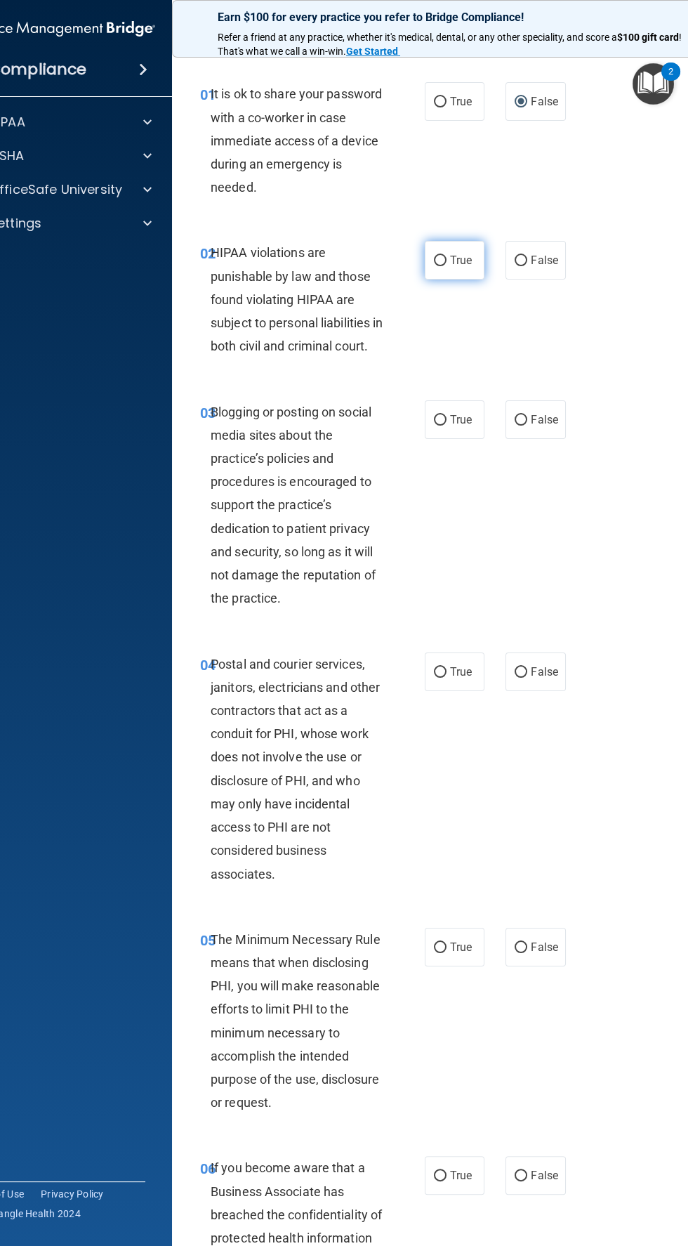
click at [440, 259] on input "True" at bounding box center [440, 261] width 13 height 11
radio input "true"
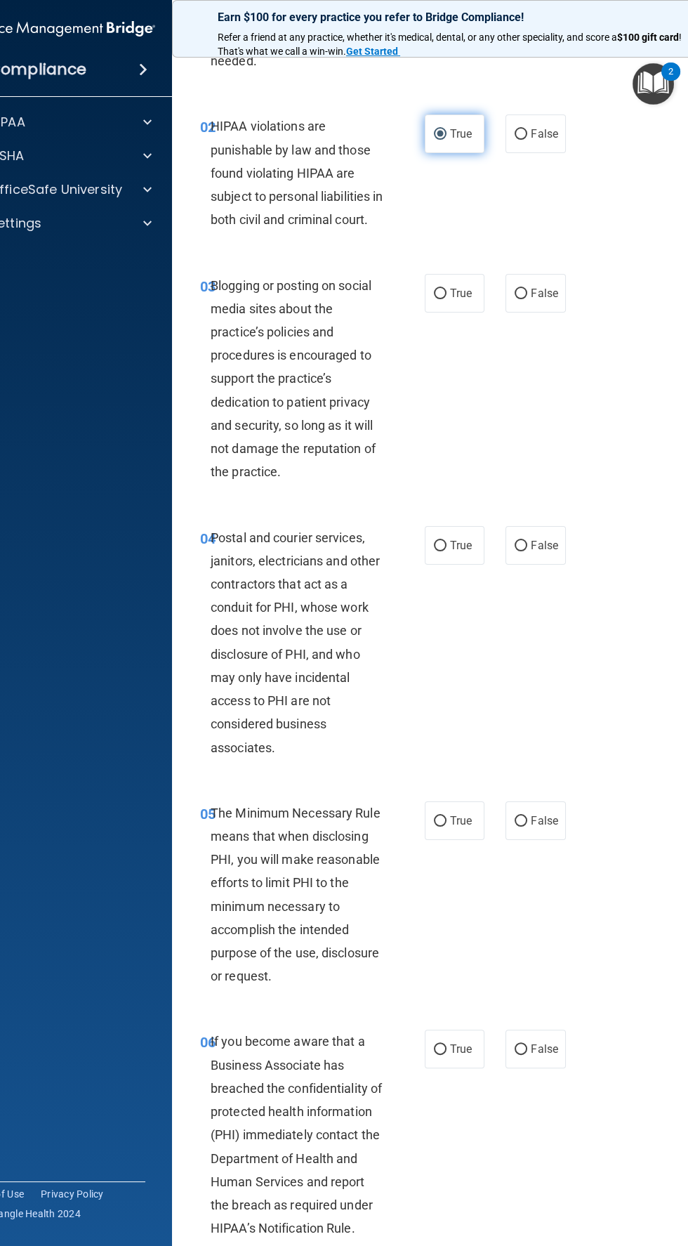
scroll to position [156, 0]
click at [467, 299] on span "True" at bounding box center [461, 292] width 22 height 13
click at [447, 298] on input "True" at bounding box center [440, 293] width 13 height 11
radio input "true"
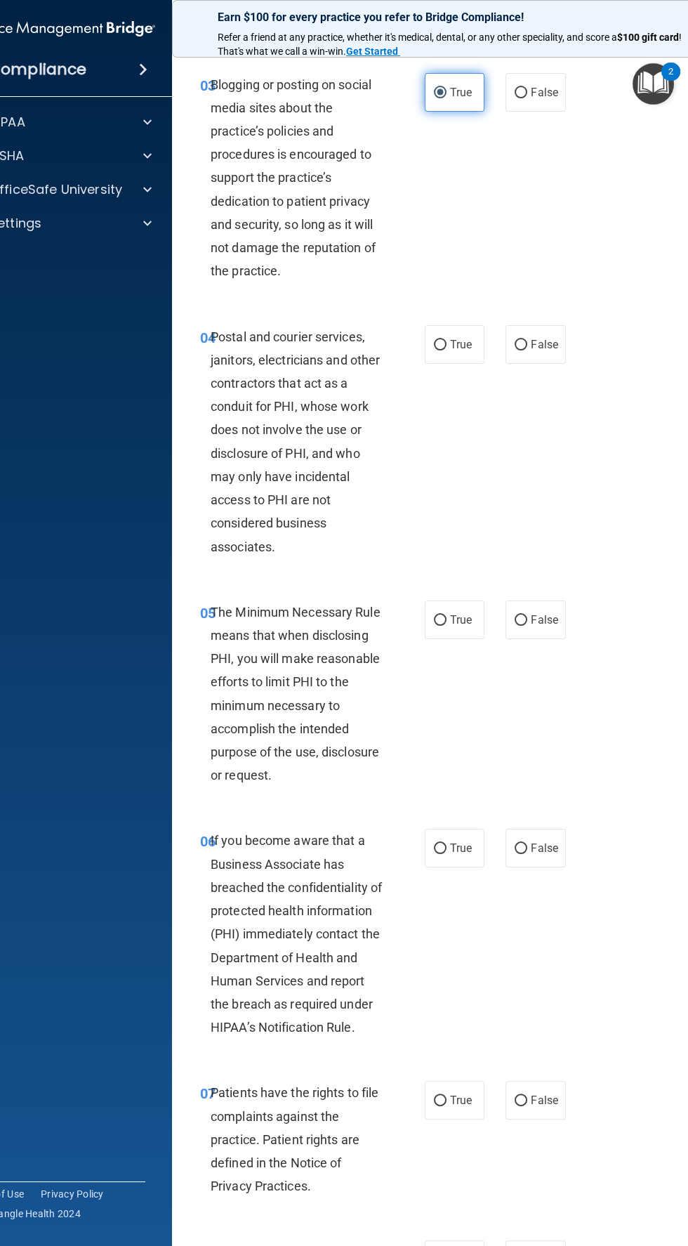
scroll to position [357, 0]
click at [524, 349] on input "False" at bounding box center [521, 343] width 13 height 11
radio input "true"
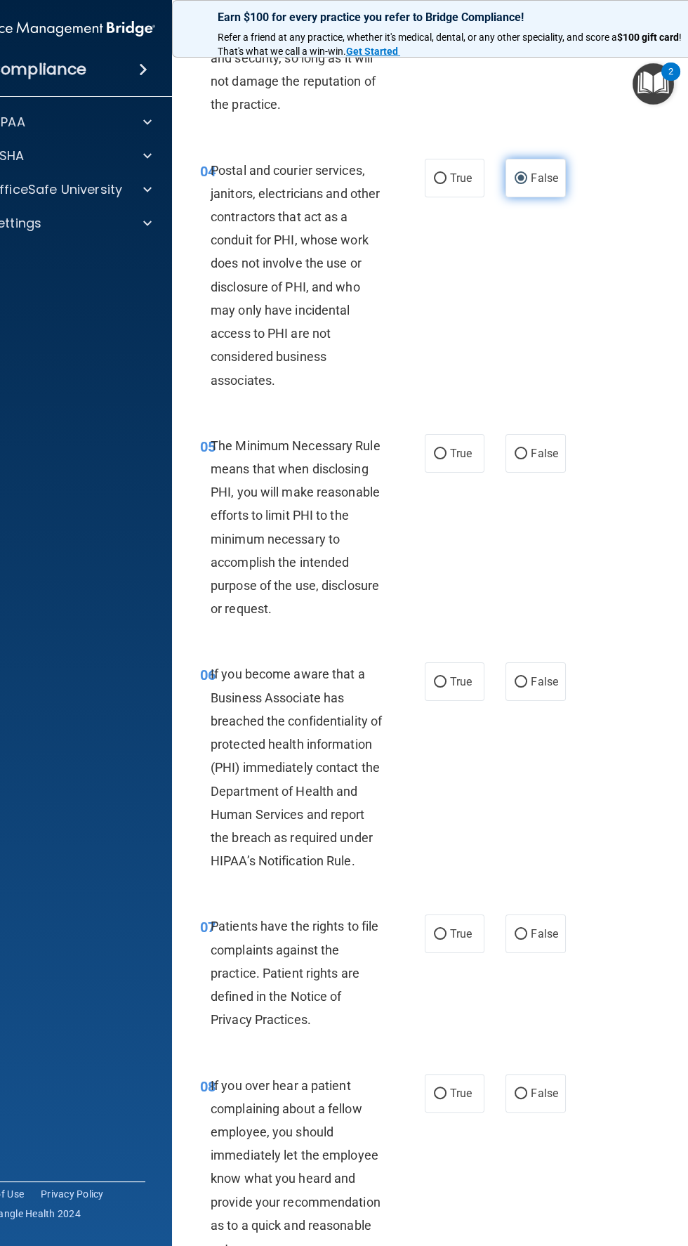
scroll to position [519, 0]
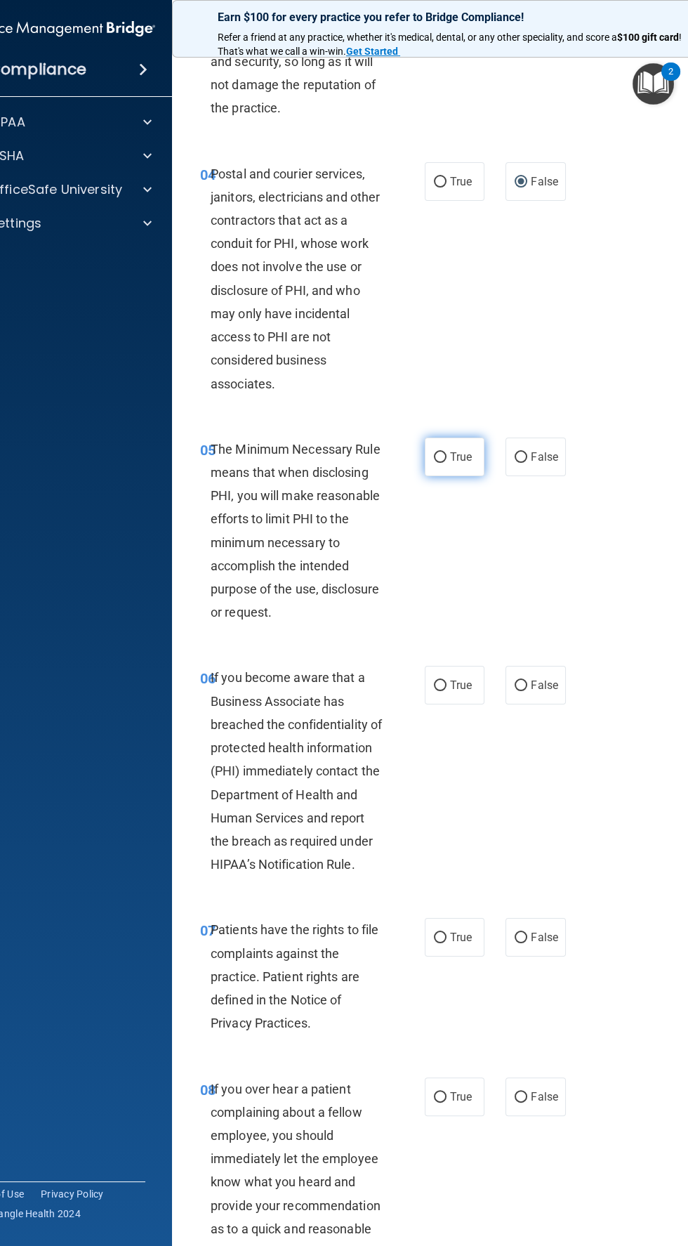
click at [428, 476] on label "True" at bounding box center [455, 456] width 60 height 39
click at [434, 463] on input "True" at bounding box center [440, 457] width 13 height 11
radio input "true"
click at [440, 691] on input "True" at bounding box center [440, 685] width 13 height 11
radio input "true"
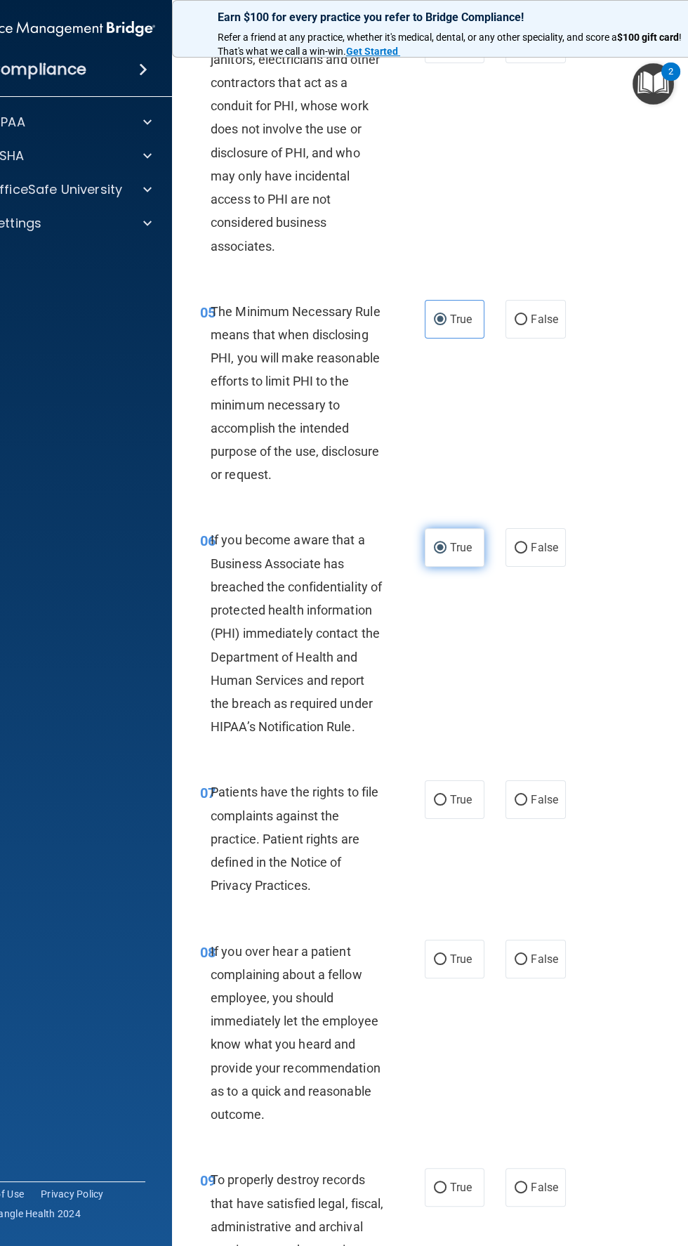
scroll to position [715, 0]
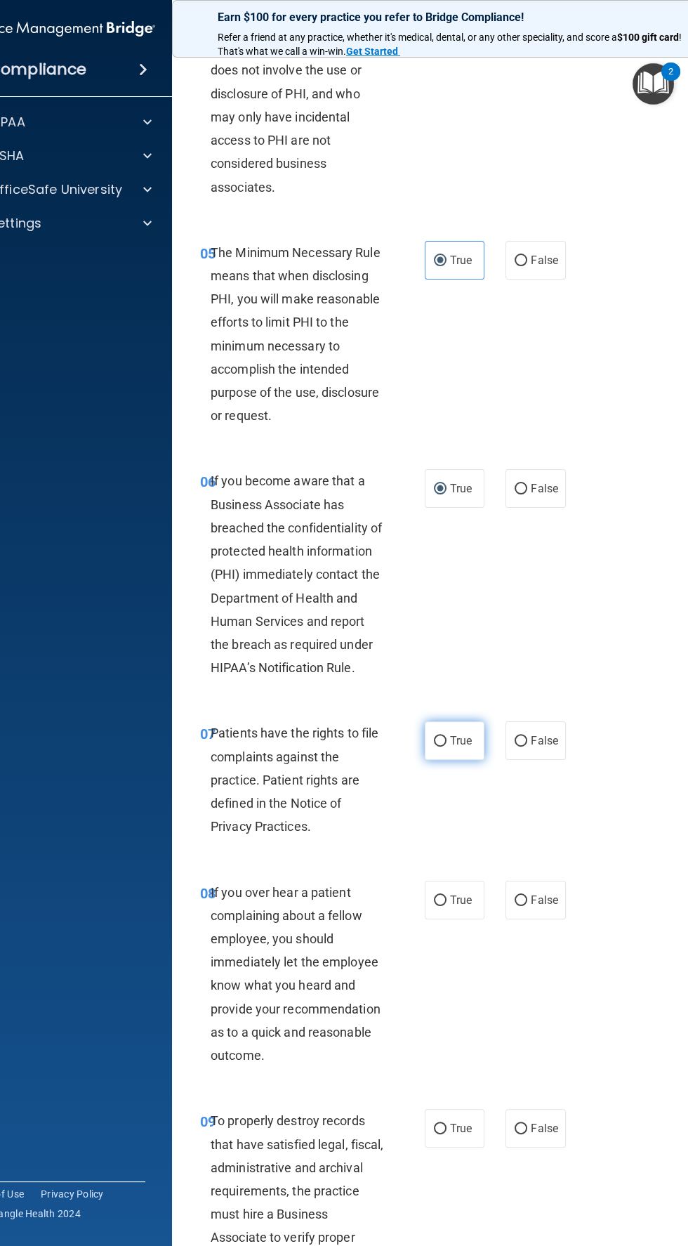
click at [440, 746] on input "True" at bounding box center [440, 741] width 13 height 11
radio input "true"
click at [527, 906] on input "False" at bounding box center [521, 900] width 13 height 11
radio input "true"
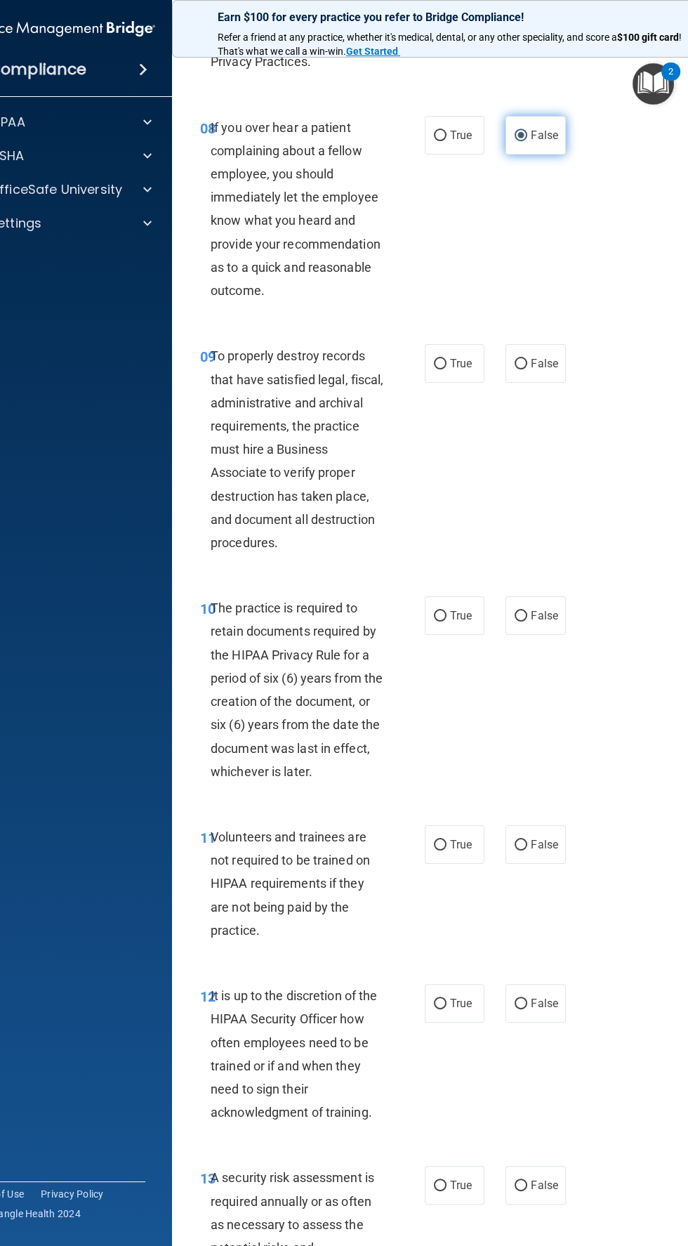
scroll to position [1505, 0]
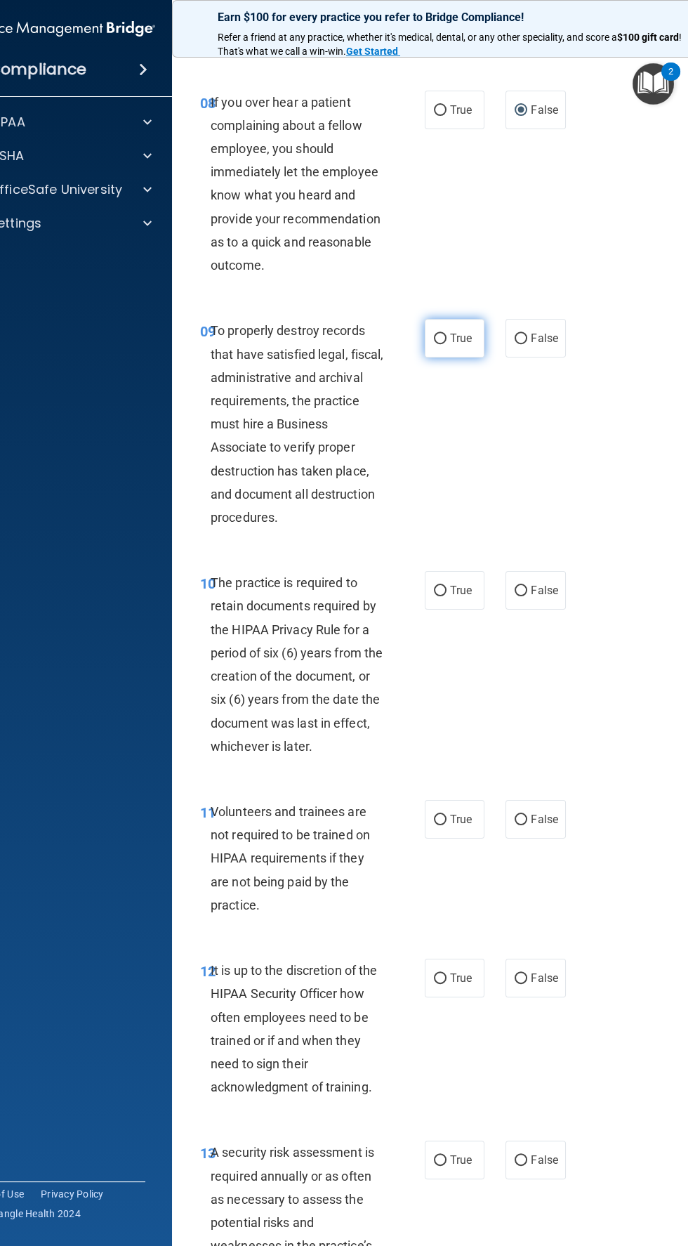
click at [440, 344] on input "True" at bounding box center [440, 339] width 13 height 11
radio input "true"
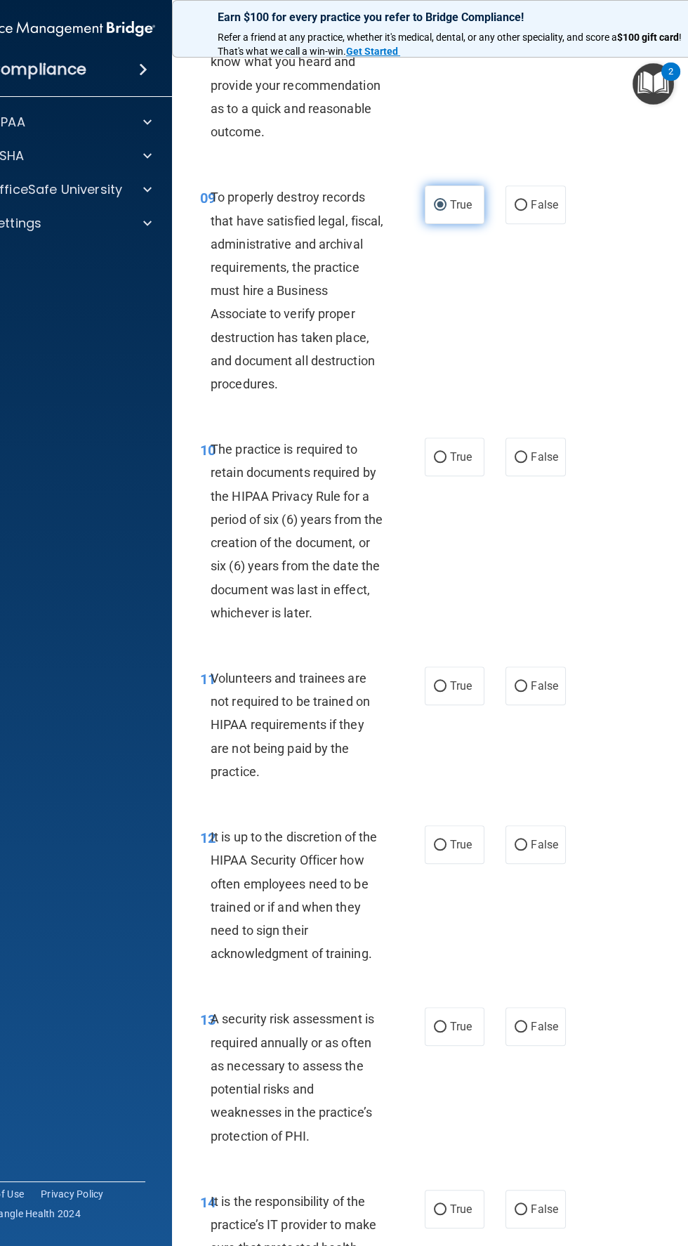
scroll to position [1658, 0]
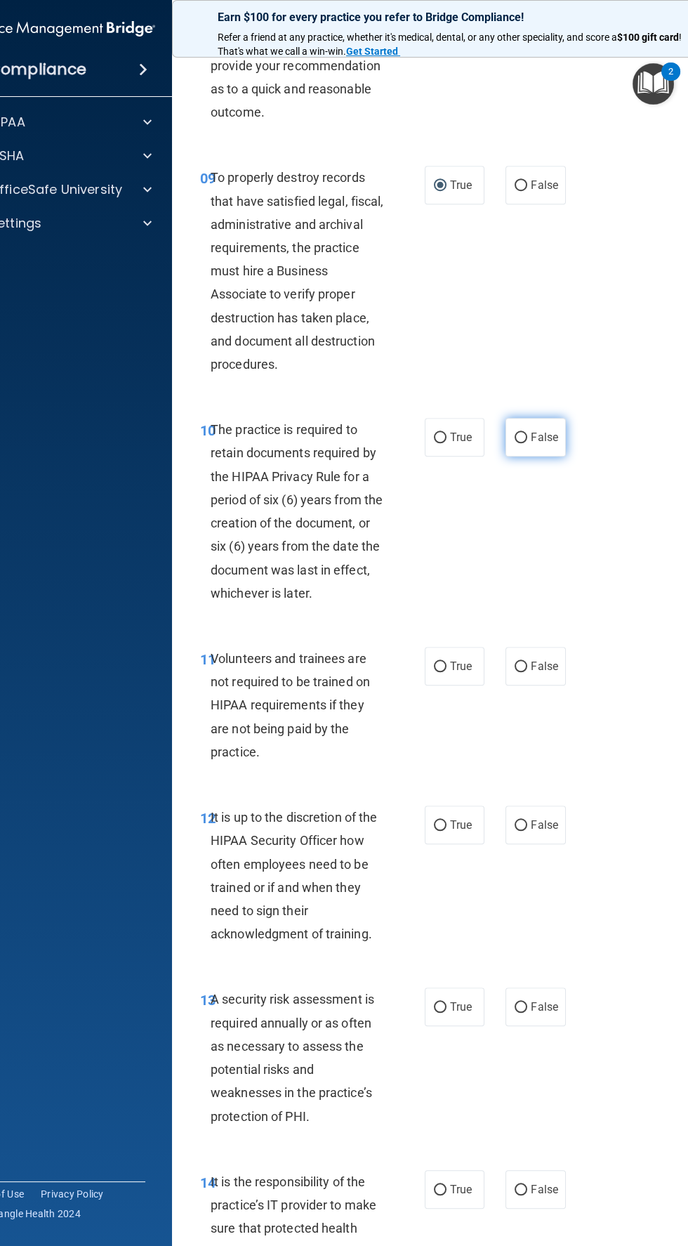
click at [559, 456] on label "False" at bounding box center [536, 437] width 60 height 39
click at [527, 443] on input "False" at bounding box center [521, 438] width 13 height 11
radio input "true"
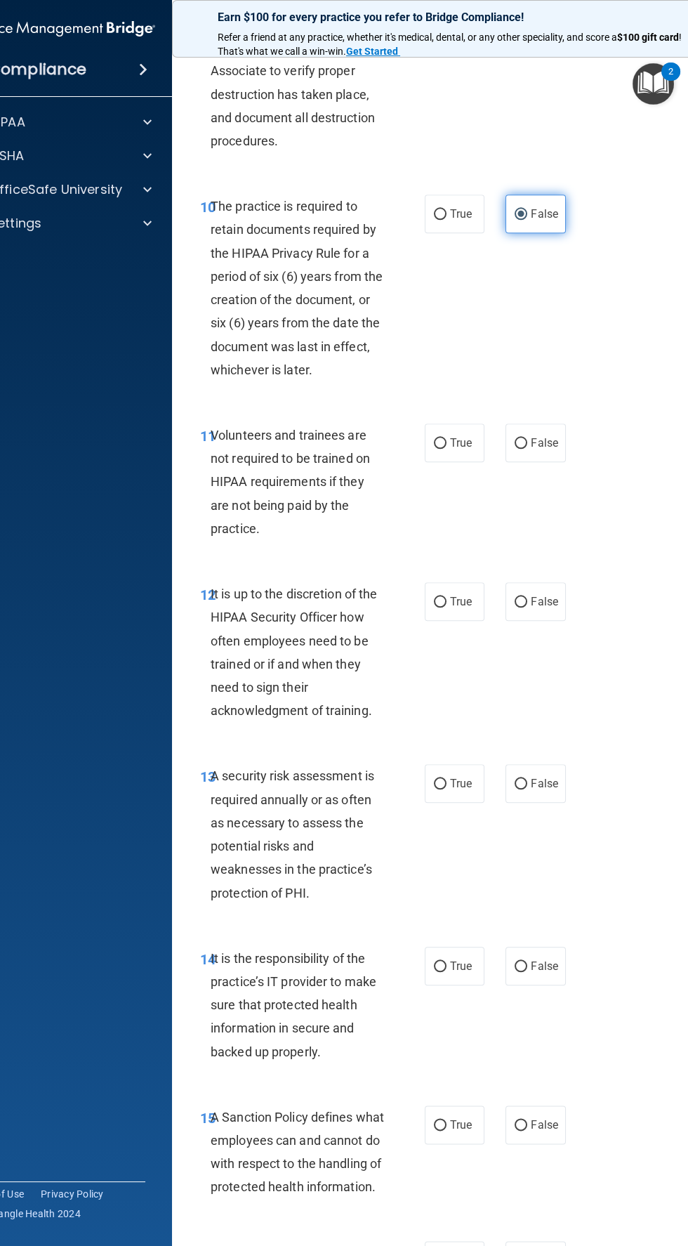
scroll to position [1908, 0]
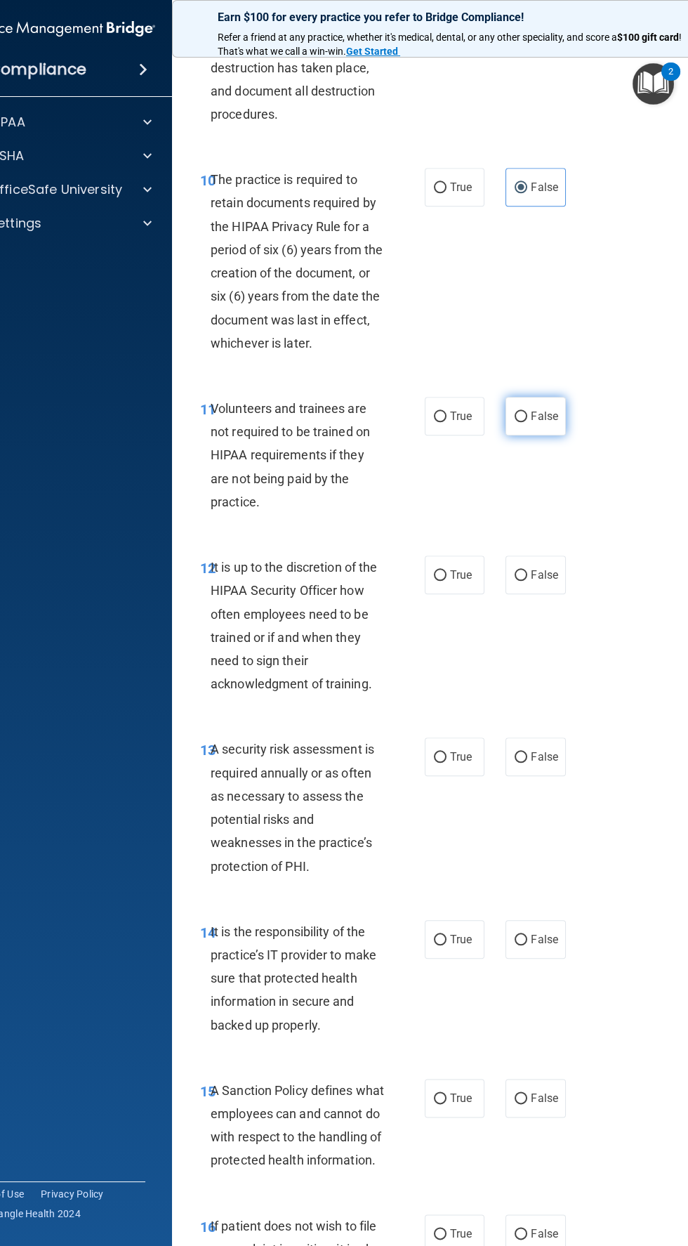
click at [521, 422] on input "False" at bounding box center [521, 416] width 13 height 11
radio input "true"
click at [439, 594] on label "True" at bounding box center [455, 574] width 60 height 39
click at [439, 581] on input "True" at bounding box center [440, 575] width 13 height 11
radio input "true"
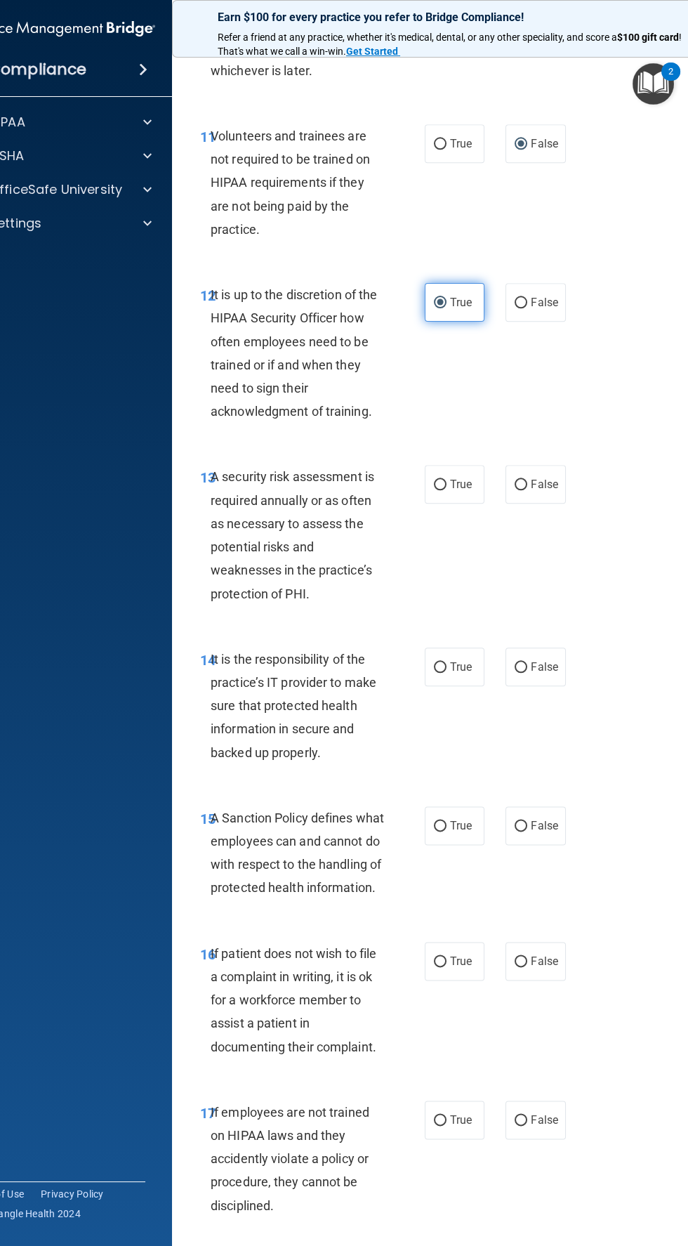
scroll to position [2181, 0]
click at [440, 673] on input "True" at bounding box center [440, 667] width 13 height 11
radio input "true"
click at [440, 490] on input "True" at bounding box center [440, 485] width 13 height 11
radio input "true"
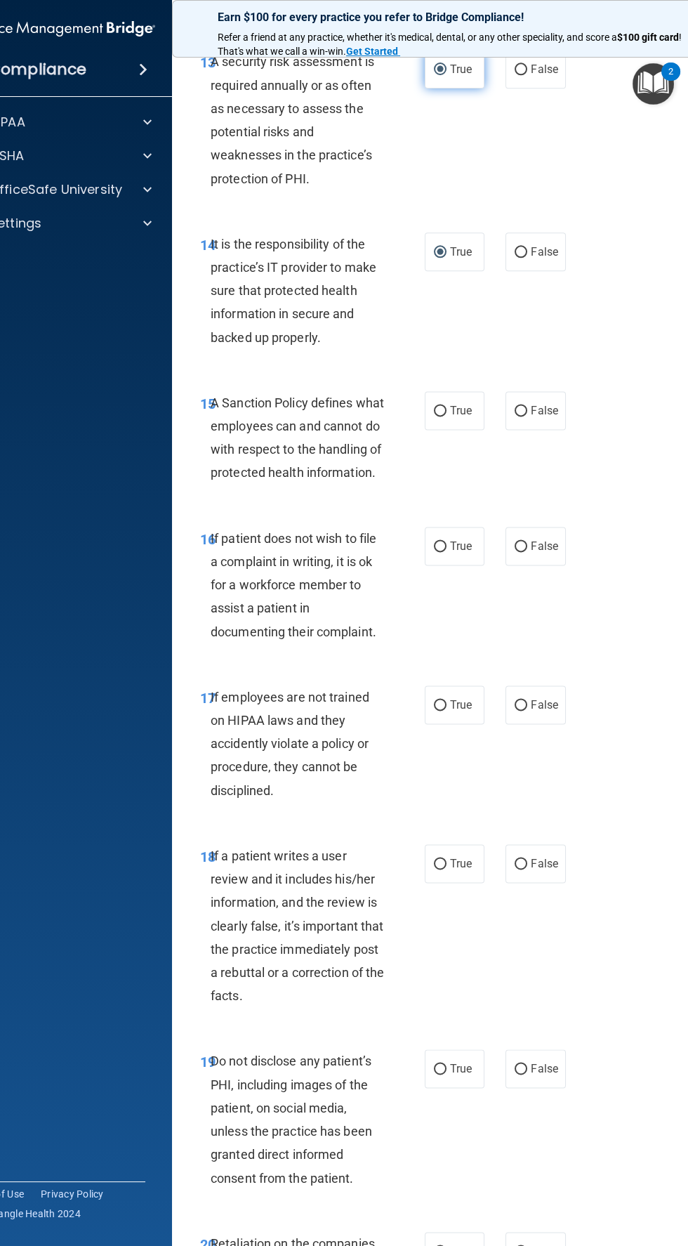
scroll to position [2597, 0]
click at [440, 415] on input "True" at bounding box center [440, 409] width 13 height 11
radio input "true"
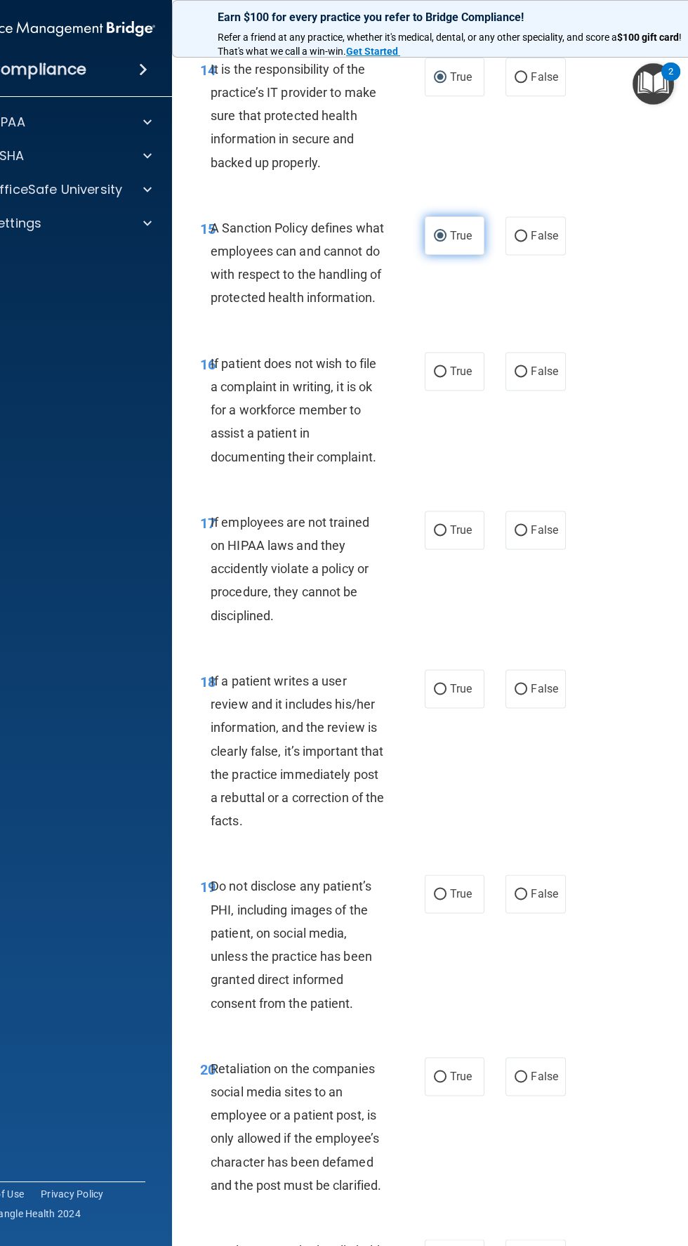
scroll to position [2785, 0]
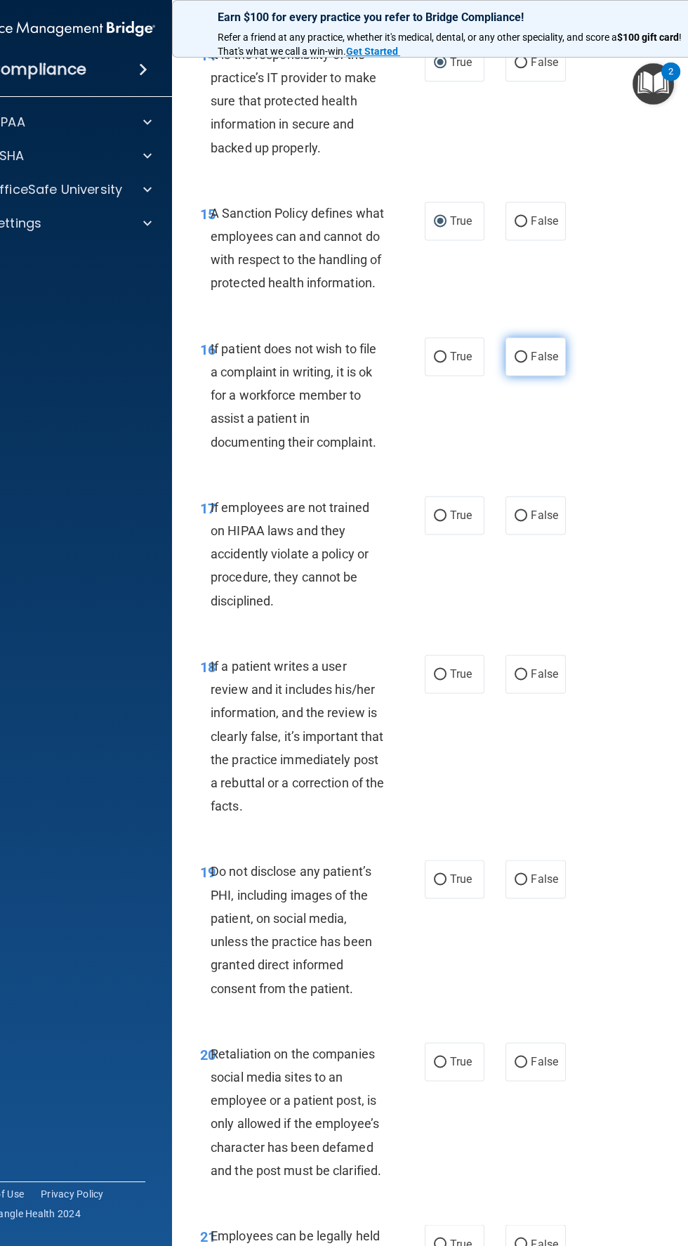
click at [525, 362] on input "False" at bounding box center [521, 357] width 13 height 11
radio input "true"
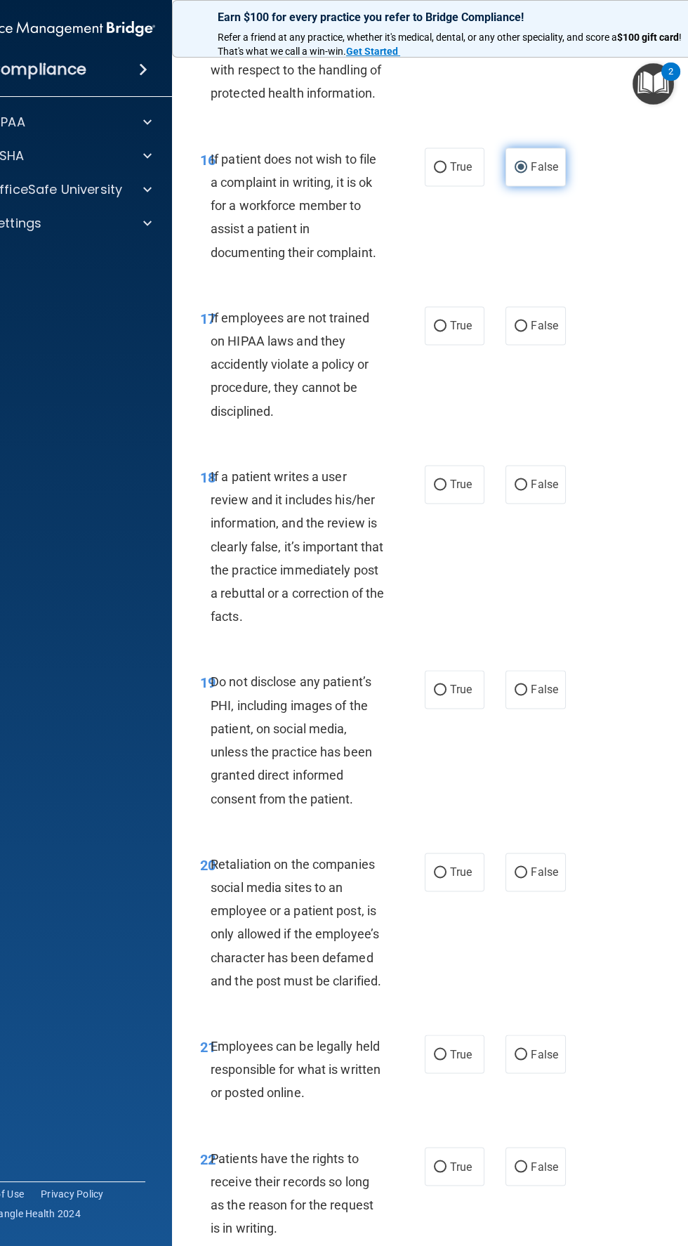
scroll to position [2978, 0]
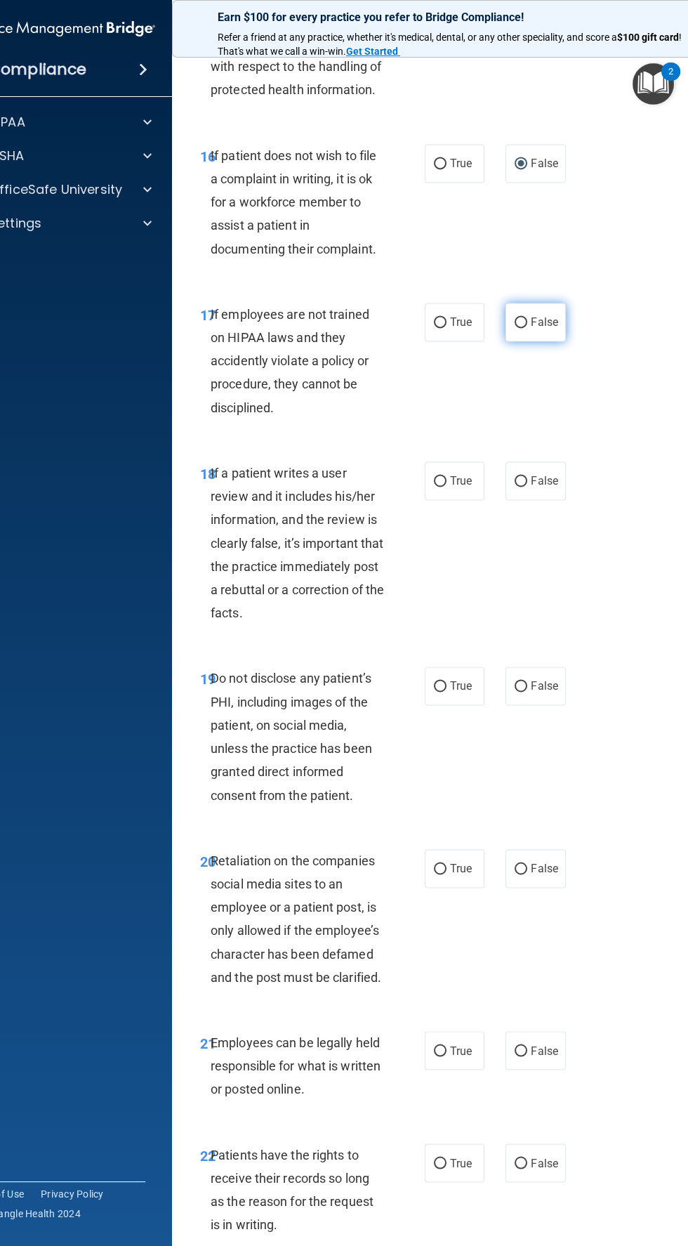
click at [521, 328] on input "False" at bounding box center [521, 322] width 13 height 11
radio input "true"
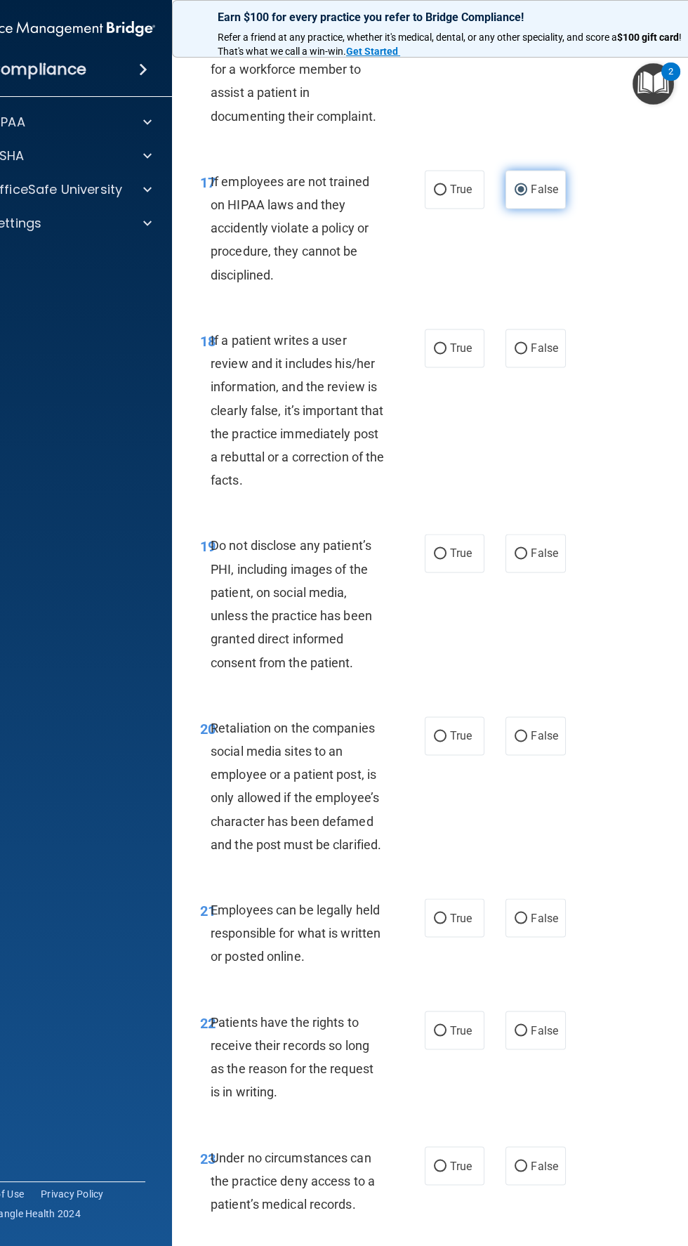
scroll to position [3112, 0]
click at [544, 354] on span "False" at bounding box center [544, 347] width 27 height 13
click at [527, 353] on input "False" at bounding box center [521, 348] width 13 height 11
radio input "true"
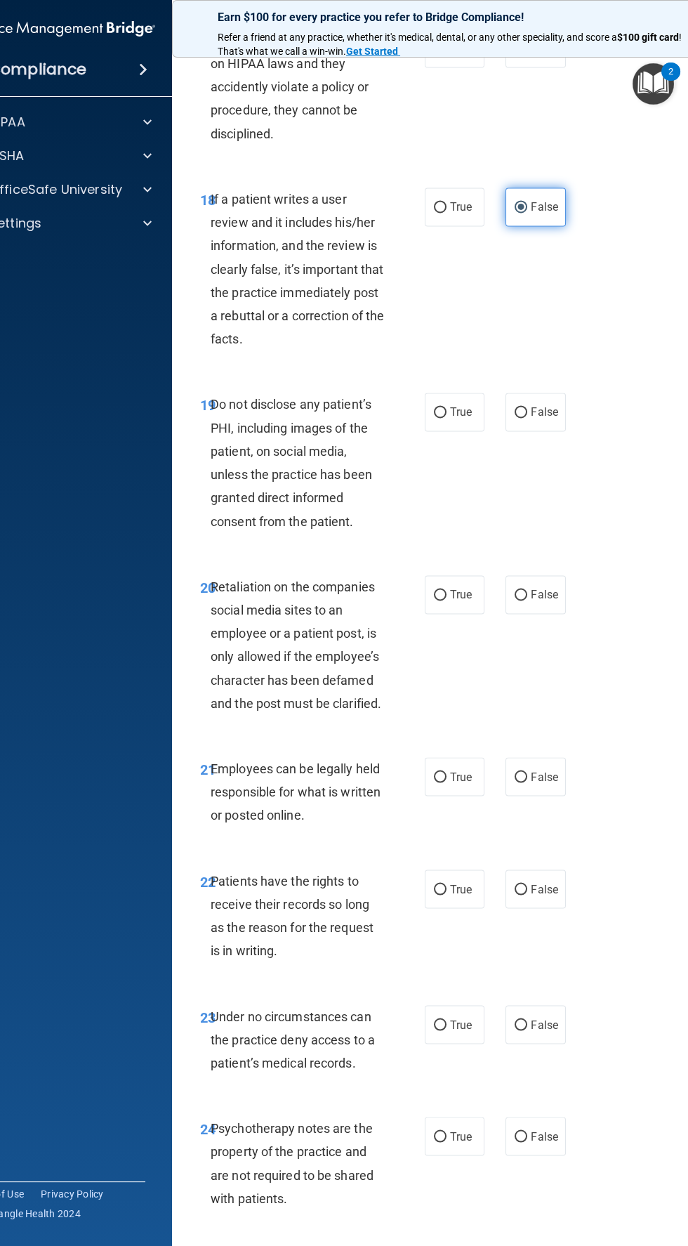
scroll to position [3252, 0]
click at [440, 418] on input "True" at bounding box center [440, 412] width 13 height 11
radio input "true"
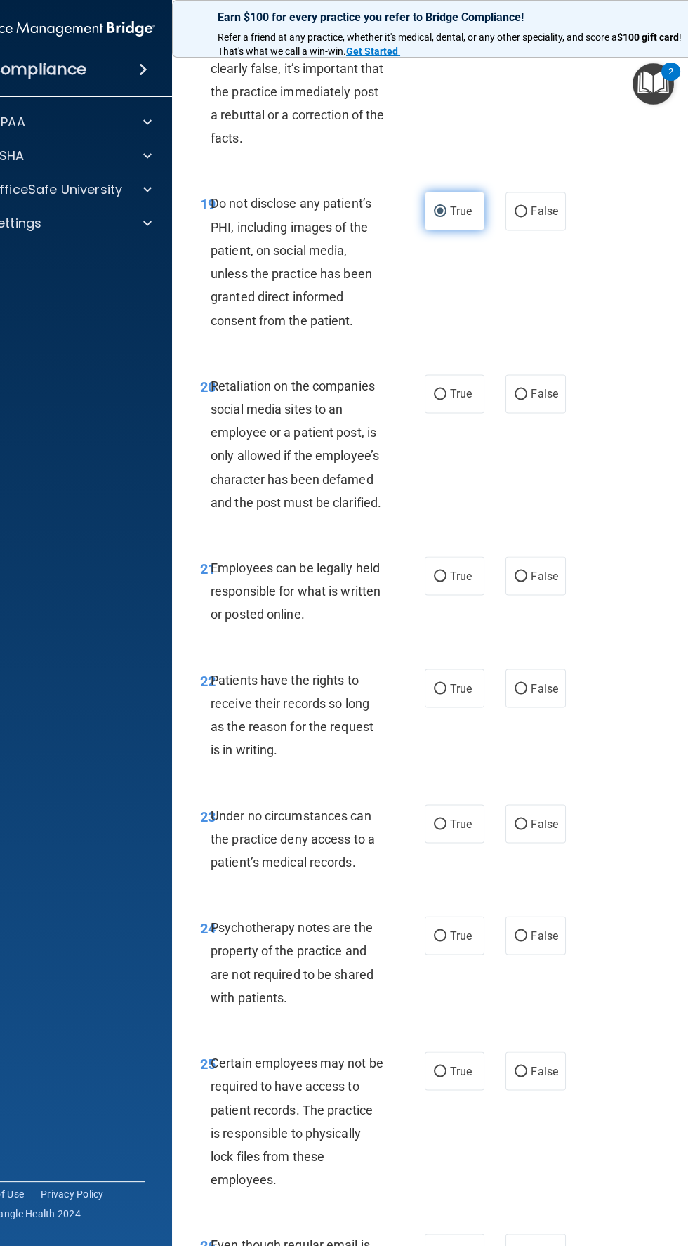
scroll to position [3454, 0]
click at [461, 694] on span "True" at bounding box center [461, 686] width 22 height 13
click at [447, 693] on input "True" at bounding box center [440, 687] width 13 height 11
radio input "true"
click at [461, 829] on span "True" at bounding box center [461, 822] width 22 height 13
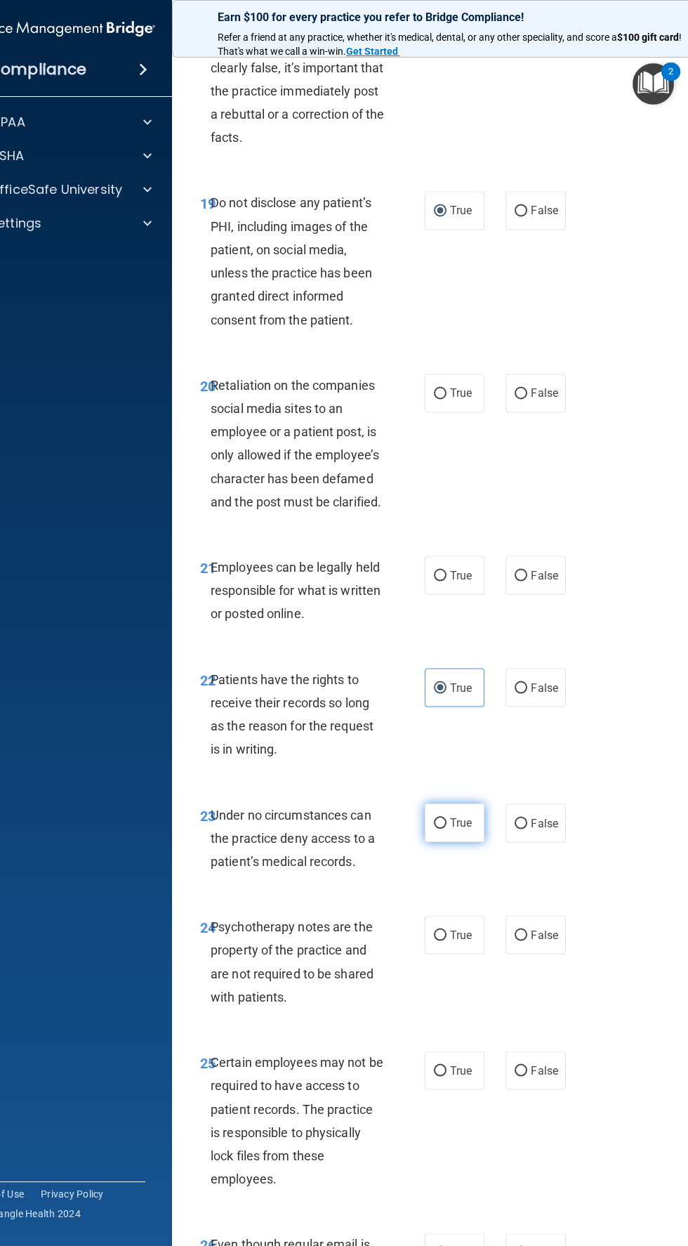
click at [447, 829] on input "True" at bounding box center [440, 823] width 13 height 11
radio input "true"
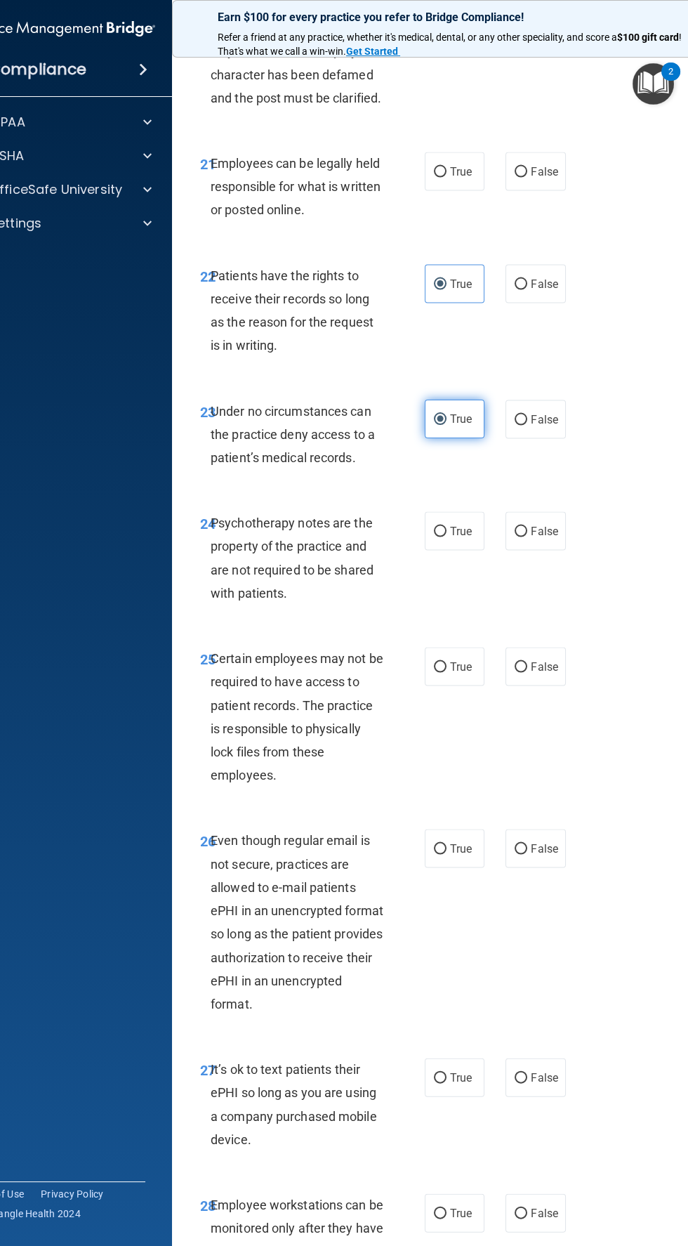
scroll to position [3872, 0]
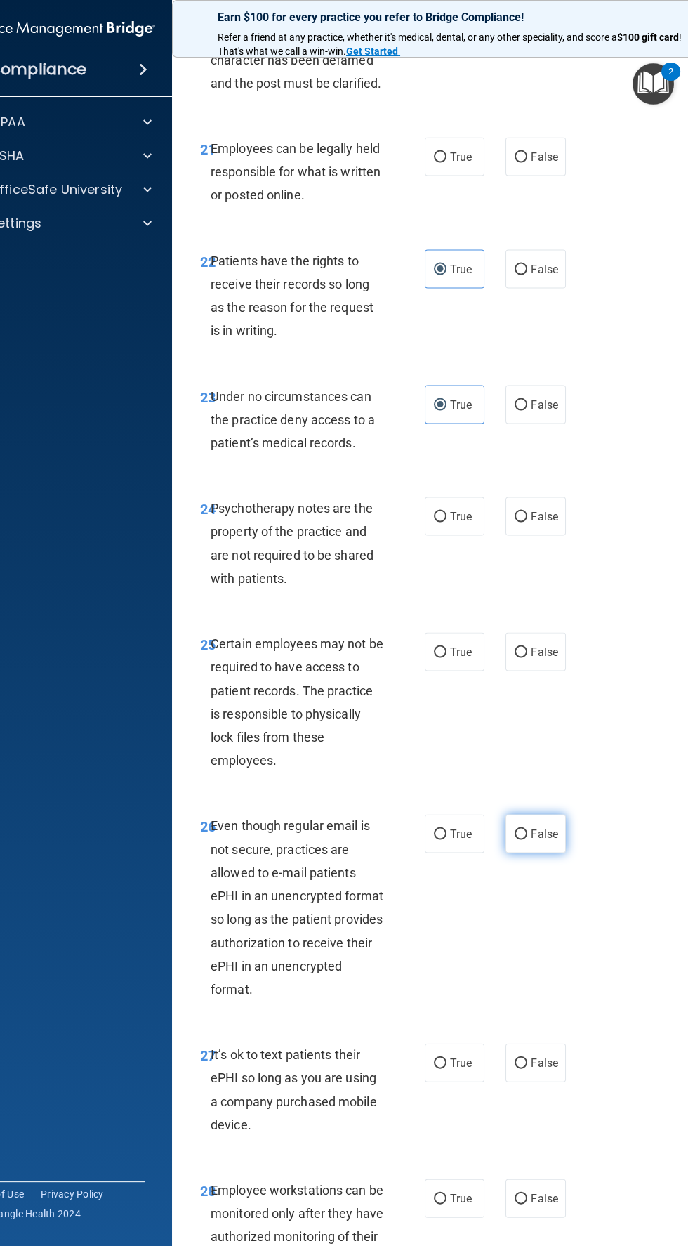
click at [521, 839] on input "False" at bounding box center [521, 834] width 13 height 11
radio input "true"
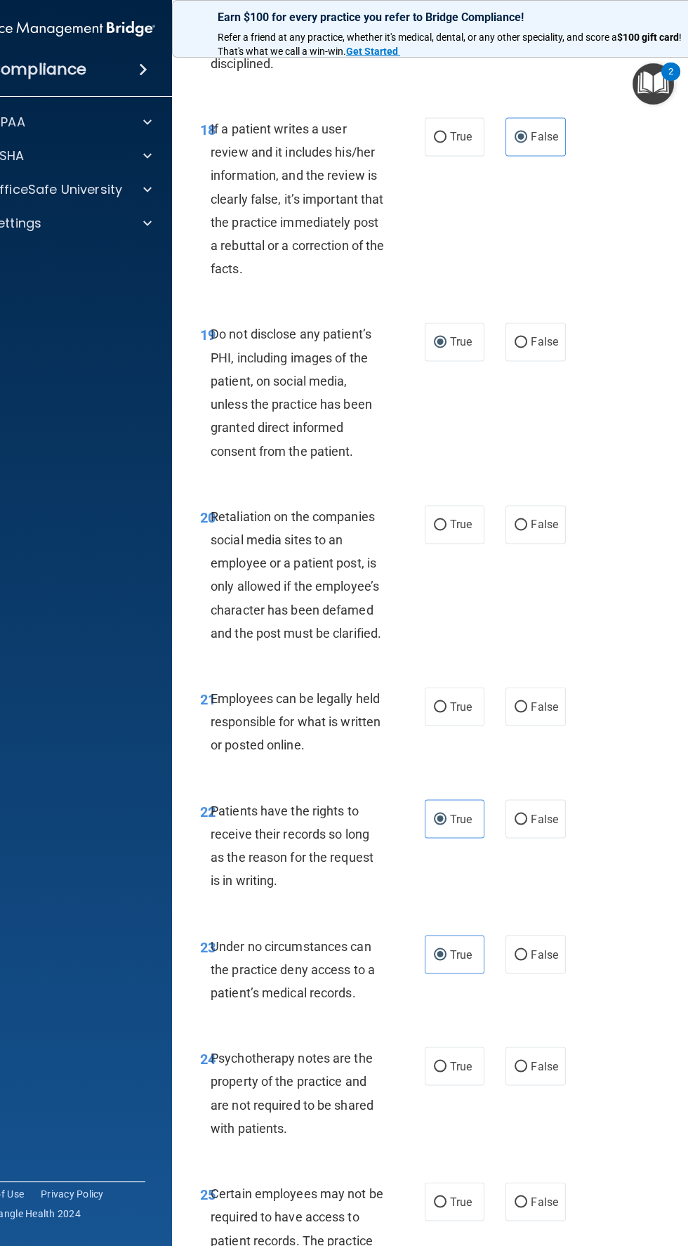
scroll to position [3324, 0]
click at [546, 542] on label "False" at bounding box center [536, 522] width 60 height 39
click at [527, 529] on input "False" at bounding box center [521, 523] width 13 height 11
radio input "true"
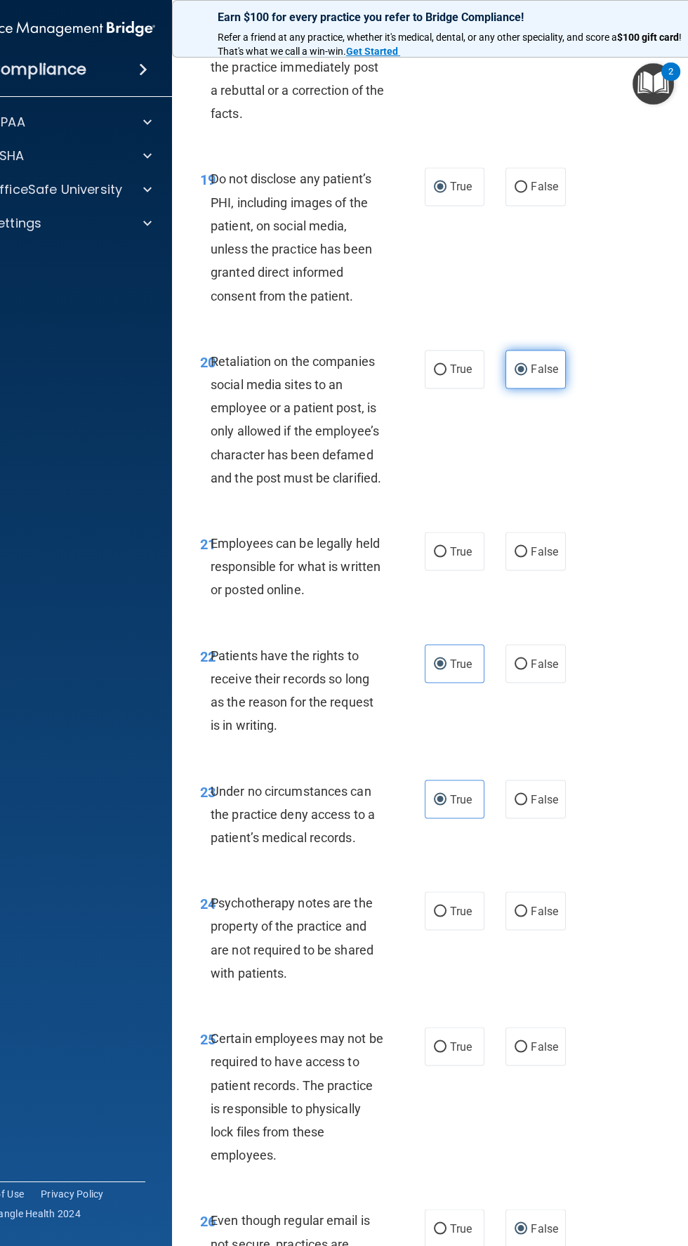
scroll to position [3480, 0]
click at [440, 555] on input "True" at bounding box center [440, 549] width 13 height 11
radio input "true"
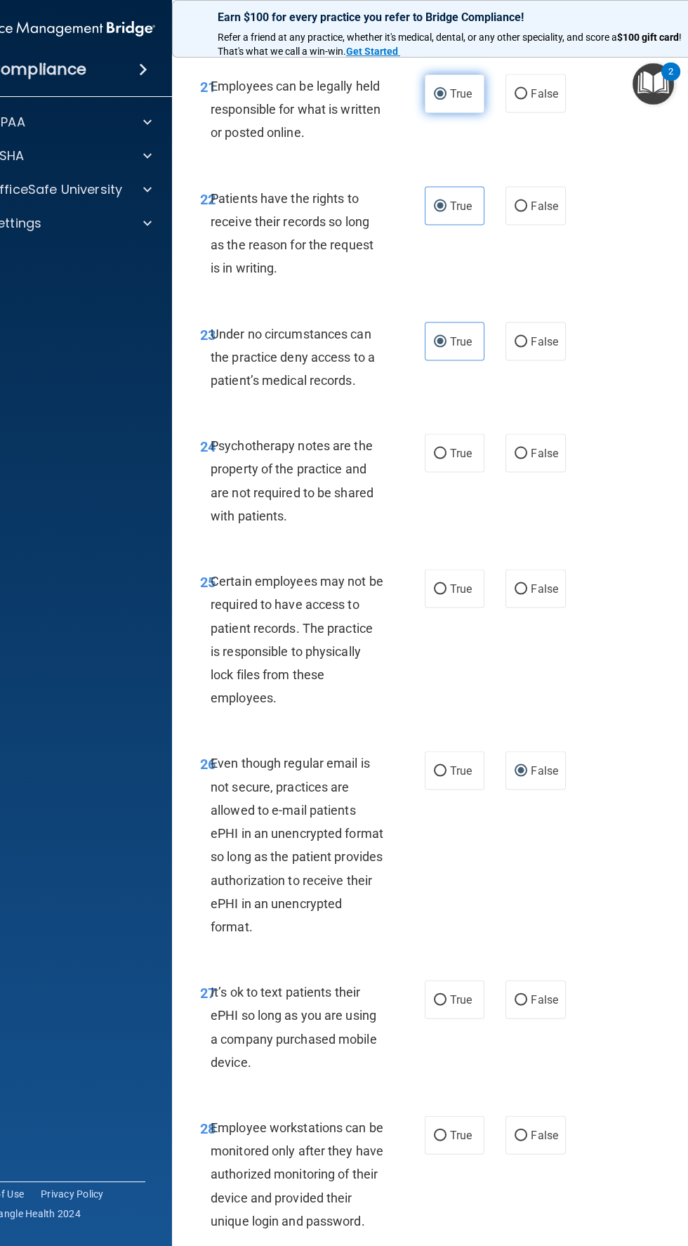
scroll to position [3952, 0]
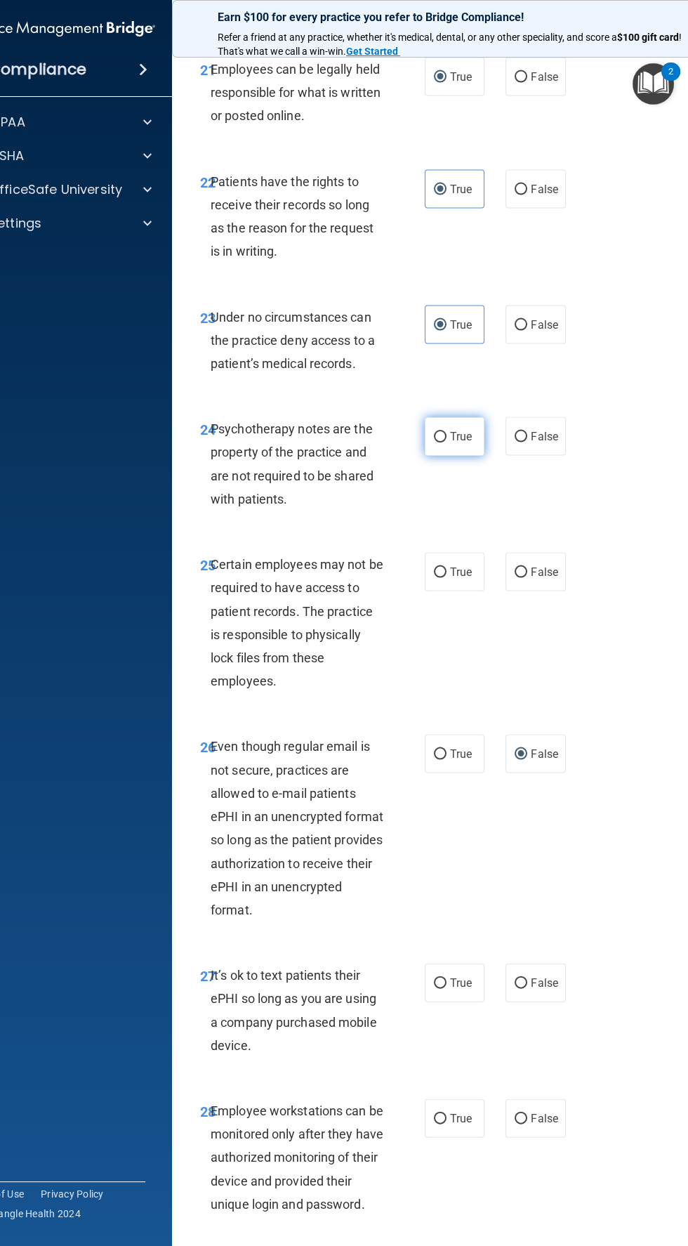
click at [440, 442] on input "True" at bounding box center [440, 437] width 13 height 11
radio input "true"
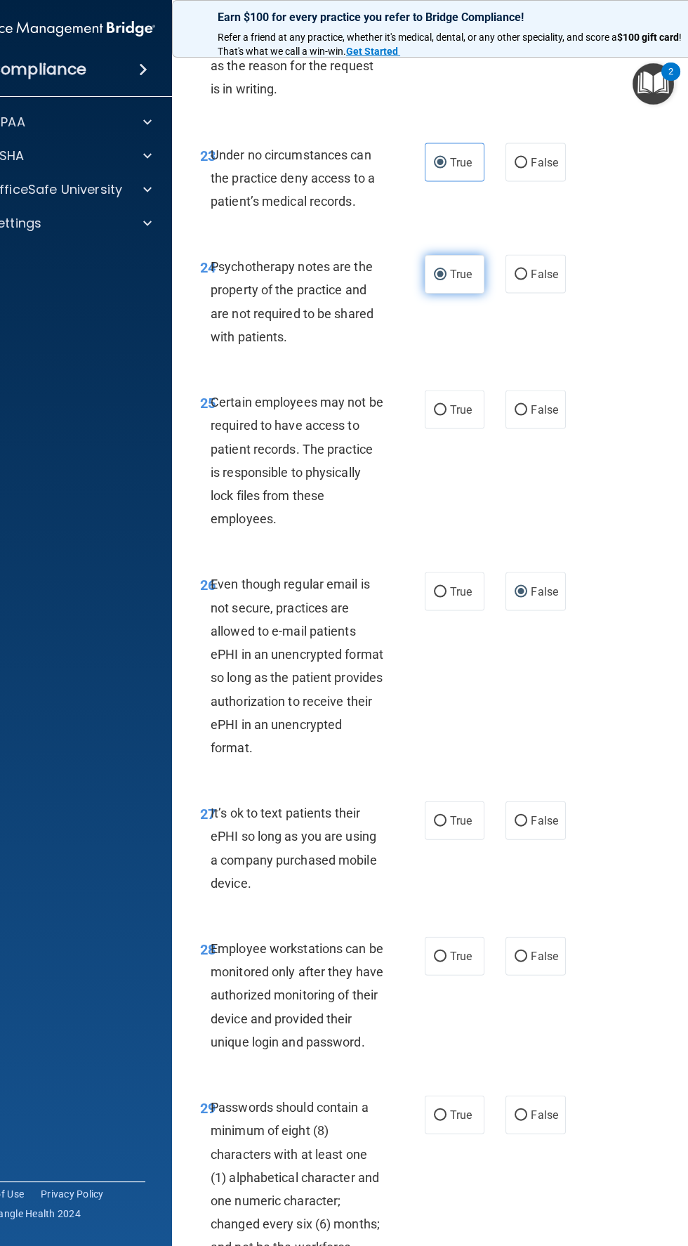
scroll to position [4123, 0]
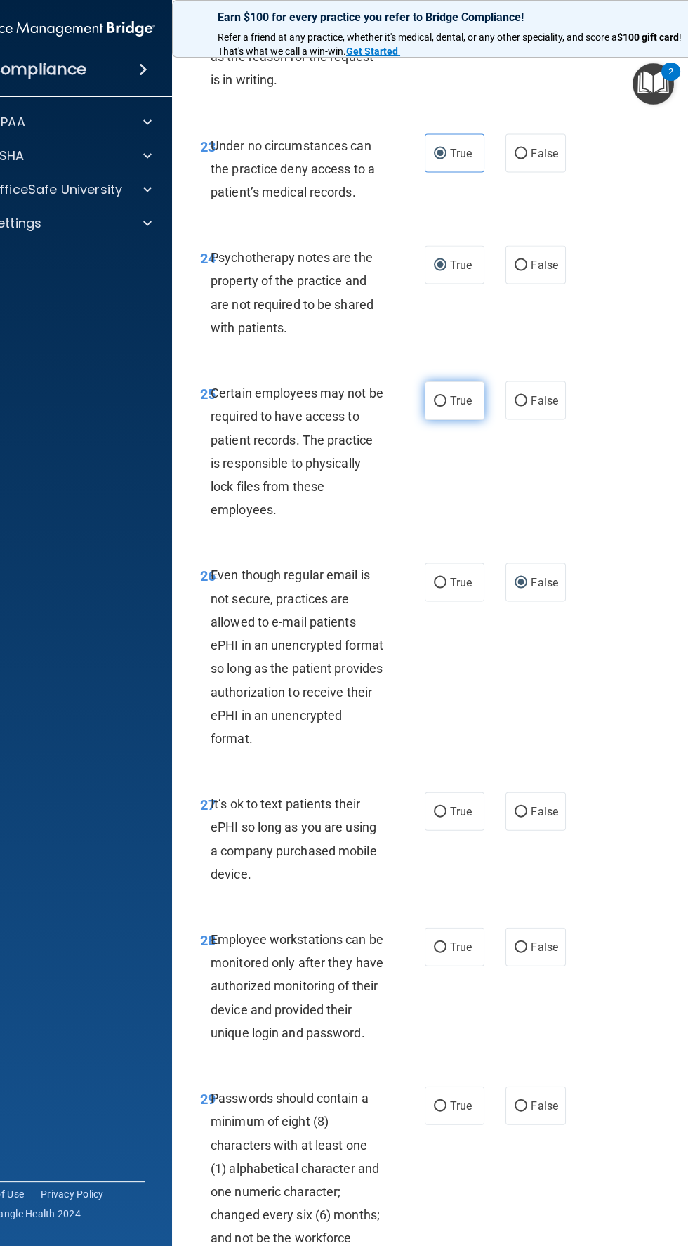
click at [440, 407] on input "True" at bounding box center [440, 401] width 13 height 11
radio input "true"
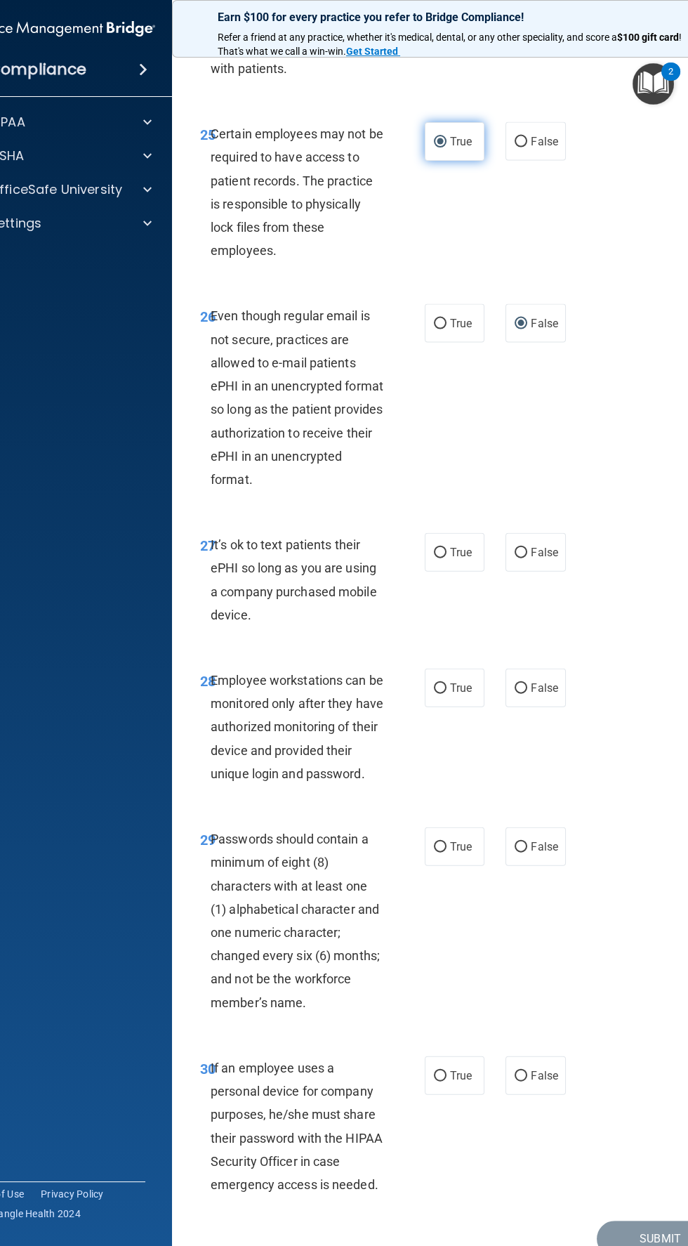
scroll to position [4390, 0]
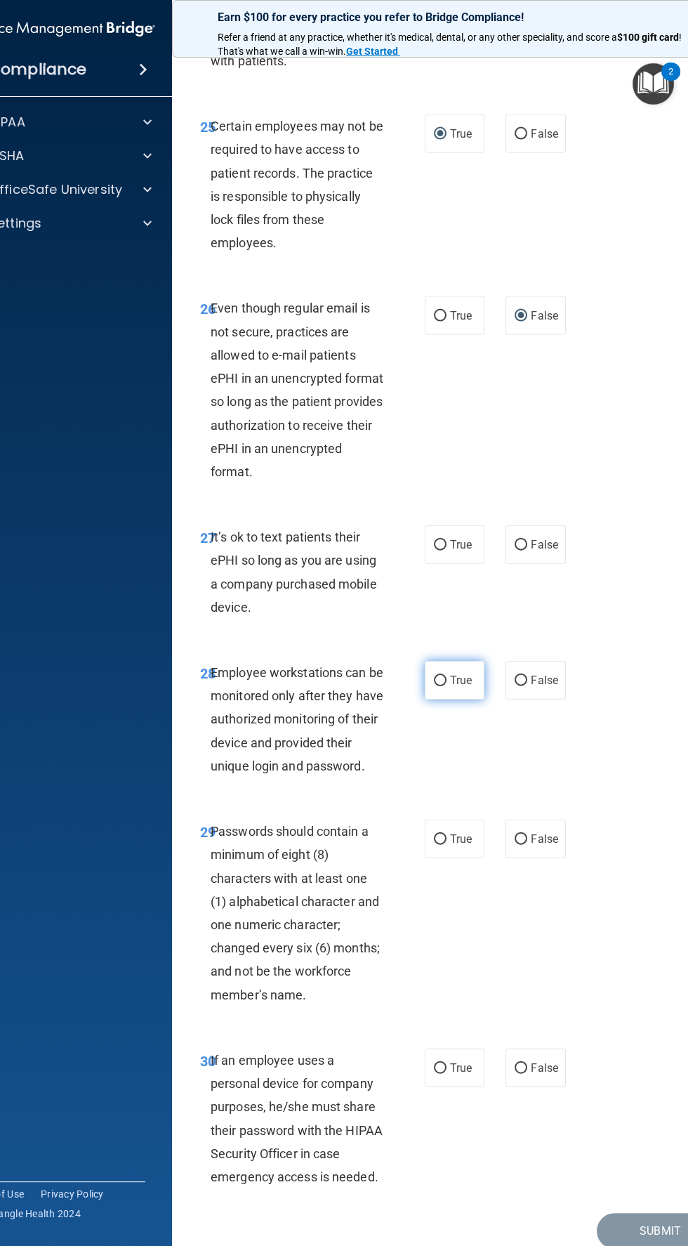
click at [444, 686] on input "True" at bounding box center [440, 680] width 13 height 11
radio input "true"
click at [517, 564] on label "False" at bounding box center [536, 544] width 60 height 39
click at [517, 550] on input "False" at bounding box center [521, 545] width 13 height 11
radio input "true"
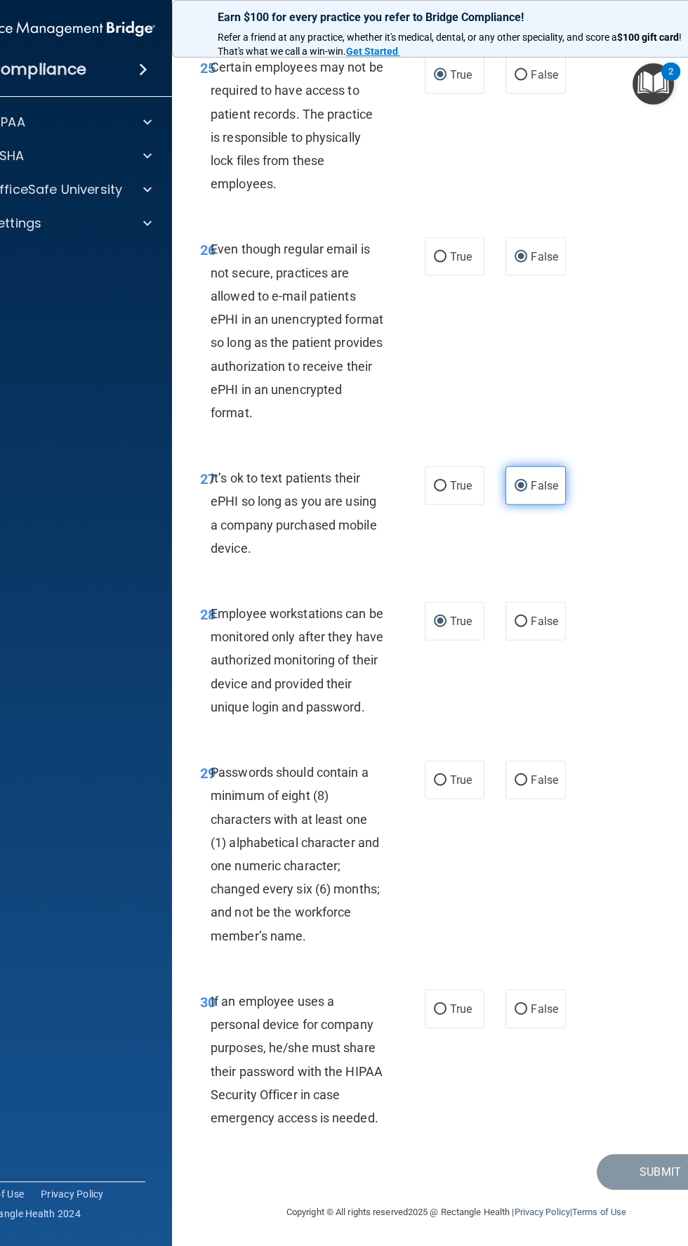
scroll to position [4495, 0]
click at [441, 779] on input "True" at bounding box center [440, 780] width 13 height 11
radio input "true"
click at [546, 1020] on label "False" at bounding box center [536, 1008] width 60 height 39
click at [527, 1015] on input "False" at bounding box center [521, 1009] width 13 height 11
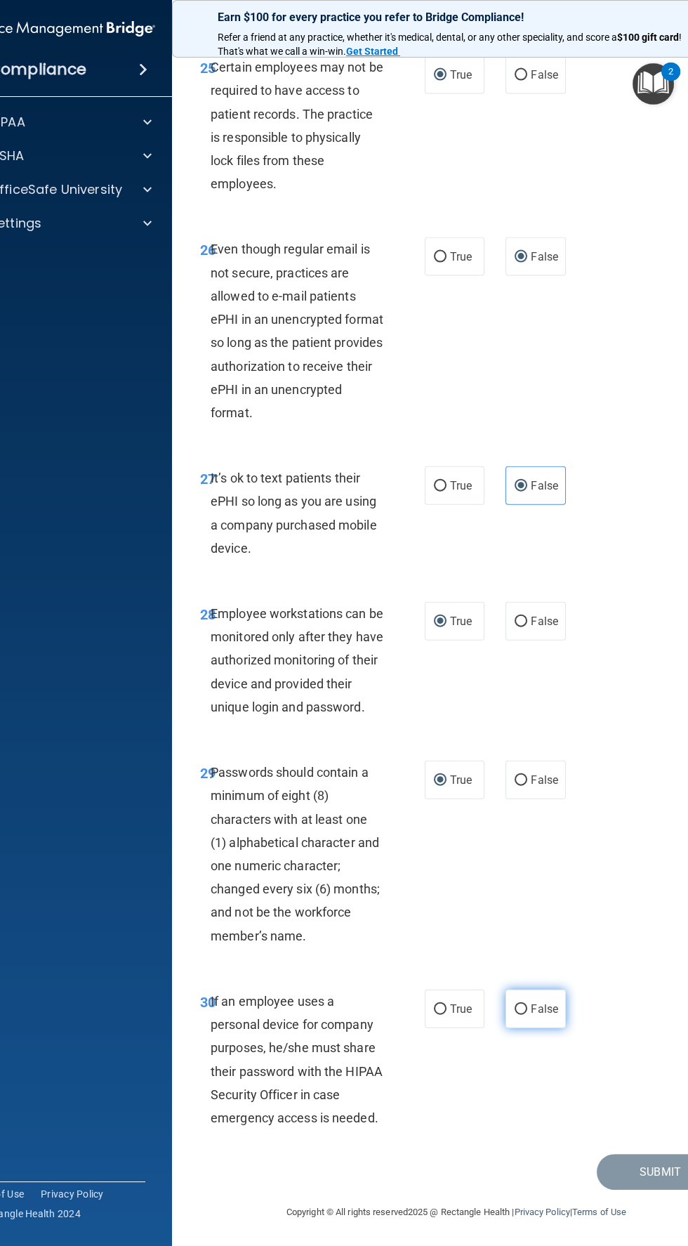
radio input "true"
click at [640, 1171] on button "Submit" at bounding box center [660, 1172] width 126 height 36
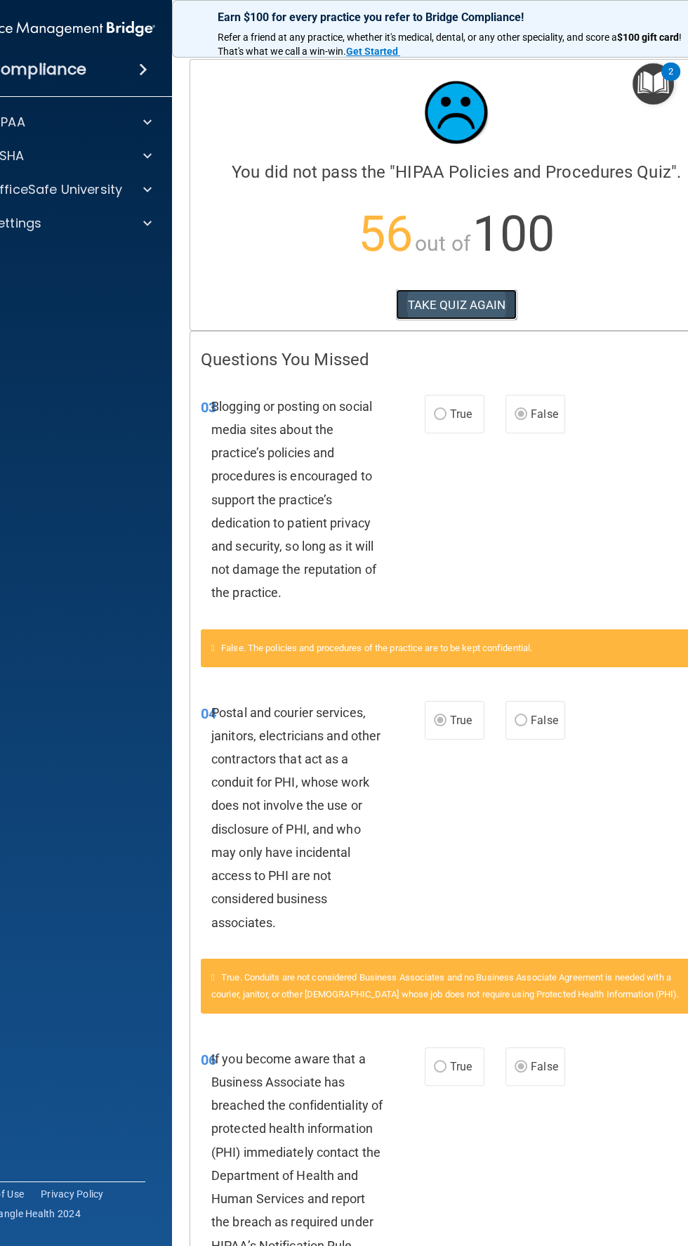
click at [485, 303] on button "TAKE QUIZ AGAIN" at bounding box center [456, 304] width 121 height 31
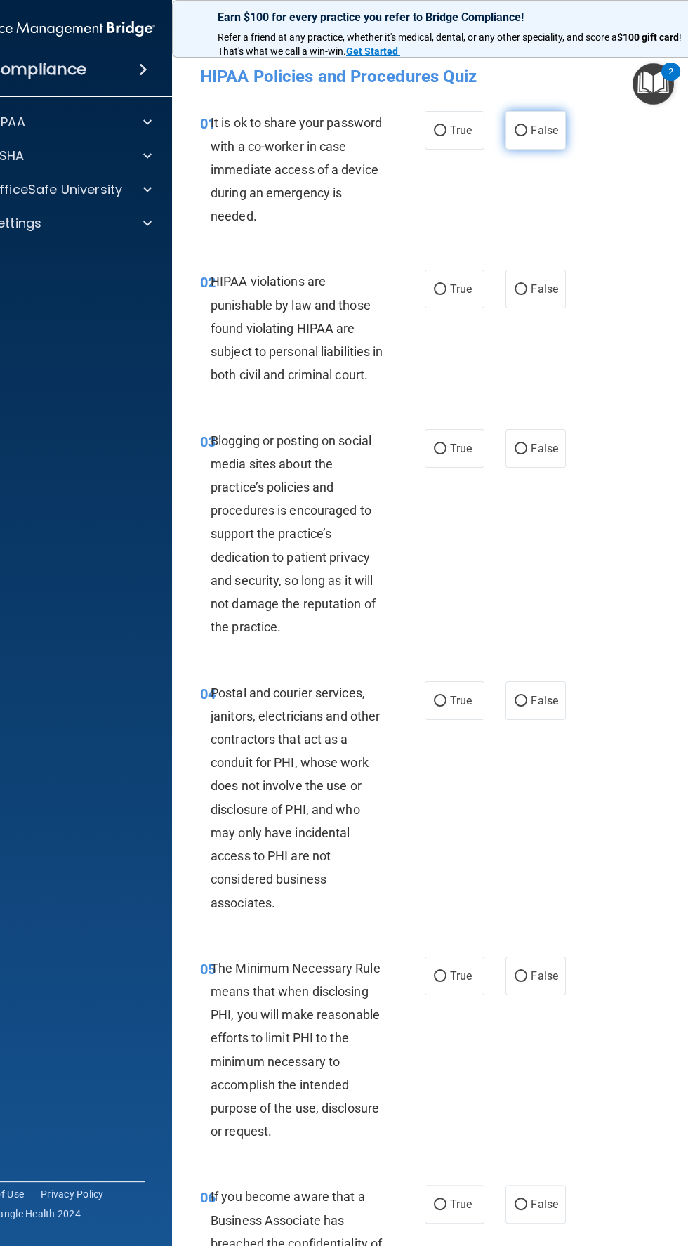
click at [521, 133] on input "False" at bounding box center [521, 131] width 13 height 11
radio input "true"
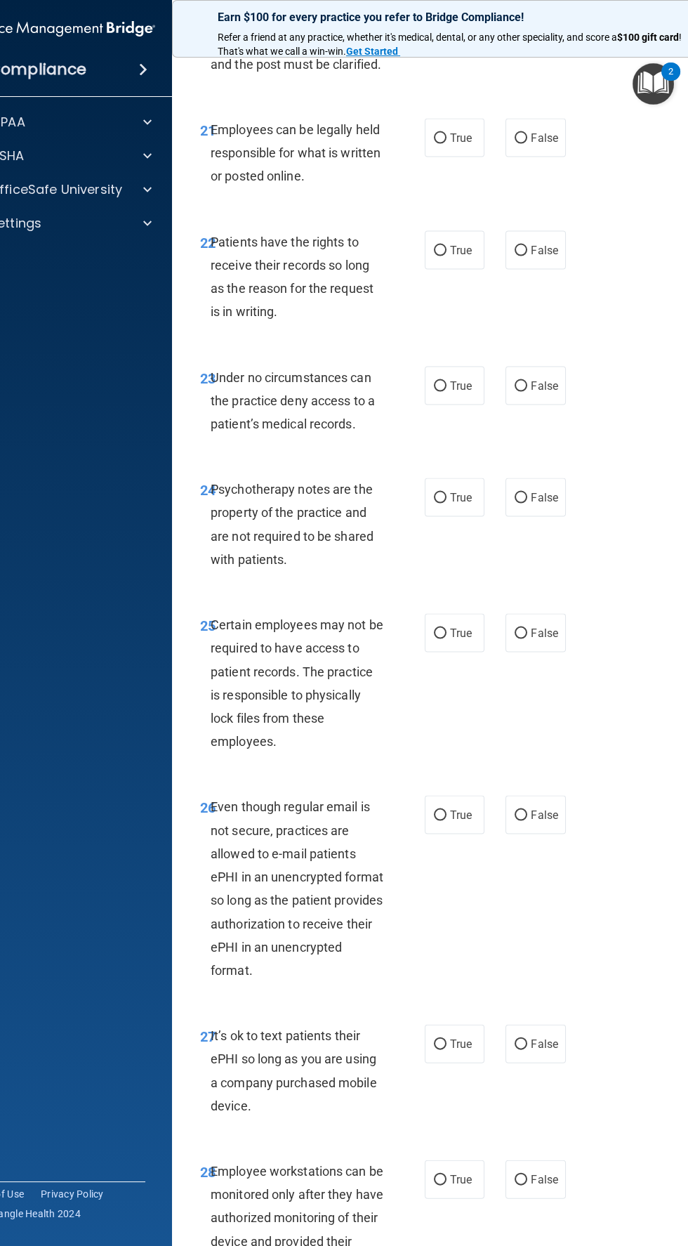
scroll to position [4495, 0]
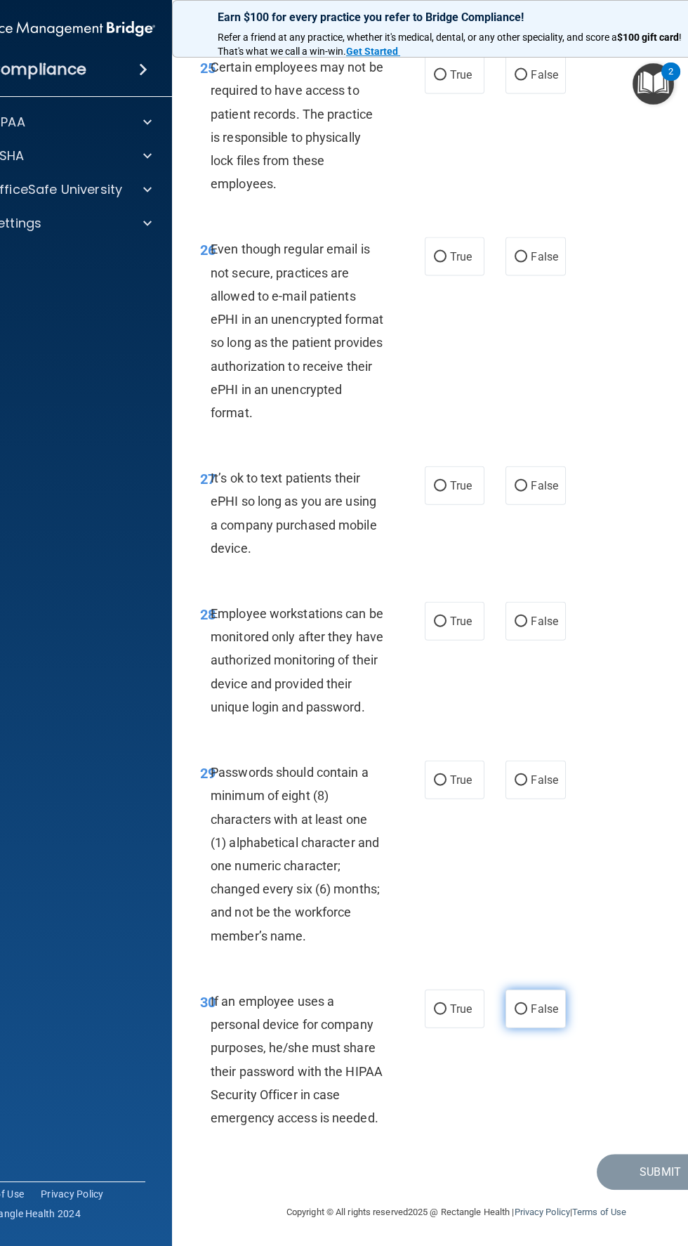
click at [521, 1008] on input "False" at bounding box center [521, 1009] width 13 height 11
radio input "true"
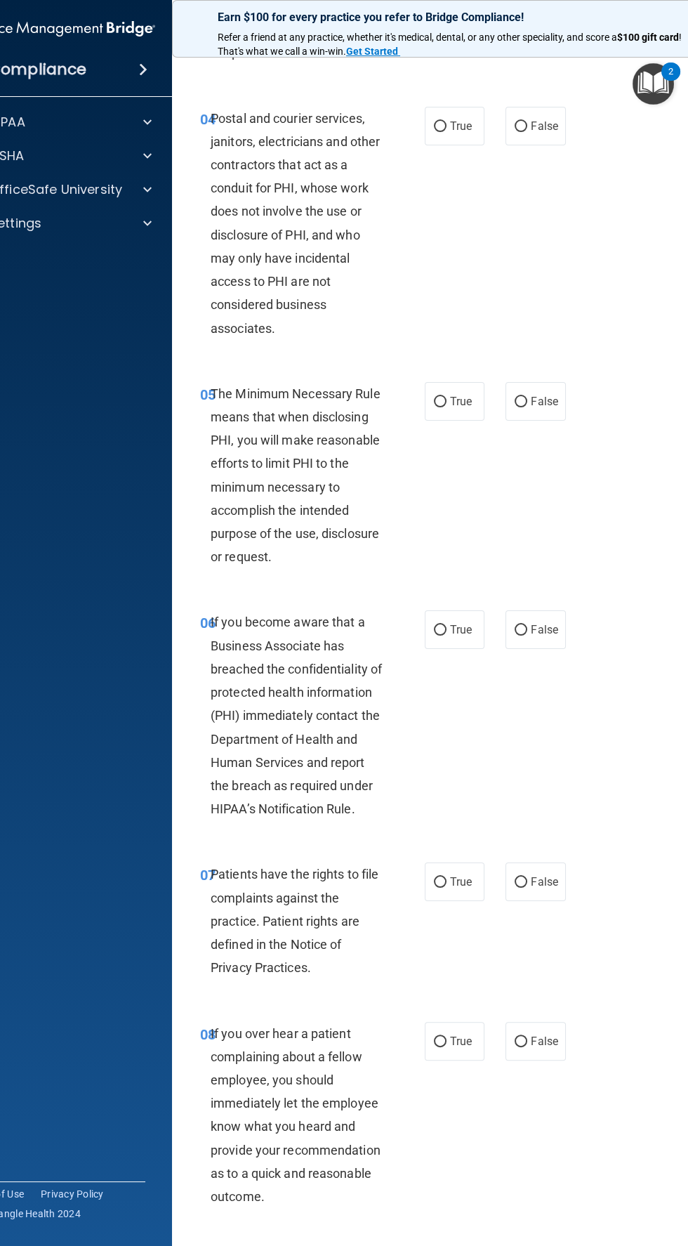
scroll to position [0, 0]
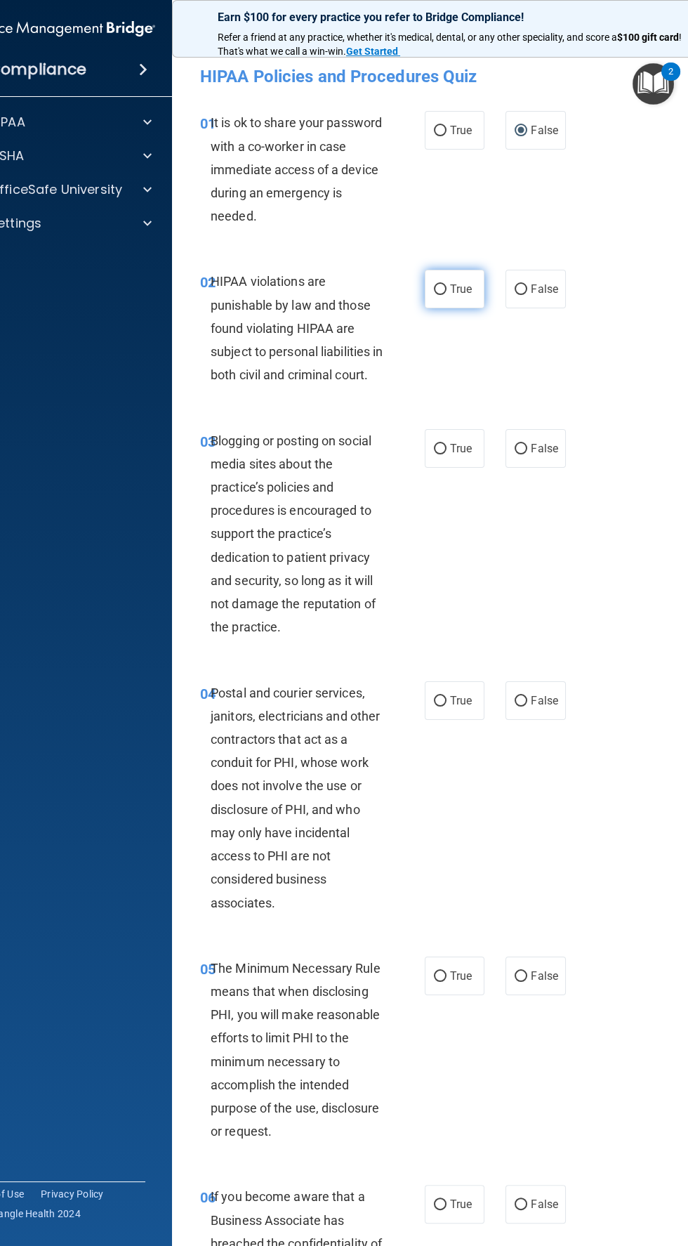
click at [443, 291] on input "True" at bounding box center [440, 289] width 13 height 11
radio input "true"
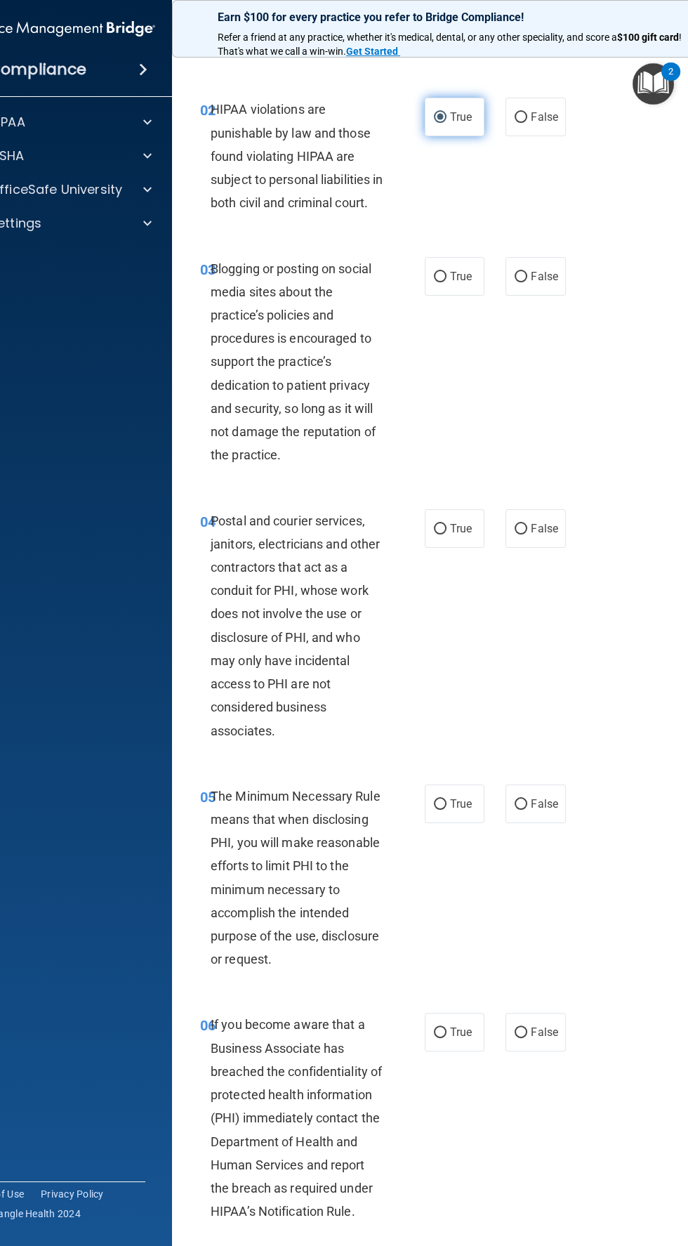
scroll to position [173, 0]
click at [522, 282] on input "False" at bounding box center [521, 276] width 13 height 11
radio input "true"
click at [440, 534] on input "True" at bounding box center [440, 528] width 13 height 11
radio input "true"
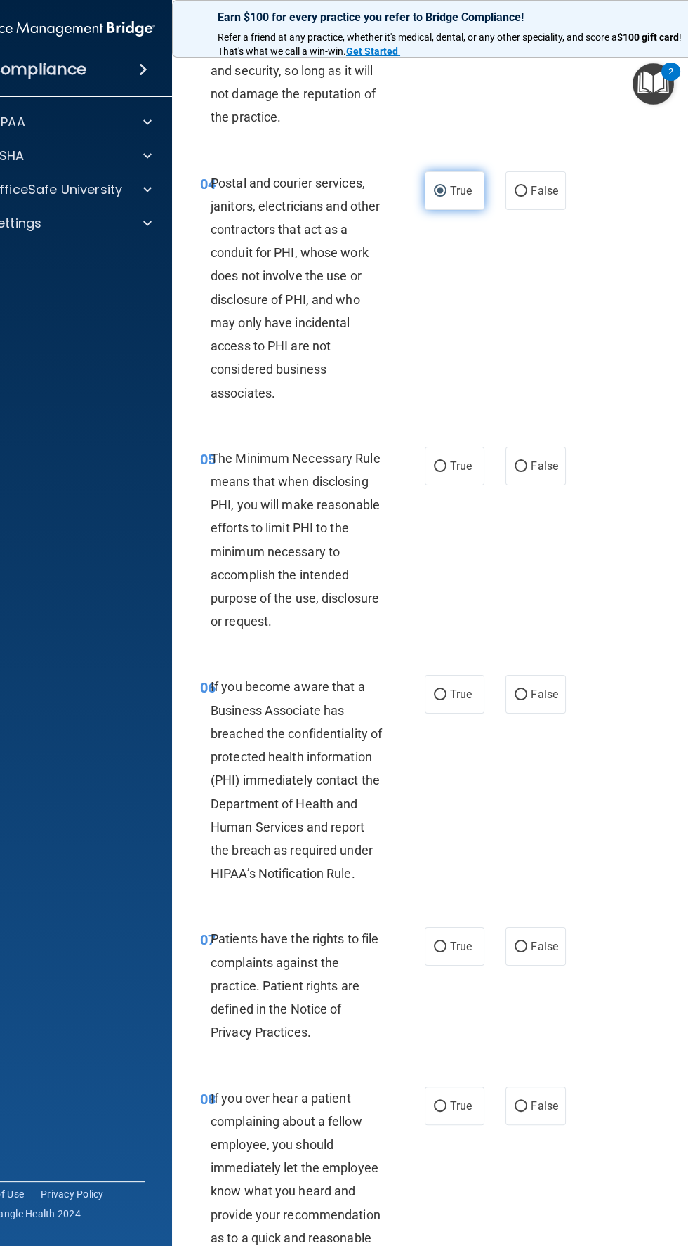
scroll to position [508, 0]
click at [524, 701] on input "False" at bounding box center [521, 696] width 13 height 11
radio input "true"
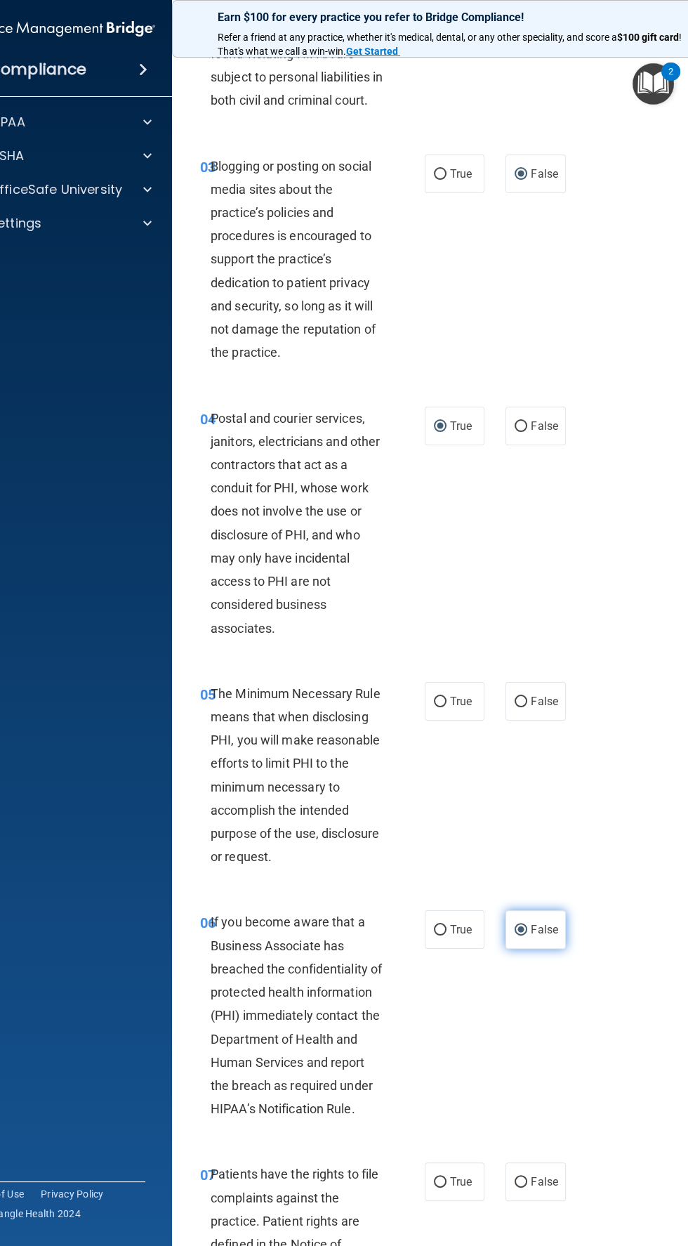
scroll to position [273, 0]
click at [477, 722] on label "True" at bounding box center [455, 702] width 60 height 39
click at [447, 708] on input "True" at bounding box center [440, 703] width 13 height 11
radio input "true"
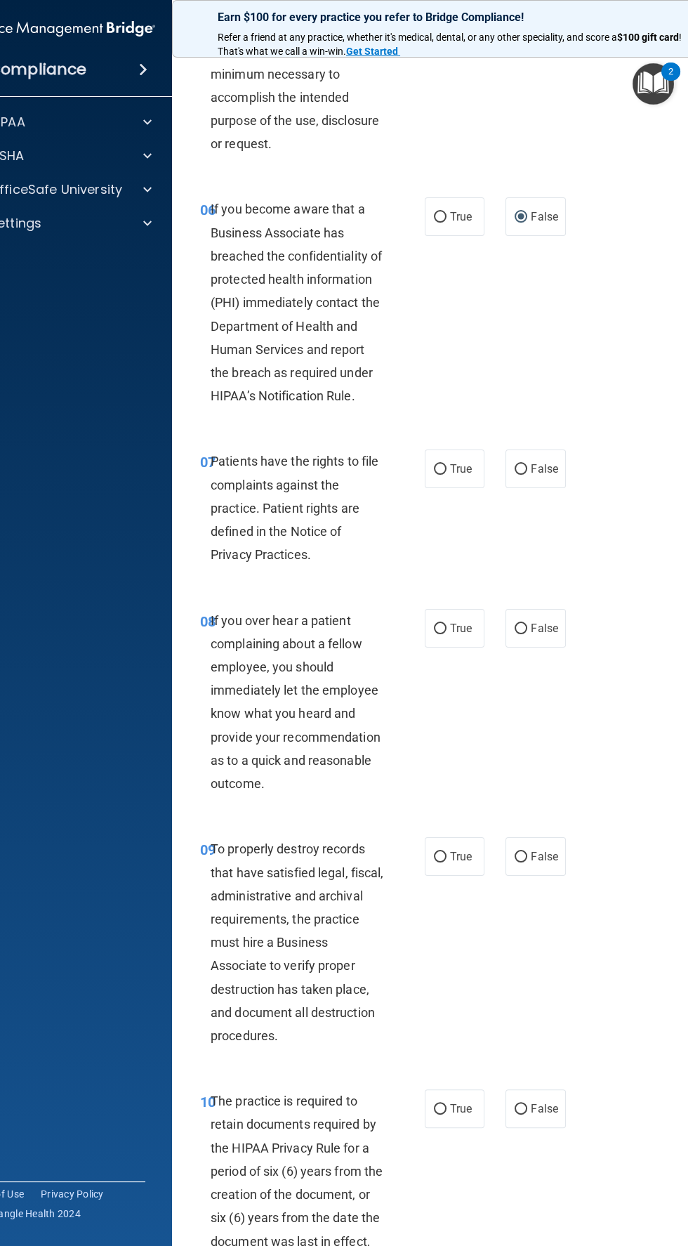
scroll to position [985, 0]
click at [445, 477] on input "True" at bounding box center [440, 471] width 13 height 11
radio input "true"
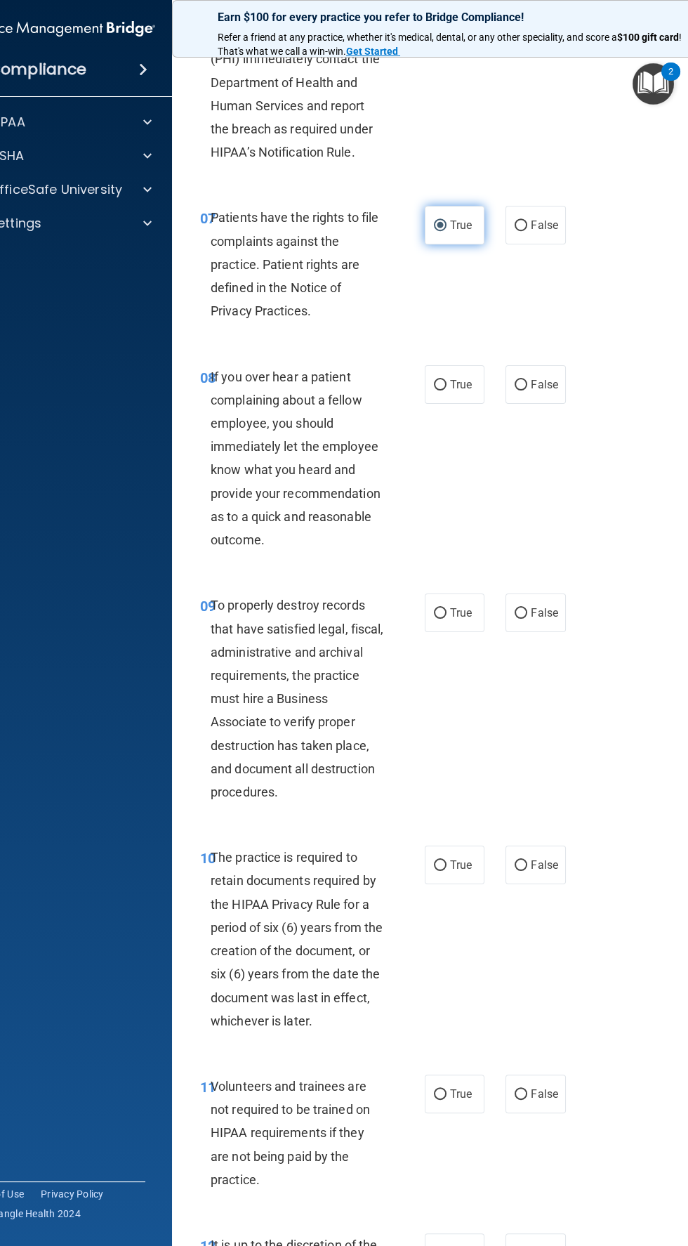
scroll to position [1237, 0]
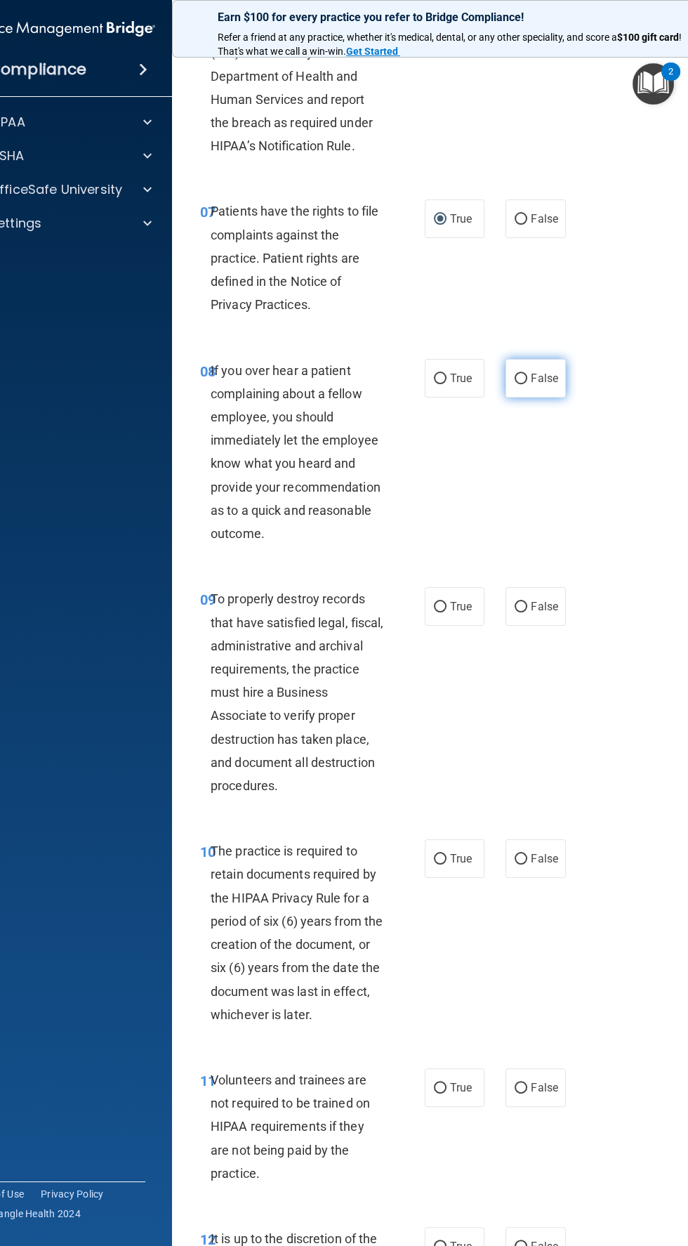
click at [537, 397] on label "False" at bounding box center [536, 378] width 60 height 39
click at [527, 384] on input "False" at bounding box center [521, 379] width 13 height 11
radio input "true"
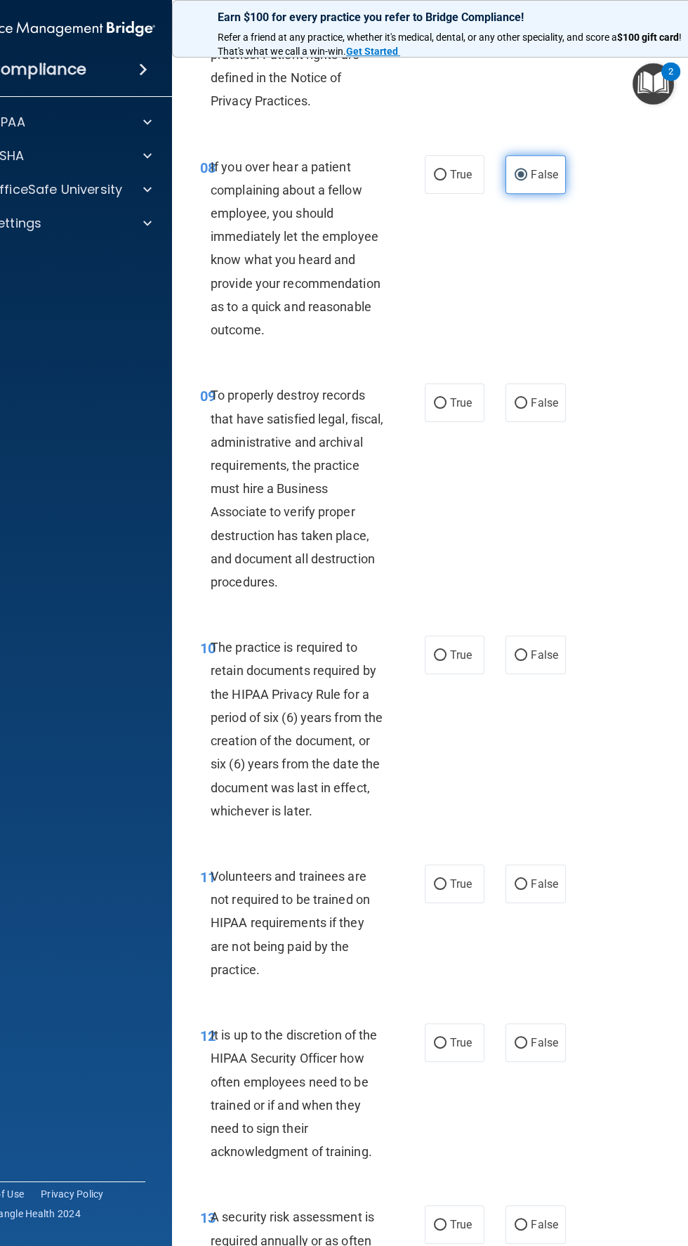
scroll to position [1443, 0]
click at [439, 407] on input "True" at bounding box center [440, 401] width 13 height 11
radio input "true"
click at [554, 407] on span "False" at bounding box center [544, 400] width 27 height 13
click at [527, 407] on input "False" at bounding box center [521, 401] width 13 height 11
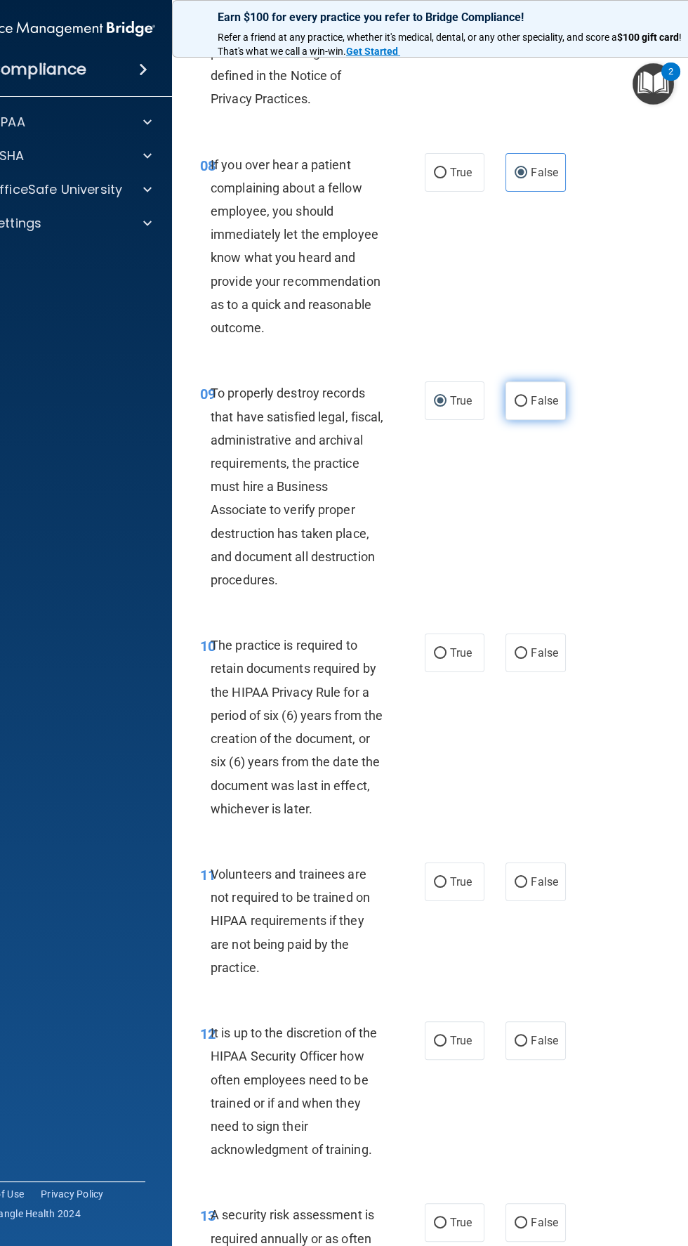
radio input "true"
radio input "false"
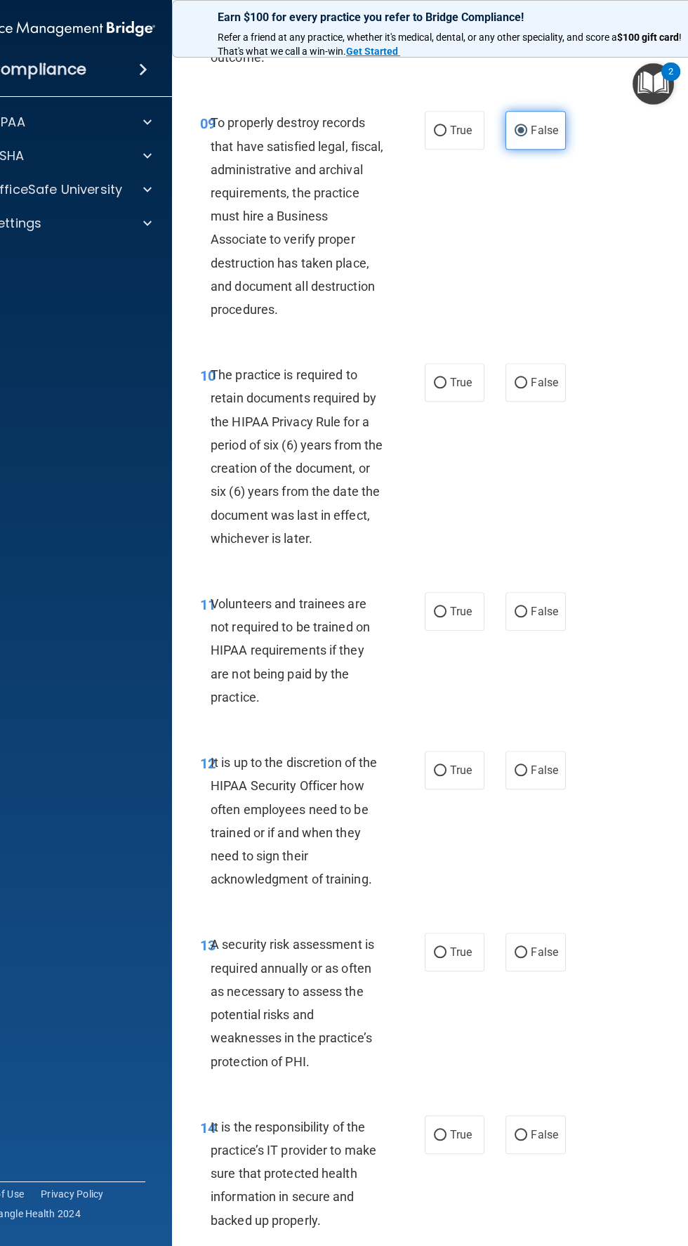
scroll to position [1714, 0]
click at [444, 388] on input "True" at bounding box center [440, 382] width 13 height 11
radio input "true"
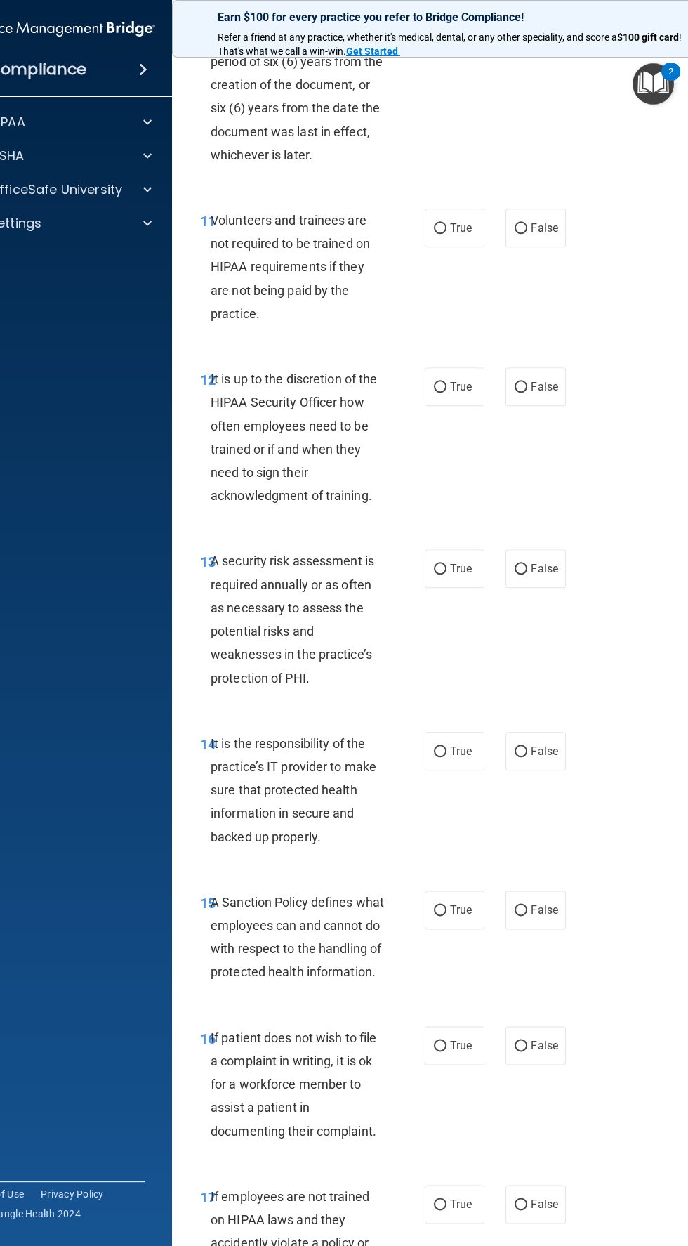
scroll to position [2109, 0]
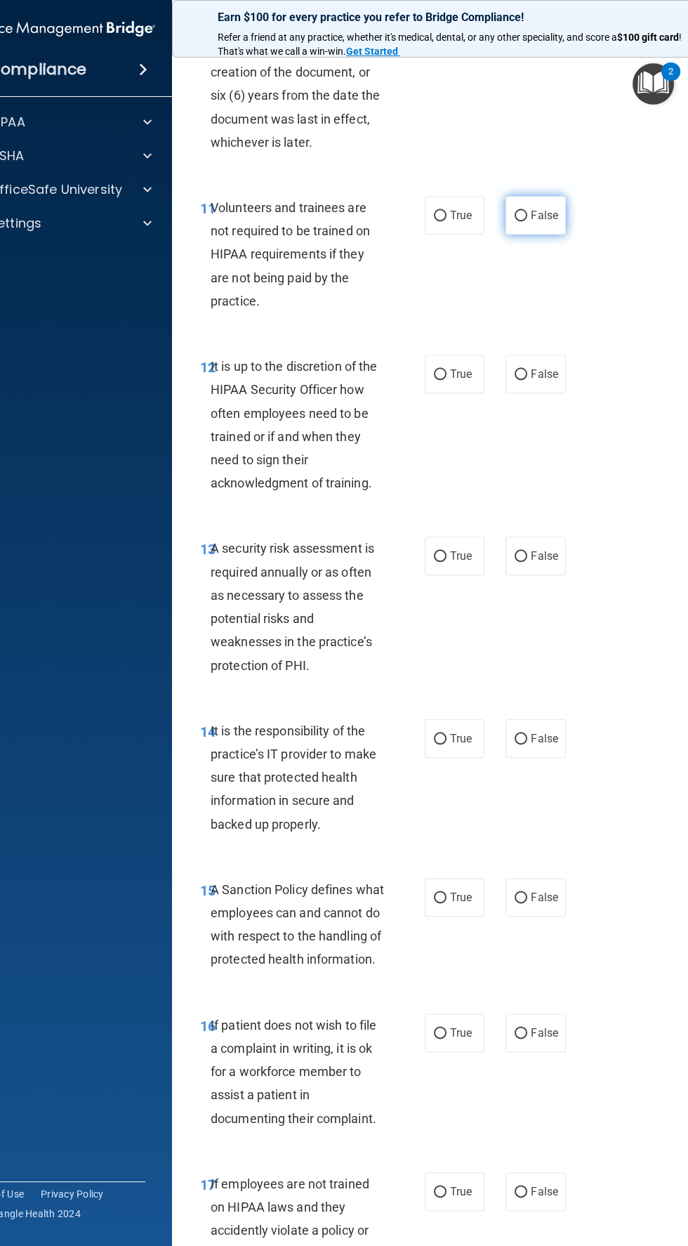
click at [548, 222] on span "False" at bounding box center [544, 215] width 27 height 13
click at [527, 221] on input "False" at bounding box center [521, 216] width 13 height 11
radio input "true"
click at [519, 380] on input "False" at bounding box center [521, 374] width 13 height 11
radio input "true"
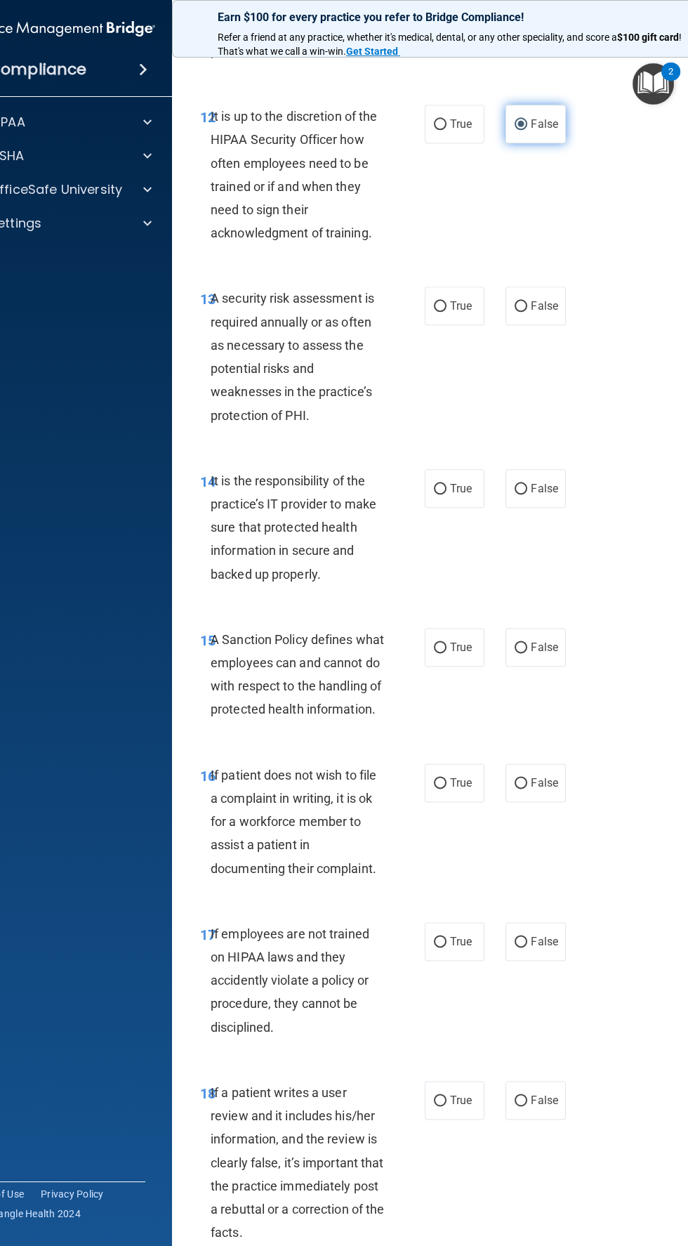
scroll to position [2363, 0]
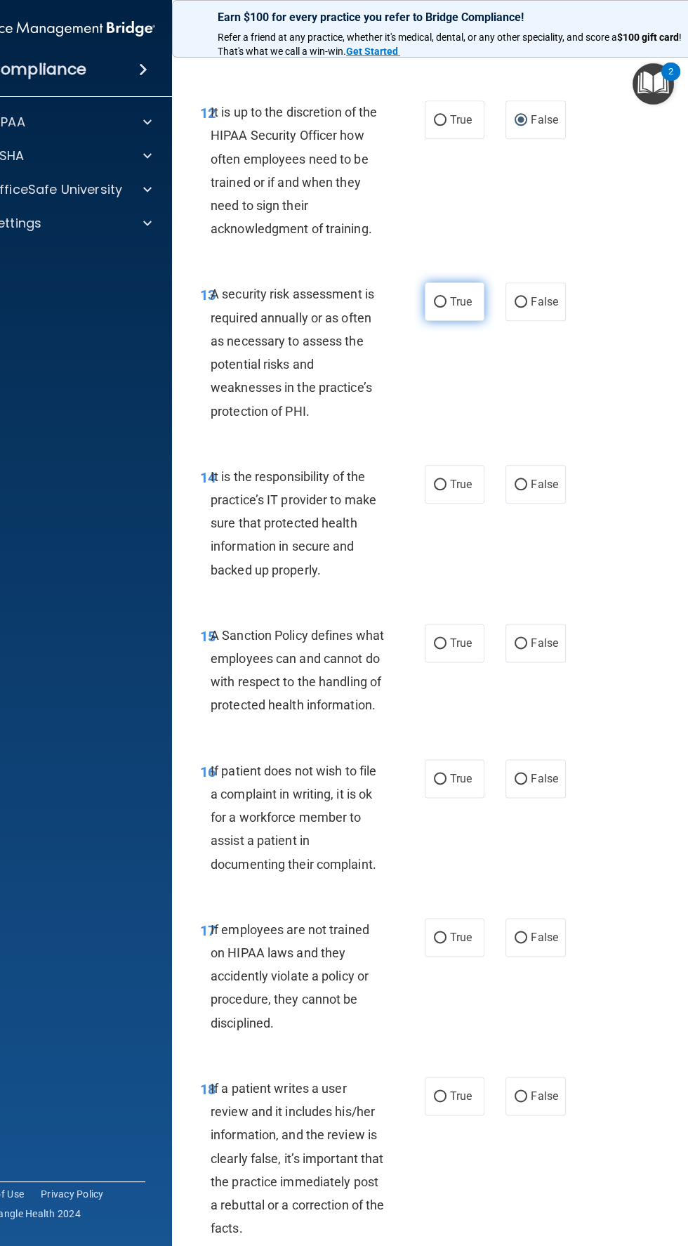
click at [440, 308] on input "True" at bounding box center [440, 302] width 13 height 11
radio input "true"
click at [521, 490] on input "False" at bounding box center [521, 485] width 13 height 11
radio input "true"
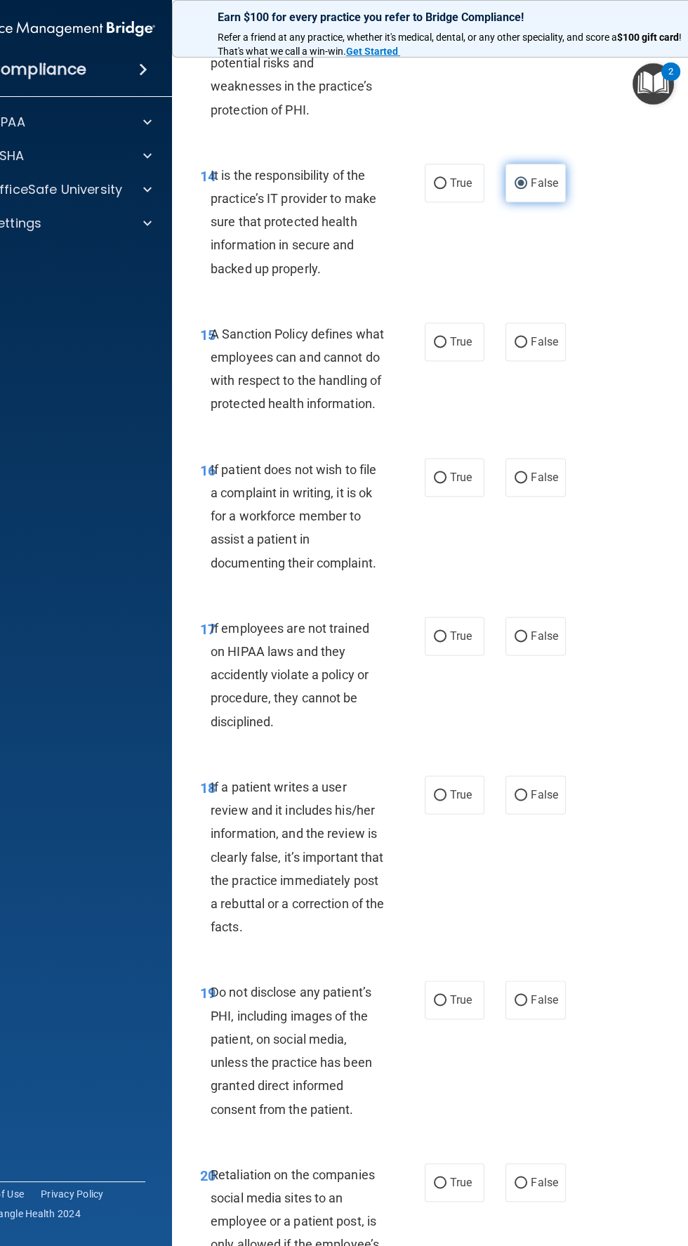
scroll to position [2665, 0]
click at [546, 496] on label "False" at bounding box center [536, 477] width 60 height 39
click at [527, 483] on input "False" at bounding box center [521, 478] width 13 height 11
radio input "true"
click at [525, 483] on input "False" at bounding box center [521, 478] width 13 height 11
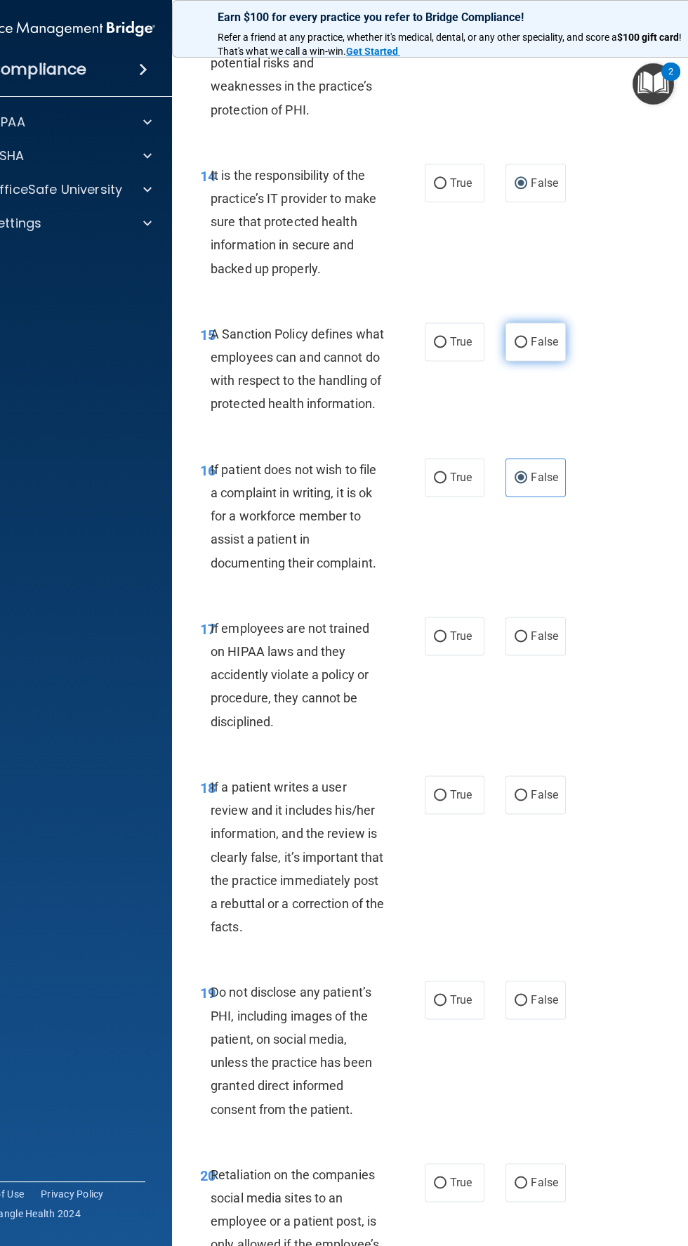
click at [521, 348] on input "False" at bounding box center [521, 342] width 13 height 11
radio input "true"
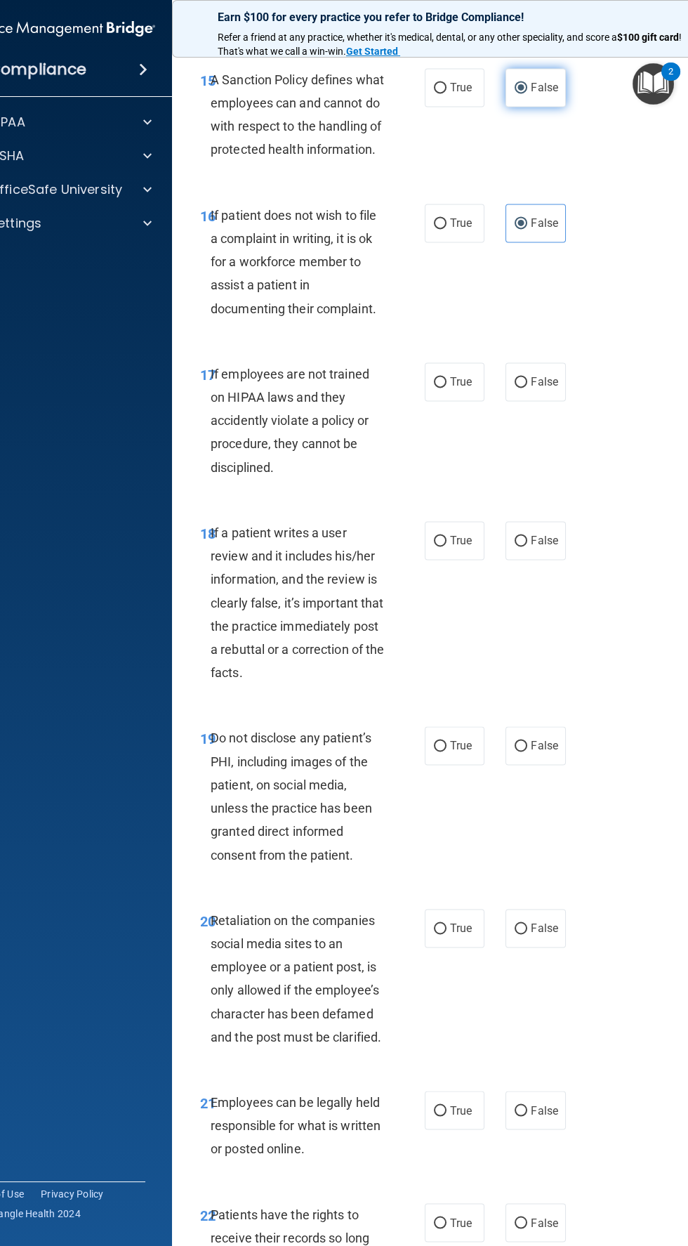
scroll to position [2932, 0]
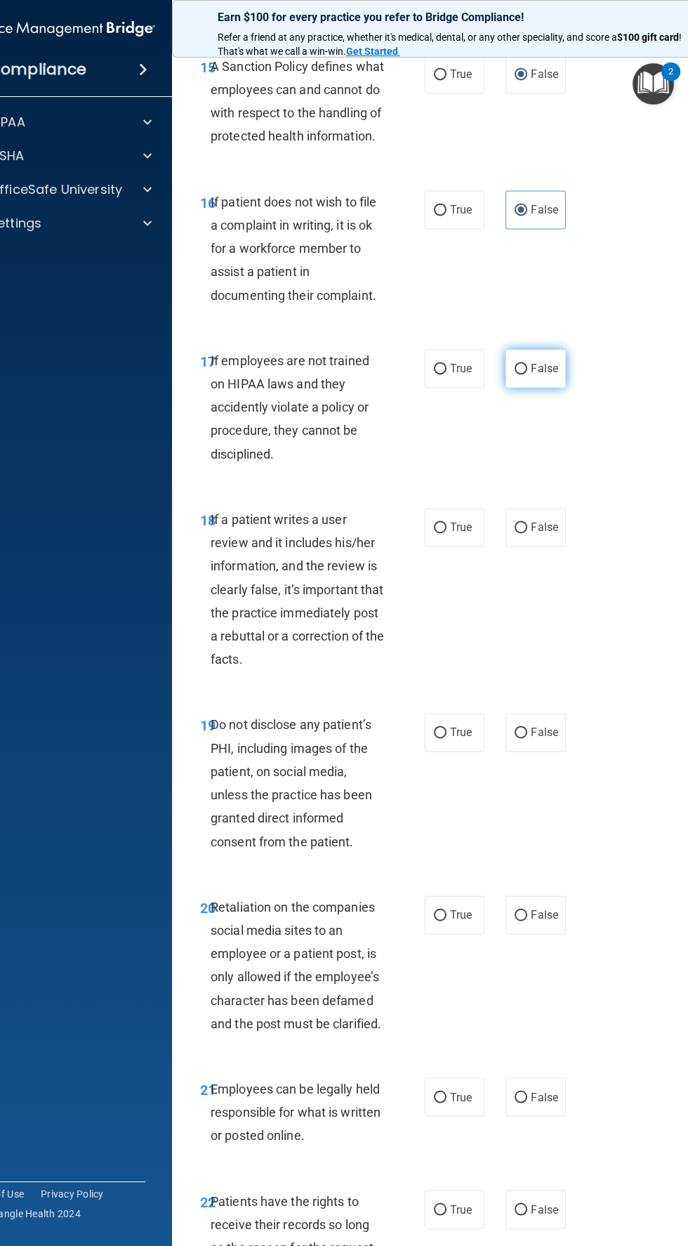
click at [521, 374] on input "False" at bounding box center [521, 369] width 13 height 11
radio input "true"
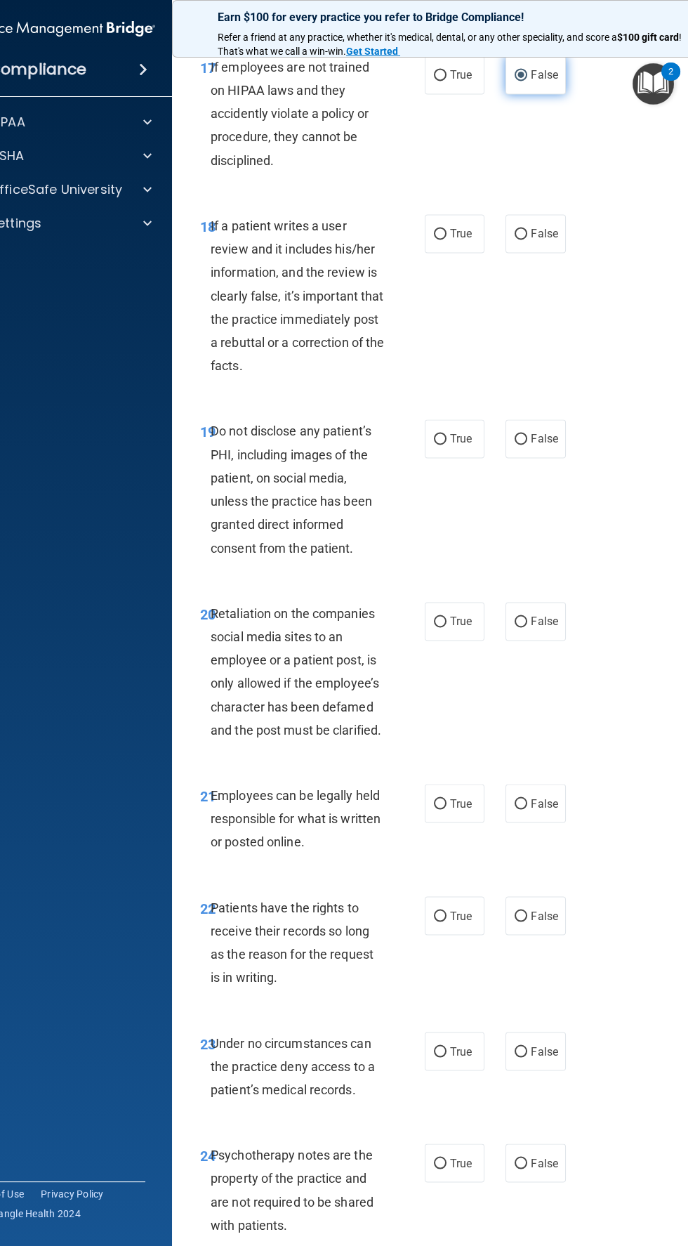
scroll to position [3227, 0]
click at [539, 251] on label "False" at bounding box center [536, 232] width 60 height 39
click at [527, 238] on input "False" at bounding box center [521, 232] width 13 height 11
radio input "true"
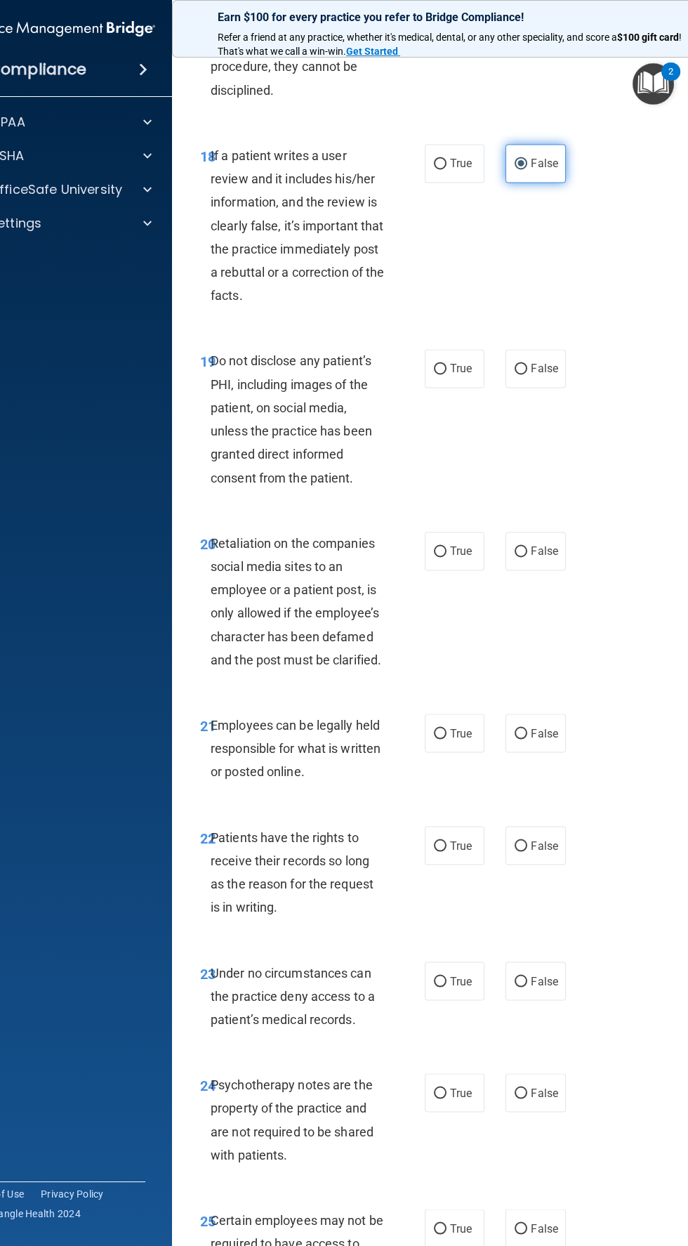
scroll to position [3313, 0]
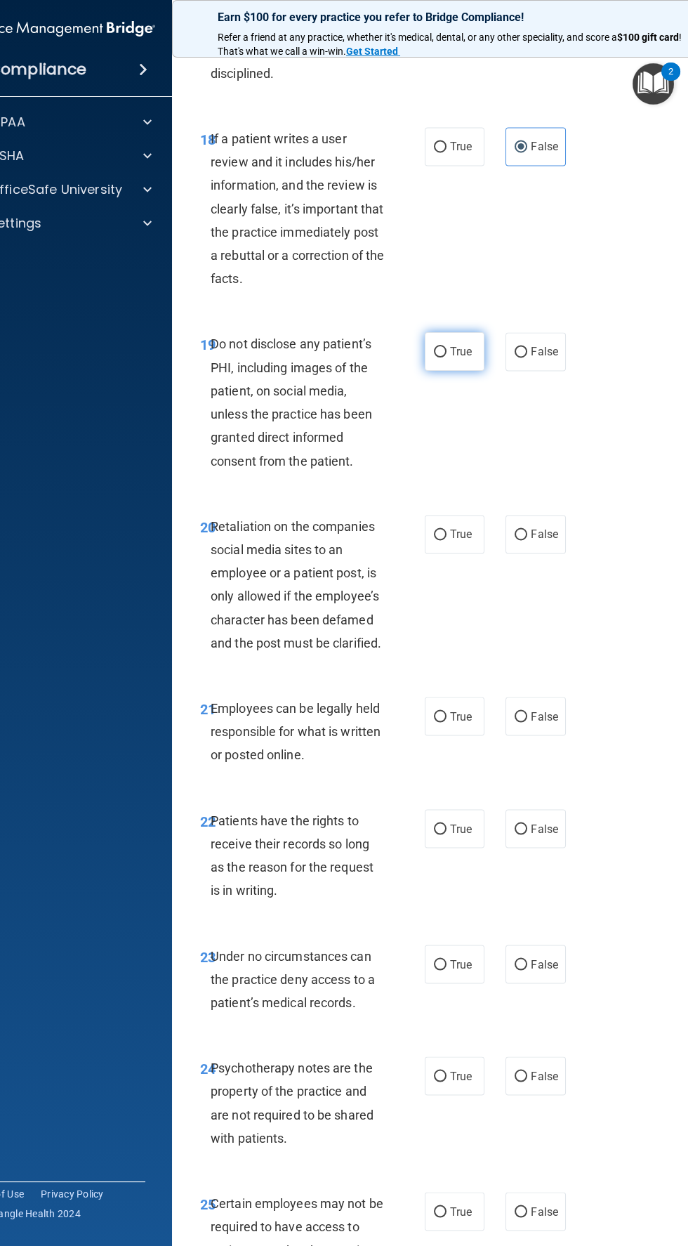
click at [470, 371] on label "True" at bounding box center [455, 351] width 60 height 39
click at [447, 357] on input "True" at bounding box center [440, 352] width 13 height 11
radio input "true"
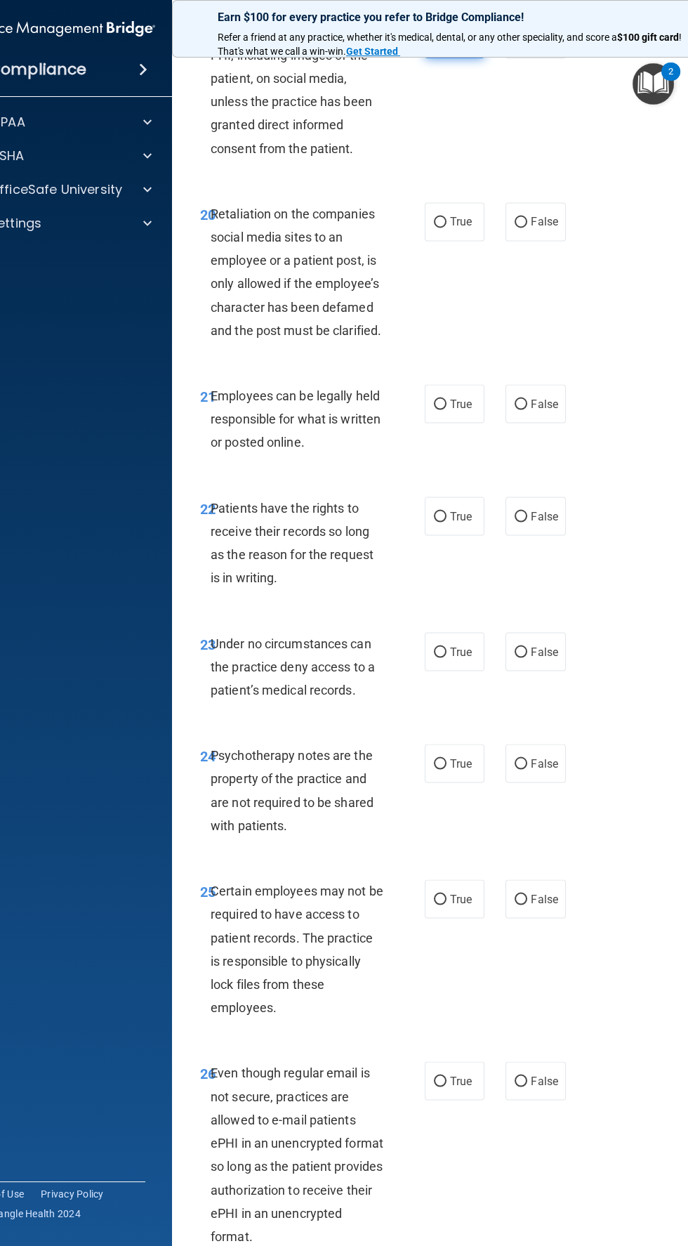
scroll to position [3628, 0]
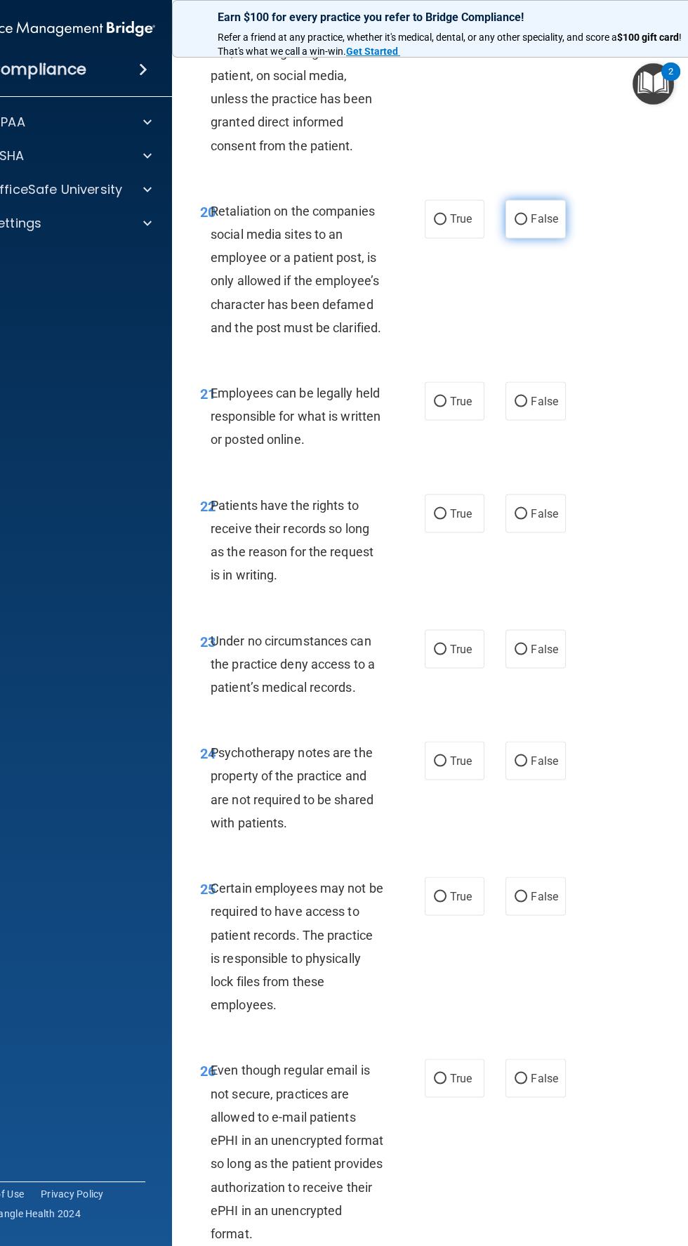
click at [521, 225] on input "False" at bounding box center [521, 219] width 13 height 11
radio input "true"
click at [468, 407] on span "True" at bounding box center [461, 400] width 22 height 13
click at [447, 407] on input "True" at bounding box center [440, 401] width 13 height 11
radio input "true"
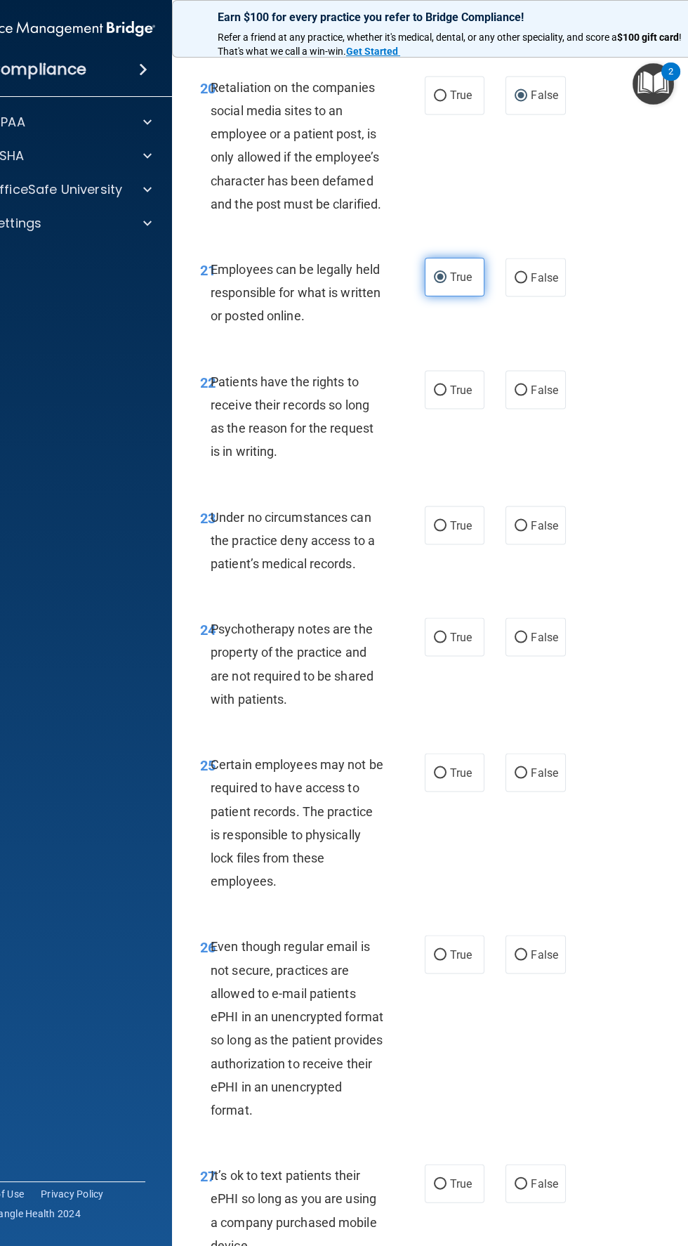
scroll to position [3782, 0]
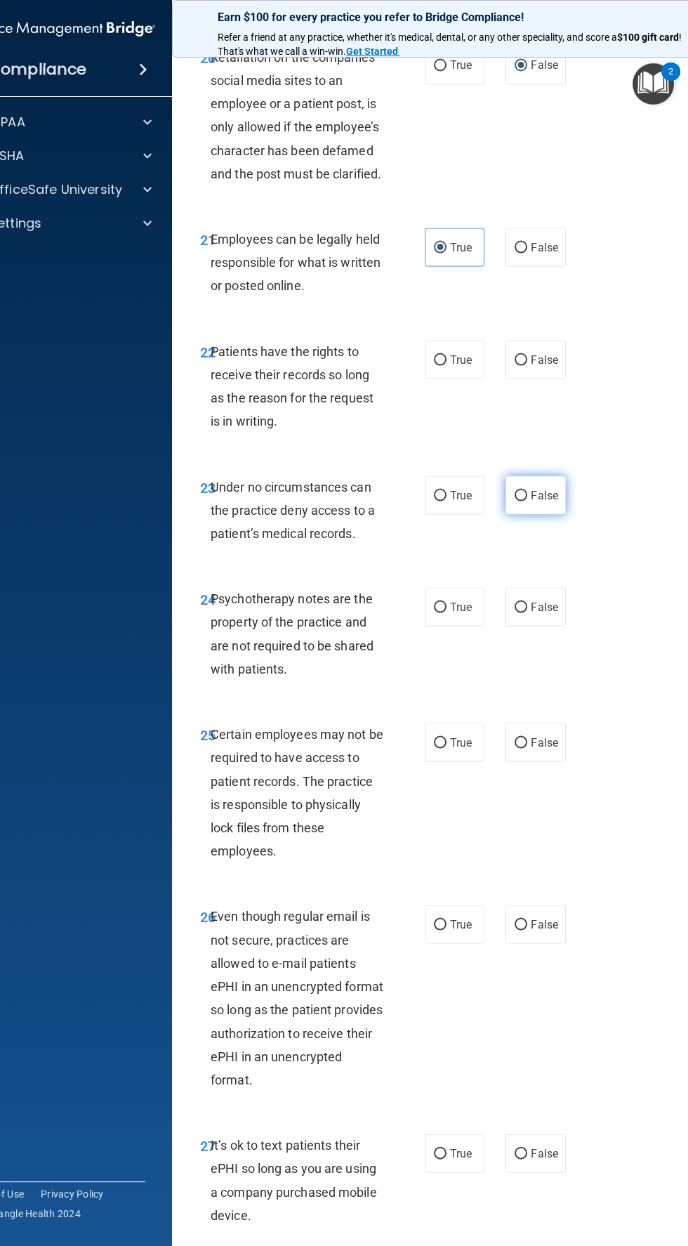
click at [533, 514] on label "False" at bounding box center [536, 494] width 60 height 39
click at [527, 501] on input "False" at bounding box center [521, 495] width 13 height 11
radio input "true"
click at [549, 514] on label "False" at bounding box center [536, 494] width 60 height 39
click at [527, 501] on input "False" at bounding box center [521, 495] width 13 height 11
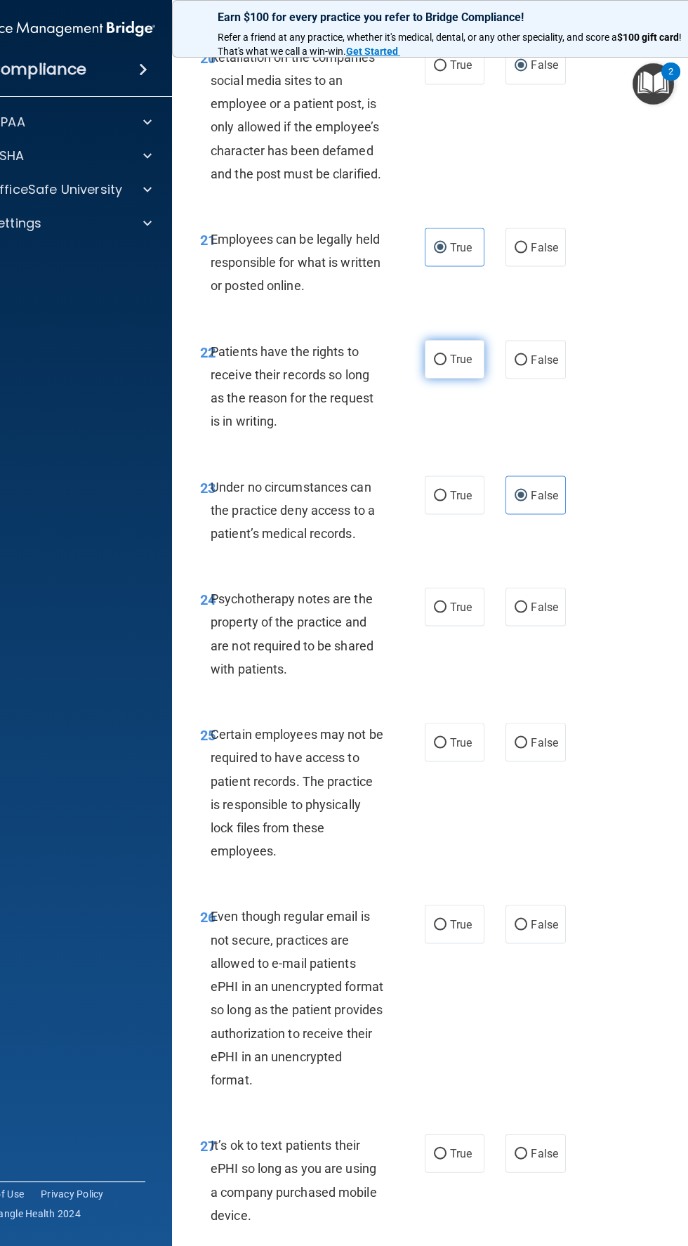
click at [440, 365] on input "True" at bounding box center [440, 360] width 13 height 11
radio input "true"
click at [220, 1040] on span "Even though regular email is not secure, practices are allowed to e-mail patien…" at bounding box center [297, 998] width 173 height 178
click at [464, 626] on label "True" at bounding box center [455, 606] width 60 height 39
click at [447, 612] on input "True" at bounding box center [440, 607] width 13 height 11
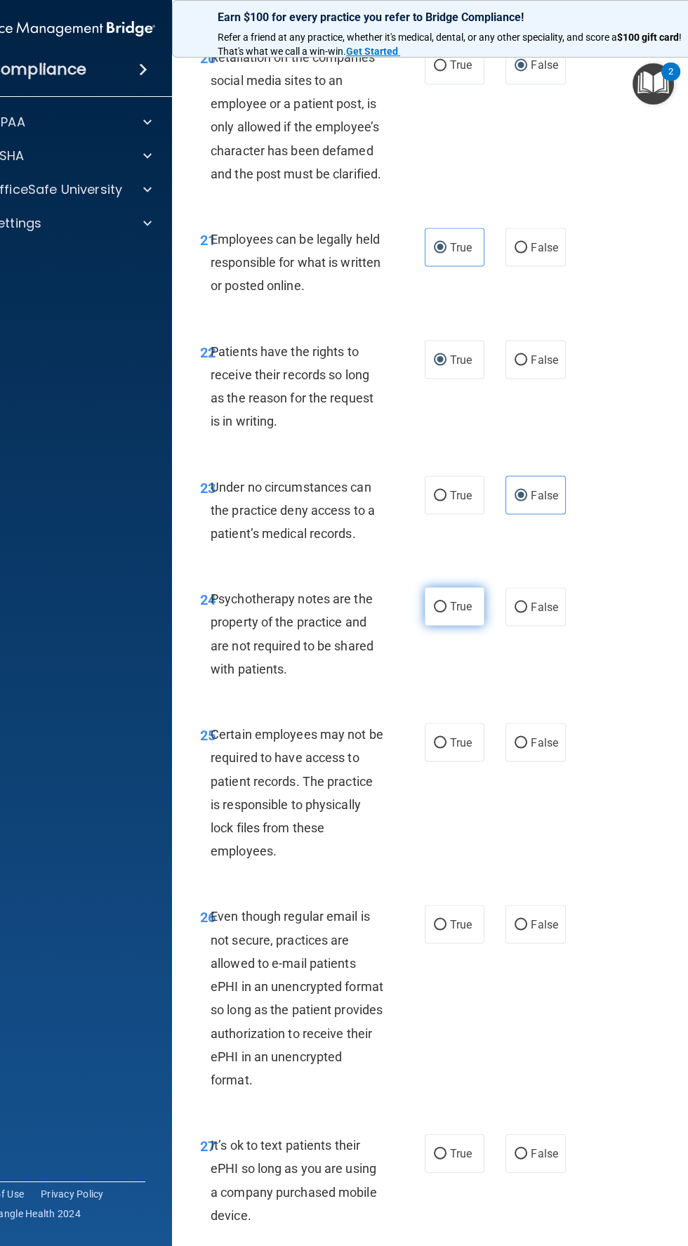
radio input "true"
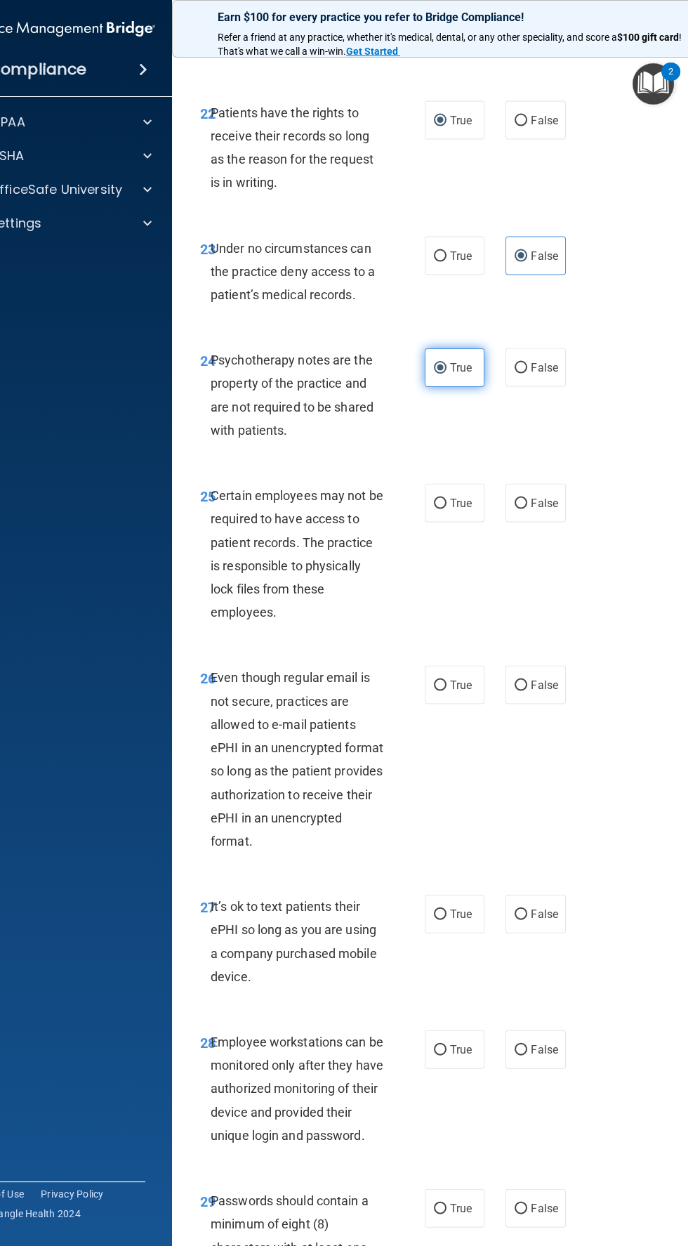
scroll to position [4039, 0]
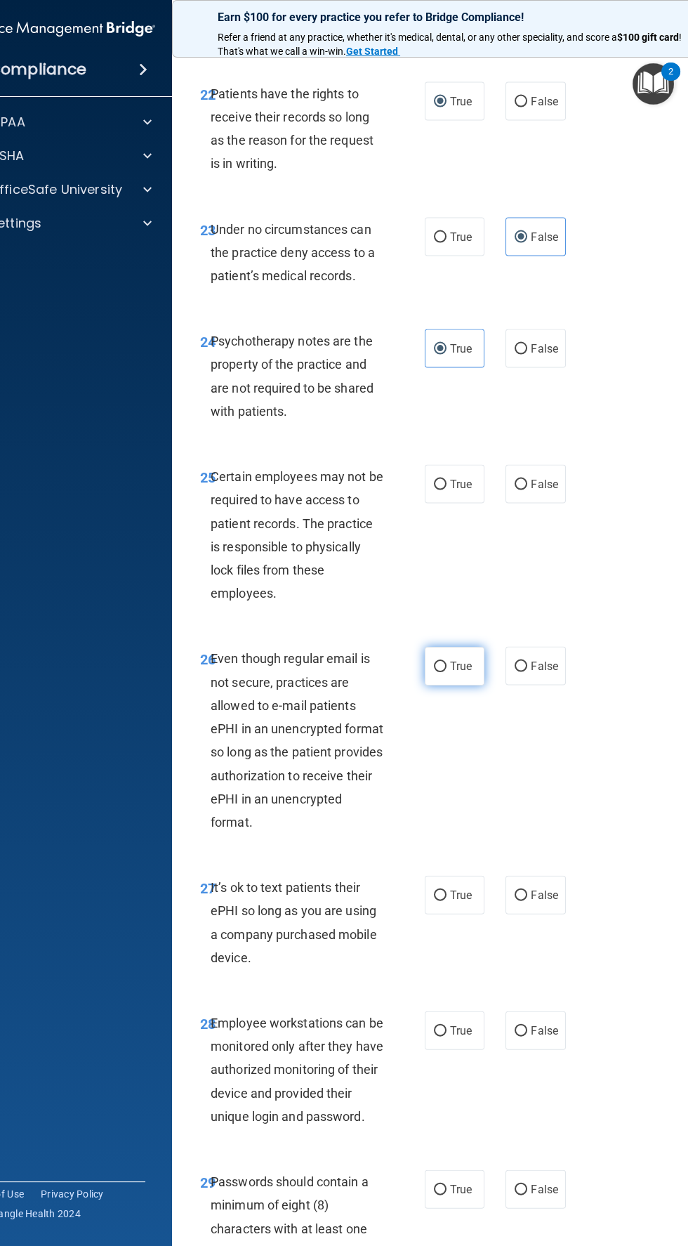
click at [479, 685] on label "True" at bounding box center [455, 666] width 60 height 39
click at [447, 672] on input "True" at bounding box center [440, 666] width 13 height 11
radio input "true"
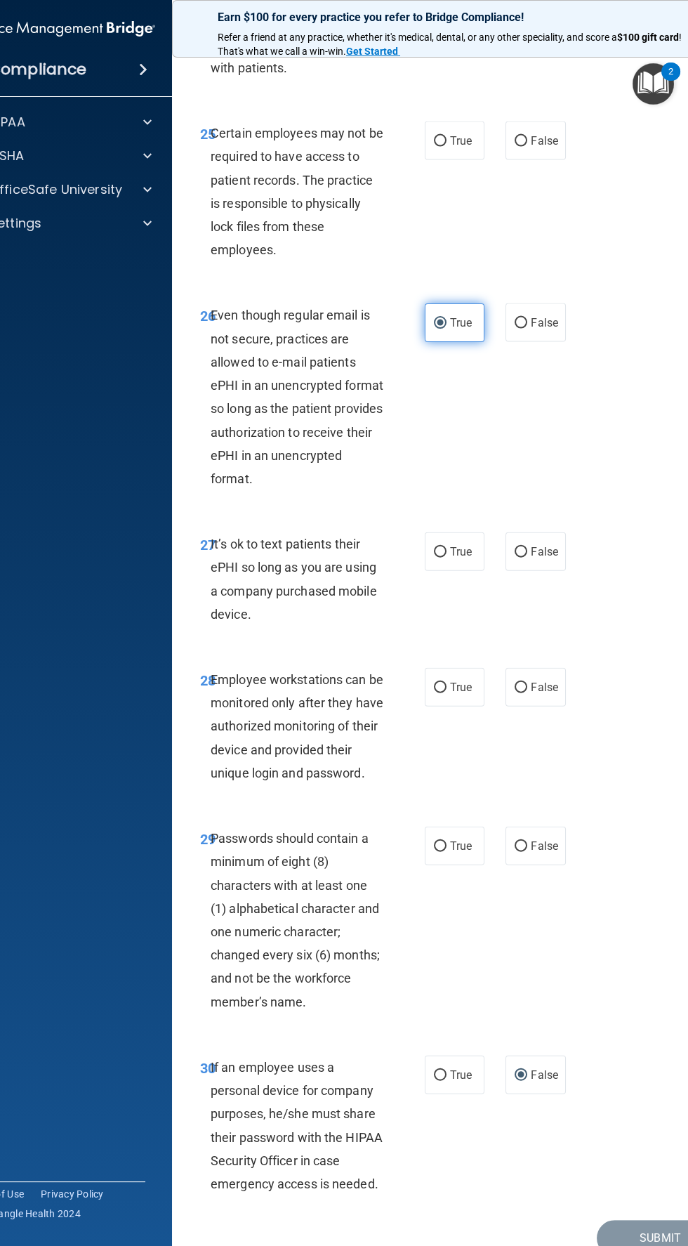
scroll to position [4495, 0]
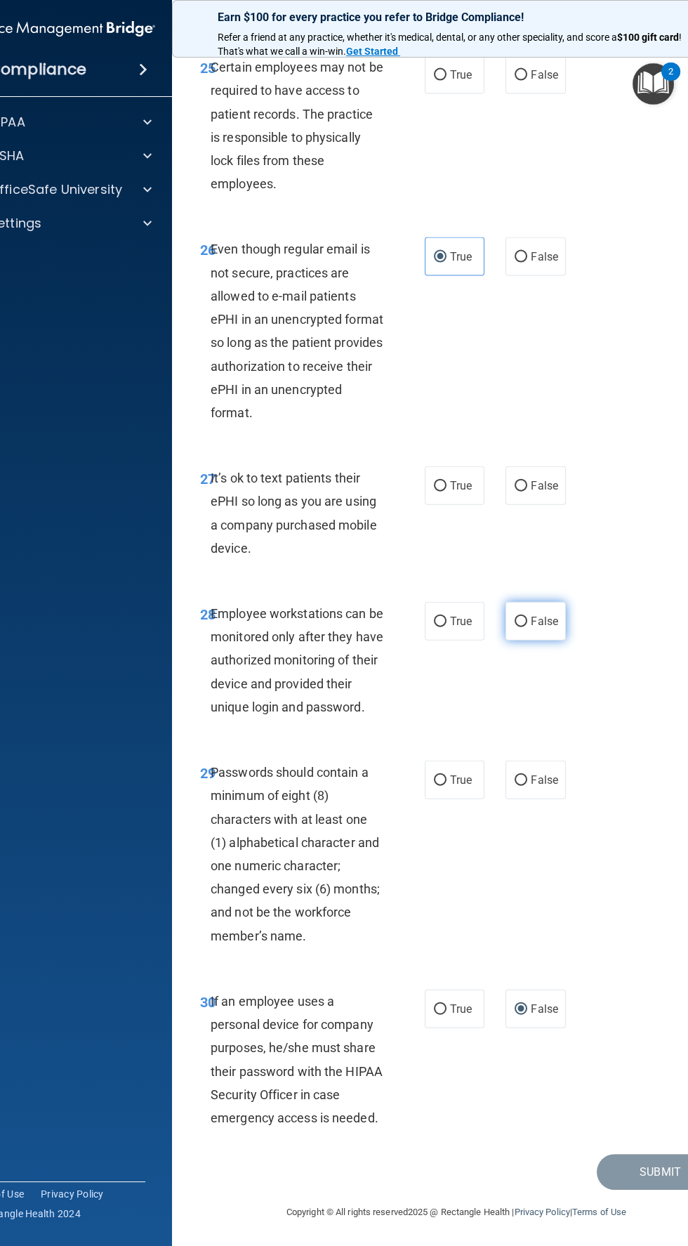
click at [549, 626] on span "False" at bounding box center [544, 620] width 27 height 13
click at [527, 626] on input "False" at bounding box center [521, 621] width 13 height 11
radio input "true"
click at [553, 1015] on span "False" at bounding box center [544, 1008] width 27 height 13
click at [527, 1015] on input "False" at bounding box center [521, 1009] width 13 height 11
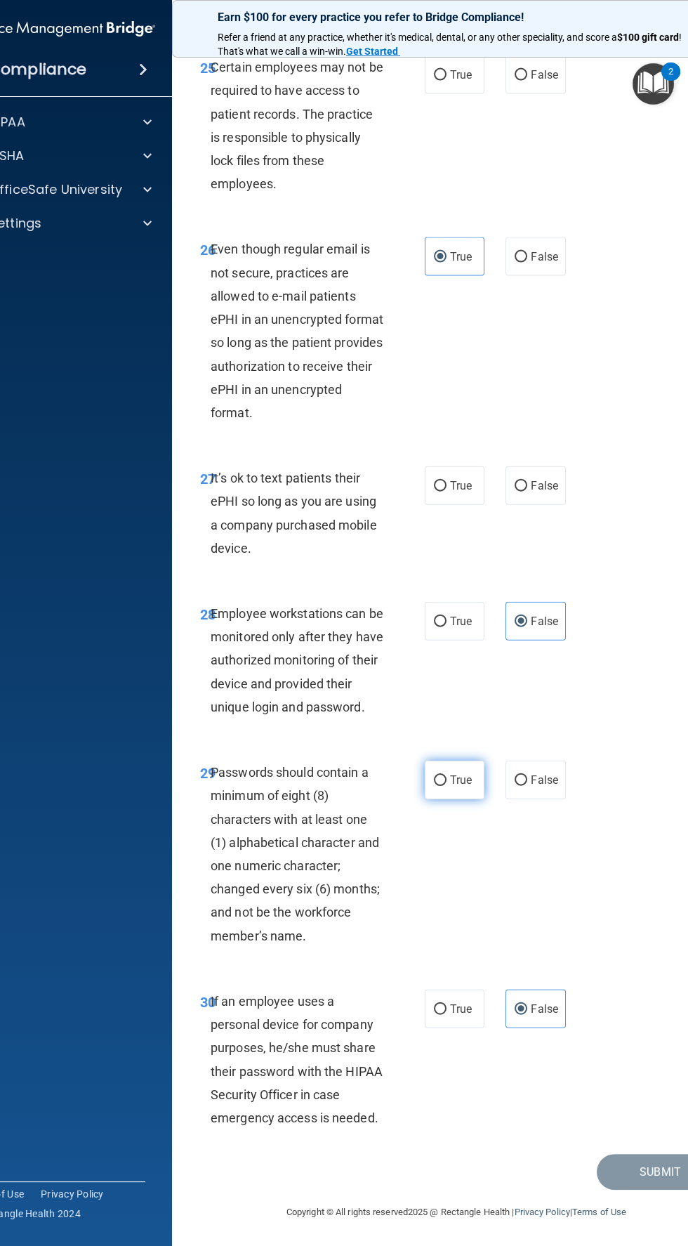
click at [441, 778] on input "True" at bounding box center [440, 780] width 13 height 11
radio input "true"
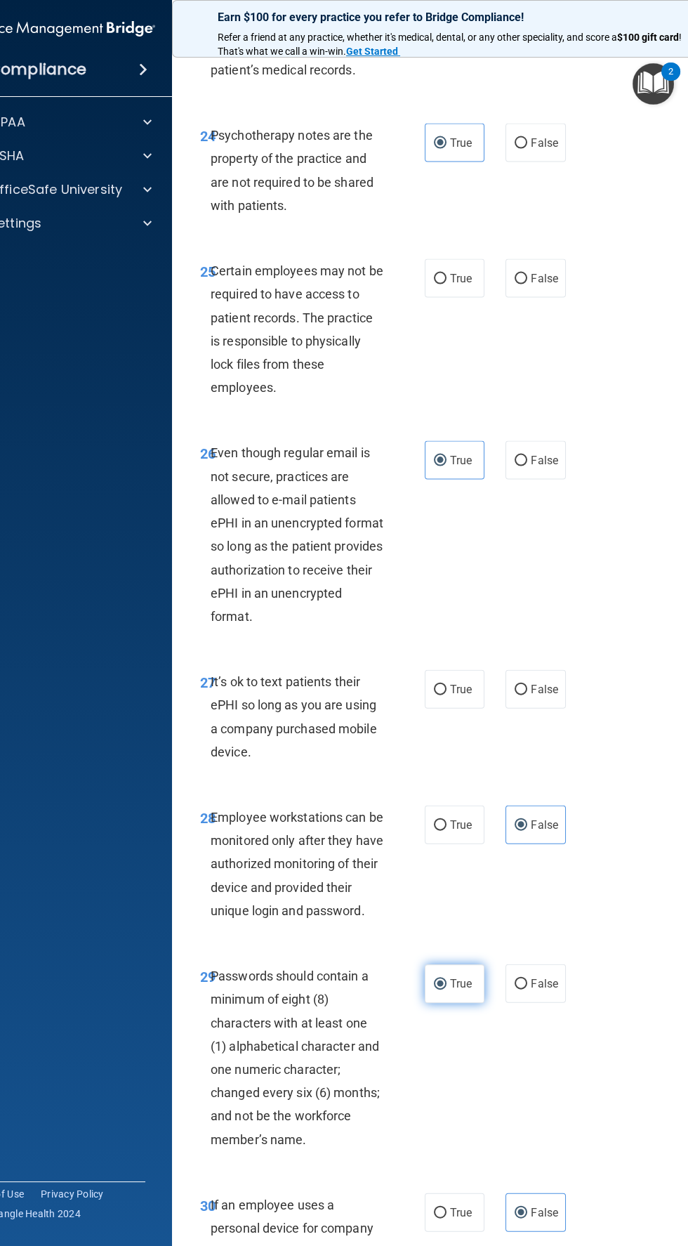
scroll to position [4237, 0]
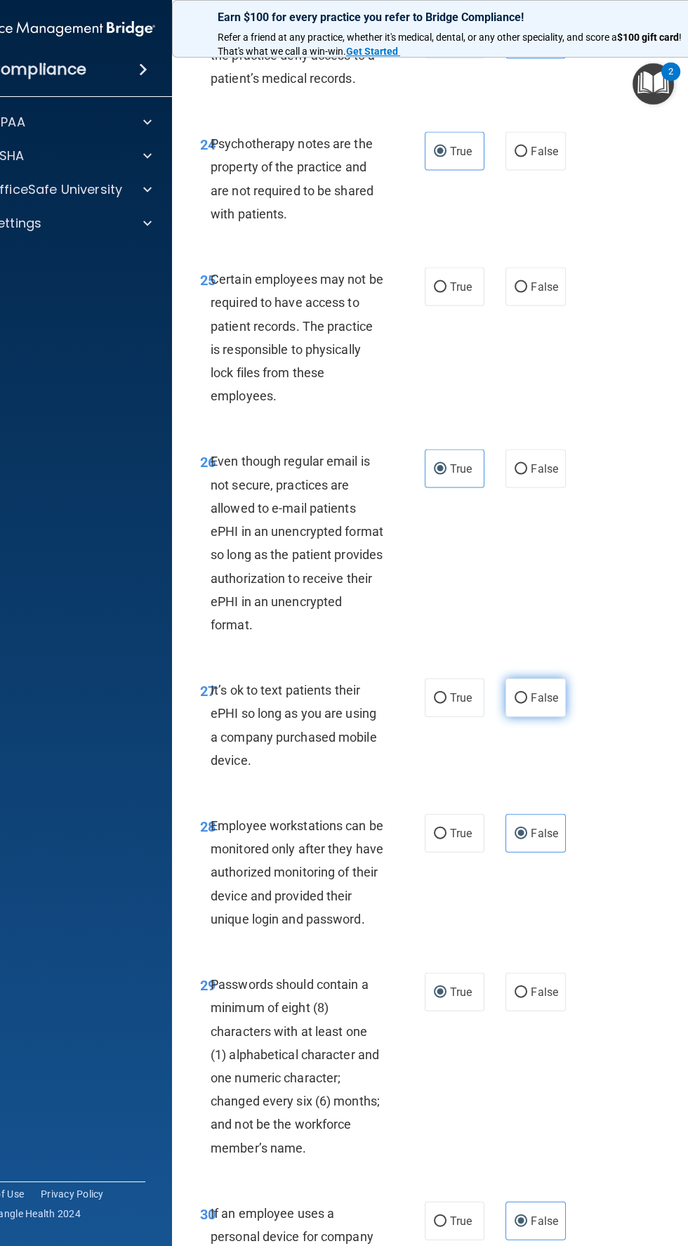
click at [550, 717] on label "False" at bounding box center [536, 697] width 60 height 39
click at [527, 704] on input "False" at bounding box center [521, 698] width 13 height 11
radio input "true"
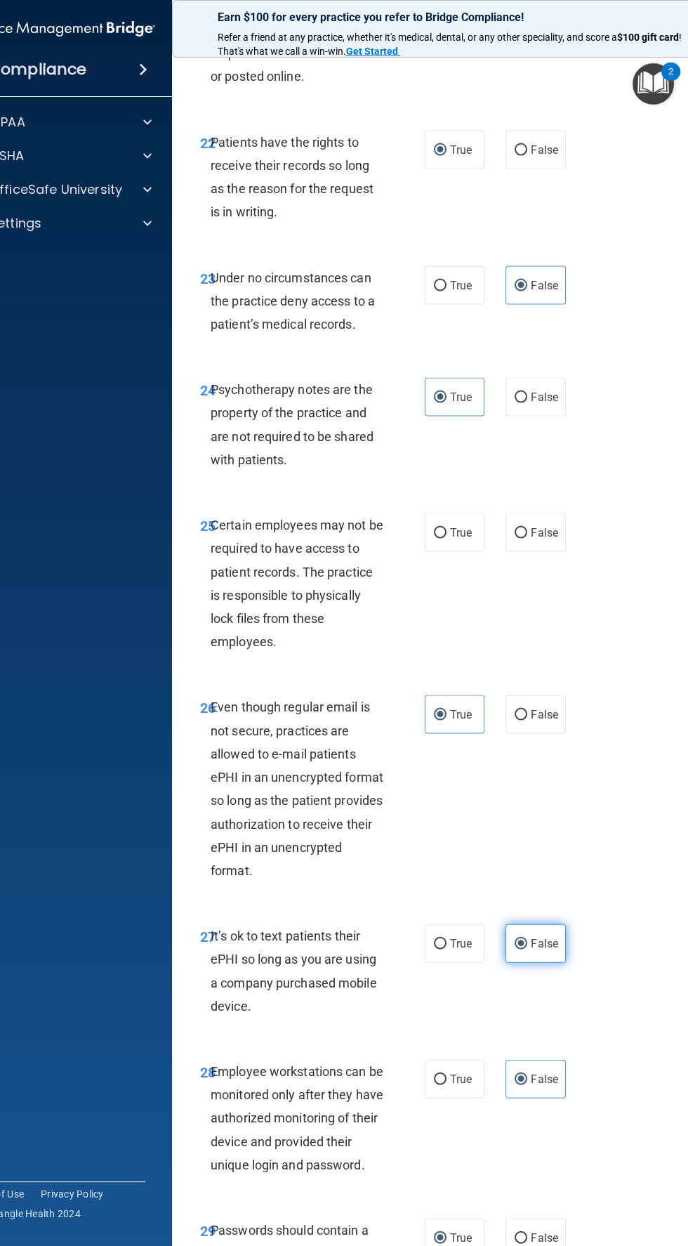
scroll to position [3975, 0]
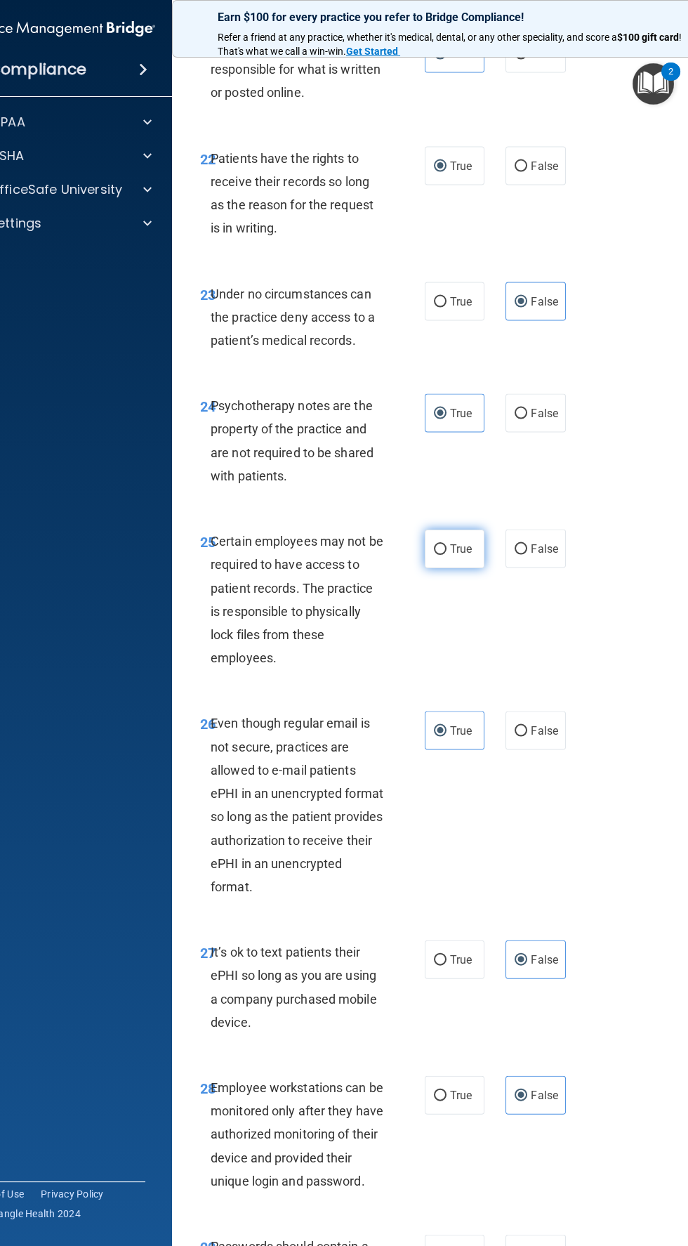
click at [440, 555] on input "True" at bounding box center [440, 549] width 13 height 11
radio input "true"
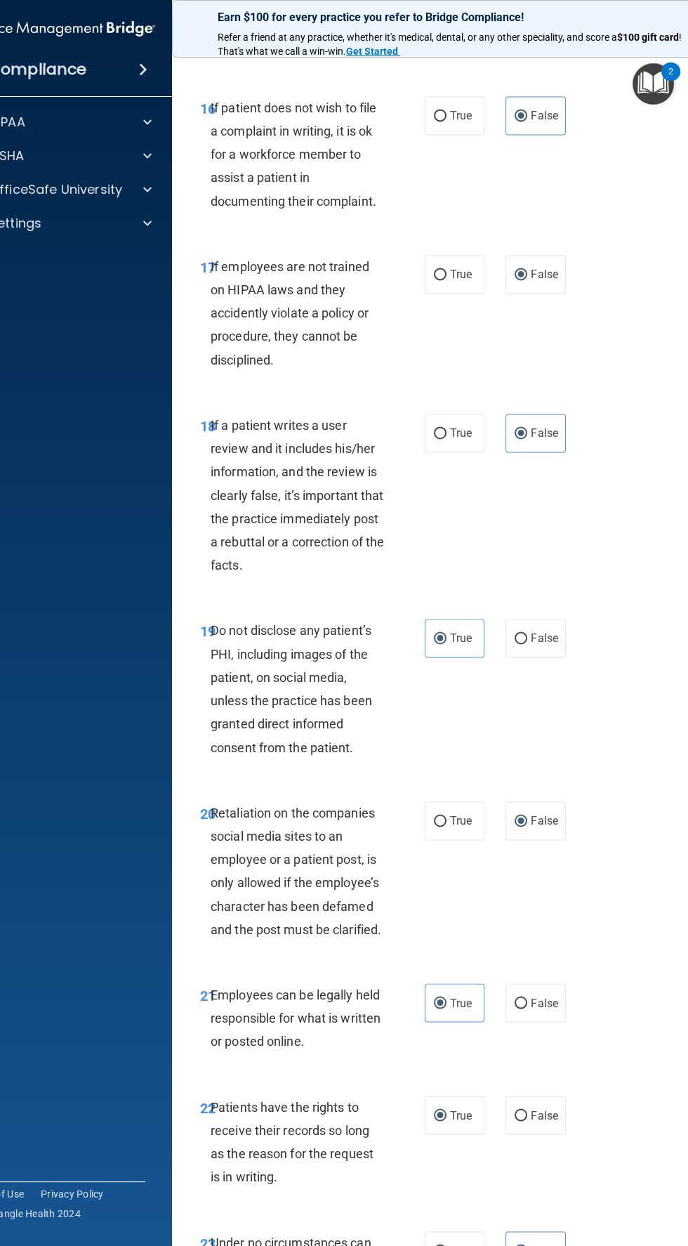
scroll to position [4495, 0]
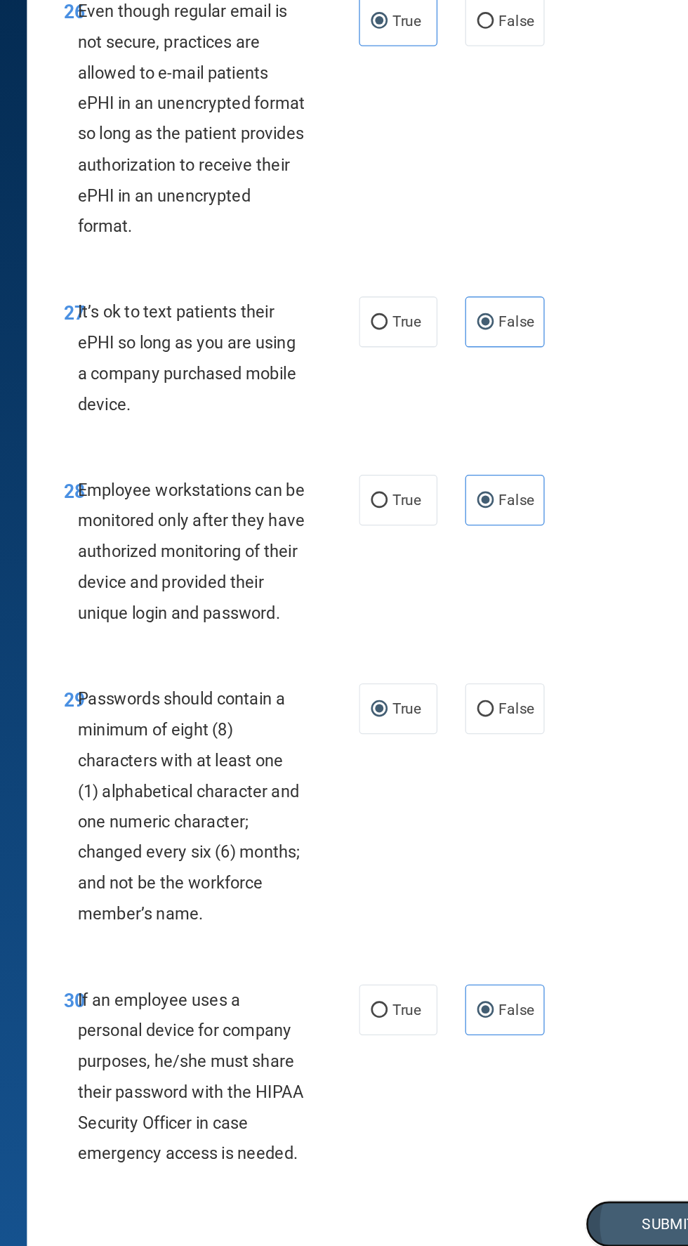
click at [640, 1182] on button "Submit" at bounding box center [660, 1172] width 126 height 36
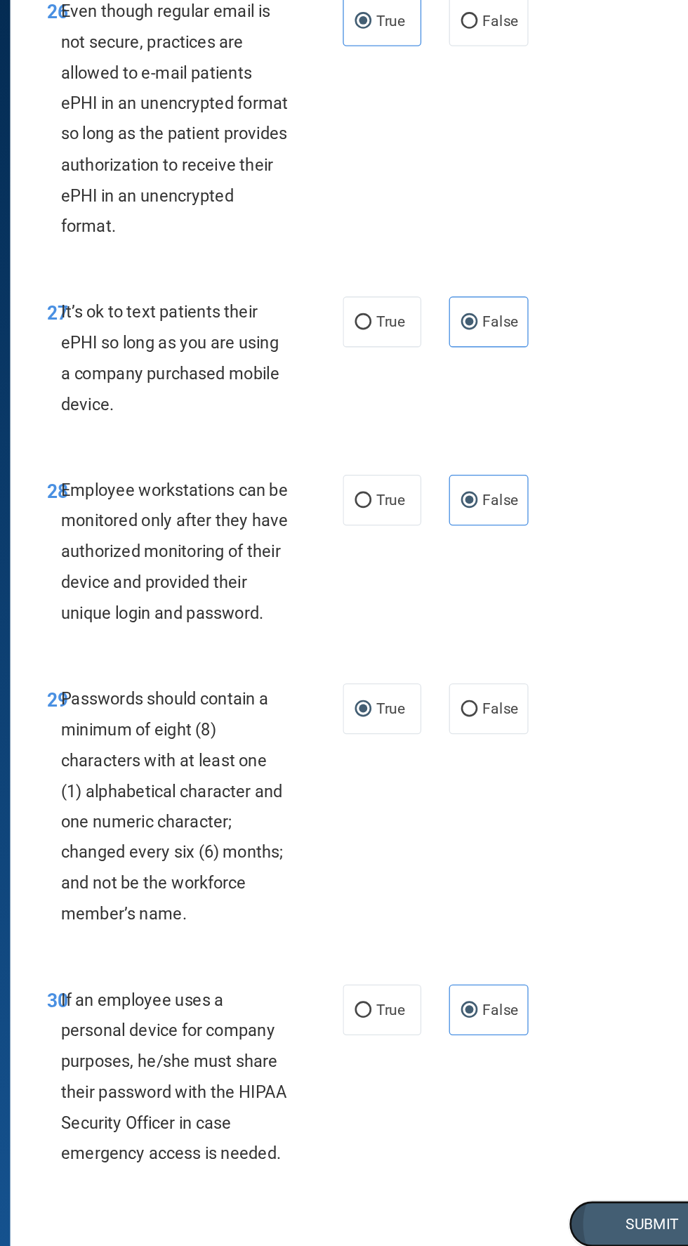
scroll to position [0, 0]
